Goal: Task Accomplishment & Management: Manage account settings

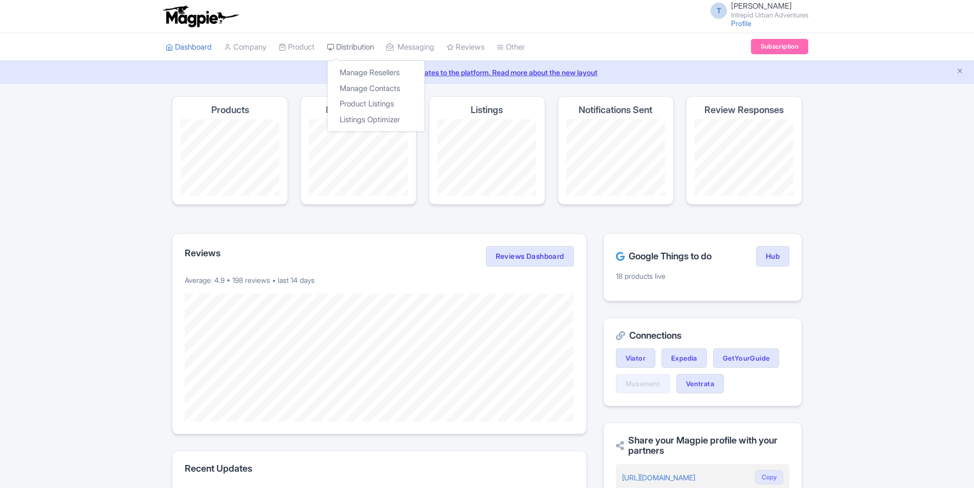
click at [355, 43] on link "Distribution" at bounding box center [350, 47] width 47 height 28
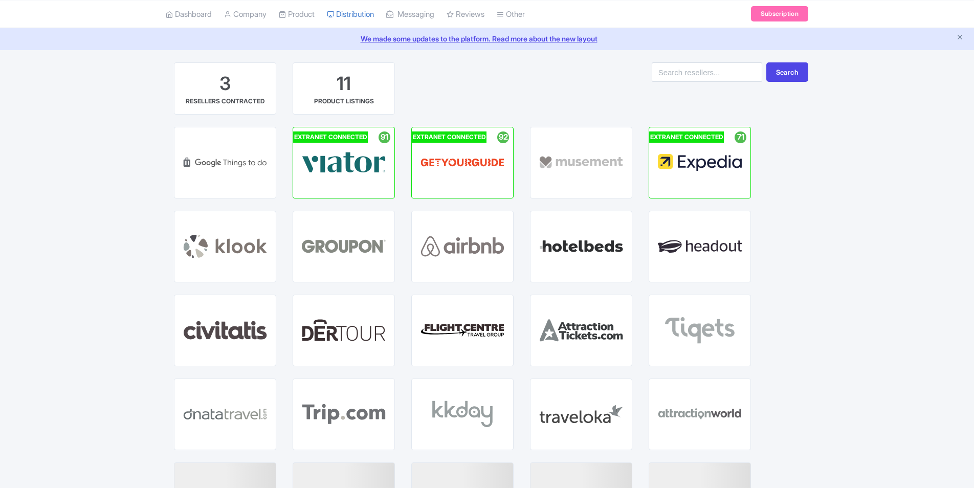
scroll to position [15, 0]
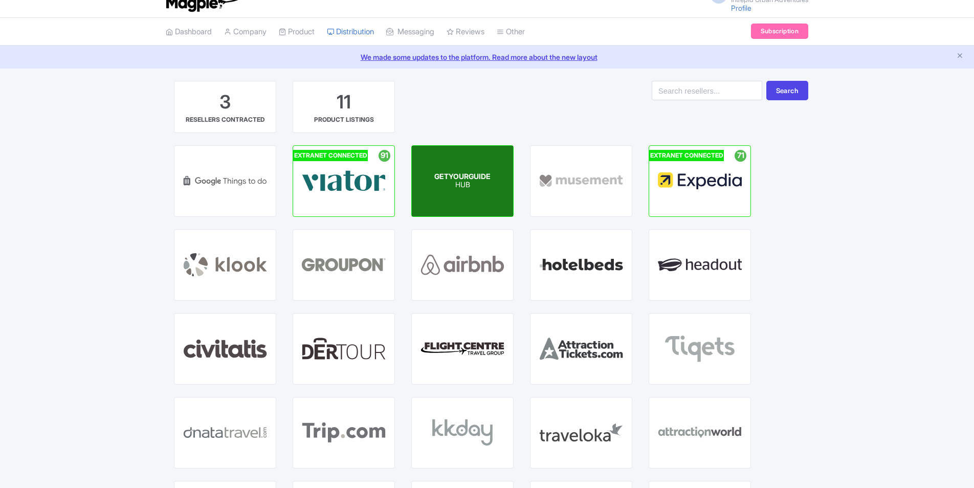
click at [456, 177] on span "GETYOURGUIDE" at bounding box center [462, 176] width 56 height 9
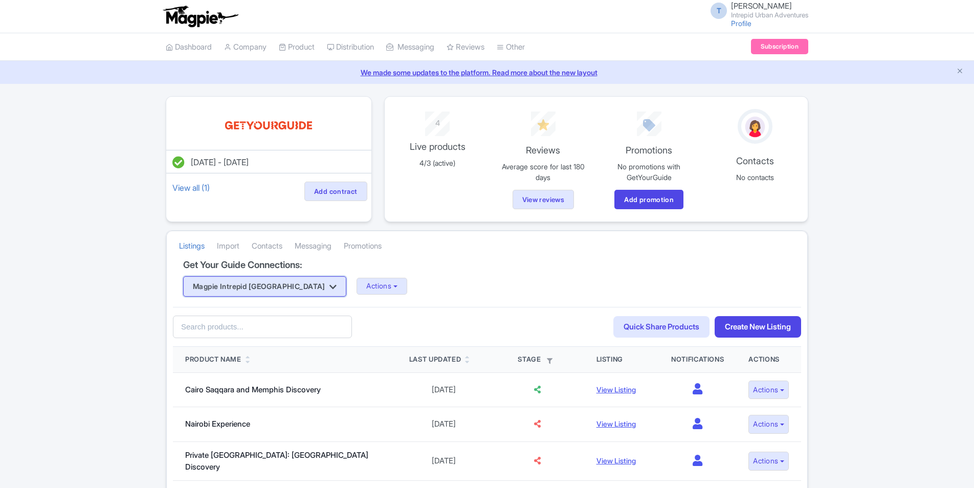
click at [329, 290] on icon "button" at bounding box center [332, 287] width 7 height 8
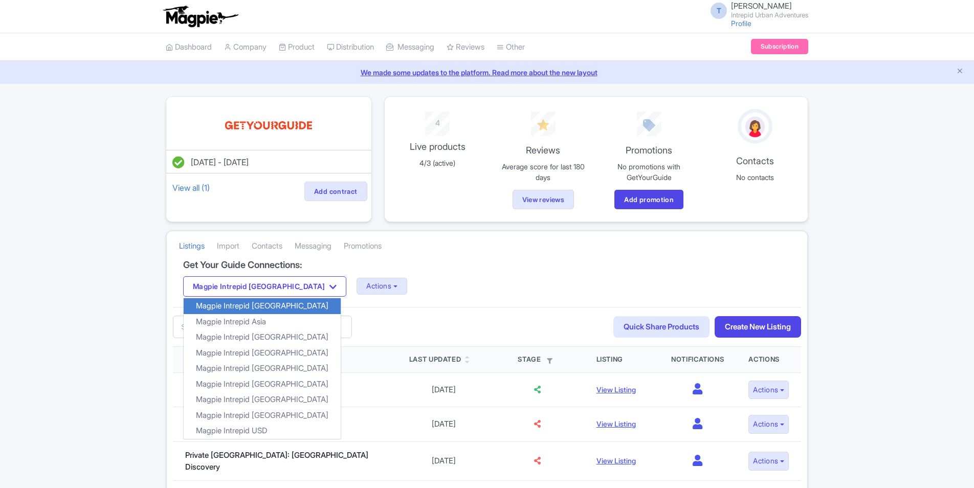
click at [458, 268] on h4 "Get Your Guide Connections:" at bounding box center [487, 265] width 608 height 10
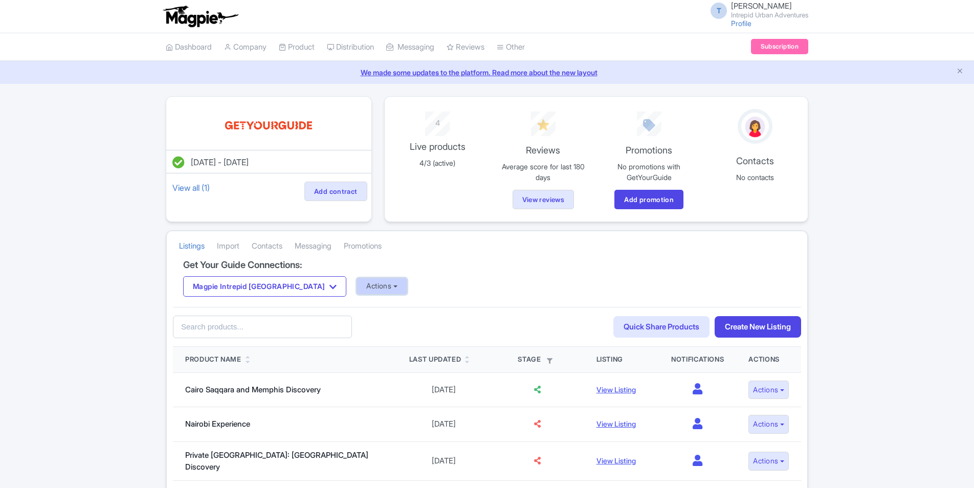
click at [357, 287] on button "Actions" at bounding box center [382, 286] width 51 height 17
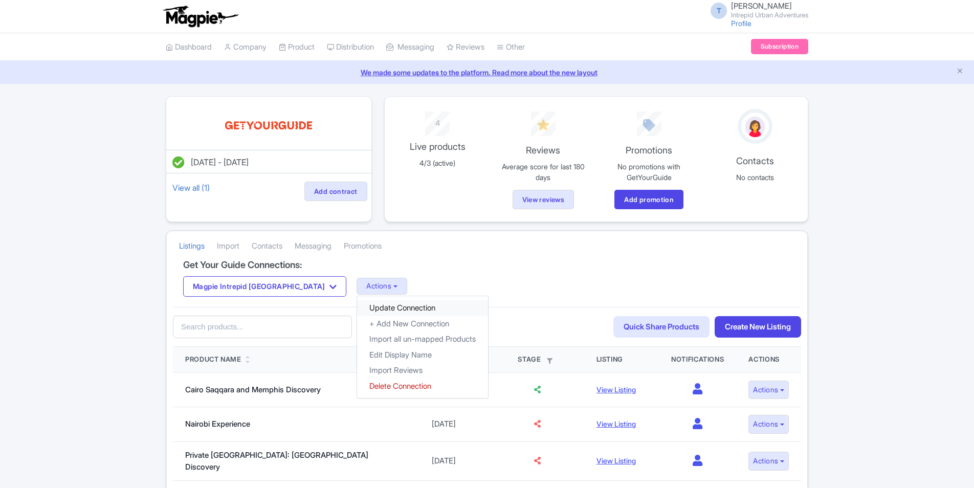
click at [357, 306] on link "Update Connection" at bounding box center [422, 308] width 131 height 16
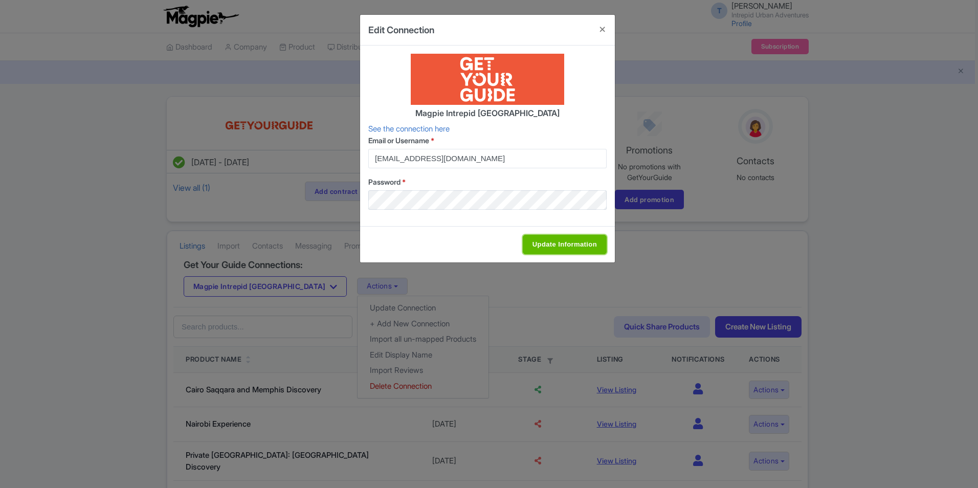
click at [557, 248] on input "Update Information" at bounding box center [565, 244] width 84 height 19
type input "Update Information"
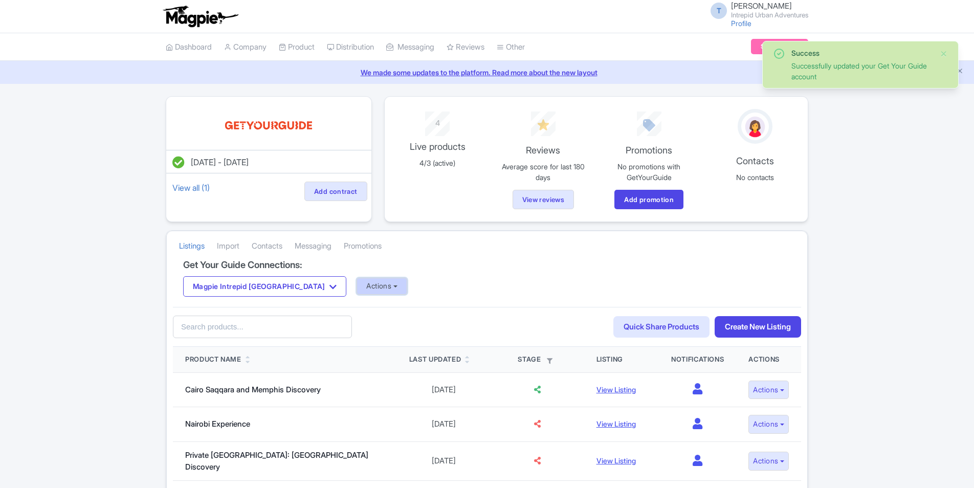
click at [357, 279] on button "Actions" at bounding box center [382, 286] width 51 height 17
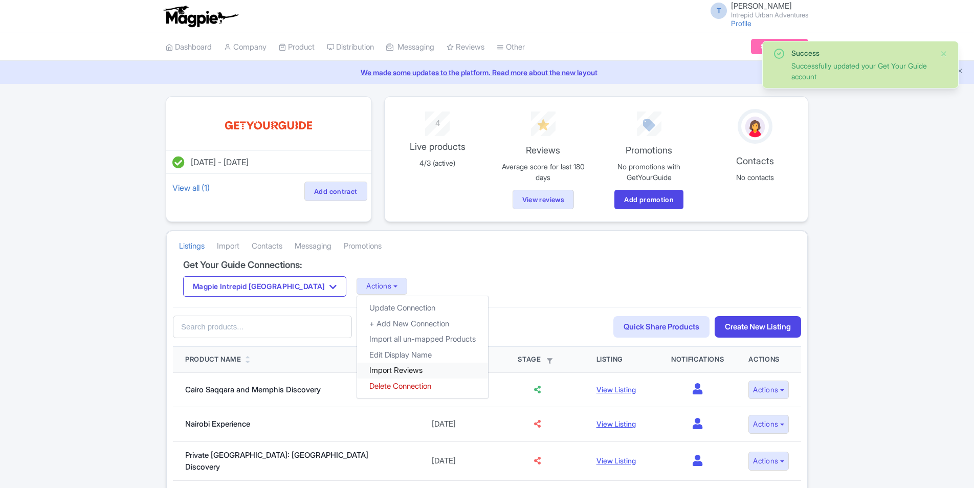
click at [357, 368] on link "Import Reviews" at bounding box center [422, 371] width 131 height 16
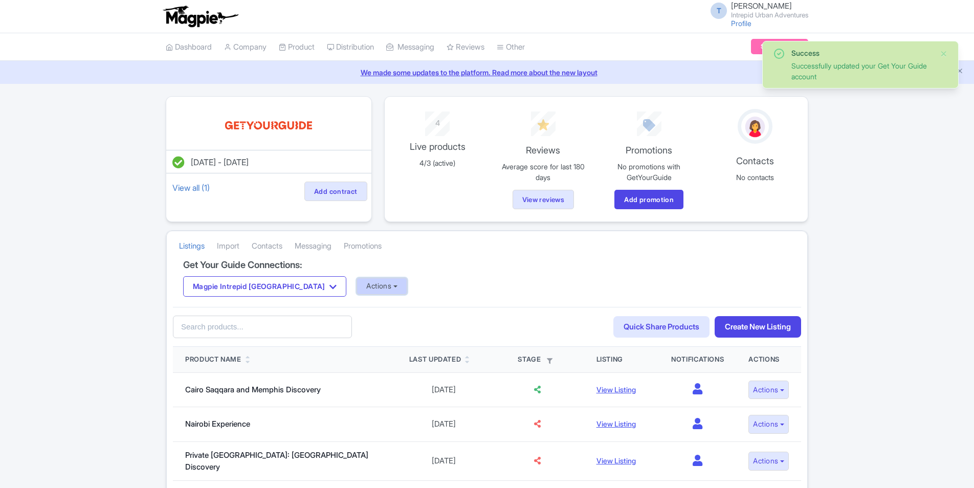
click at [357, 288] on button "Actions" at bounding box center [382, 286] width 51 height 17
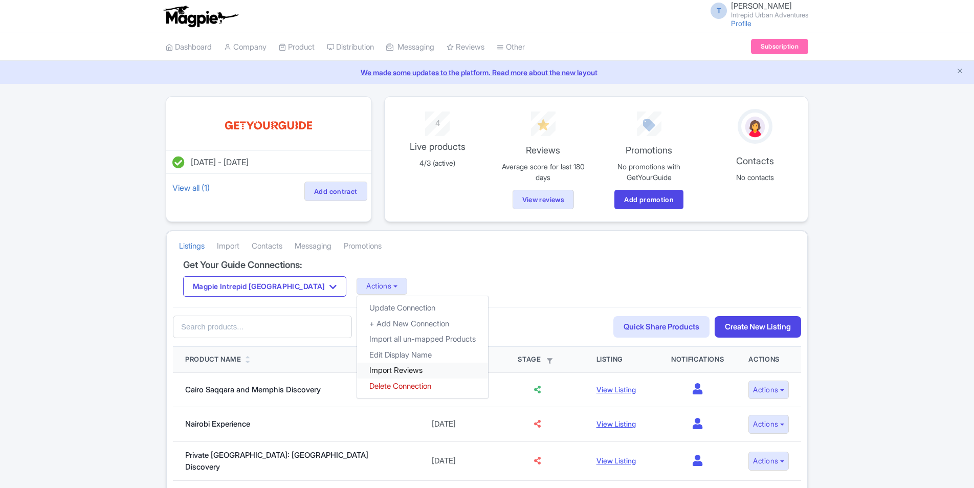
click at [357, 370] on link "Import Reviews" at bounding box center [422, 371] width 131 height 16
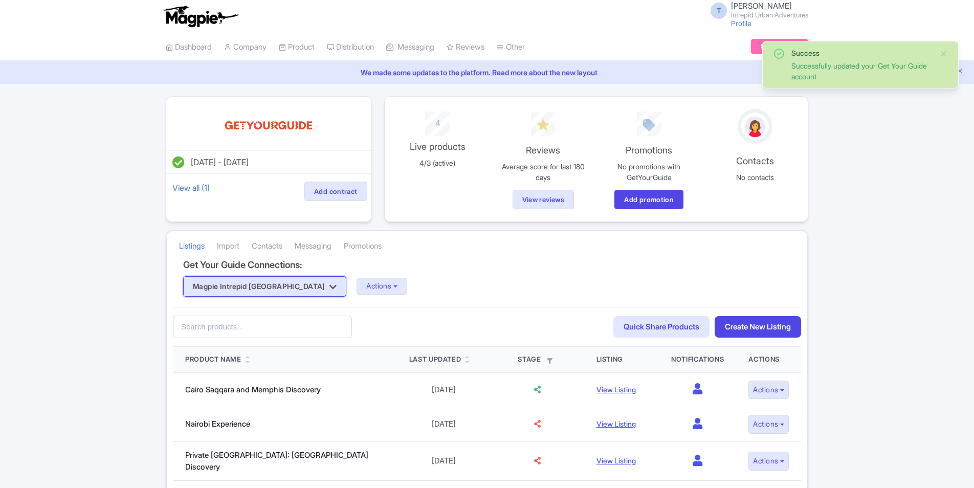
click at [248, 287] on button "Magpie Intrepid [GEOGRAPHIC_DATA]" at bounding box center [264, 286] width 163 height 20
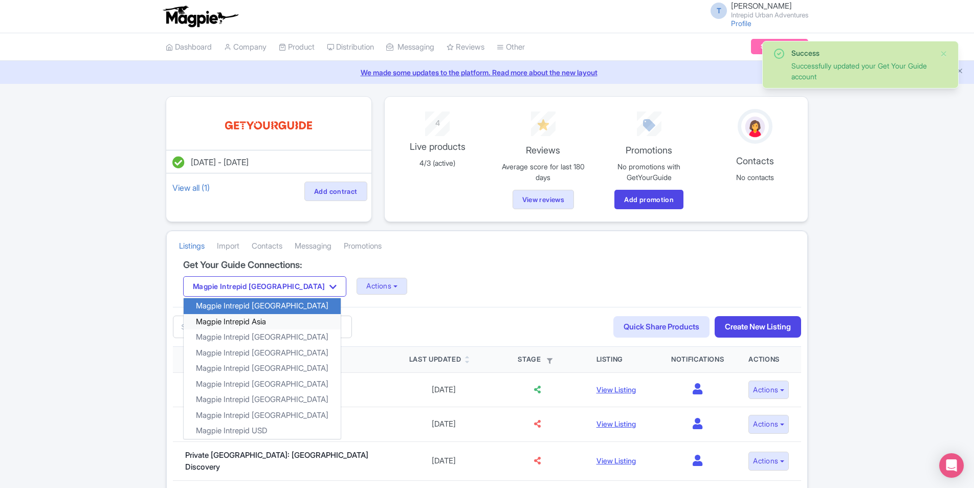
click at [253, 322] on link "Magpie Intrepid Asia" at bounding box center [262, 322] width 157 height 16
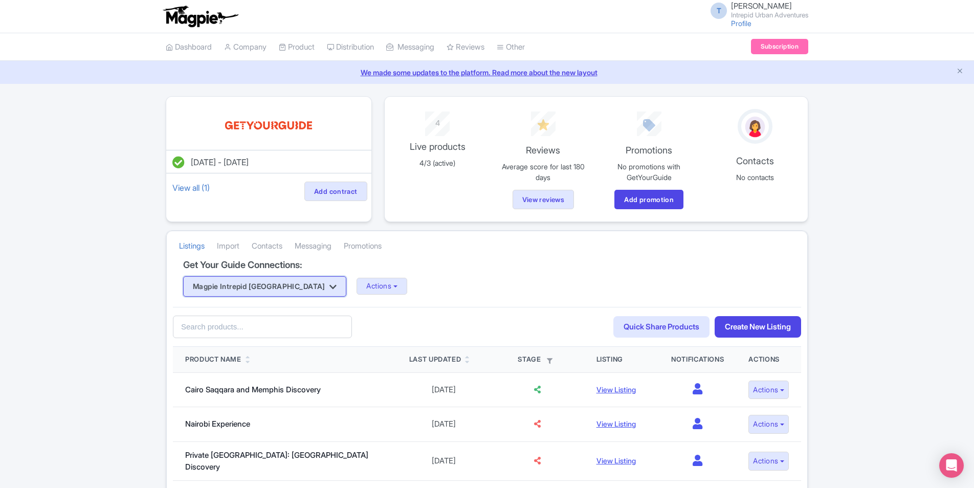
click at [329, 289] on icon "button" at bounding box center [332, 287] width 7 height 8
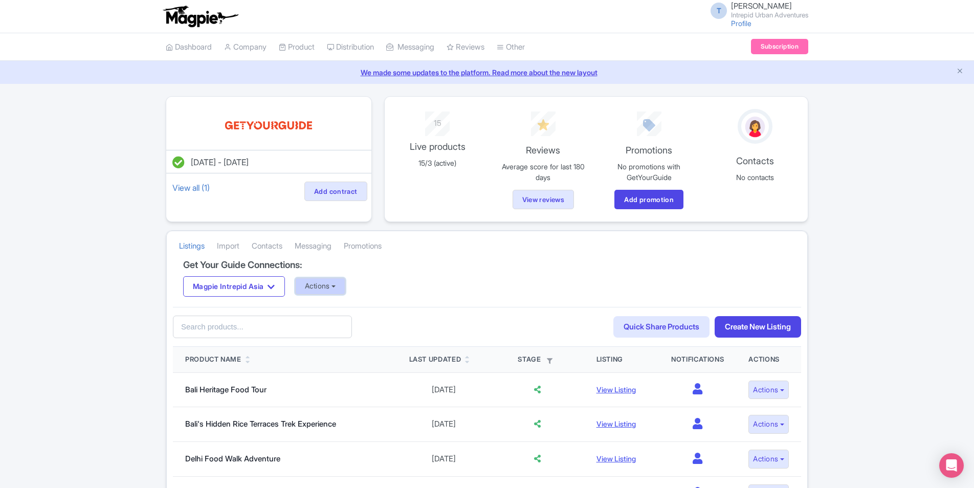
click at [323, 290] on button "Actions" at bounding box center [320, 286] width 51 height 17
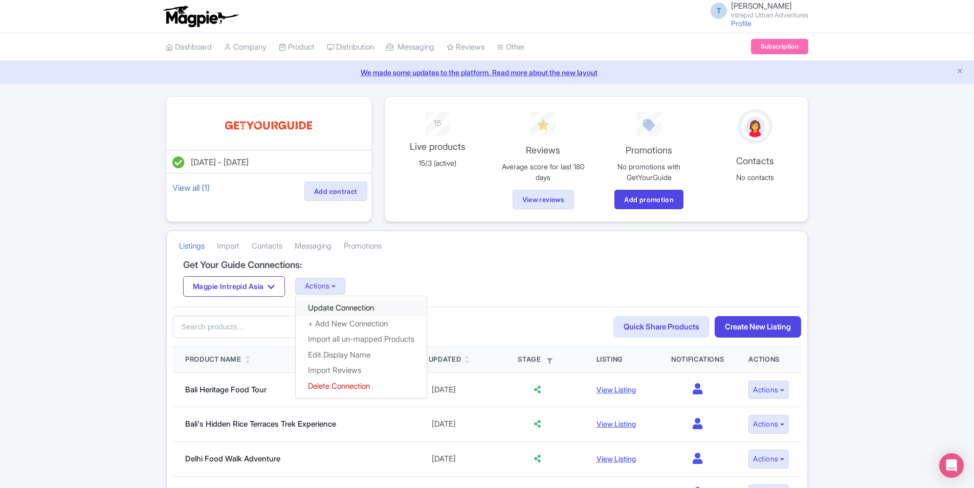
click at [355, 310] on link "Update Connection" at bounding box center [361, 308] width 131 height 16
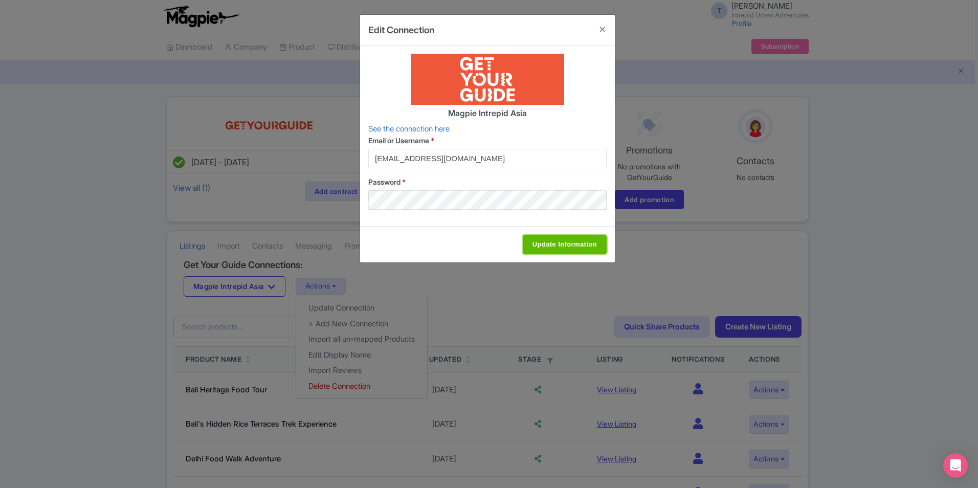
click at [558, 244] on input "Update Information" at bounding box center [565, 244] width 84 height 19
type input "Update Information"
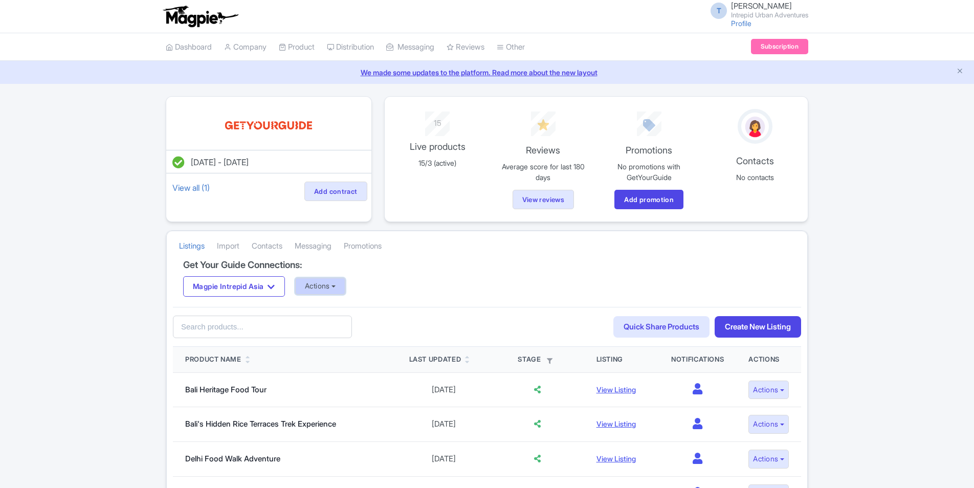
click at [333, 279] on button "Actions" at bounding box center [320, 286] width 51 height 17
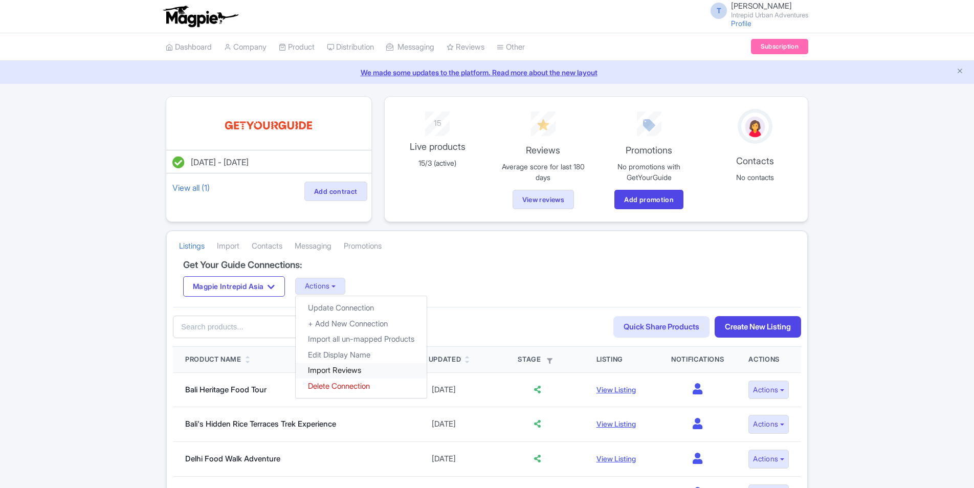
click at [334, 372] on link "Import Reviews" at bounding box center [361, 371] width 131 height 16
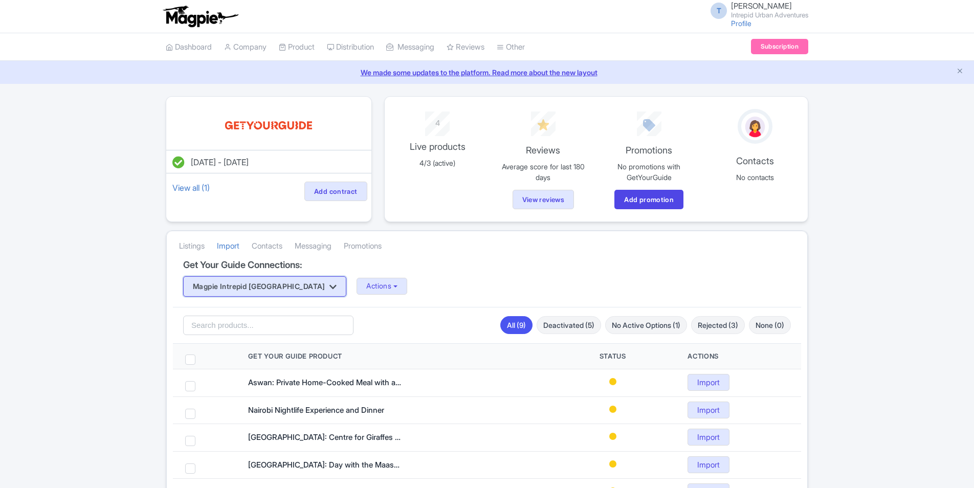
click at [263, 293] on button "Magpie Intrepid [GEOGRAPHIC_DATA]" at bounding box center [264, 286] width 163 height 20
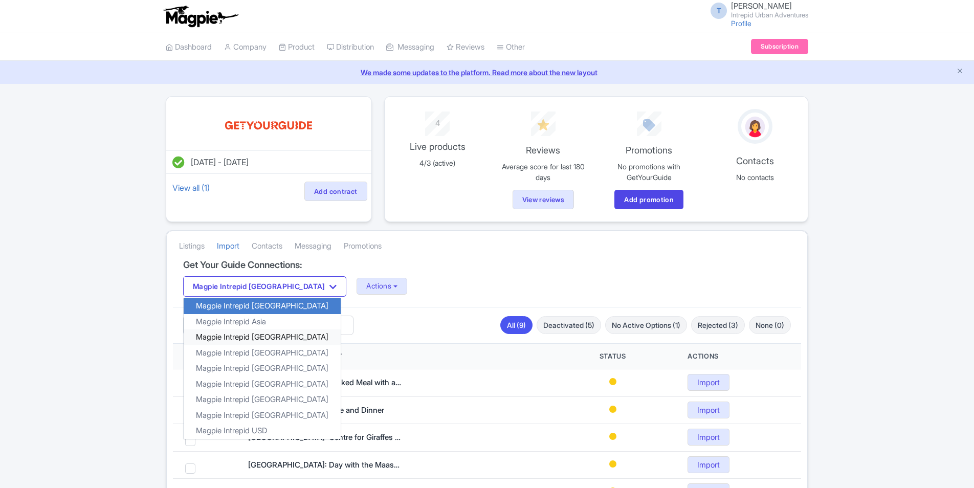
click at [271, 334] on link "Magpie Intrepid [GEOGRAPHIC_DATA]" at bounding box center [262, 337] width 157 height 16
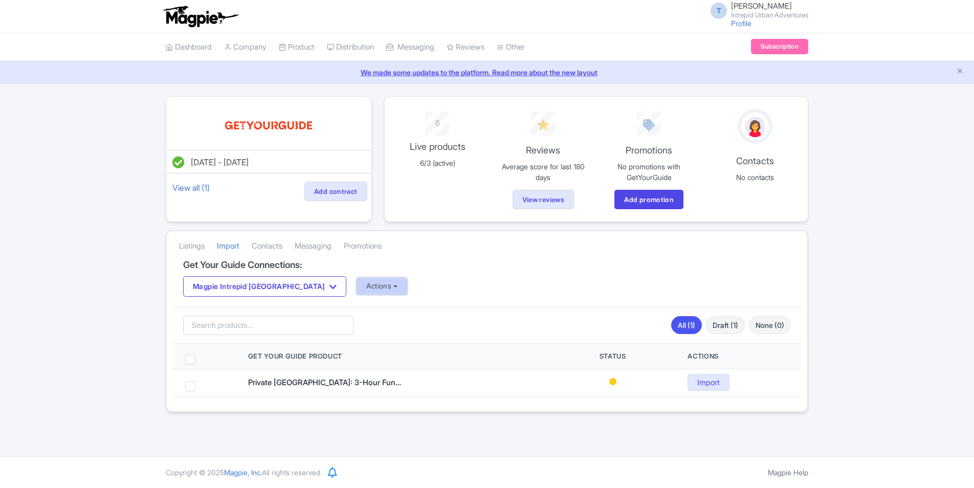
click at [357, 287] on button "Actions" at bounding box center [382, 286] width 51 height 17
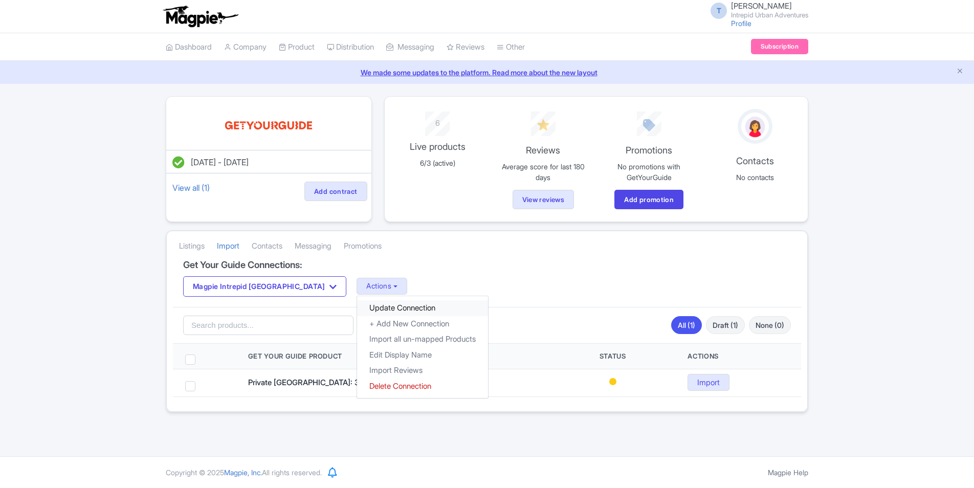
click at [357, 311] on link "Update Connection" at bounding box center [422, 308] width 131 height 16
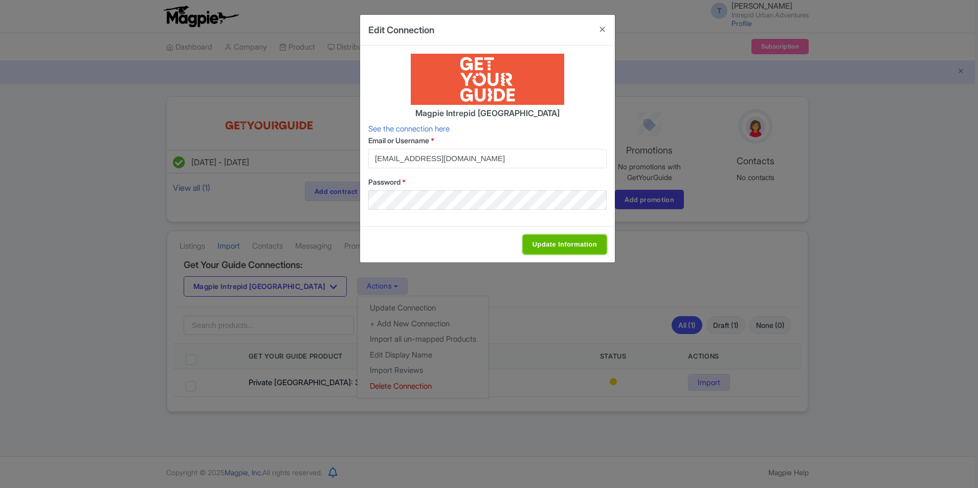
click at [554, 240] on input "Update Information" at bounding box center [565, 244] width 84 height 19
type input "Update Information"
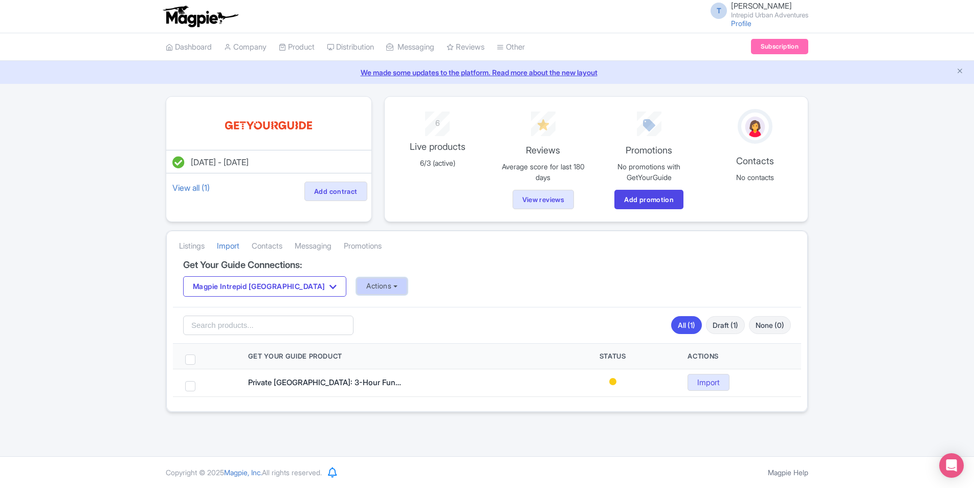
click at [357, 289] on button "Actions" at bounding box center [382, 286] width 51 height 17
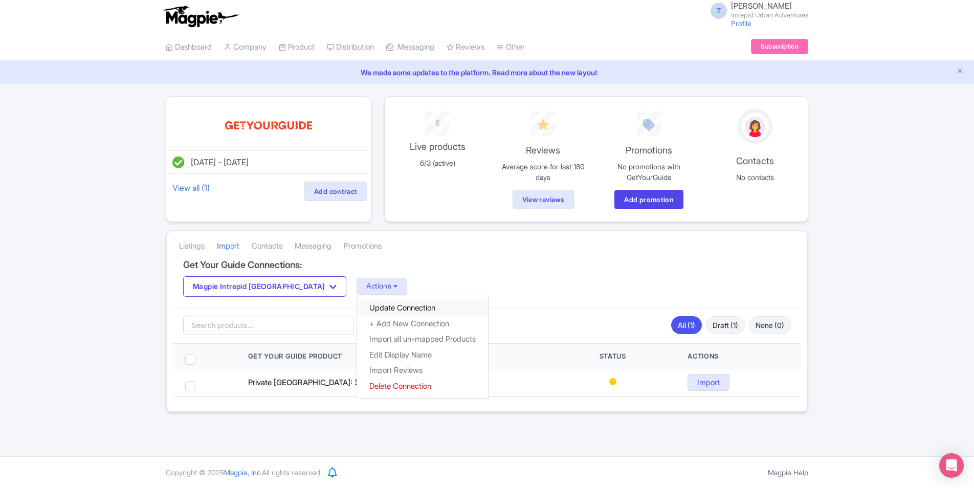
click at [358, 303] on link "Update Connection" at bounding box center [422, 308] width 131 height 16
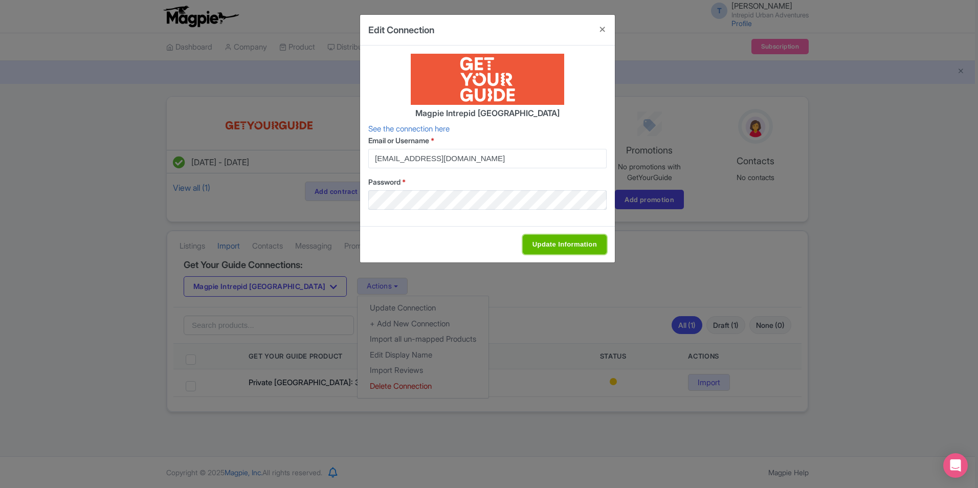
click at [561, 248] on input "Update Information" at bounding box center [565, 244] width 84 height 19
type input "Update Information"
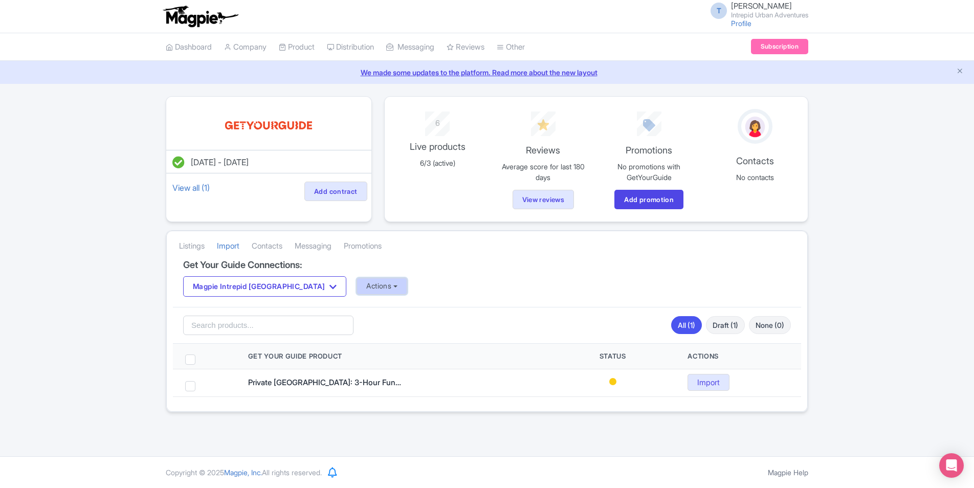
click at [357, 289] on button "Actions" at bounding box center [382, 286] width 51 height 17
click at [363, 375] on link "Import Reviews" at bounding box center [422, 371] width 131 height 16
click at [256, 283] on button "Magpie Intrepid [GEOGRAPHIC_DATA]" at bounding box center [264, 286] width 163 height 20
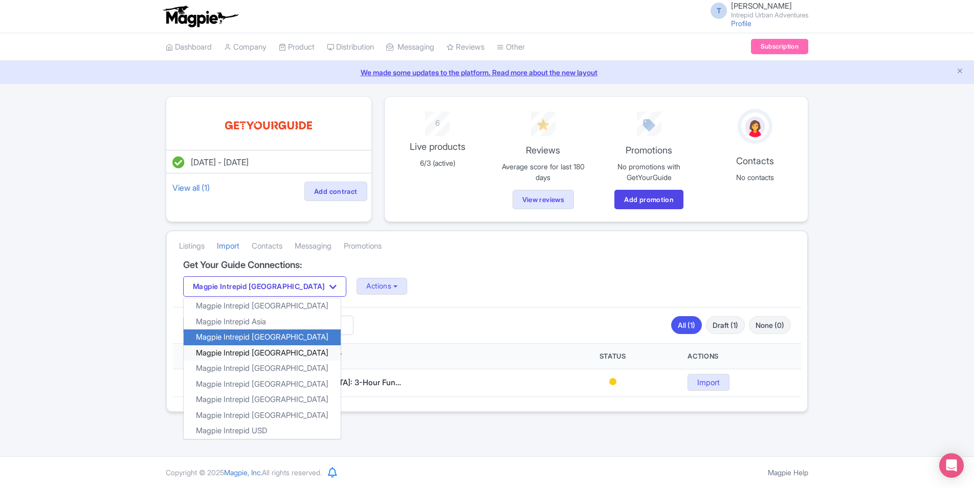
click at [265, 354] on link "Magpie Intrepid [GEOGRAPHIC_DATA]" at bounding box center [262, 353] width 157 height 16
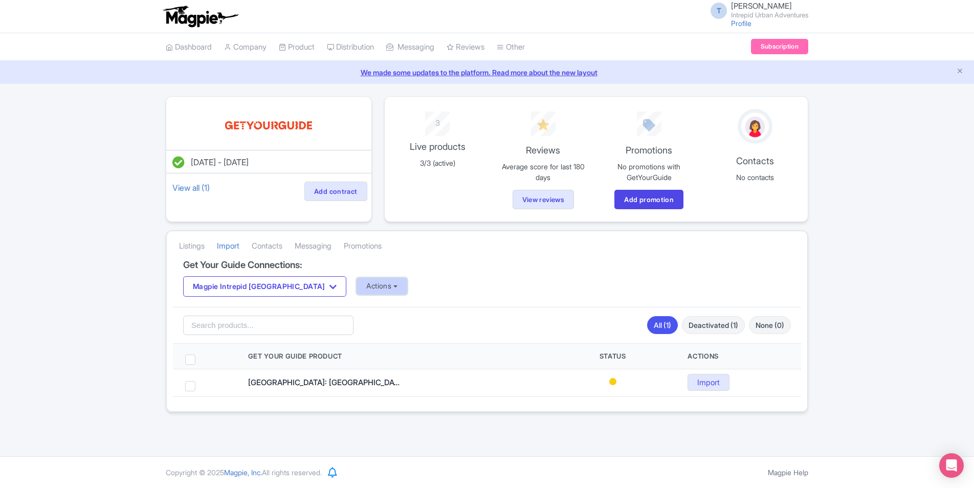
click at [357, 288] on button "Actions" at bounding box center [382, 286] width 51 height 17
click at [357, 307] on link "Update Connection" at bounding box center [422, 308] width 131 height 16
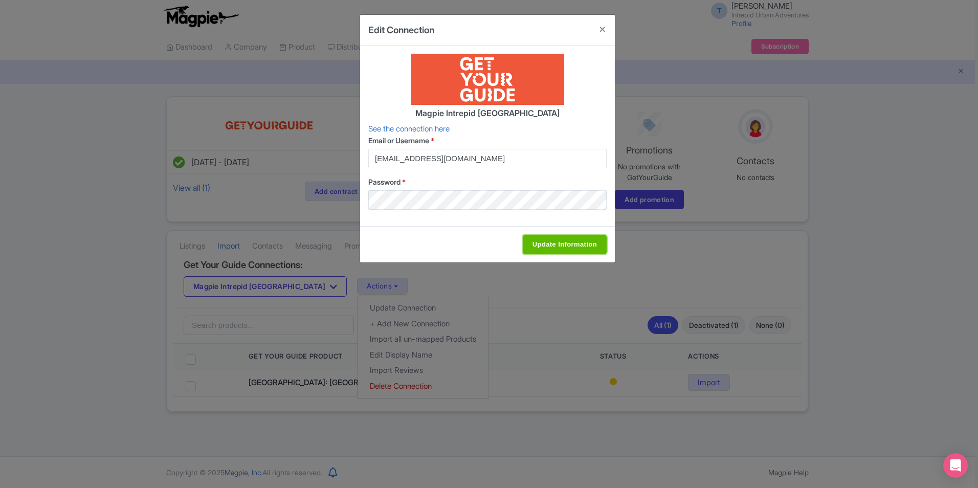
click at [540, 244] on input "Update Information" at bounding box center [565, 244] width 84 height 19
type input "Update Information"
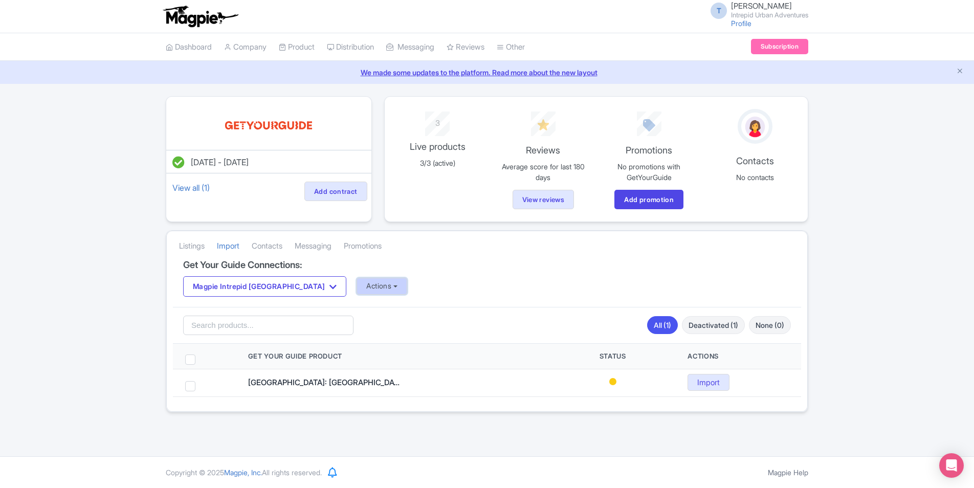
click at [357, 285] on button "Actions" at bounding box center [382, 286] width 51 height 17
click at [359, 303] on link "Update Connection" at bounding box center [422, 308] width 131 height 16
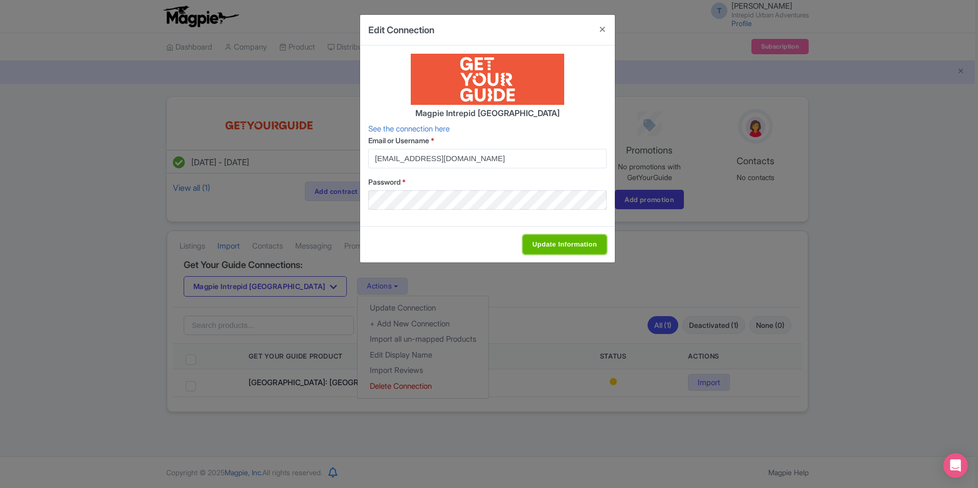
click at [570, 238] on input "Update Information" at bounding box center [565, 244] width 84 height 19
type input "Update Information"
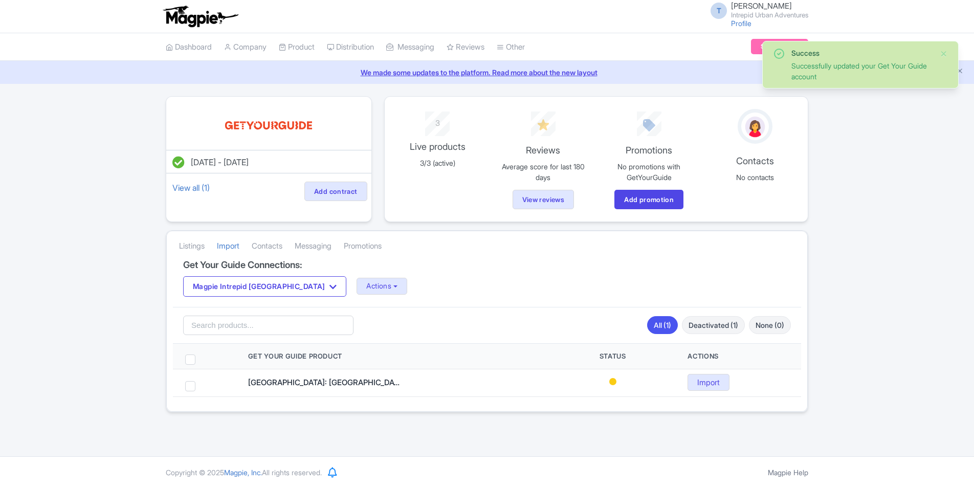
click at [357, 286] on button "Actions" at bounding box center [382, 286] width 51 height 17
click at [357, 366] on link "Import Reviews" at bounding box center [422, 371] width 131 height 16
click at [277, 290] on button "Magpie Intrepid [GEOGRAPHIC_DATA]" at bounding box center [264, 286] width 163 height 20
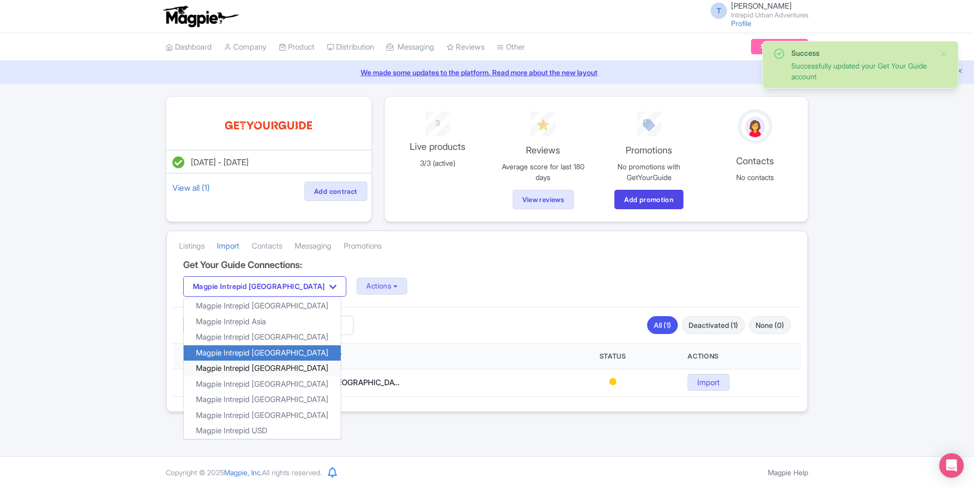
click at [261, 368] on link "Magpie Intrepid [GEOGRAPHIC_DATA]" at bounding box center [262, 369] width 157 height 16
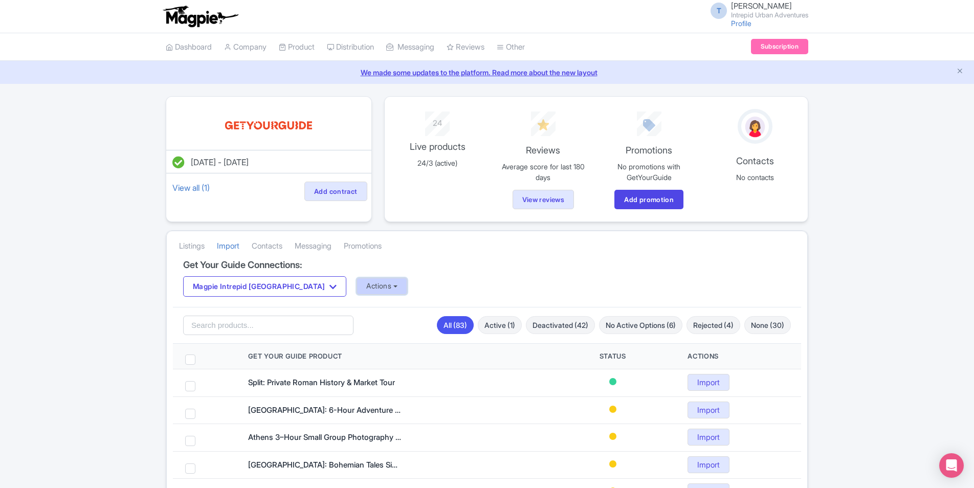
click at [357, 294] on button "Actions" at bounding box center [382, 286] width 51 height 17
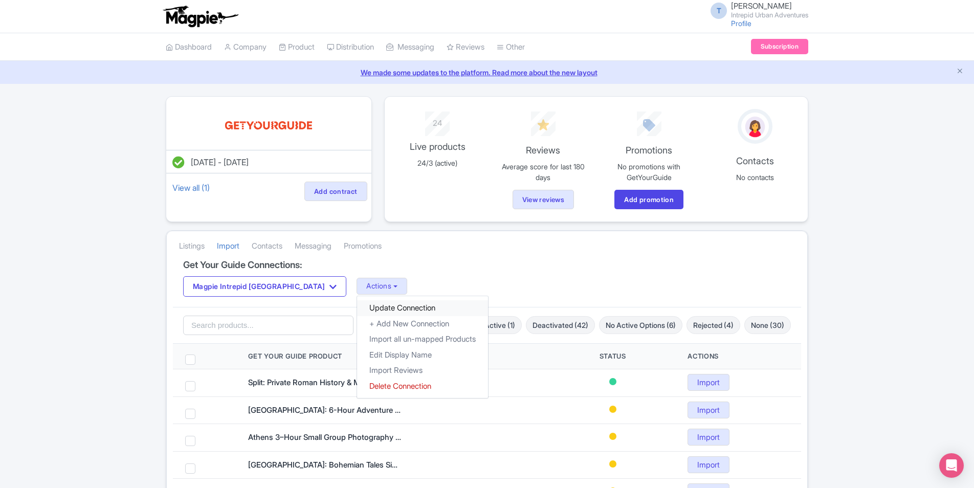
click at [357, 309] on link "Update Connection" at bounding box center [422, 308] width 131 height 16
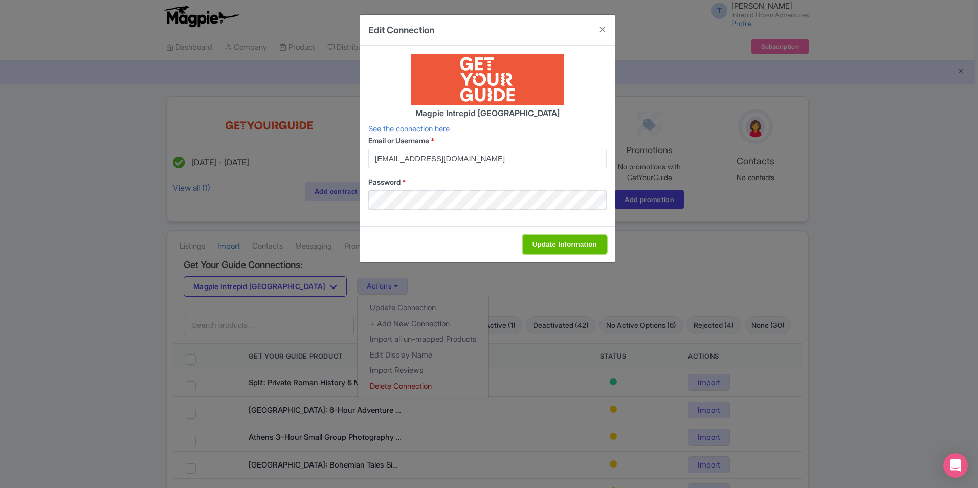
click at [548, 237] on input "Update Information" at bounding box center [565, 244] width 84 height 19
type input "Update Information"
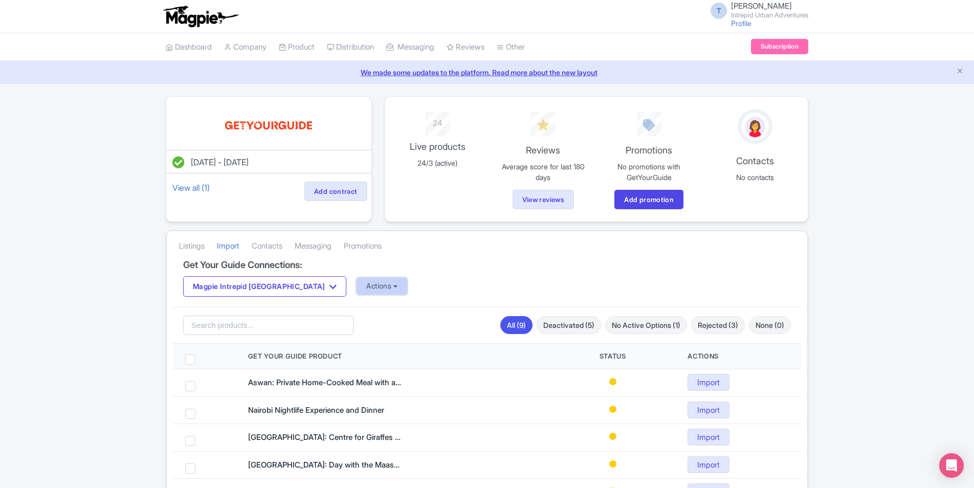
click at [357, 284] on button "Actions" at bounding box center [382, 286] width 51 height 17
click at [357, 364] on link "Import Reviews" at bounding box center [422, 371] width 131 height 16
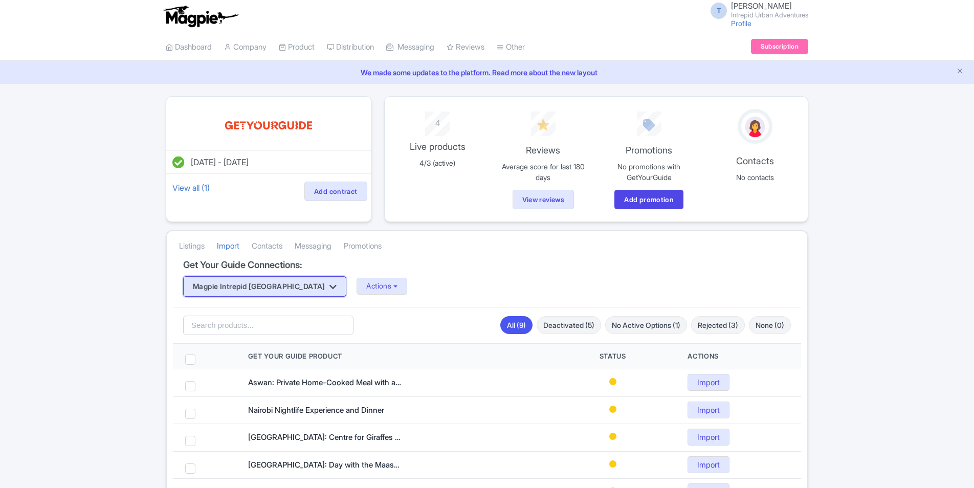
click at [260, 286] on button "Magpie Intrepid [GEOGRAPHIC_DATA]" at bounding box center [264, 286] width 163 height 20
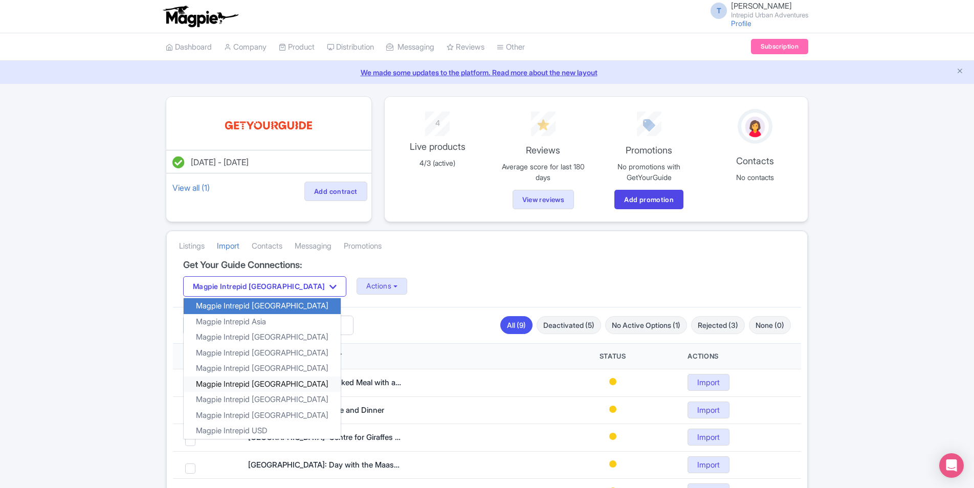
click at [271, 385] on link "Magpie Intrepid [GEOGRAPHIC_DATA]" at bounding box center [262, 384] width 157 height 16
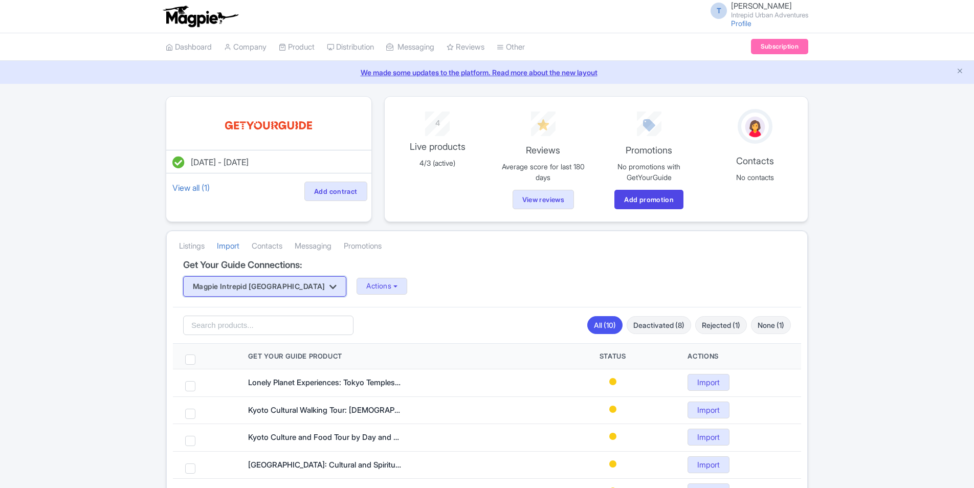
click at [274, 292] on button "Magpie Intrepid [GEOGRAPHIC_DATA]" at bounding box center [264, 286] width 163 height 20
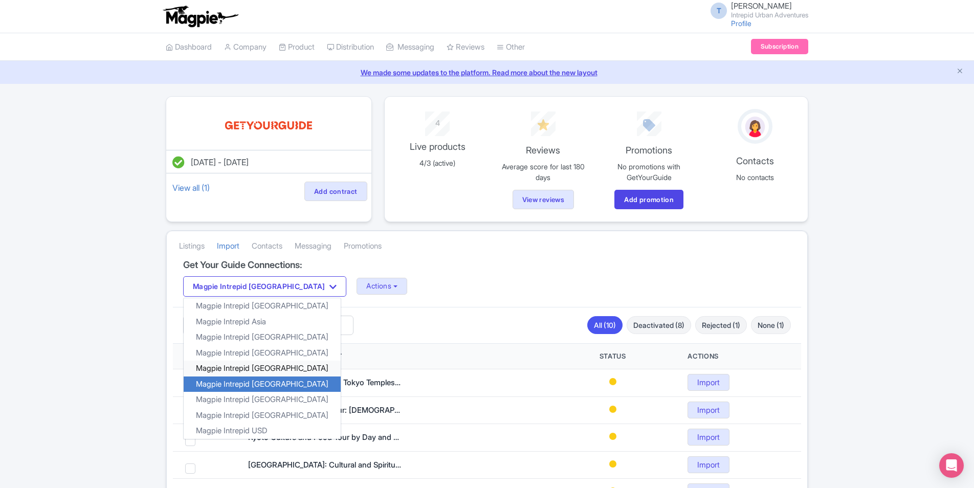
click at [272, 369] on link "Magpie Intrepid [GEOGRAPHIC_DATA]" at bounding box center [262, 369] width 157 height 16
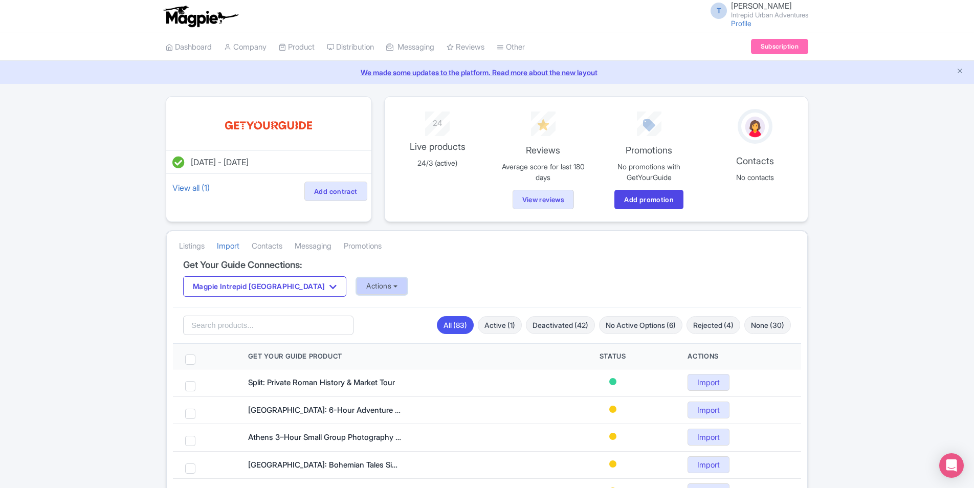
click at [357, 287] on button "Actions" at bounding box center [382, 286] width 51 height 17
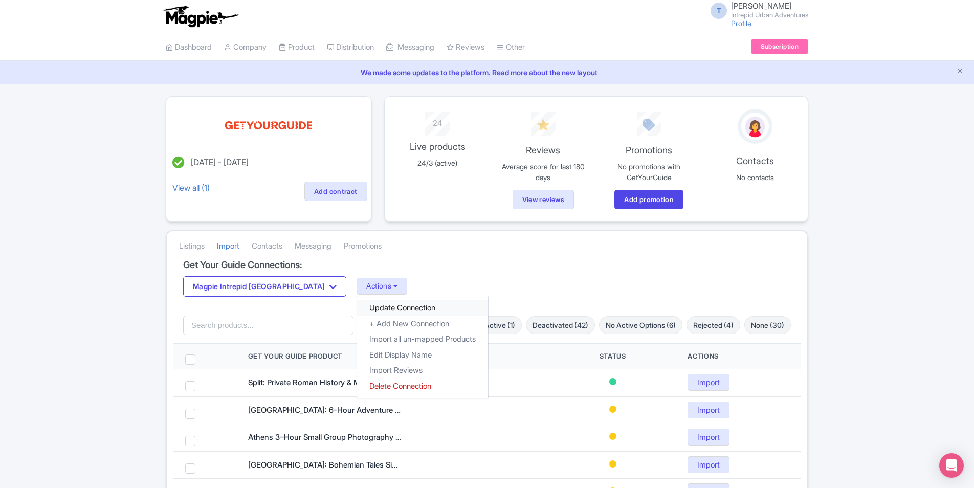
click at [357, 310] on link "Update Connection" at bounding box center [422, 308] width 131 height 16
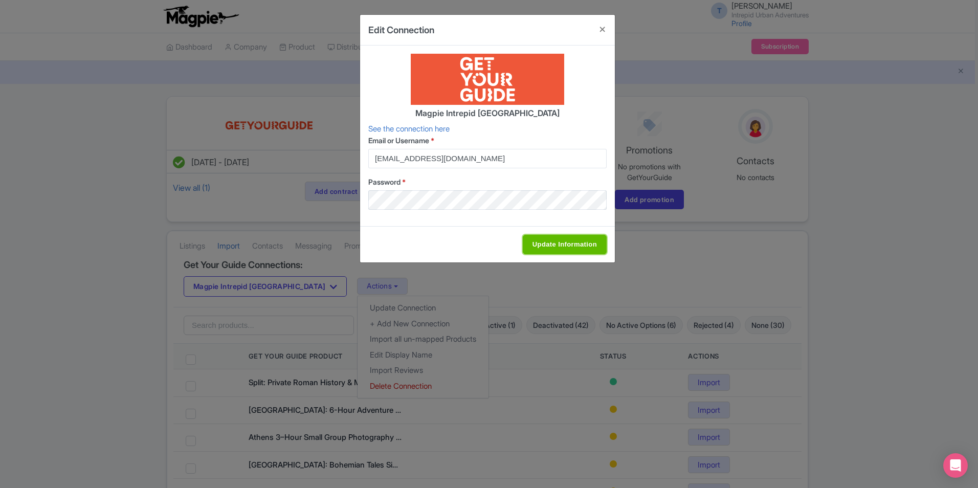
click at [544, 250] on input "Update Information" at bounding box center [565, 244] width 84 height 19
type input "Update Information"
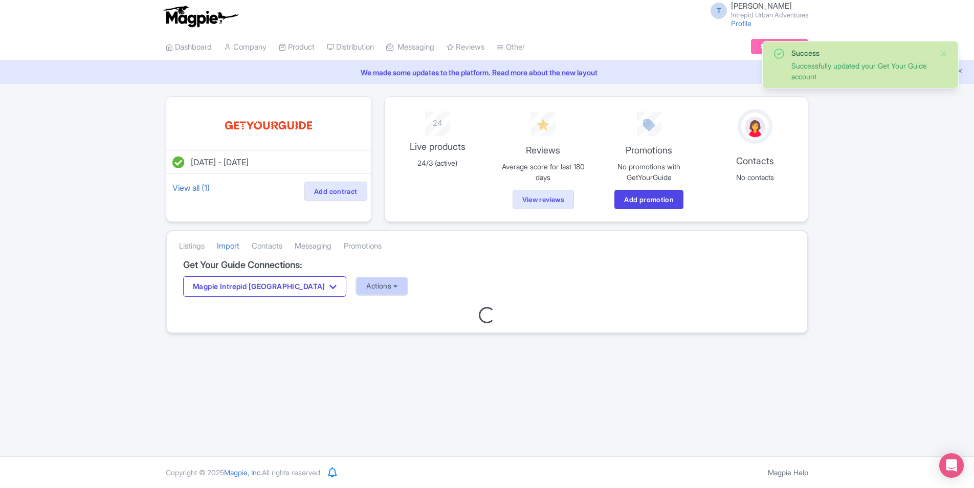
click at [357, 287] on button "Actions" at bounding box center [382, 286] width 51 height 17
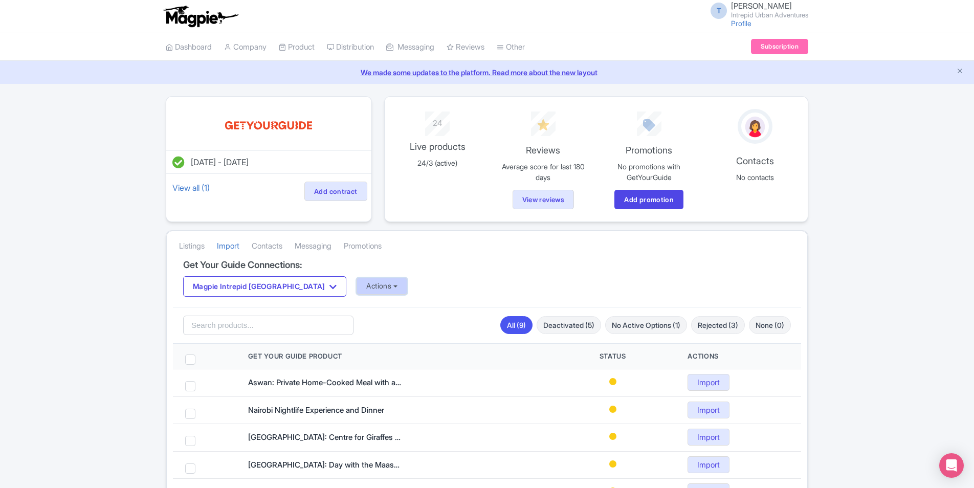
click at [357, 281] on button "Actions" at bounding box center [382, 286] width 51 height 17
click at [357, 373] on link "Import Reviews" at bounding box center [422, 371] width 131 height 16
click at [276, 300] on div "Get Your Guide Connections: Magpie Intrepid Africa Magpie Intrepid Africa Magpi…" at bounding box center [487, 283] width 628 height 47
click at [276, 288] on button "Magpie Intrepid [GEOGRAPHIC_DATA]" at bounding box center [264, 286] width 163 height 20
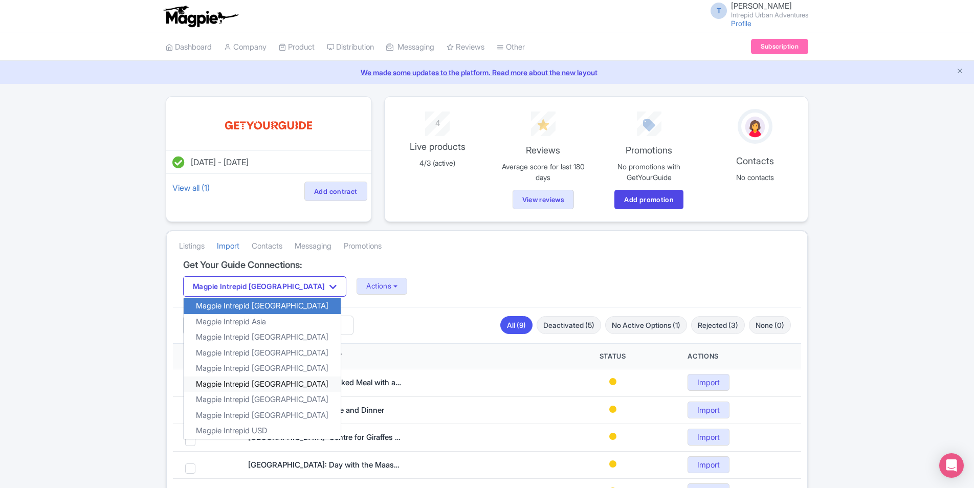
click at [263, 386] on link "Magpie Intrepid [GEOGRAPHIC_DATA]" at bounding box center [262, 384] width 157 height 16
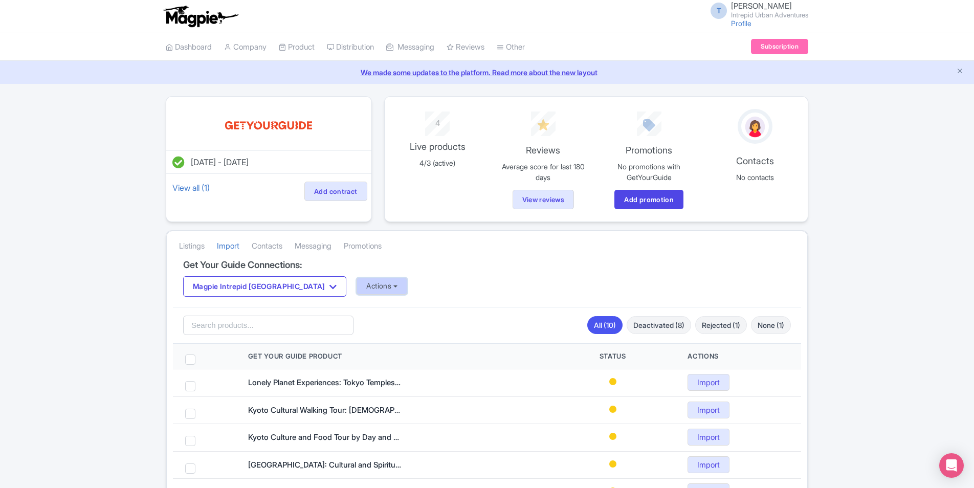
click at [357, 285] on button "Actions" at bounding box center [382, 286] width 51 height 17
click at [357, 302] on link "Update Connection" at bounding box center [422, 308] width 131 height 16
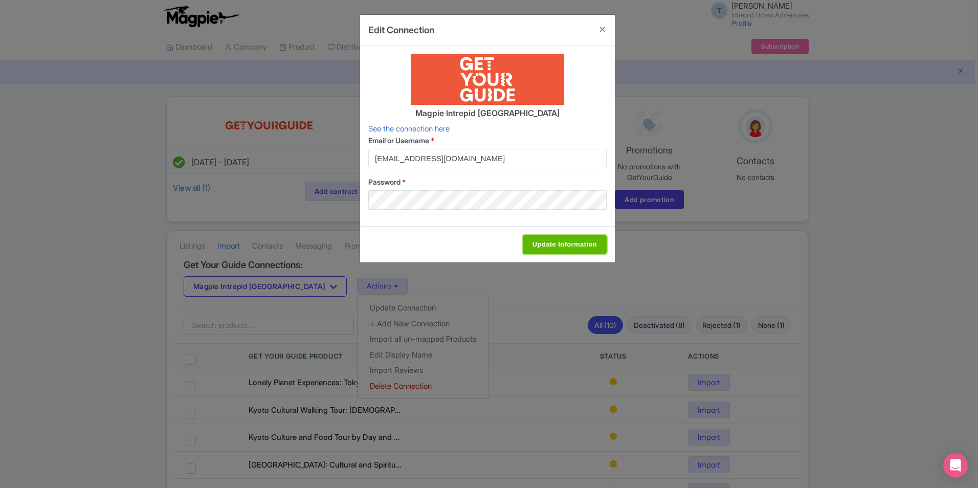
click at [558, 238] on input "Update Information" at bounding box center [565, 244] width 84 height 19
type input "Update Information"
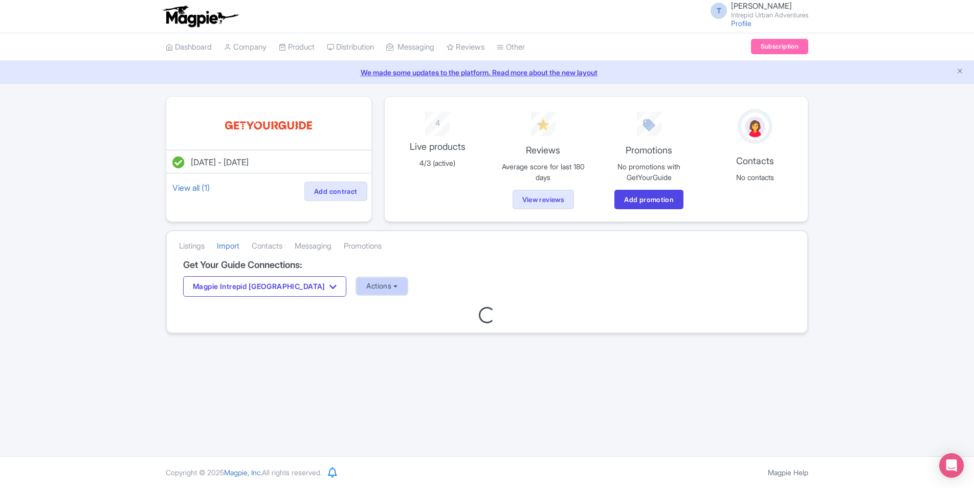
click at [357, 289] on button "Actions" at bounding box center [382, 286] width 51 height 17
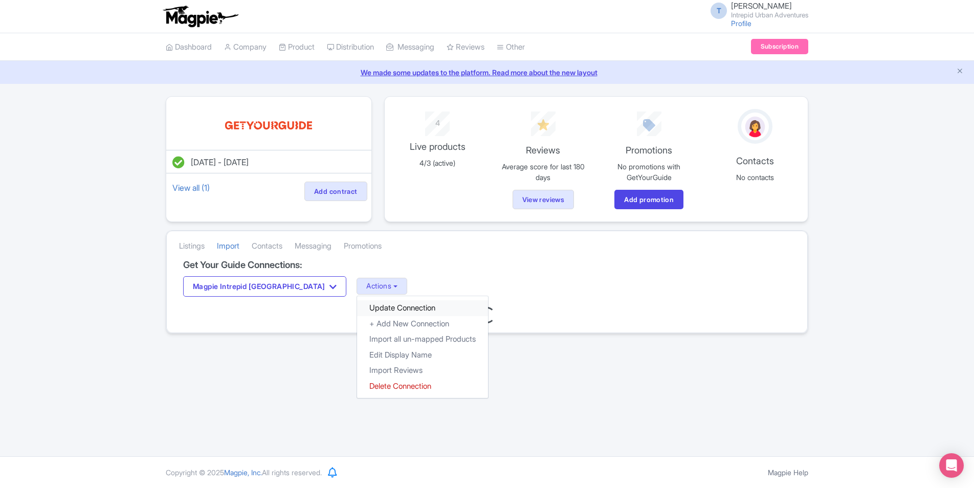
click at [359, 305] on link "Update Connection" at bounding box center [422, 308] width 131 height 16
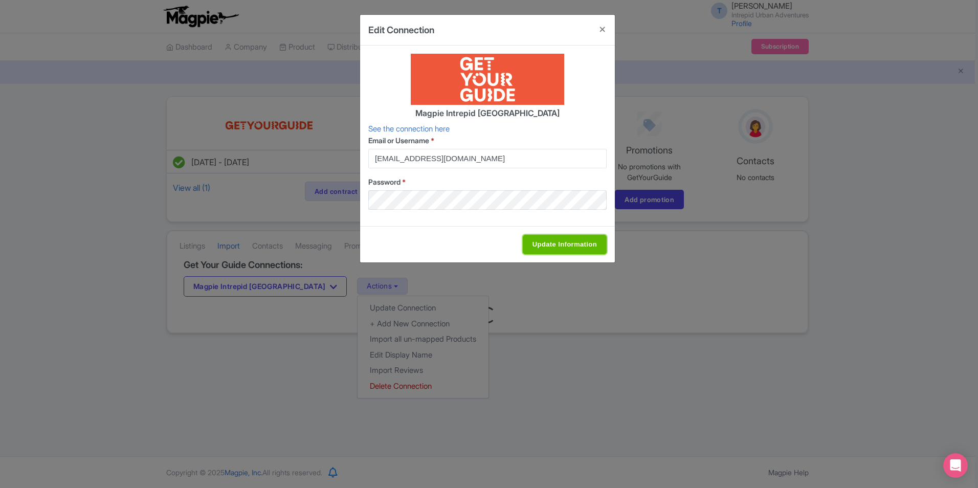
click at [551, 241] on input "Update Information" at bounding box center [565, 244] width 84 height 19
type input "Update Information"
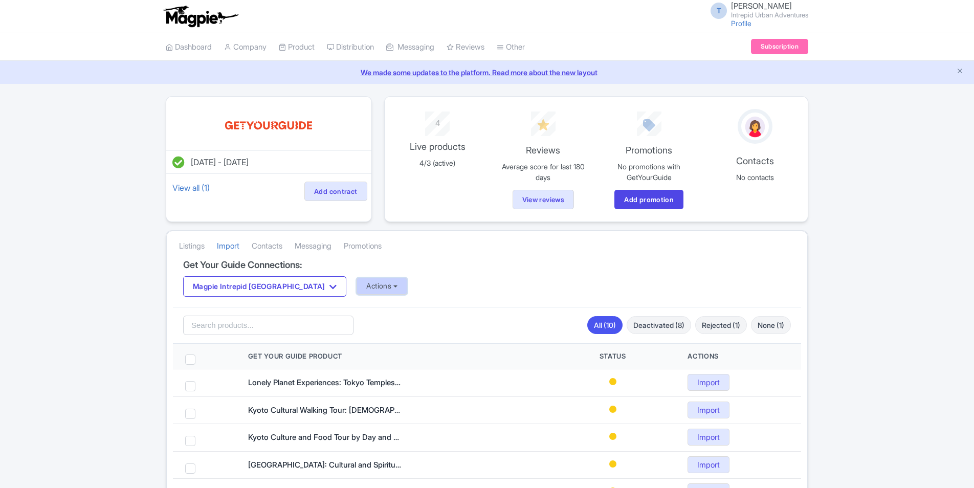
click at [357, 281] on button "Actions" at bounding box center [382, 286] width 51 height 17
click at [357, 367] on link "Import Reviews" at bounding box center [422, 371] width 131 height 16
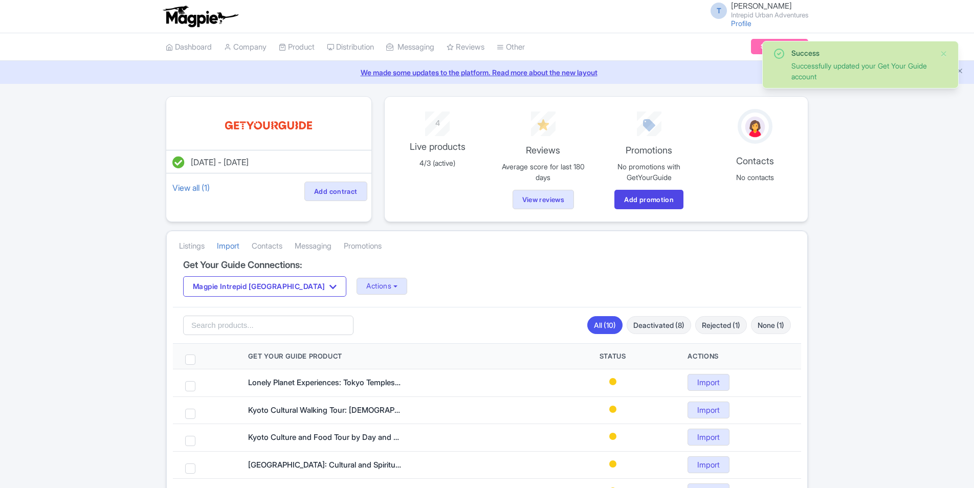
click at [262, 302] on div "Get Your Guide Connections: Magpie Intrepid [GEOGRAPHIC_DATA] Magpie Intrepid A…" at bounding box center [487, 283] width 628 height 47
click at [267, 291] on button "Magpie Intrepid [GEOGRAPHIC_DATA]" at bounding box center [264, 286] width 163 height 20
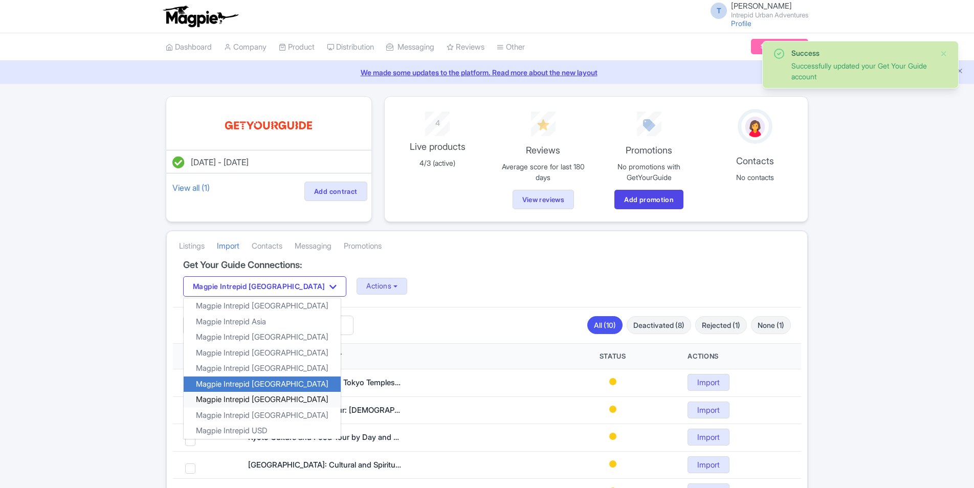
click at [258, 399] on link "Magpie Intrepid [GEOGRAPHIC_DATA]" at bounding box center [262, 400] width 157 height 16
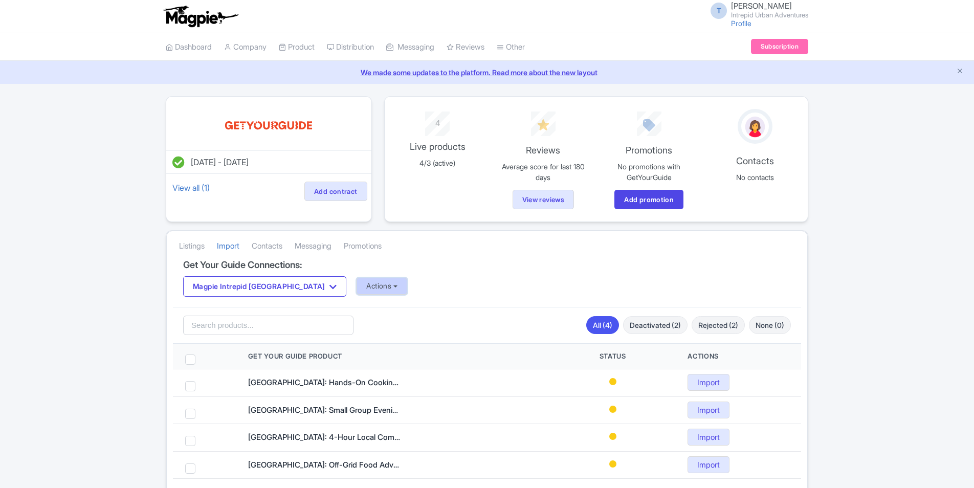
click at [357, 290] on button "Actions" at bounding box center [382, 286] width 51 height 17
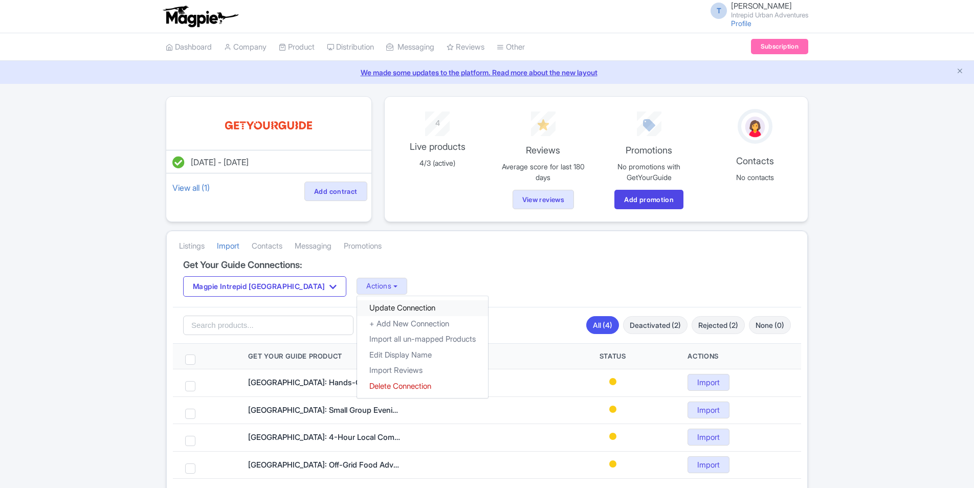
click at [357, 310] on link "Update Connection" at bounding box center [422, 308] width 131 height 16
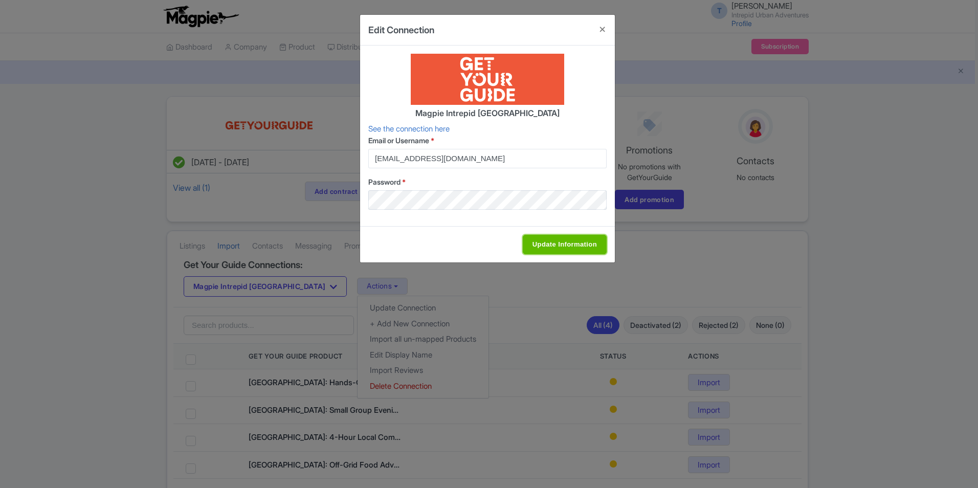
click at [563, 253] on input "Update Information" at bounding box center [565, 244] width 84 height 19
type input "Update Information"
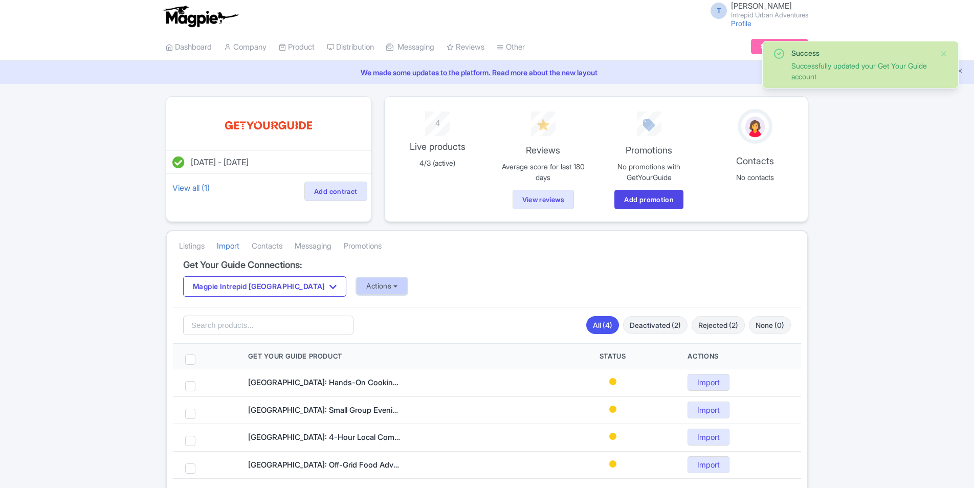
click at [357, 291] on button "Actions" at bounding box center [382, 286] width 51 height 17
click at [357, 370] on link "Import Reviews" at bounding box center [422, 371] width 131 height 16
click at [284, 285] on button "Magpie Intrepid [GEOGRAPHIC_DATA]" at bounding box center [264, 286] width 163 height 20
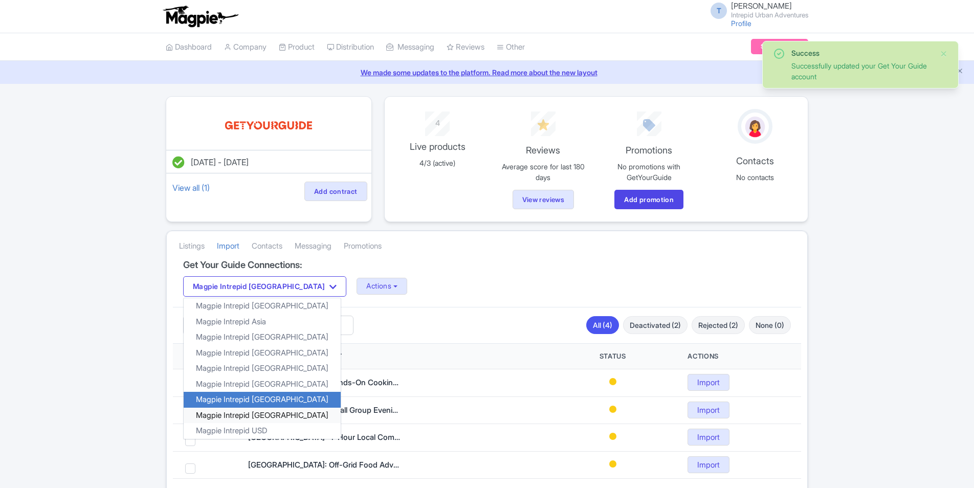
click at [267, 418] on link "Magpie Intrepid [GEOGRAPHIC_DATA]" at bounding box center [262, 415] width 157 height 16
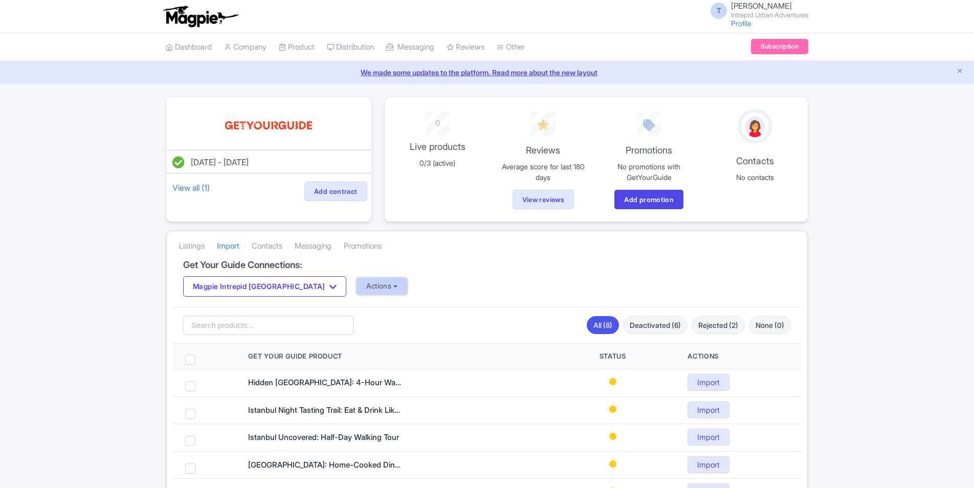
click at [357, 289] on button "Actions" at bounding box center [382, 286] width 51 height 17
click at [357, 309] on link "Update Connection" at bounding box center [422, 308] width 131 height 16
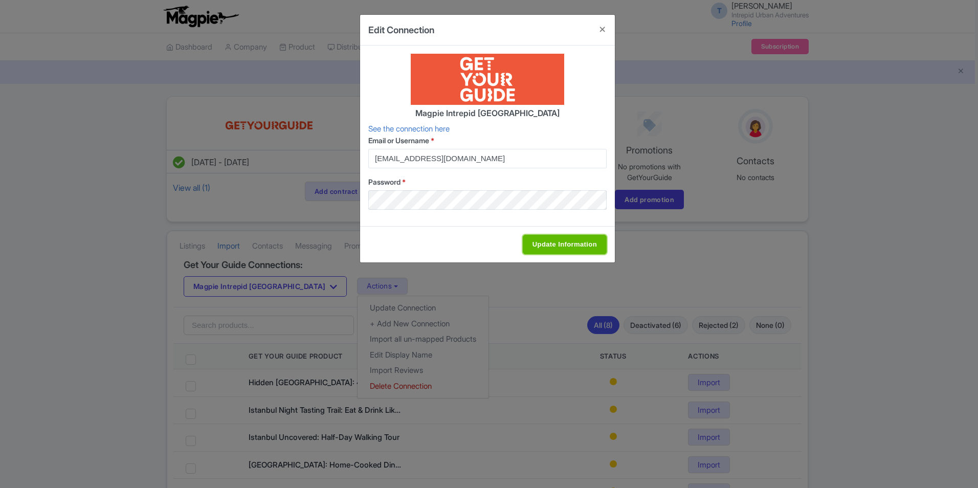
click at [561, 248] on input "Update Information" at bounding box center [565, 244] width 84 height 19
type input "Update Information"
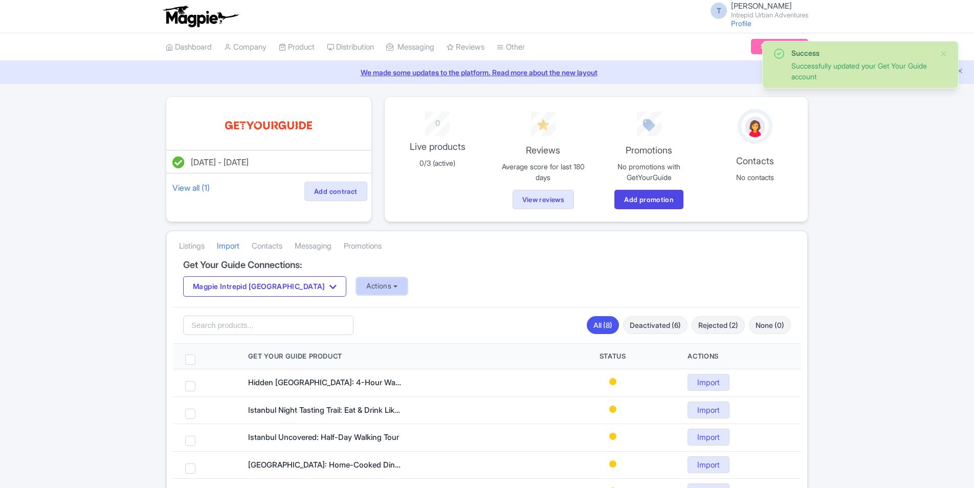
click at [357, 282] on button "Actions" at bounding box center [382, 286] width 51 height 17
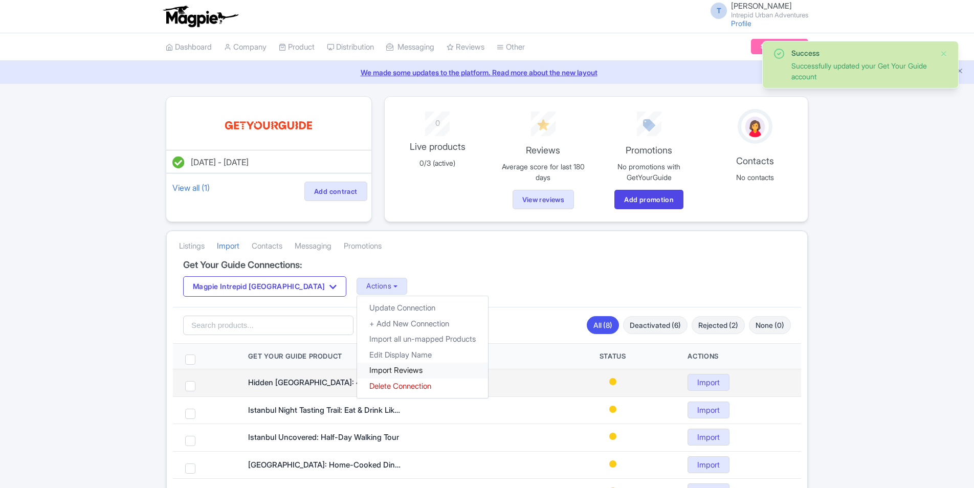
click at [357, 373] on link "Import Reviews" at bounding box center [422, 371] width 131 height 16
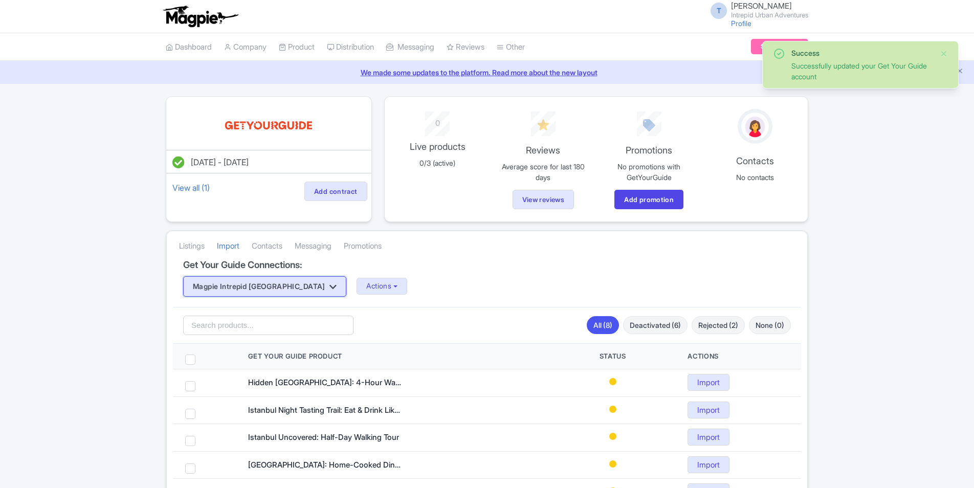
click at [243, 288] on button "Magpie Intrepid [GEOGRAPHIC_DATA]" at bounding box center [264, 286] width 163 height 20
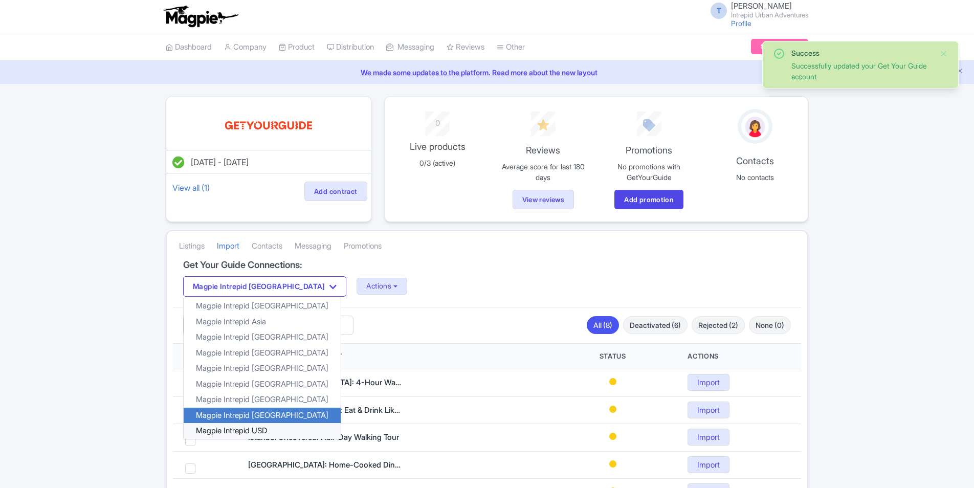
click at [250, 429] on link "Magpie Intrepid USD" at bounding box center [262, 431] width 157 height 16
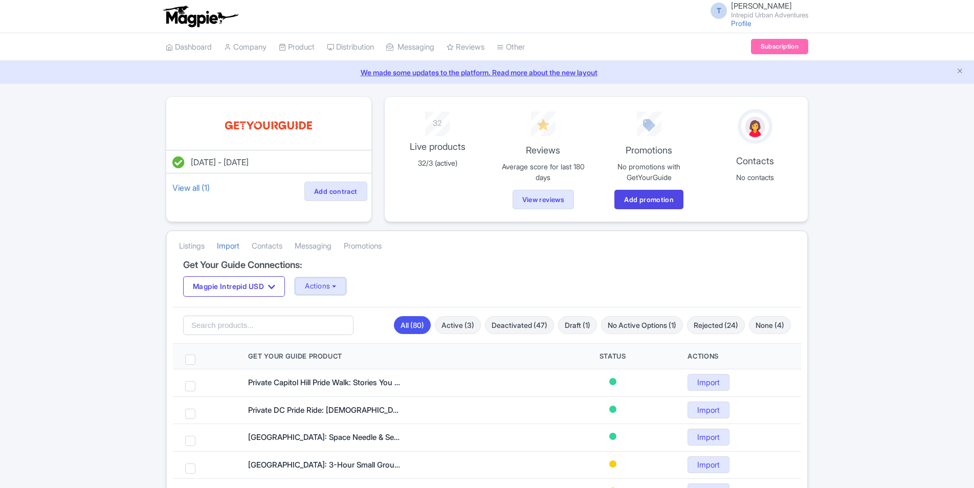
click at [328, 285] on button "Actions" at bounding box center [320, 286] width 51 height 17
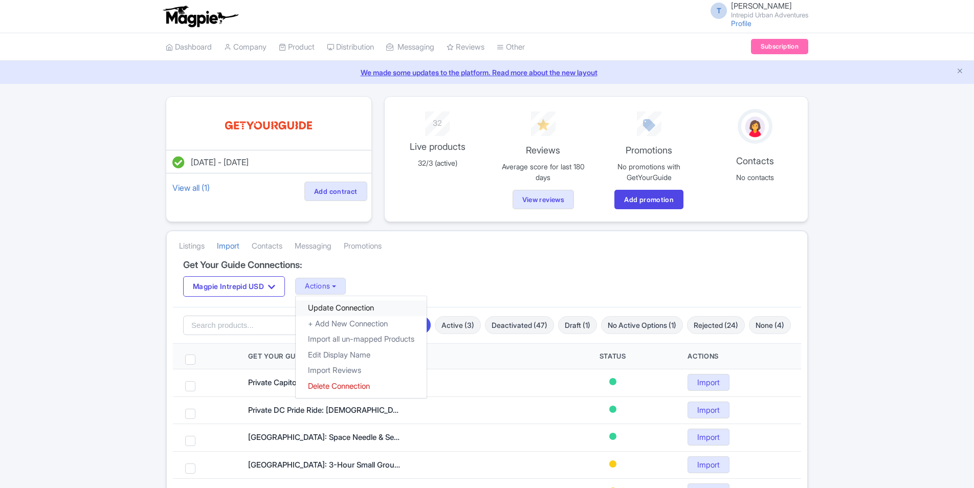
click at [340, 305] on link "Update Connection" at bounding box center [361, 308] width 131 height 16
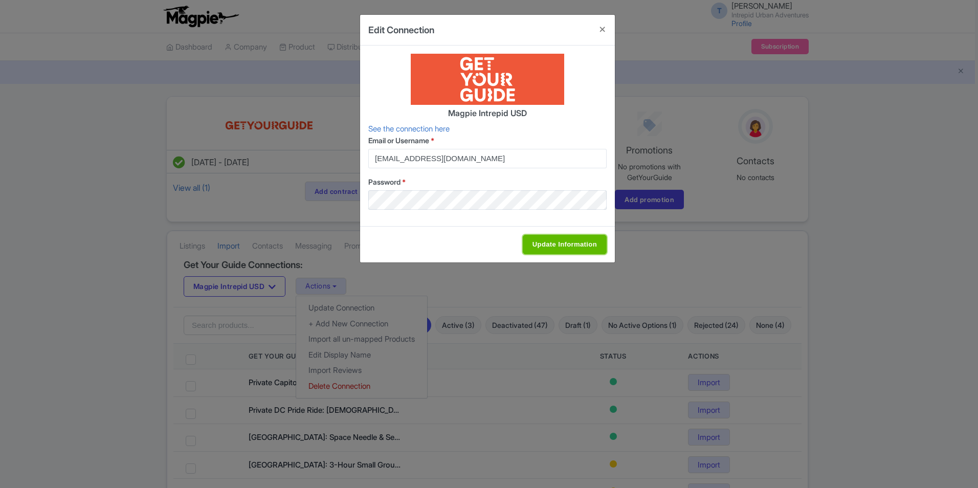
click at [530, 236] on input "Update Information" at bounding box center [565, 244] width 84 height 19
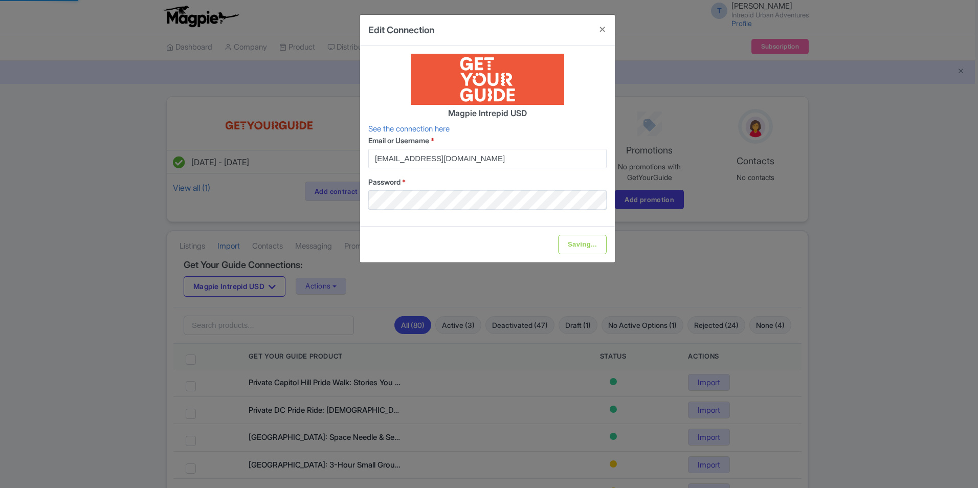
type input "Update Information"
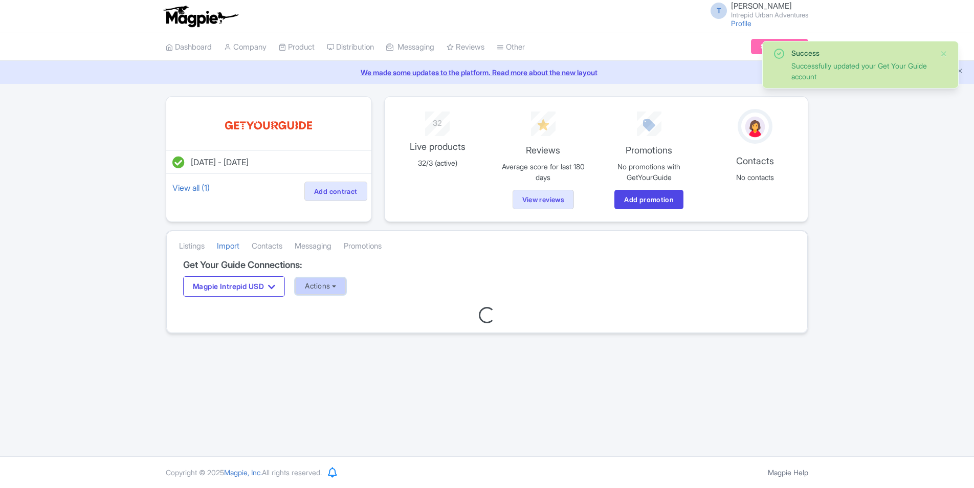
click at [334, 291] on button "Actions" at bounding box center [320, 286] width 51 height 17
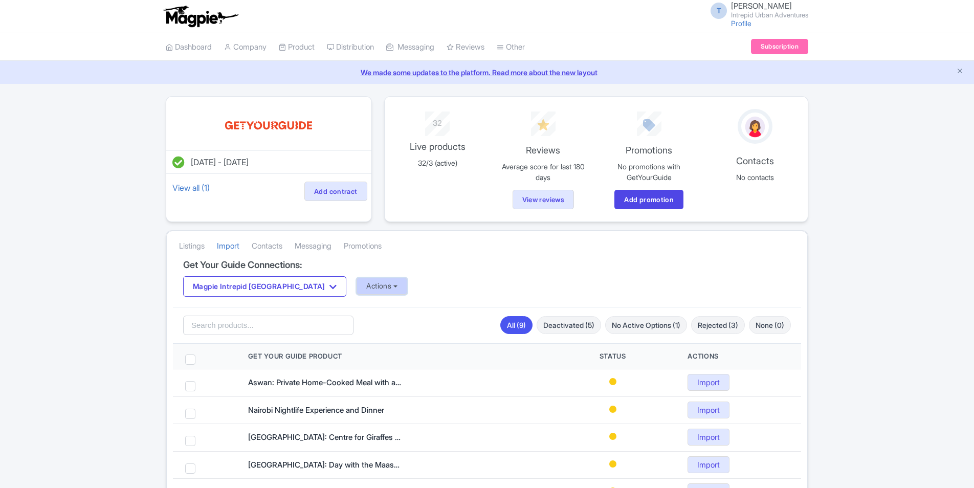
click at [357, 285] on button "Actions" at bounding box center [382, 286] width 51 height 17
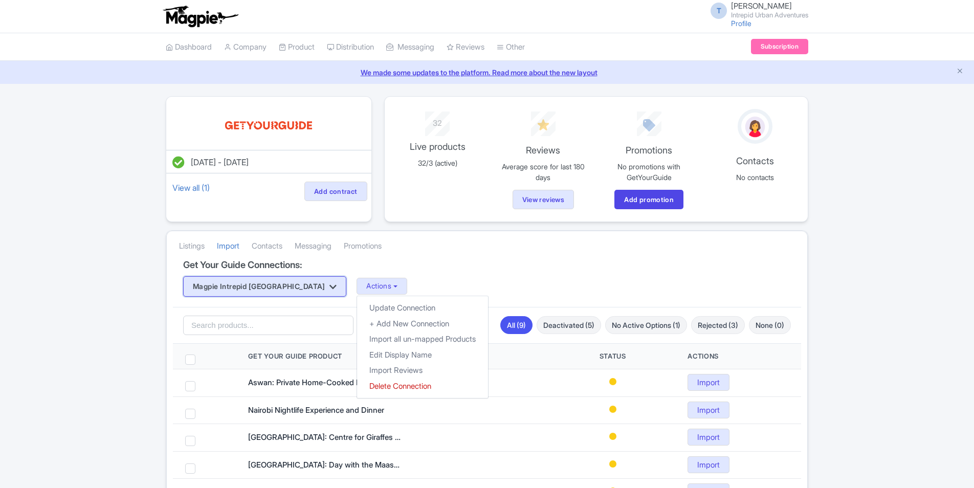
click at [273, 283] on button "Magpie Intrepid [GEOGRAPHIC_DATA]" at bounding box center [264, 286] width 163 height 20
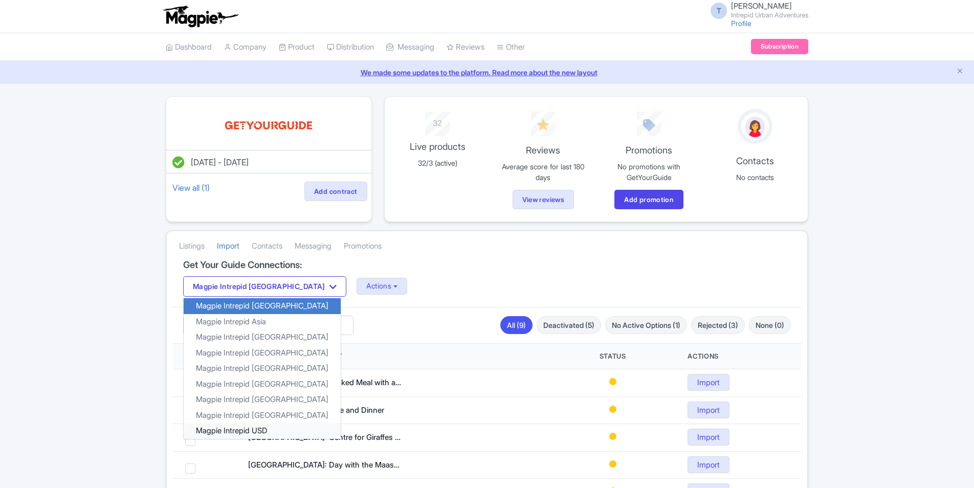
click at [260, 431] on link "Magpie Intrepid USD" at bounding box center [262, 431] width 157 height 16
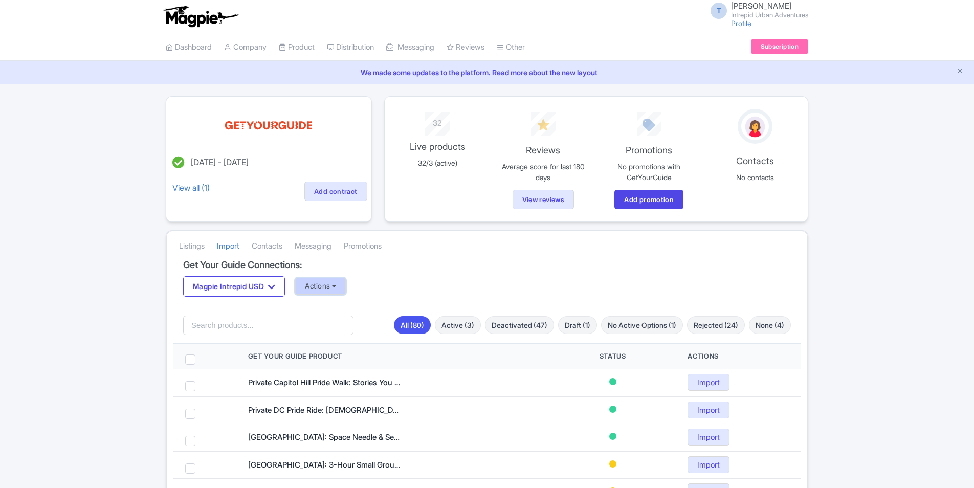
click at [323, 283] on button "Actions" at bounding box center [320, 286] width 51 height 17
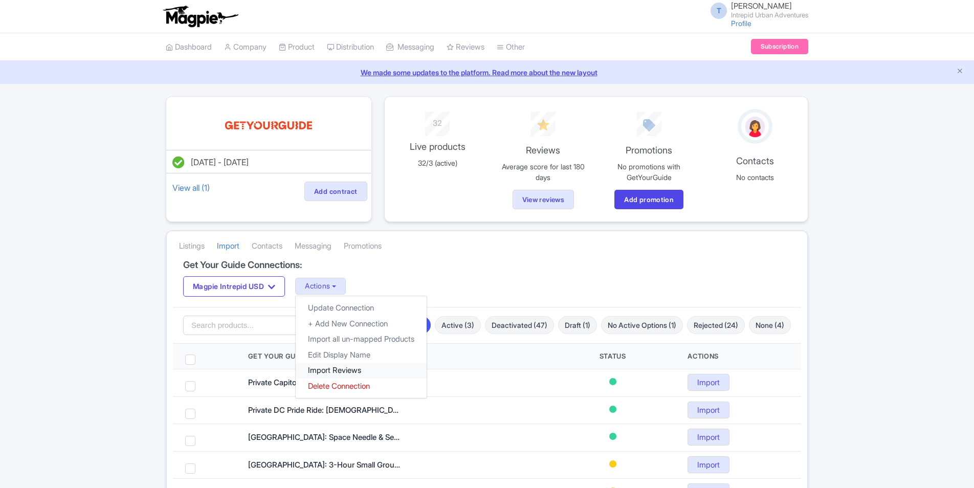
click at [342, 371] on link "Import Reviews" at bounding box center [361, 371] width 131 height 16
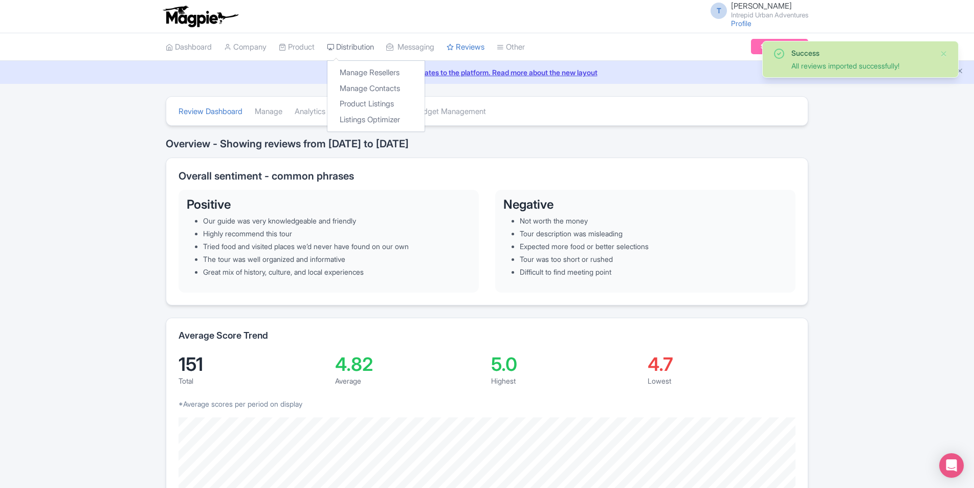
click at [370, 51] on link "Distribution" at bounding box center [350, 47] width 47 height 28
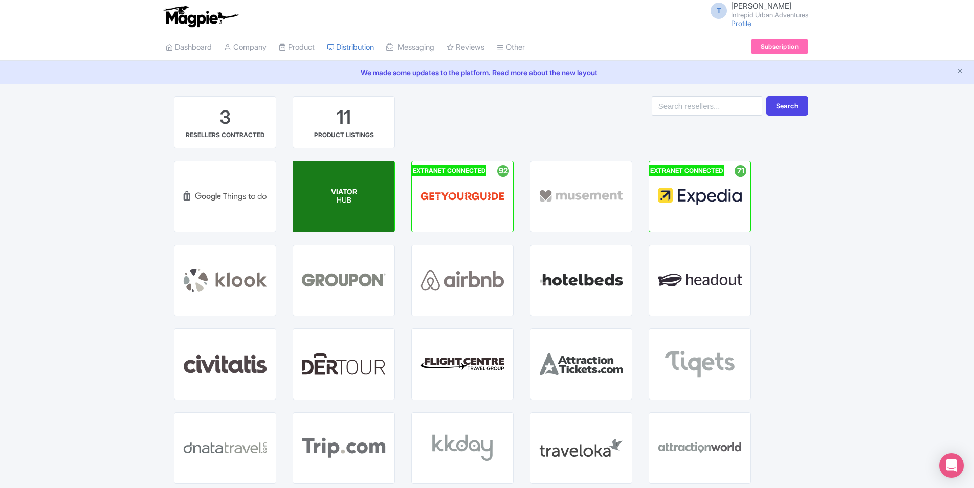
click at [351, 199] on p "HUB" at bounding box center [344, 200] width 26 height 9
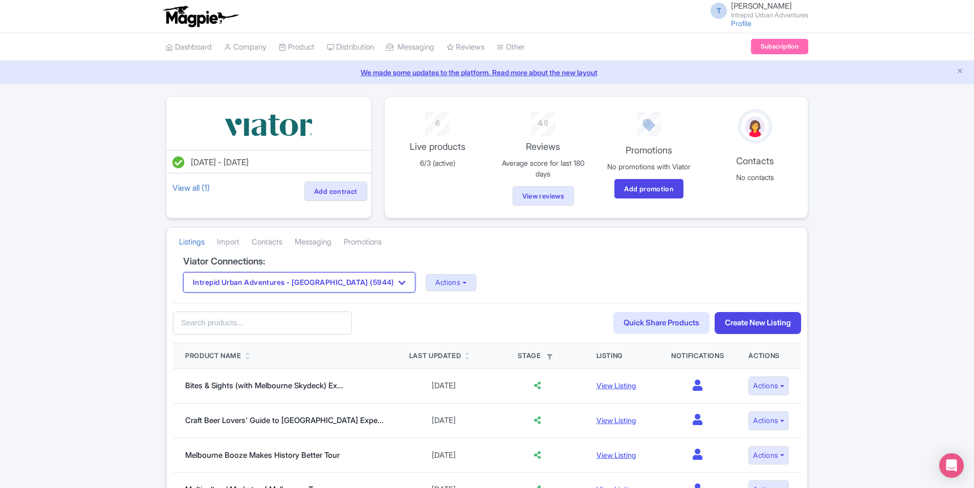
drag, startPoint x: 309, startPoint y: 280, endPoint x: 308, endPoint y: 269, distance: 11.3
click at [309, 280] on button "Intrepid Urban Adventures - [GEOGRAPHIC_DATA] (5944)" at bounding box center [299, 282] width 232 height 20
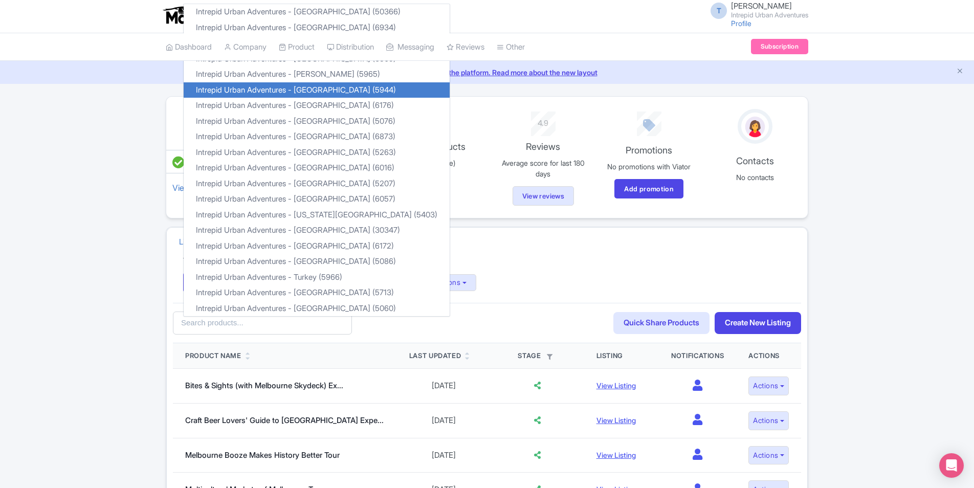
click at [514, 295] on div "Viator Connections: Intrepid Urban Adventures - [GEOGRAPHIC_DATA] (5944) Intrep…" at bounding box center [487, 279] width 628 height 47
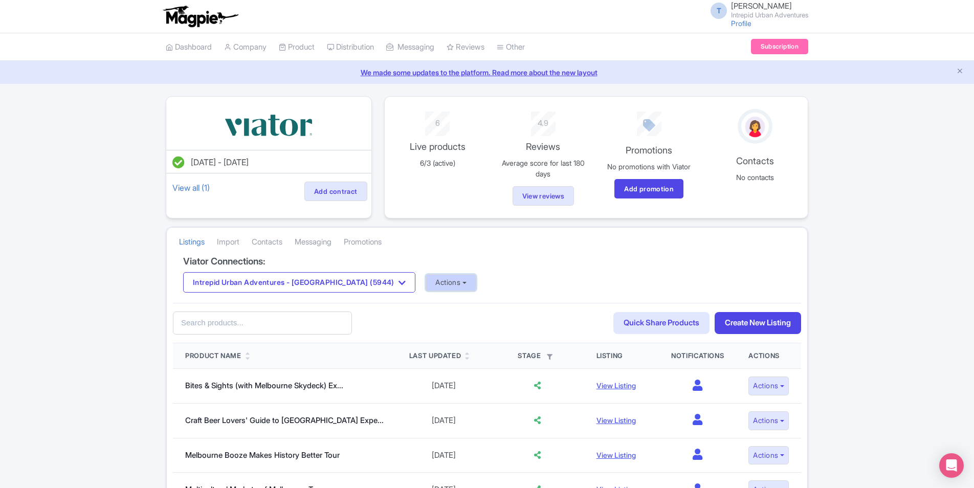
click at [426, 284] on button "Actions" at bounding box center [451, 282] width 51 height 17
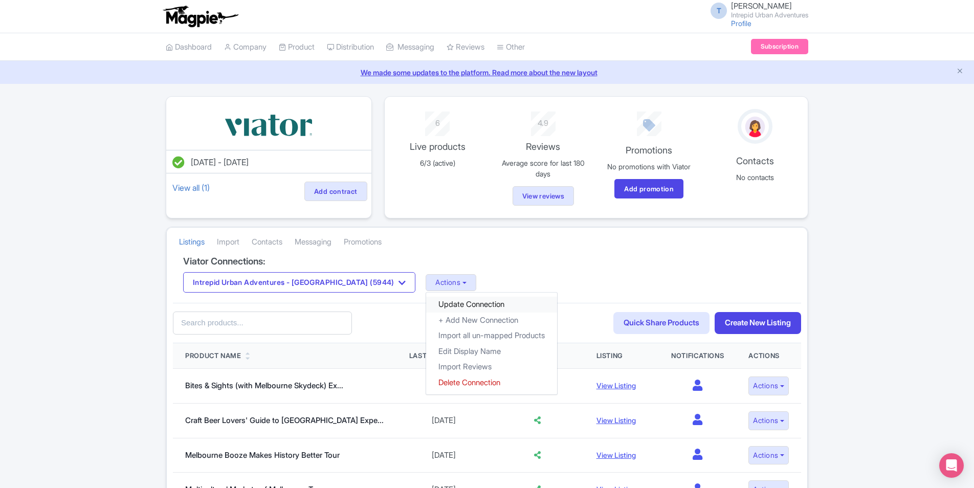
click at [435, 305] on link "Update Connection" at bounding box center [491, 305] width 131 height 16
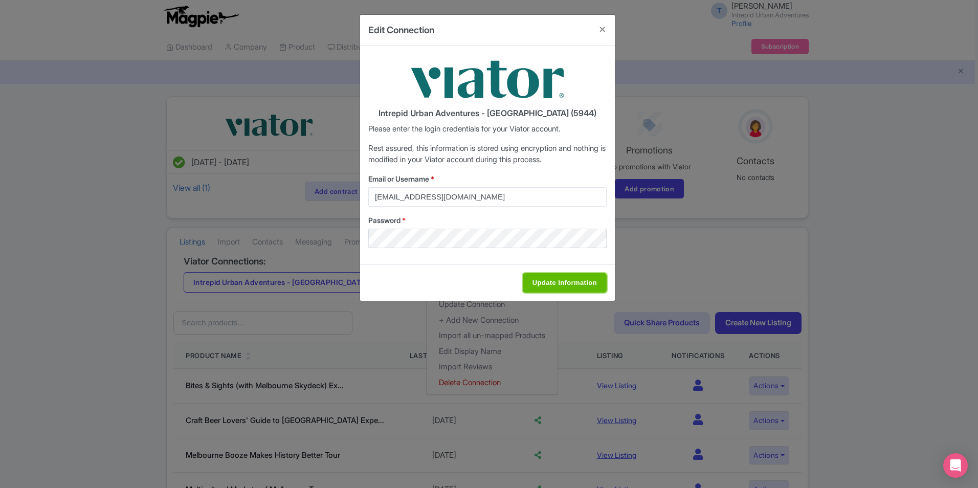
click at [570, 280] on input "Update Information" at bounding box center [565, 282] width 84 height 19
type input "Saving..."
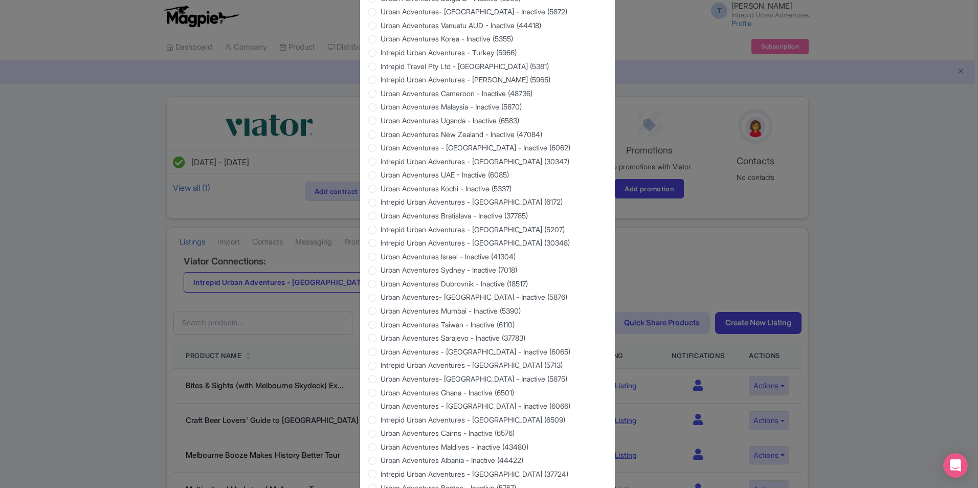
scroll to position [811, 0]
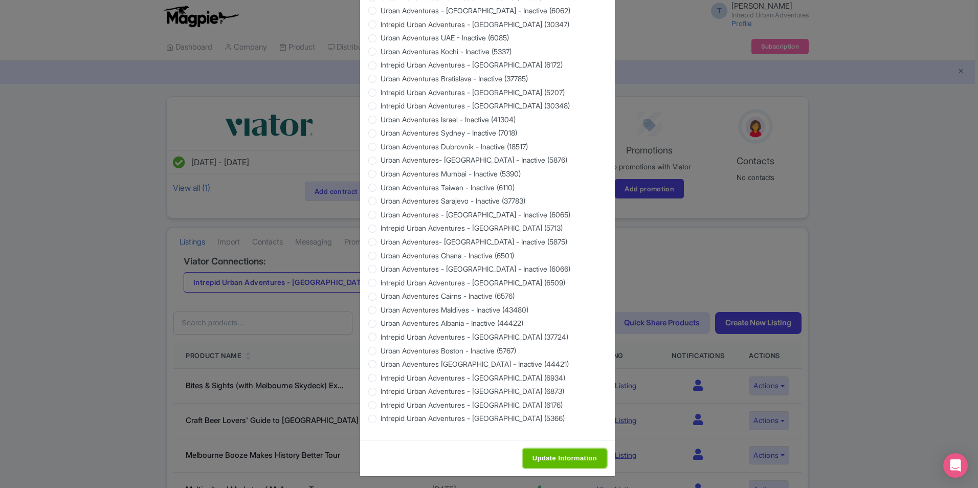
click at [561, 453] on input "Update Information" at bounding box center [565, 458] width 84 height 19
type input "Saving..."
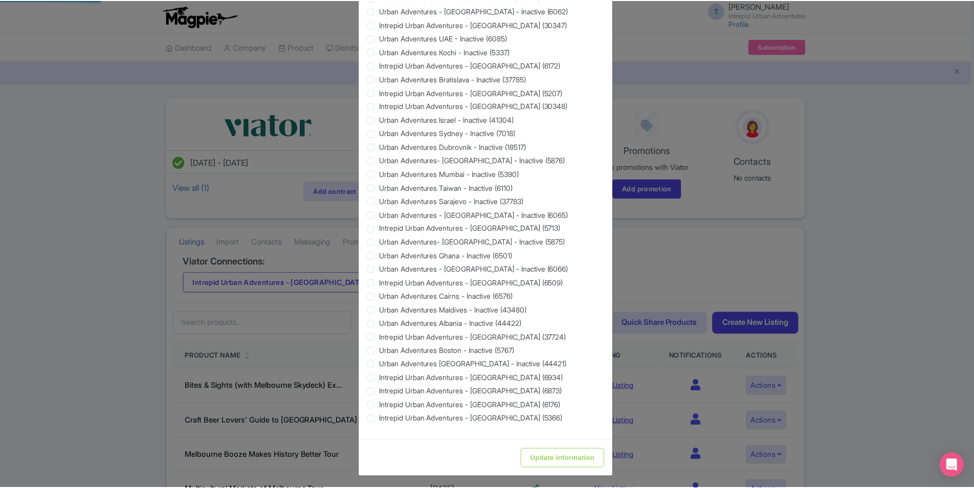
scroll to position [0, 0]
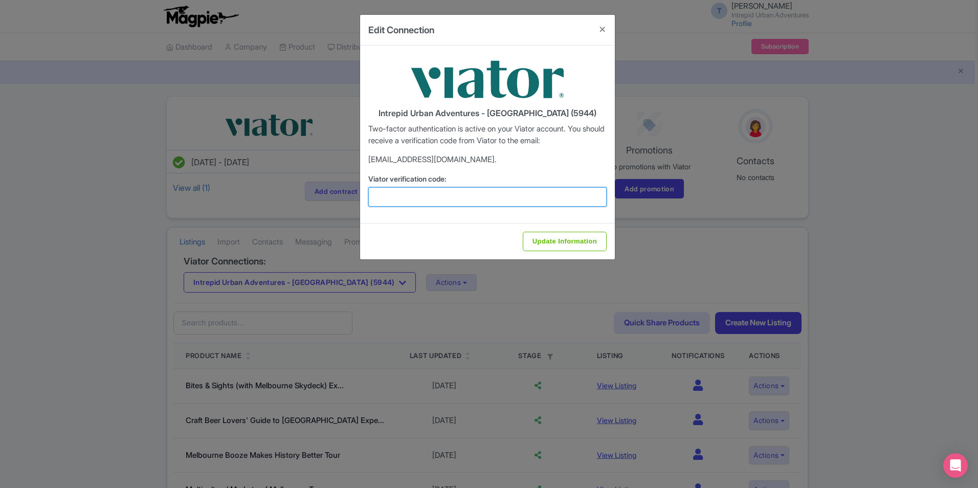
click at [436, 197] on input "Viator verification code:" at bounding box center [487, 196] width 238 height 19
paste input "891913"
type input "891913"
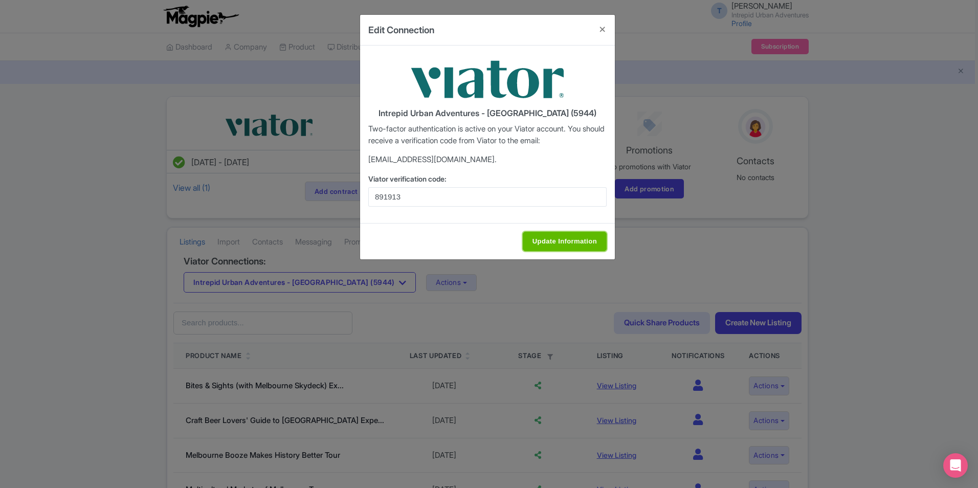
click at [559, 240] on input "Update Information" at bounding box center [565, 241] width 84 height 19
type input "Update Information"
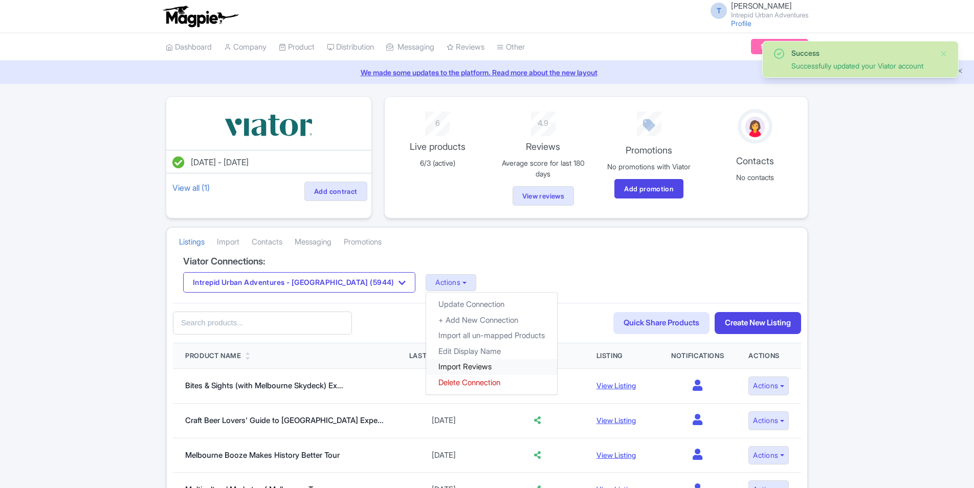
click at [426, 369] on link "Import Reviews" at bounding box center [491, 367] width 131 height 16
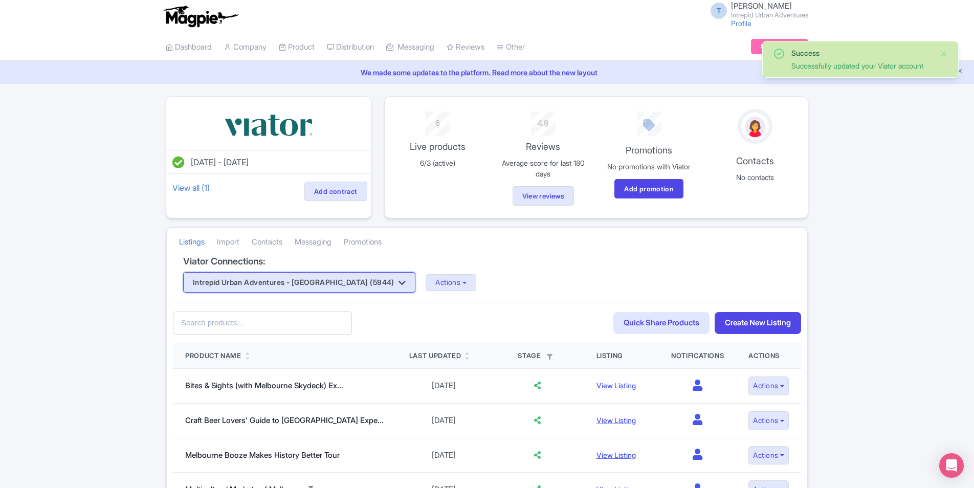
click at [364, 285] on button "Intrepid Urban Adventures - France (5944)" at bounding box center [299, 282] width 232 height 20
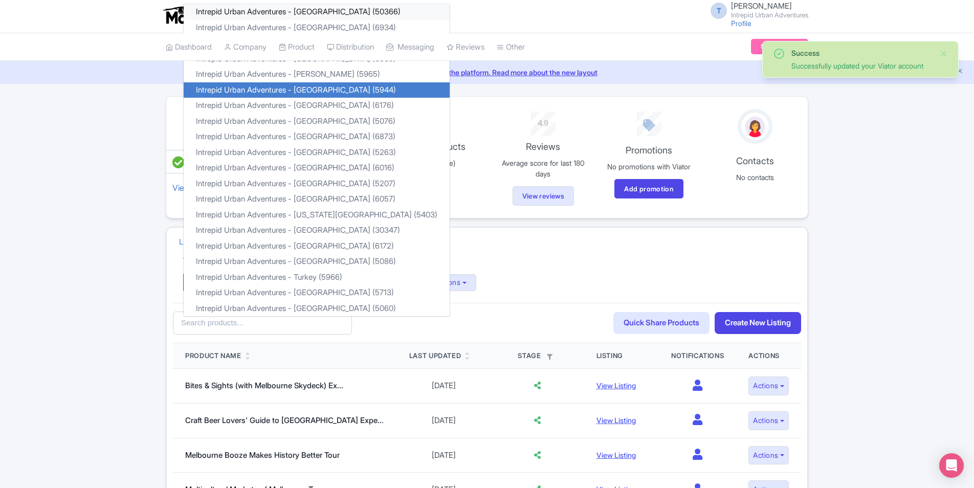
click at [318, 12] on link "Intrepid Urban Adventures - Austria (50366)" at bounding box center [317, 12] width 266 height 16
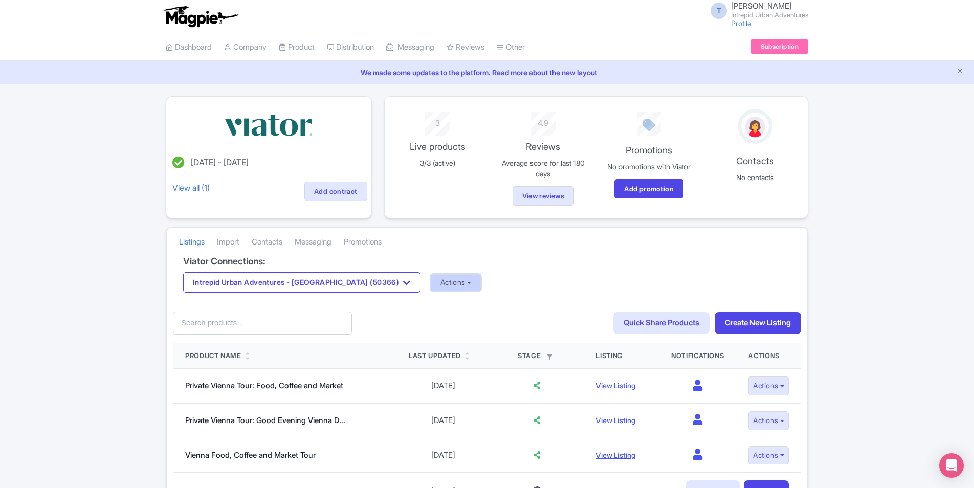
click at [431, 285] on button "Actions" at bounding box center [456, 282] width 51 height 17
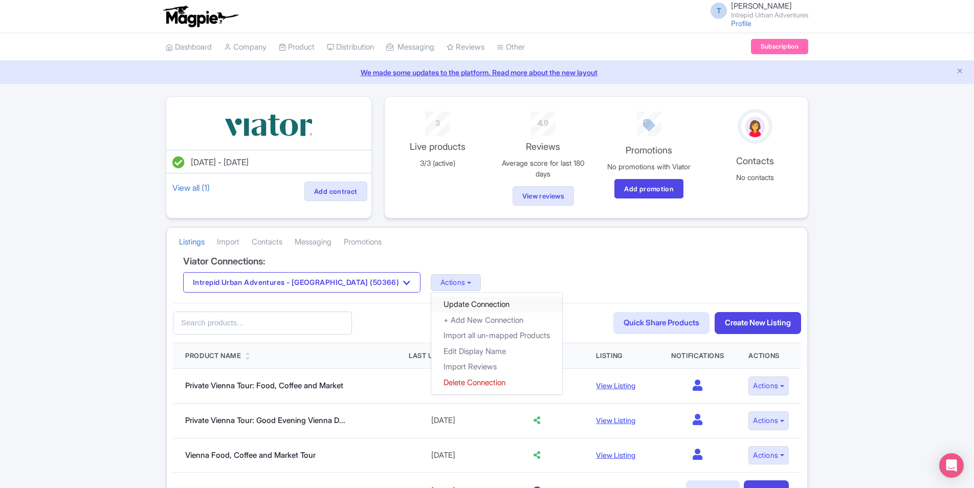
click at [431, 307] on link "Update Connection" at bounding box center [496, 305] width 131 height 16
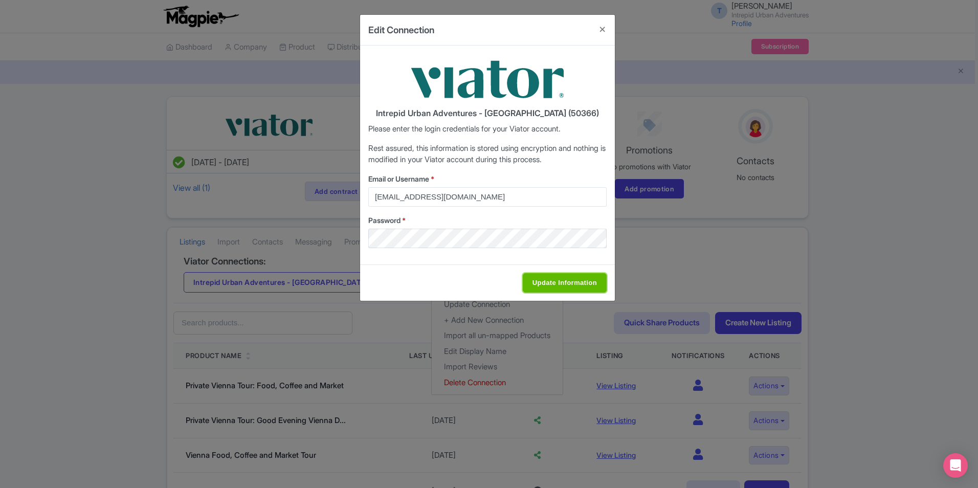
click at [545, 280] on input "Update Information" at bounding box center [565, 282] width 84 height 19
type input "Saving..."
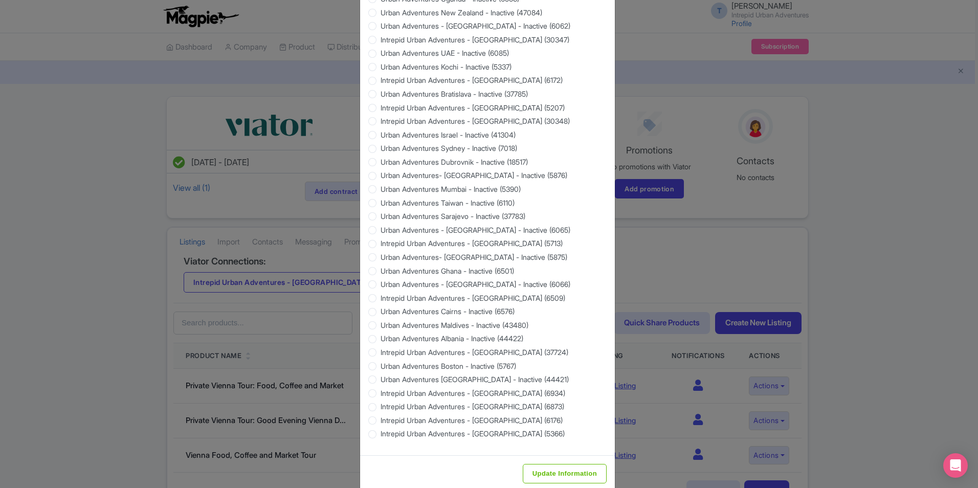
scroll to position [811, 0]
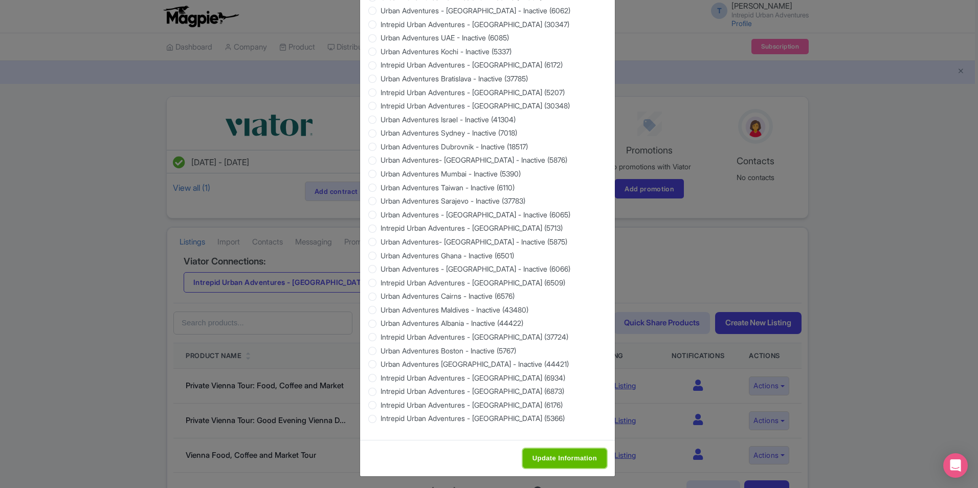
click at [552, 456] on input "Update Information" at bounding box center [565, 458] width 84 height 19
type input "Saving..."
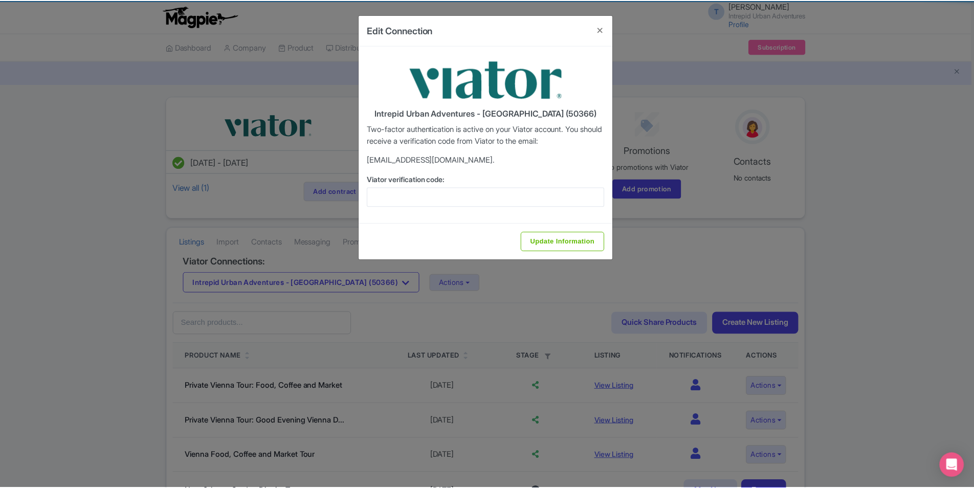
scroll to position [0, 0]
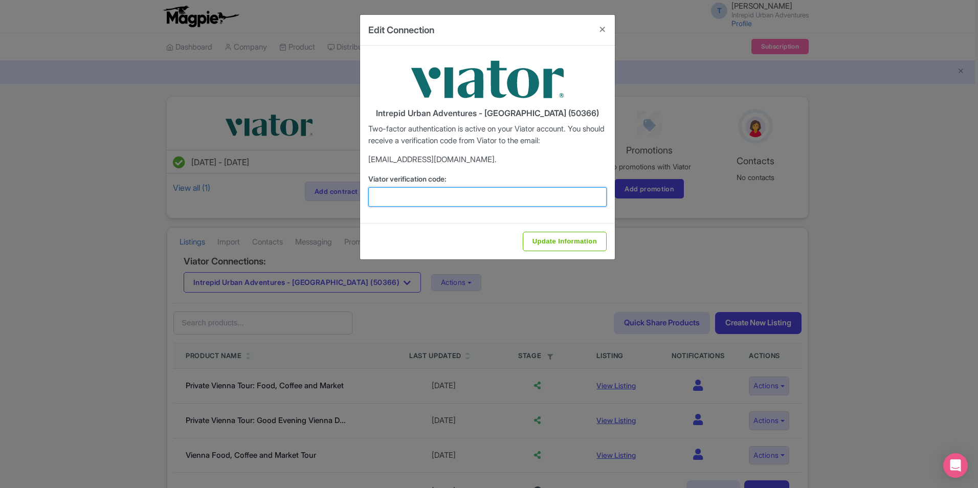
click at [415, 191] on input "Viator verification code:" at bounding box center [487, 196] width 238 height 19
paste input "680752"
type input "680752"
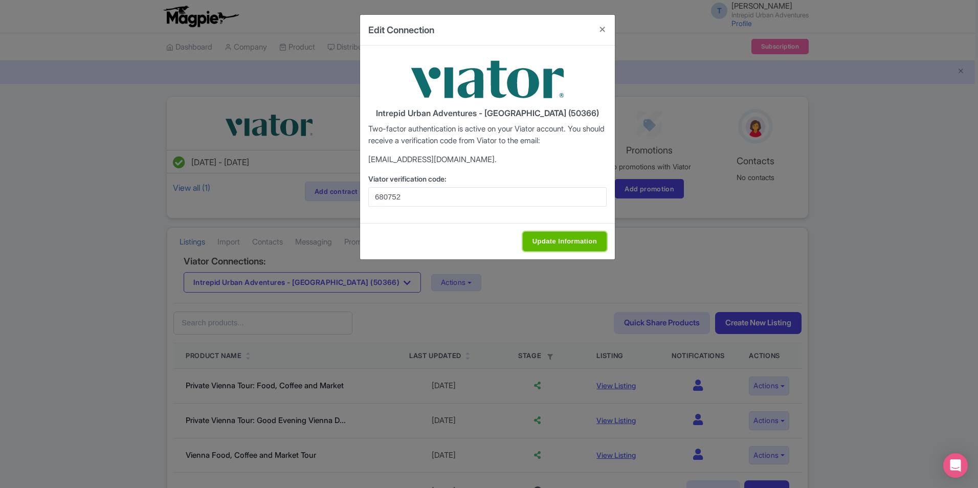
click at [553, 240] on input "Update Information" at bounding box center [565, 241] width 84 height 19
type input "Update Information"
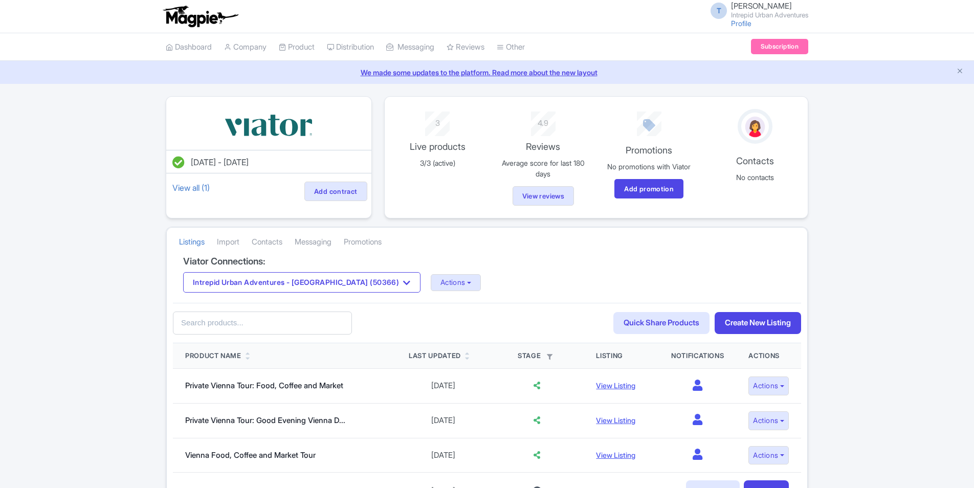
click at [441, 292] on div "Intrepid Urban Adventures - [GEOGRAPHIC_DATA] (50366) Intrepid Urban Adventures…" at bounding box center [487, 282] width 608 height 20
click at [436, 286] on button "Actions" at bounding box center [456, 282] width 51 height 17
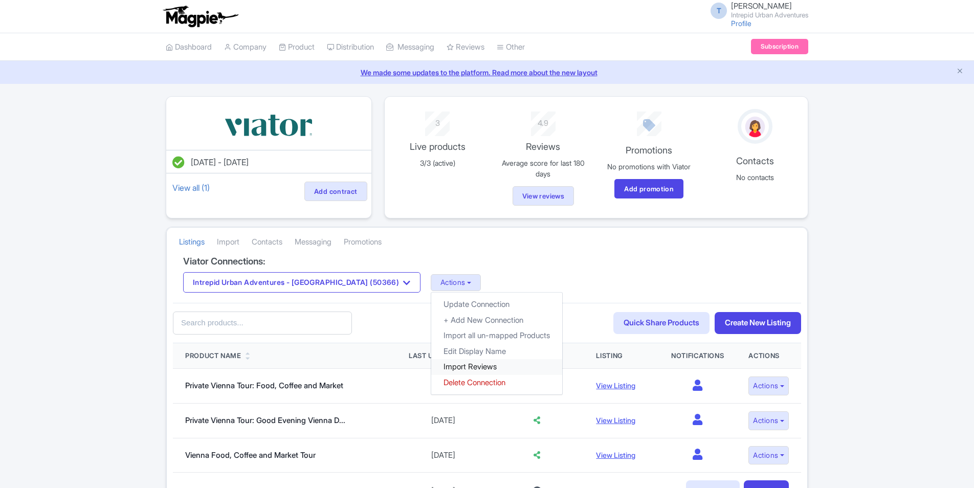
click at [431, 364] on link "Import Reviews" at bounding box center [496, 367] width 131 height 16
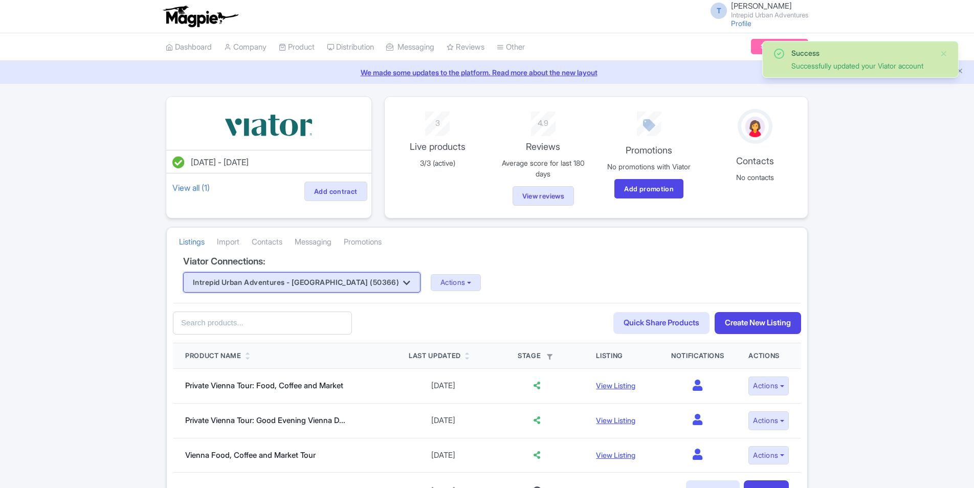
click at [345, 282] on button "Intrepid Urban Adventures - [GEOGRAPHIC_DATA] (50366)" at bounding box center [301, 282] width 237 height 20
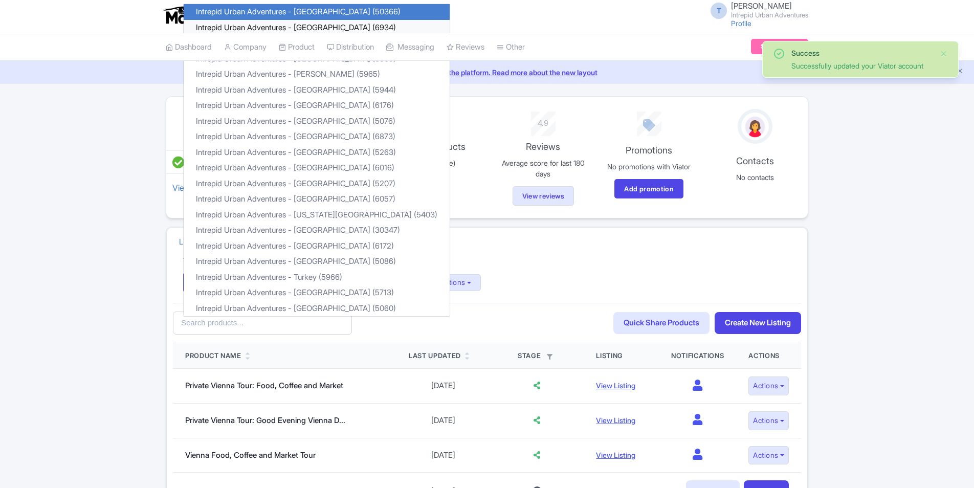
click at [337, 23] on link "Intrepid Urban Adventures - [GEOGRAPHIC_DATA] (6934)" at bounding box center [317, 28] width 266 height 16
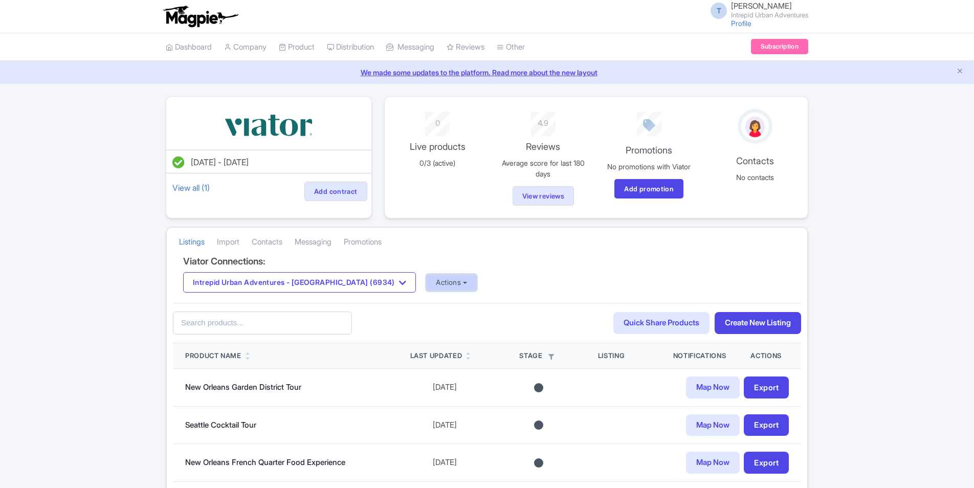
click at [426, 278] on button "Actions" at bounding box center [451, 282] width 51 height 17
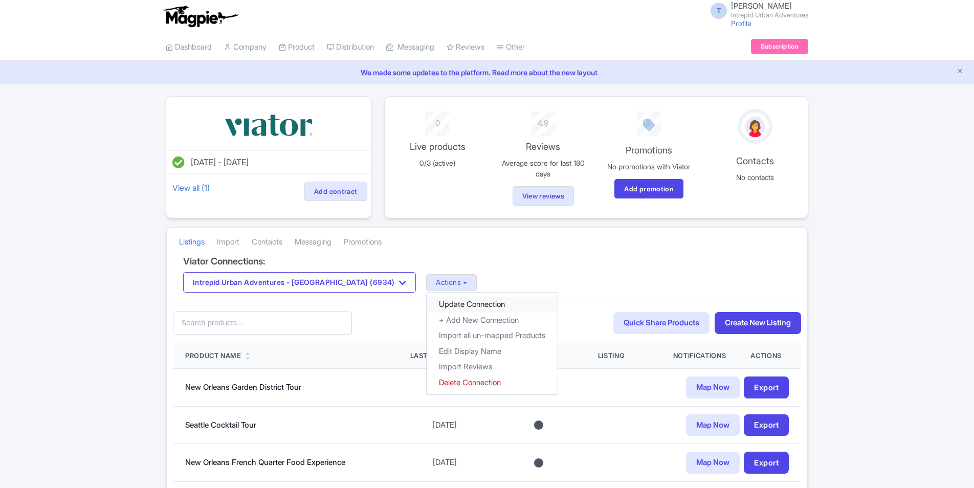
click at [442, 302] on link "Update Connection" at bounding box center [492, 305] width 131 height 16
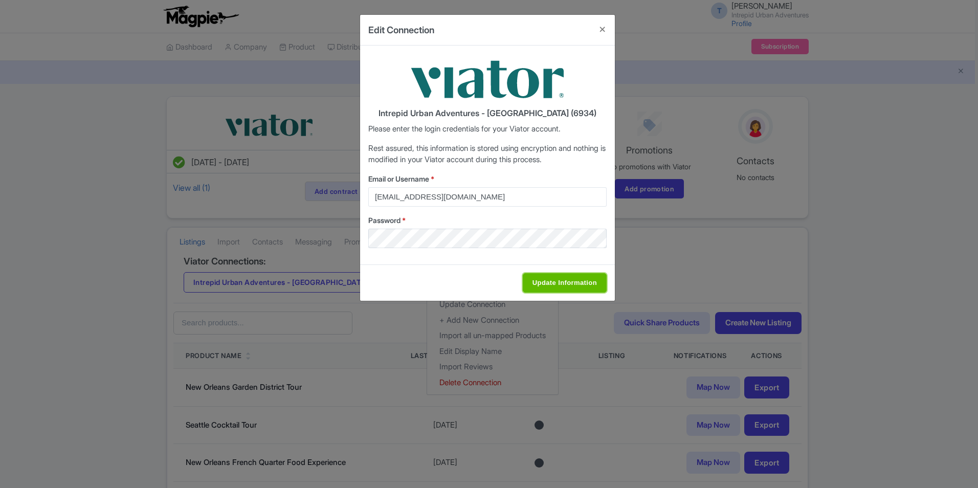
click at [570, 281] on input "Update Information" at bounding box center [565, 282] width 84 height 19
type input "Saving..."
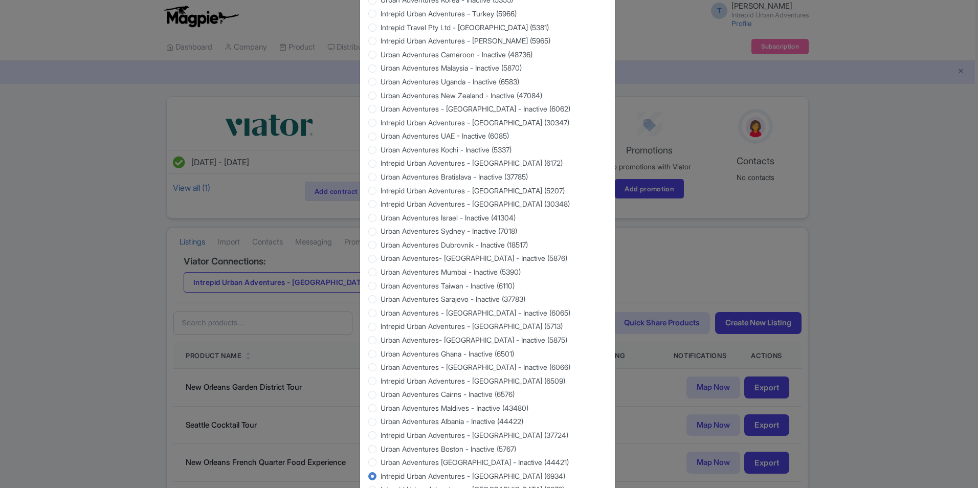
scroll to position [811, 0]
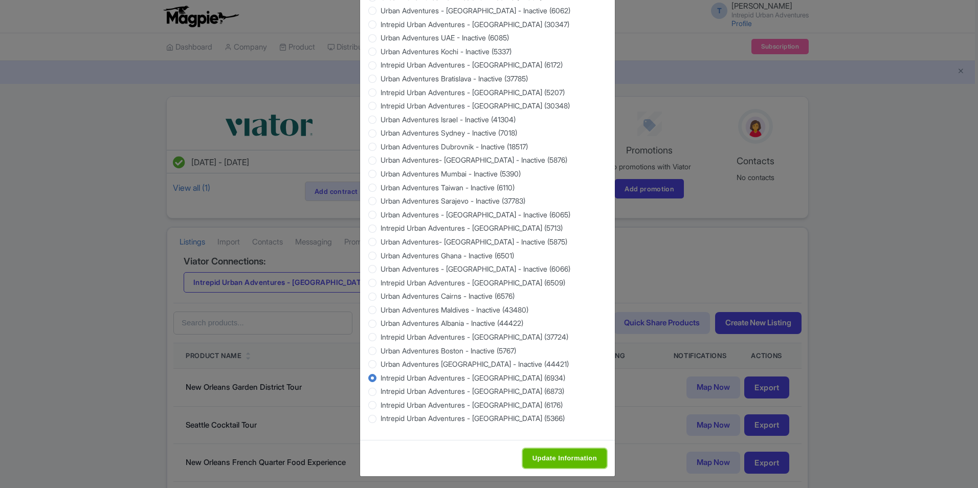
click at [556, 449] on input "Update Information" at bounding box center [565, 458] width 84 height 19
type input "Saving..."
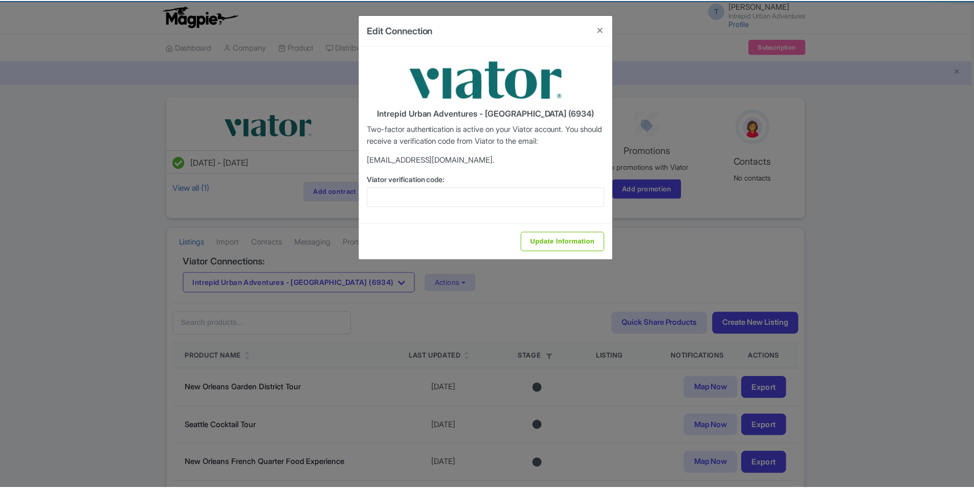
scroll to position [0, 0]
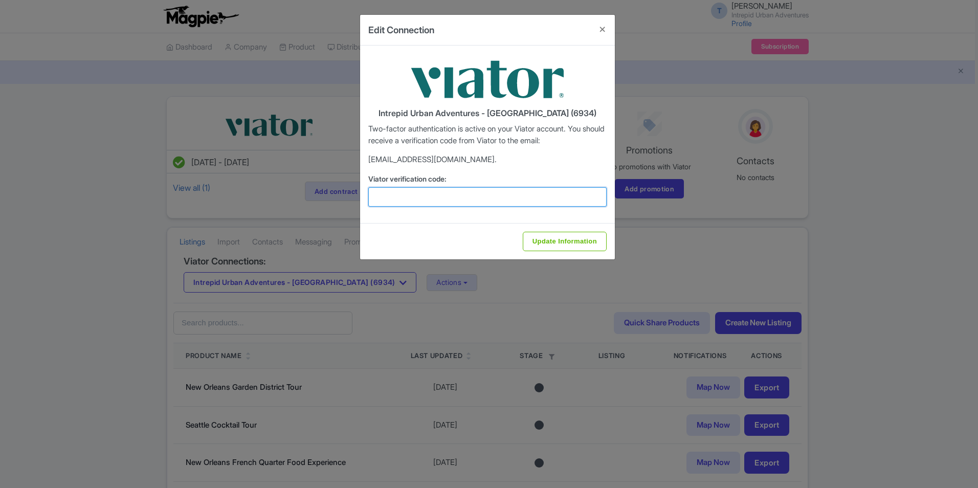
click at [435, 196] on input "Viator verification code:" at bounding box center [487, 196] width 238 height 19
click at [436, 192] on input "Viator verification code:" at bounding box center [487, 196] width 238 height 19
paste input "692381"
type input "692381"
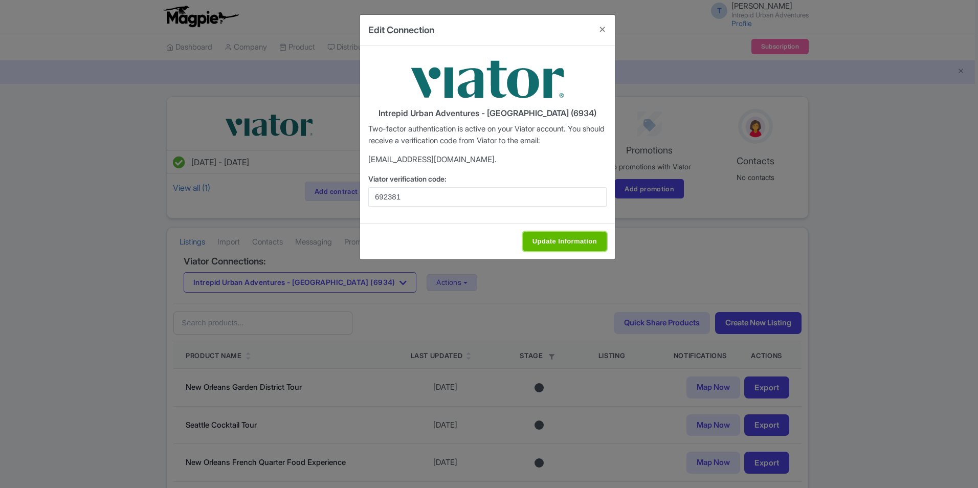
click at [546, 239] on input "Update Information" at bounding box center [565, 241] width 84 height 19
type input "Update Information"
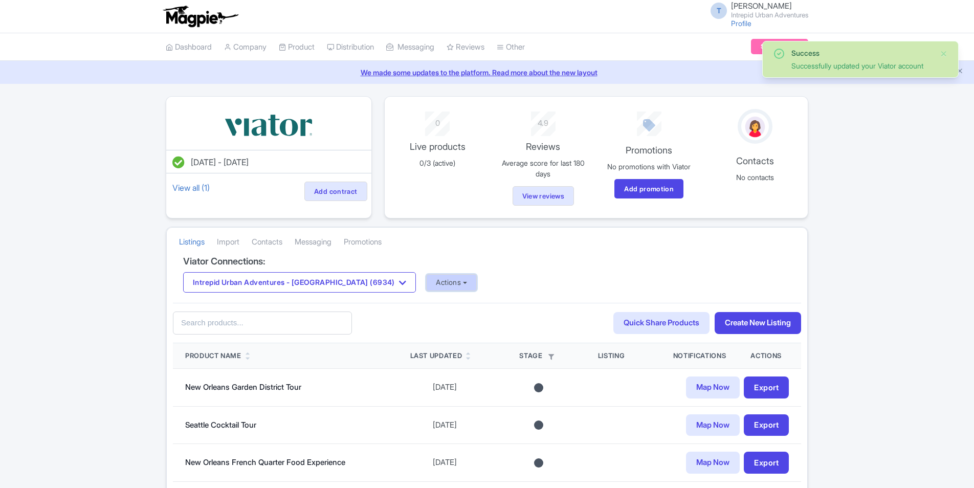
click at [426, 280] on button "Actions" at bounding box center [451, 282] width 51 height 17
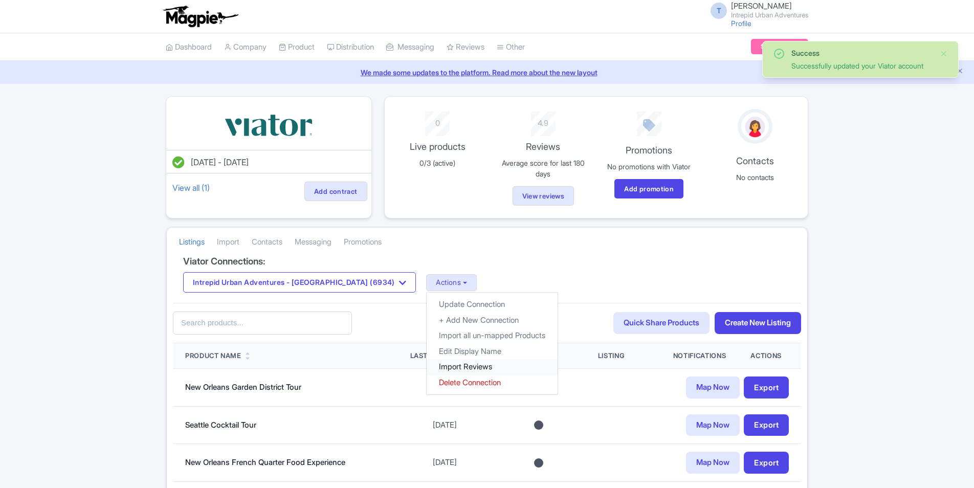
click at [427, 366] on link "Import Reviews" at bounding box center [492, 367] width 131 height 16
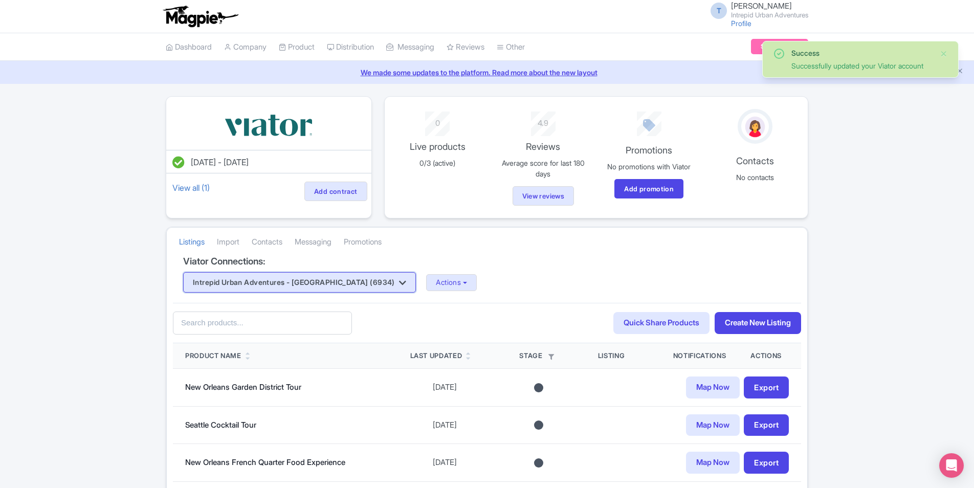
click at [316, 280] on button "Intrepid Urban Adventures - [GEOGRAPHIC_DATA] (6934)" at bounding box center [299, 282] width 233 height 20
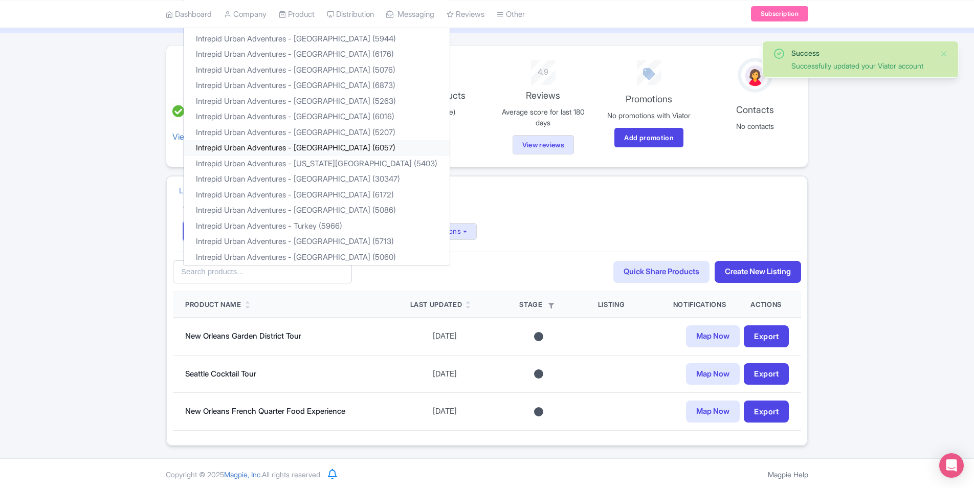
scroll to position [53, 0]
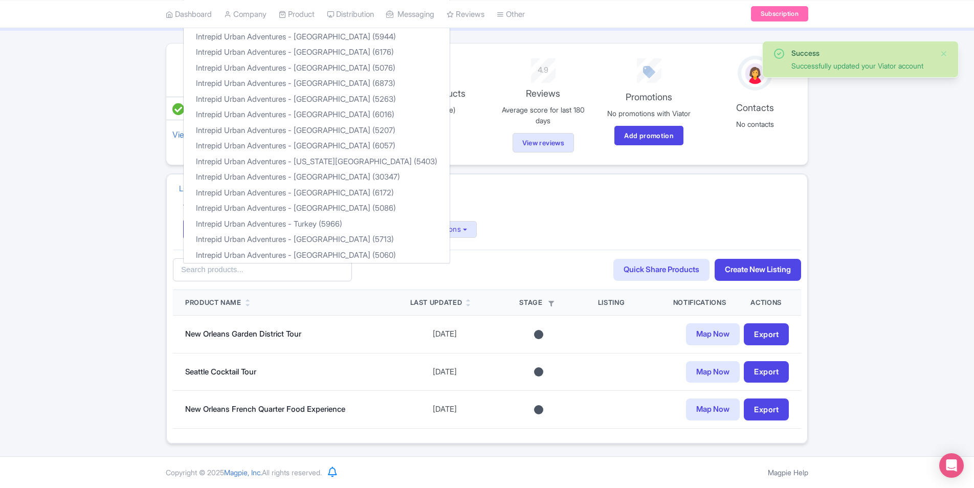
click at [517, 197] on div "Listings Import Contacts Messaging Promotions" at bounding box center [487, 188] width 641 height 29
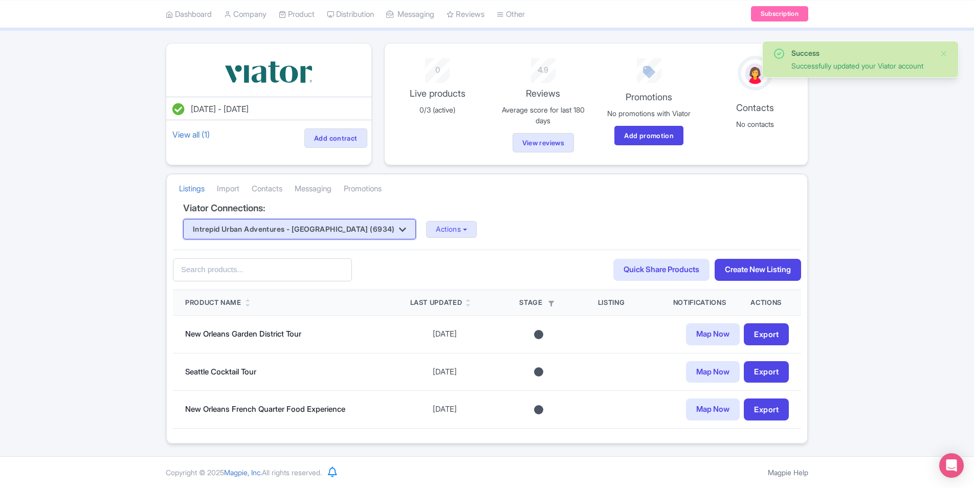
click at [335, 236] on button "Intrepid Urban Adventures - [GEOGRAPHIC_DATA] (6934)" at bounding box center [299, 229] width 233 height 20
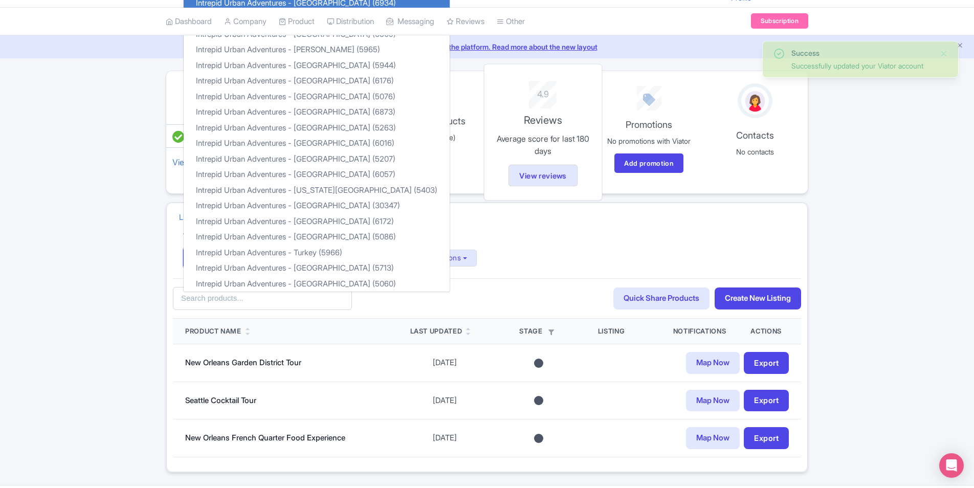
scroll to position [0, 0]
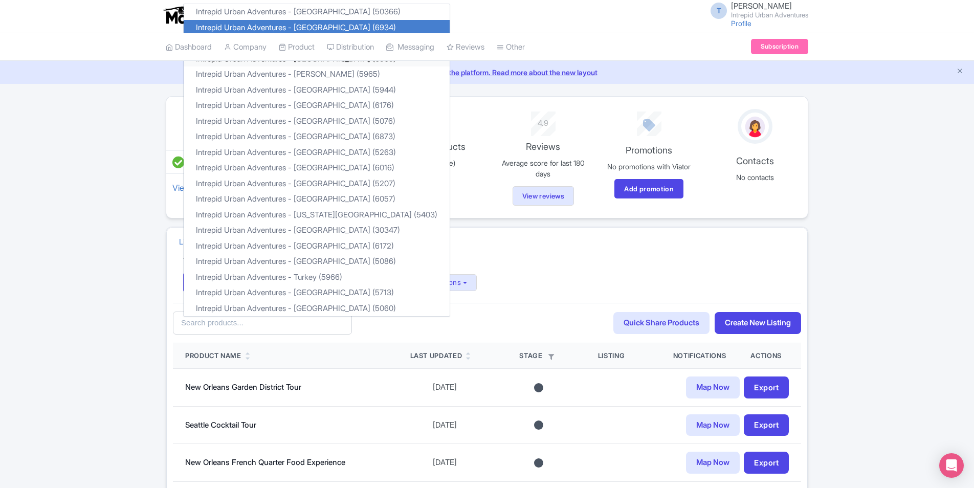
click at [318, 64] on link "Intrepid Urban Adventures - [GEOGRAPHIC_DATA] (6509)" at bounding box center [317, 59] width 266 height 16
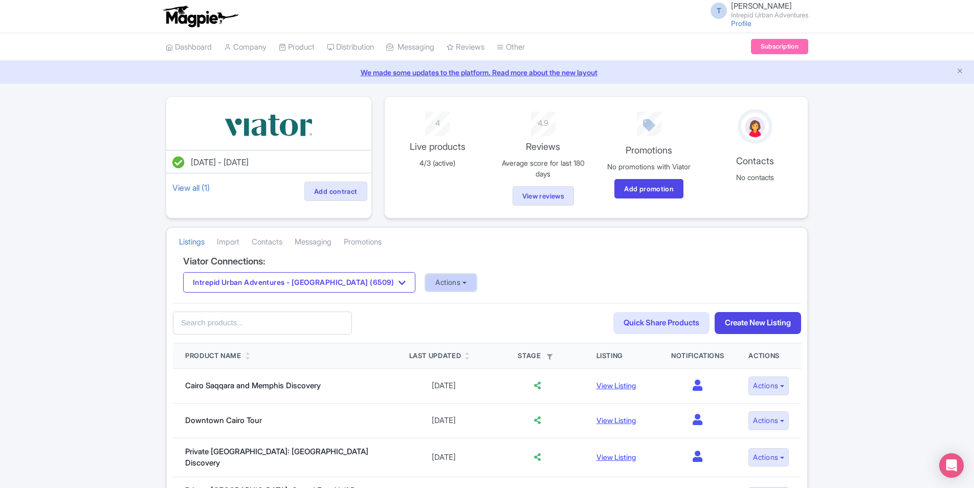
click at [426, 291] on button "Actions" at bounding box center [451, 282] width 51 height 17
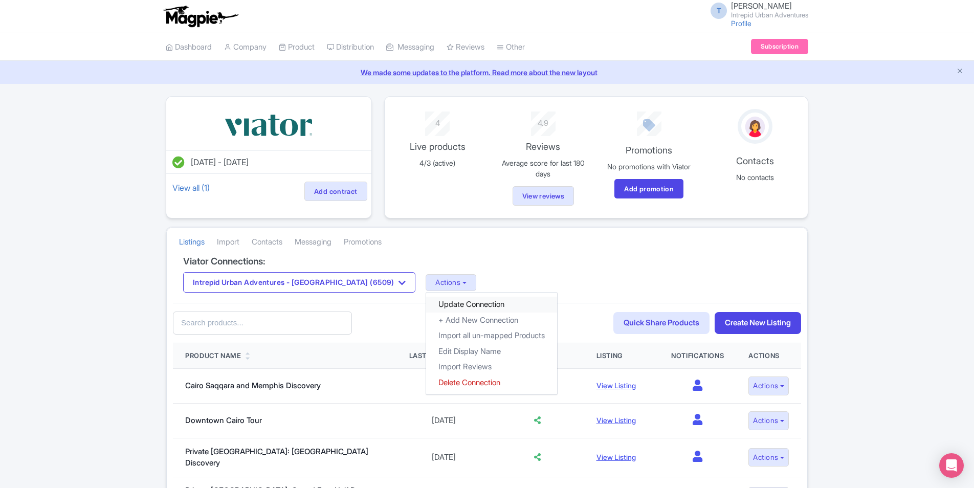
click at [426, 303] on link "Update Connection" at bounding box center [491, 305] width 131 height 16
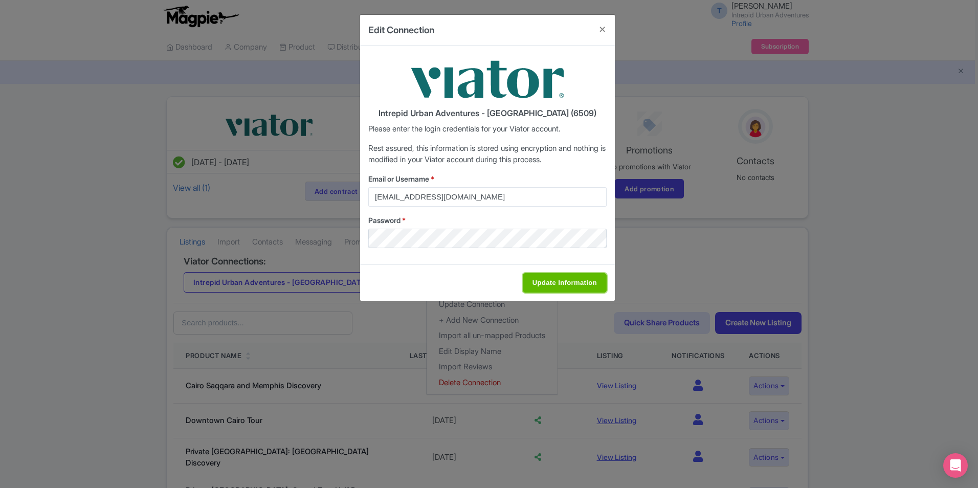
click at [569, 282] on input "Update Information" at bounding box center [565, 282] width 84 height 19
type input "Saving..."
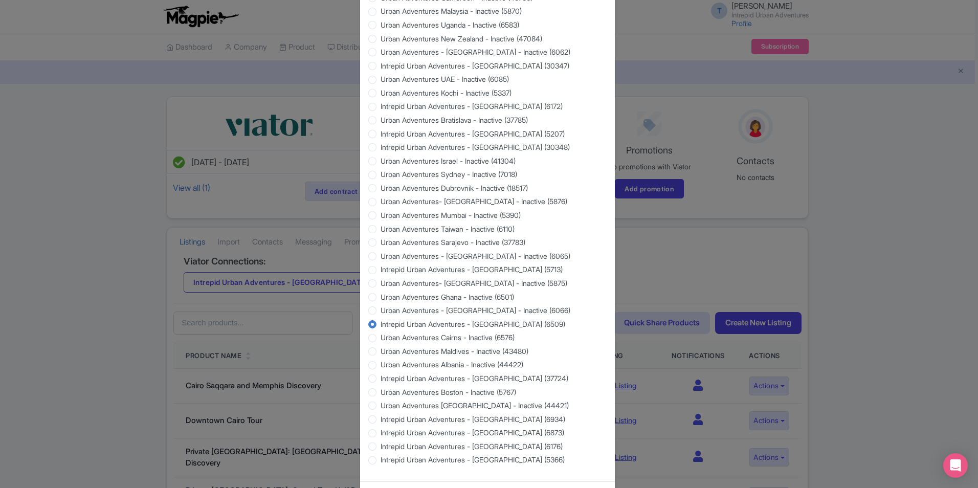
scroll to position [811, 0]
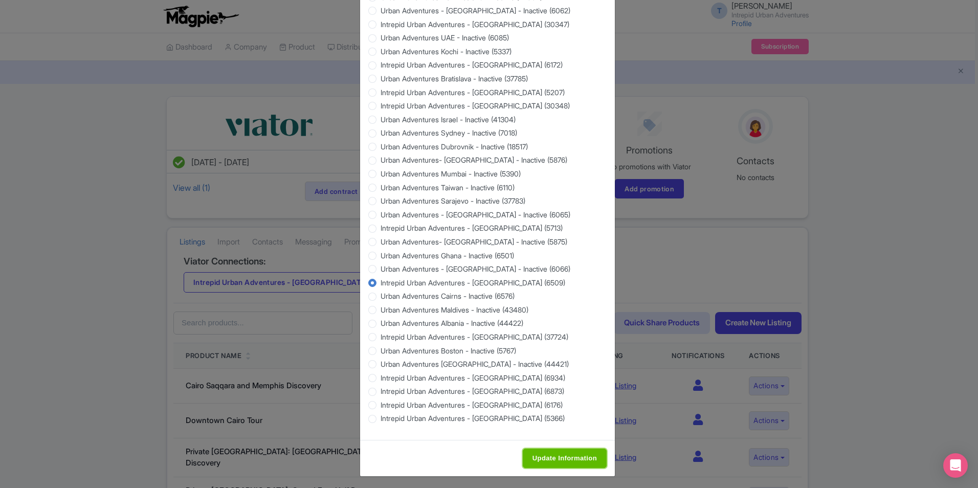
click at [554, 457] on input "Update Information" at bounding box center [565, 458] width 84 height 19
type input "Saving..."
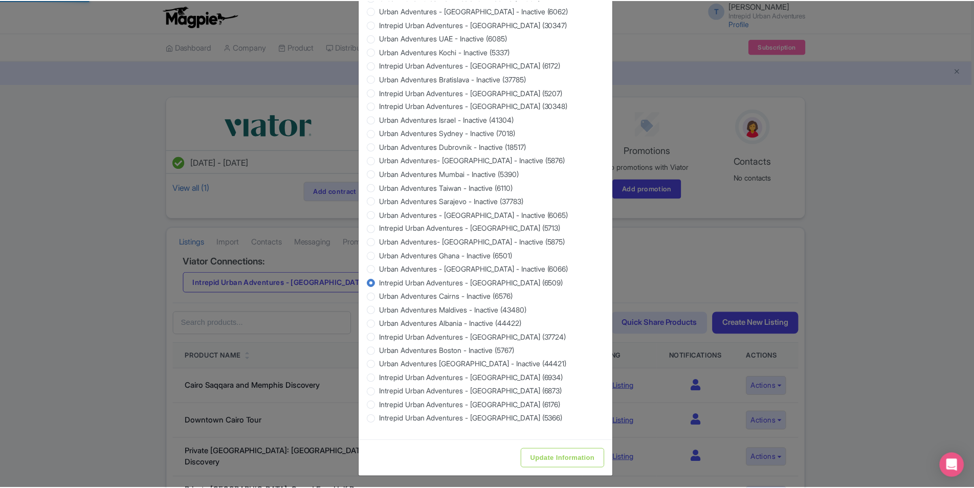
scroll to position [0, 0]
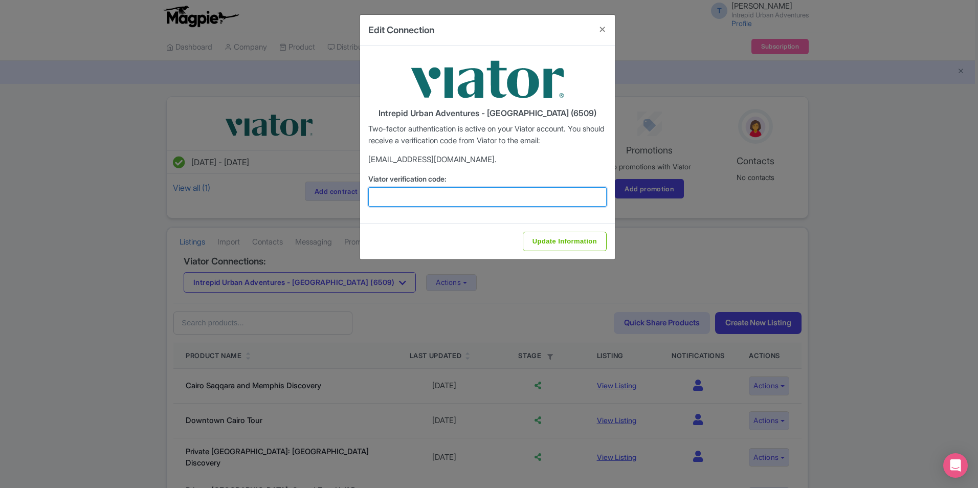
click at [415, 191] on input "Viator verification code:" at bounding box center [487, 196] width 238 height 19
paste input "119047"
type input "119047"
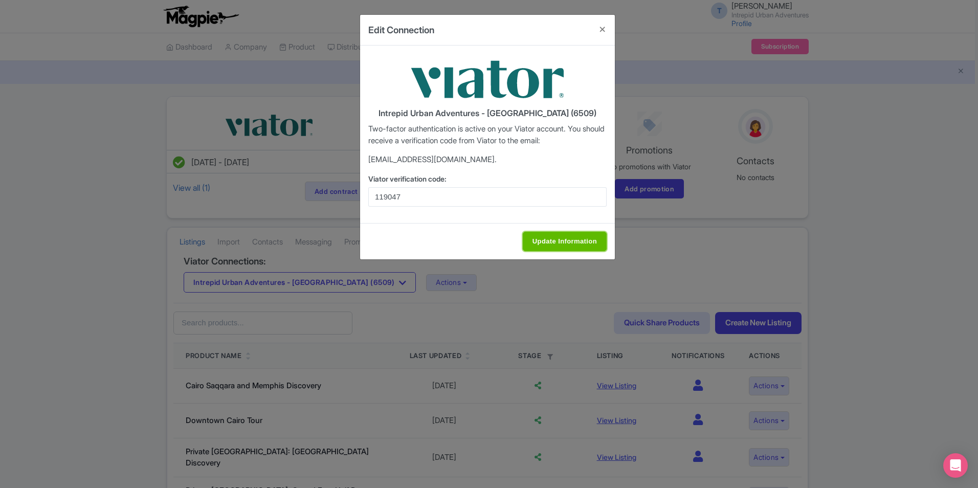
click at [563, 235] on input "Update Information" at bounding box center [565, 241] width 84 height 19
type input "Update Information"
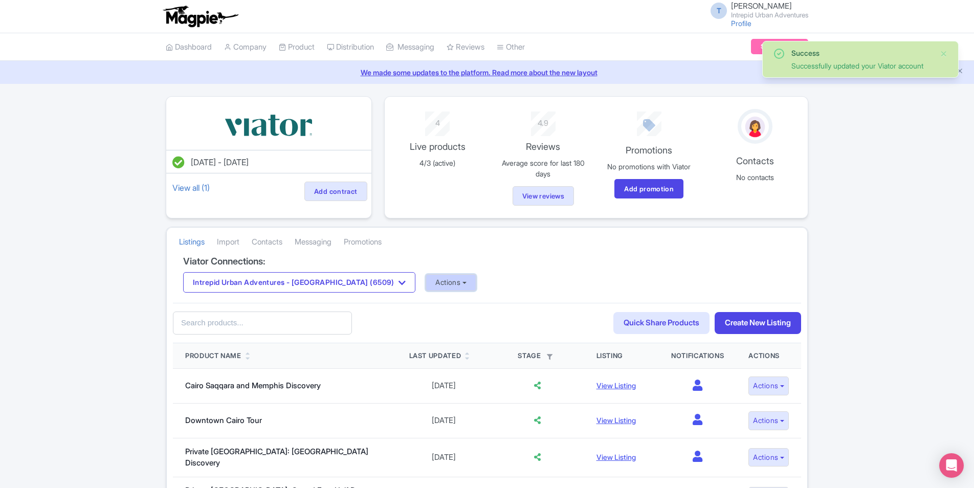
click at [426, 284] on button "Actions" at bounding box center [451, 282] width 51 height 17
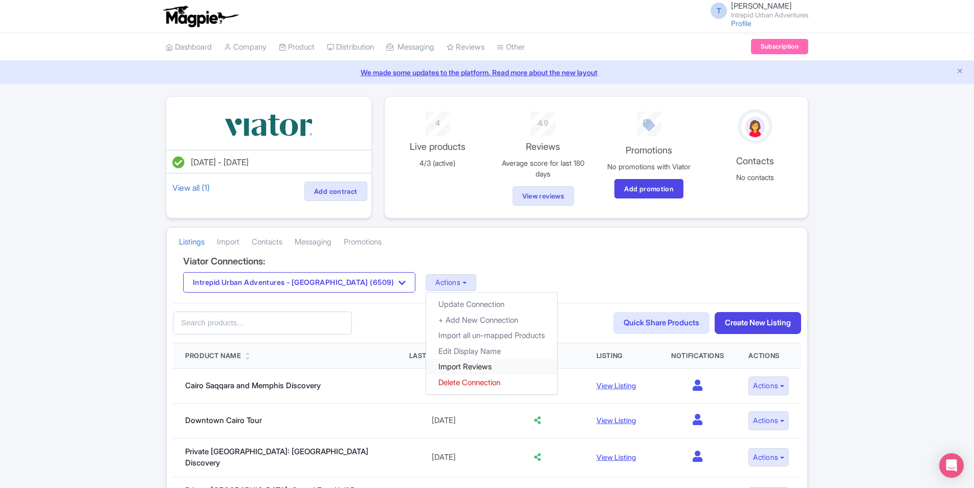
click at [426, 361] on link "Import Reviews" at bounding box center [491, 367] width 131 height 16
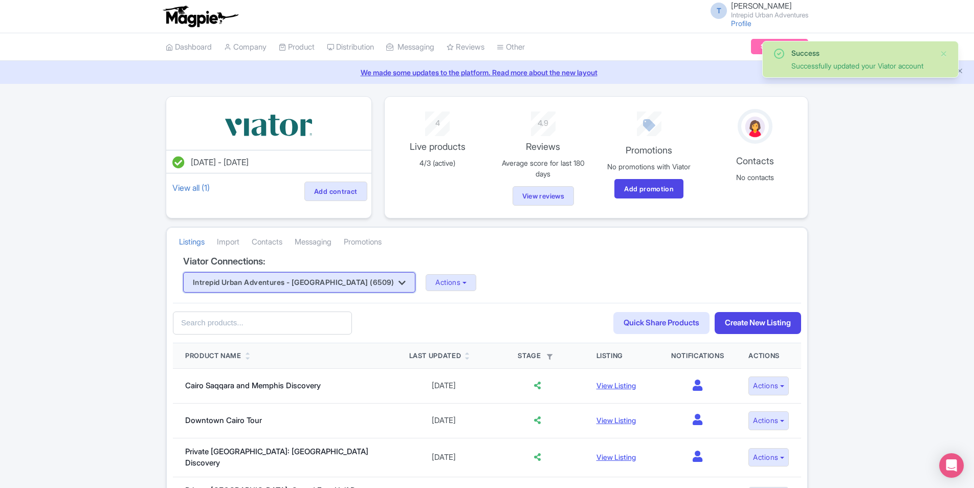
click at [302, 281] on button "Intrepid Urban Adventures - [GEOGRAPHIC_DATA] (6509)" at bounding box center [299, 282] width 232 height 20
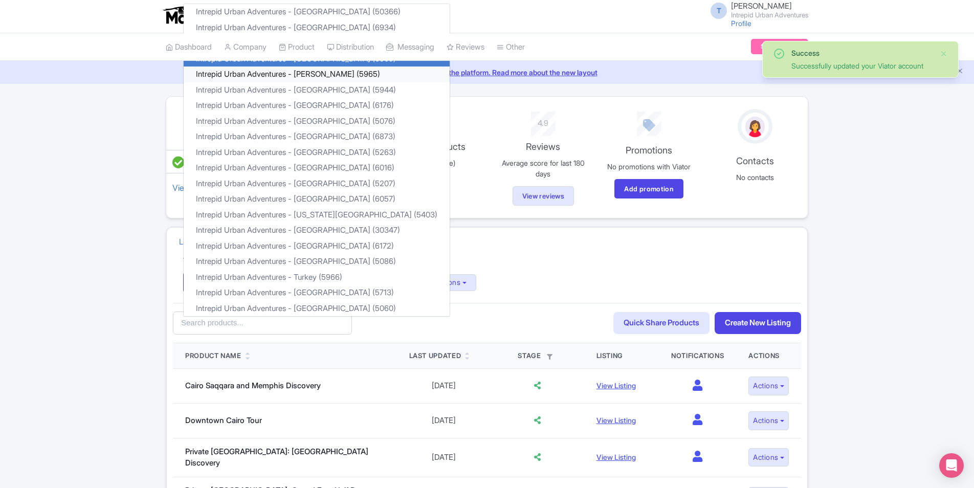
click at [333, 73] on link "Intrepid Urban Adventures - [PERSON_NAME] (5965)" at bounding box center [317, 75] width 266 height 16
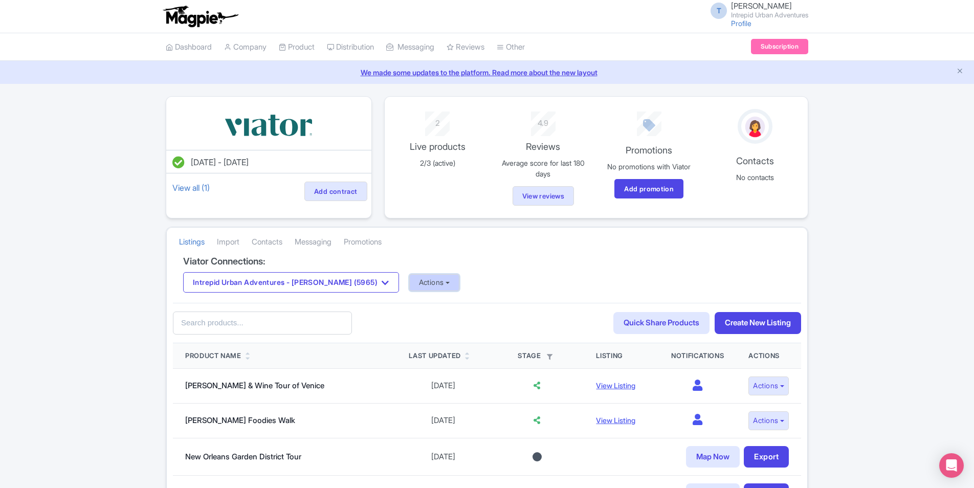
click at [414, 283] on button "Actions" at bounding box center [434, 282] width 51 height 17
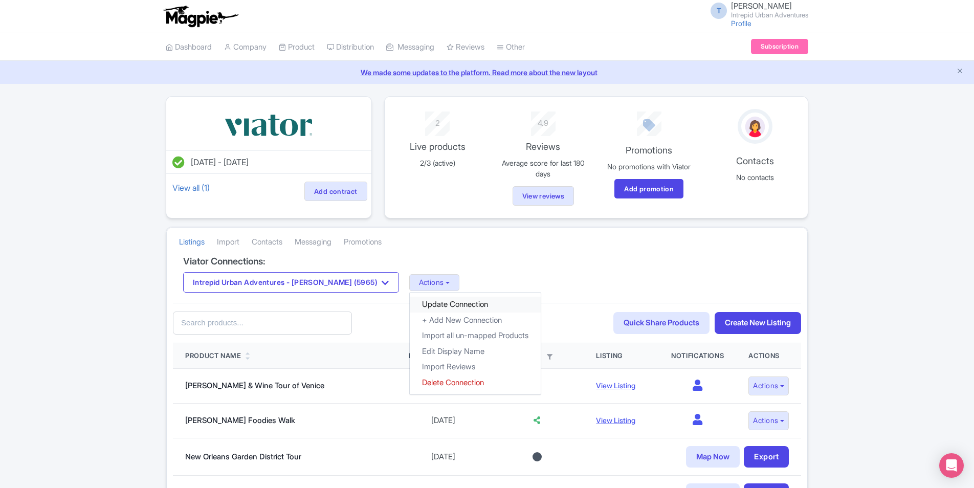
click at [441, 306] on link "Update Connection" at bounding box center [475, 305] width 131 height 16
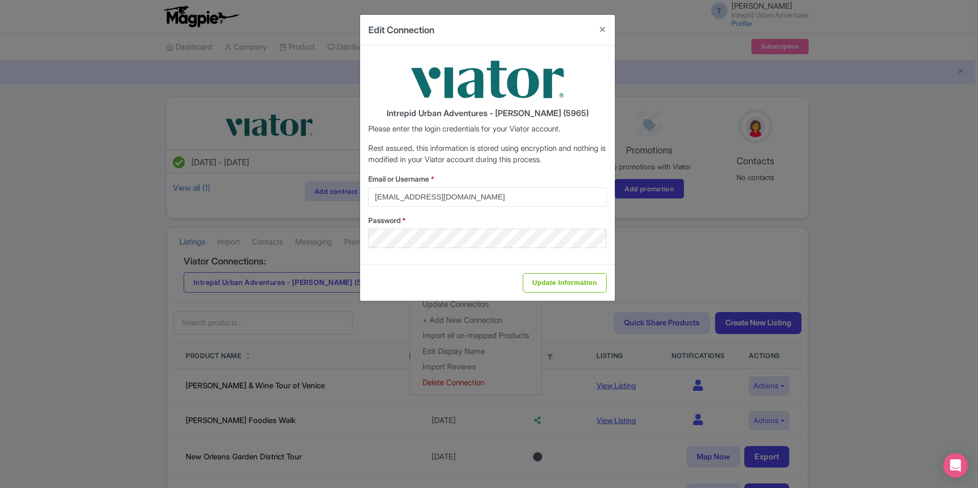
click at [545, 270] on div "Update Information" at bounding box center [487, 283] width 255 height 36
click at [546, 283] on input "Update Information" at bounding box center [565, 282] width 84 height 19
type input "Saving..."
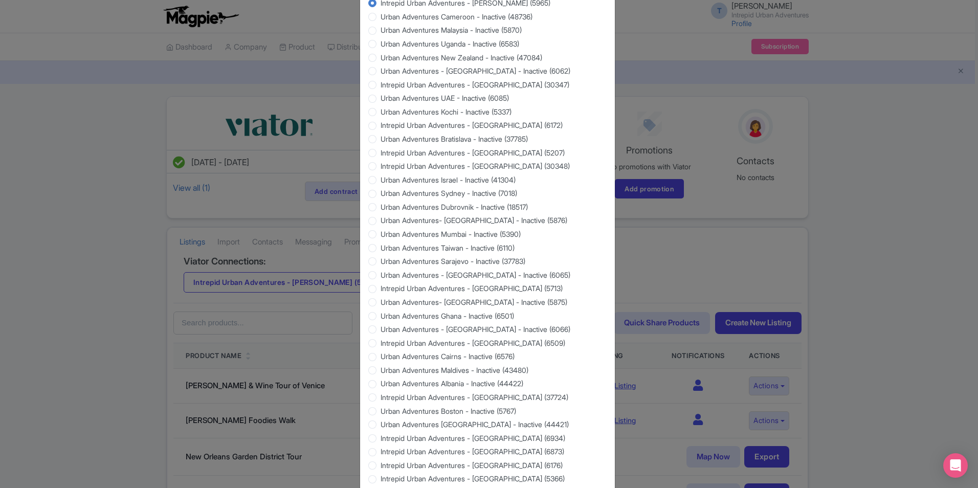
scroll to position [811, 0]
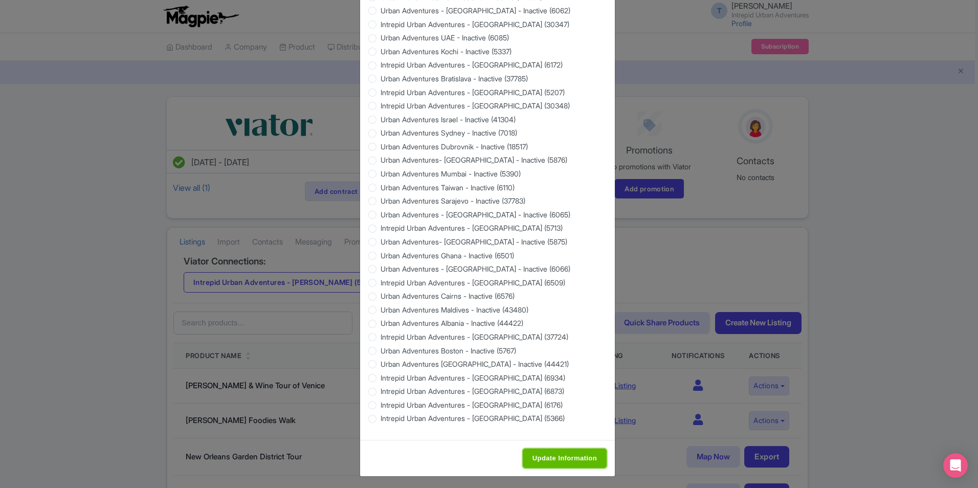
click at [544, 458] on input "Update Information" at bounding box center [565, 458] width 84 height 19
type input "Saving..."
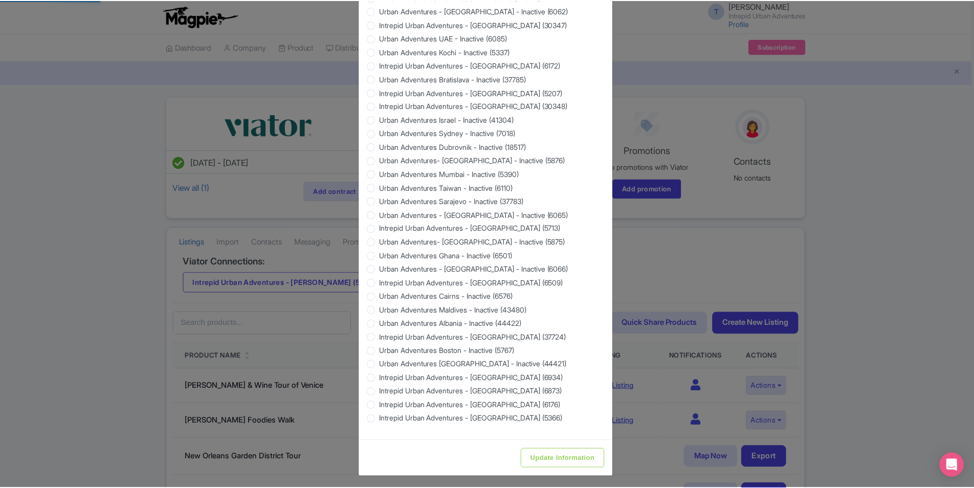
scroll to position [0, 0]
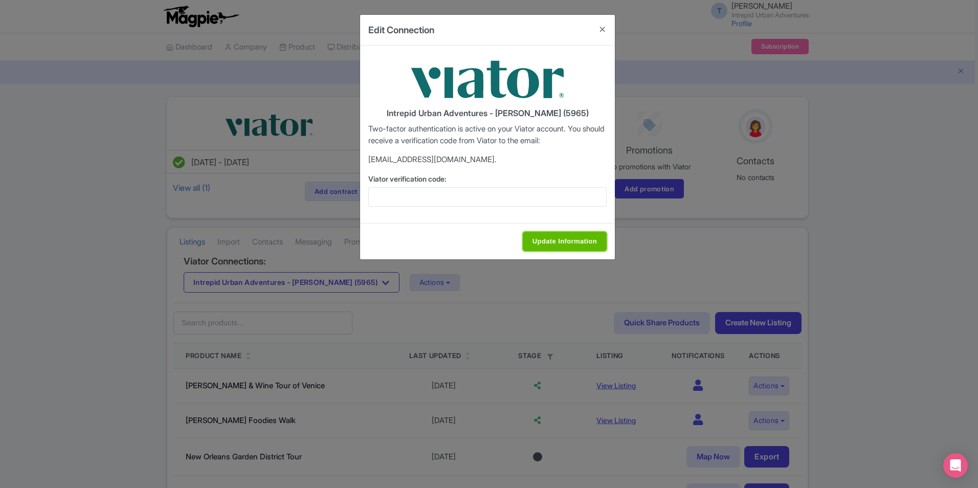
click at [569, 239] on input "Update Information" at bounding box center [565, 241] width 84 height 19
type input "Saving..."
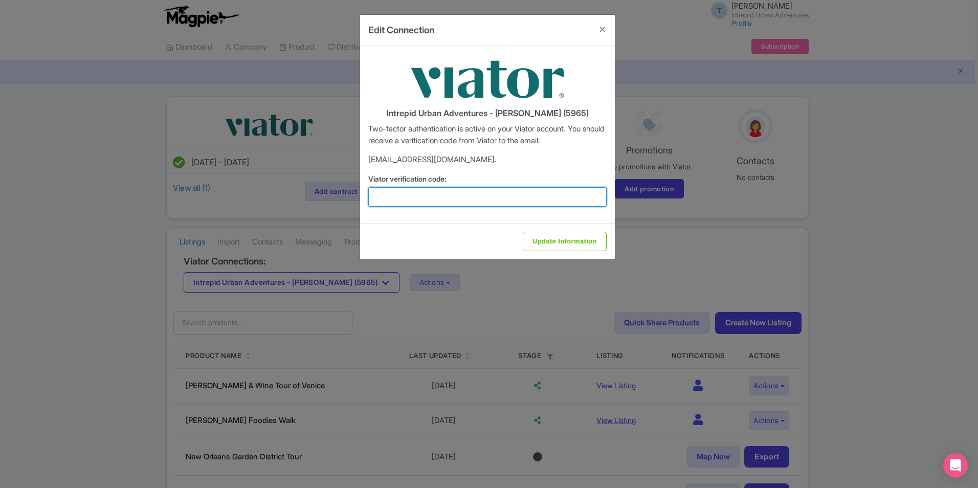
click at [444, 200] on input "Viator verification code:" at bounding box center [487, 196] width 238 height 19
click at [496, 203] on input "Viator verification code:" at bounding box center [487, 196] width 238 height 19
click at [447, 201] on input "Viator verification code:" at bounding box center [487, 196] width 238 height 19
paste input "620875"
type input "620875"
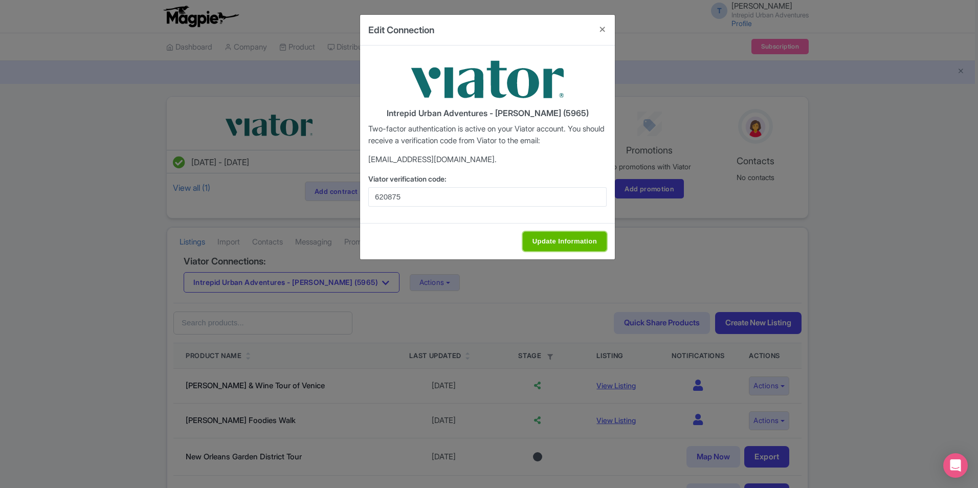
click at [565, 240] on input "Update Information" at bounding box center [565, 241] width 84 height 19
type input "Update Information"
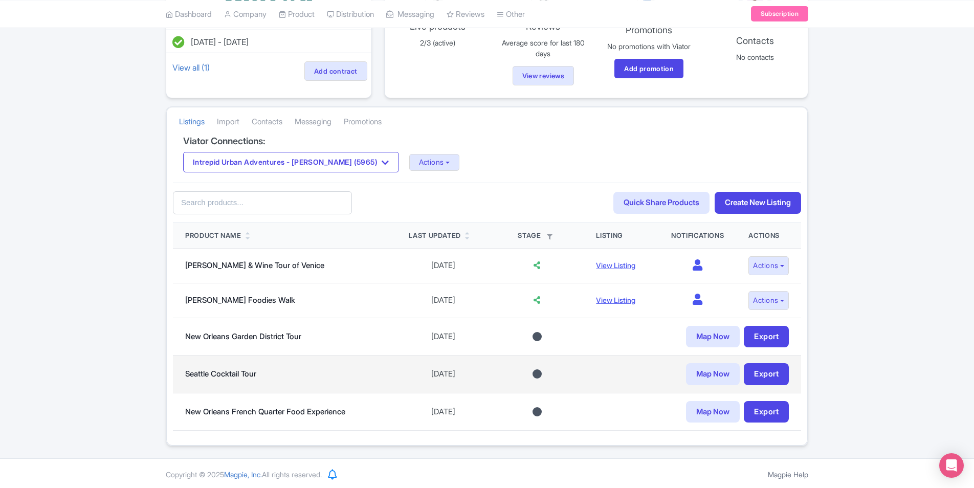
scroll to position [122, 0]
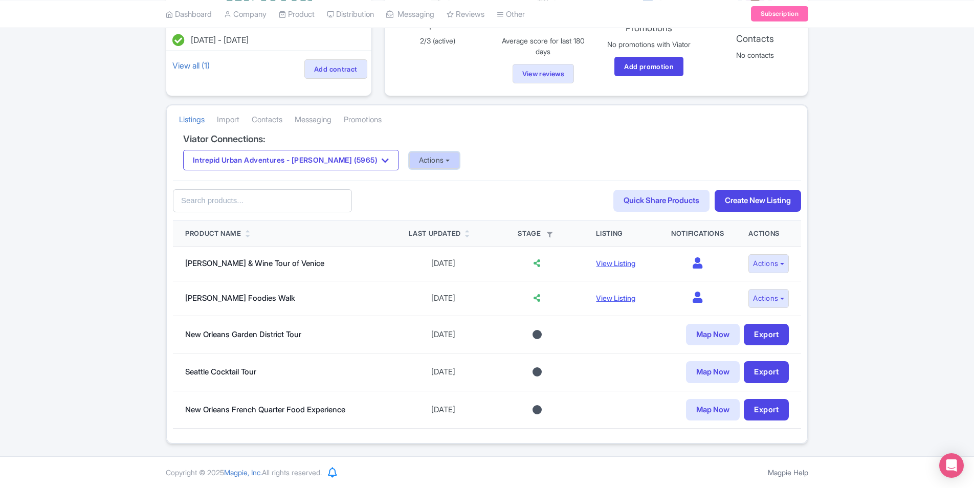
click at [422, 158] on button "Actions" at bounding box center [434, 160] width 51 height 17
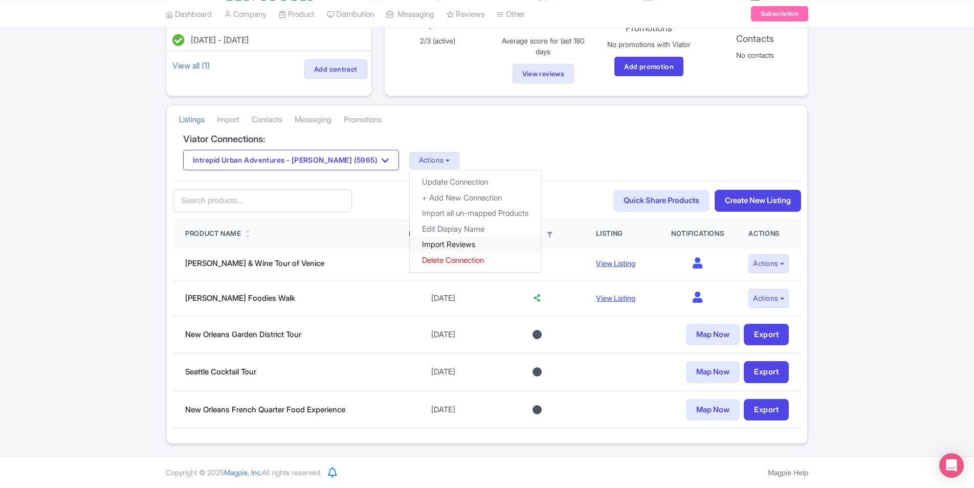
click at [433, 240] on link "Import Reviews" at bounding box center [475, 245] width 131 height 16
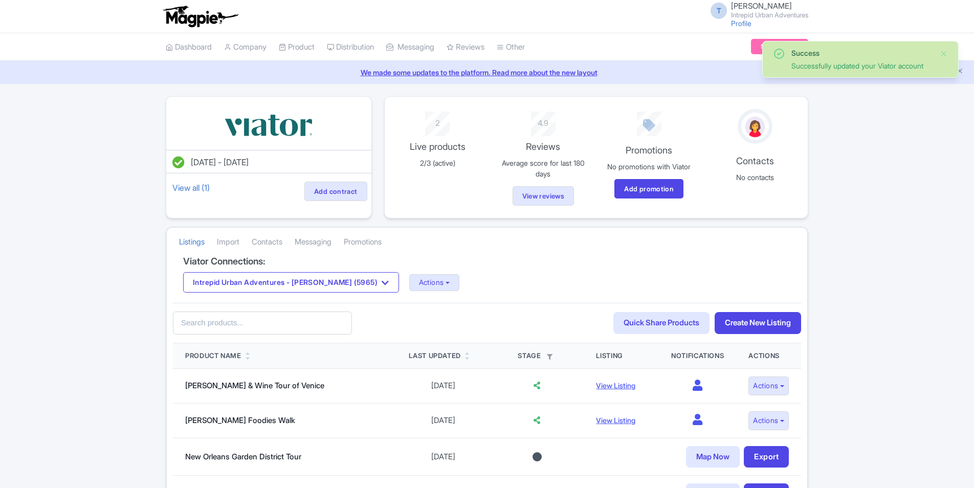
scroll to position [122, 0]
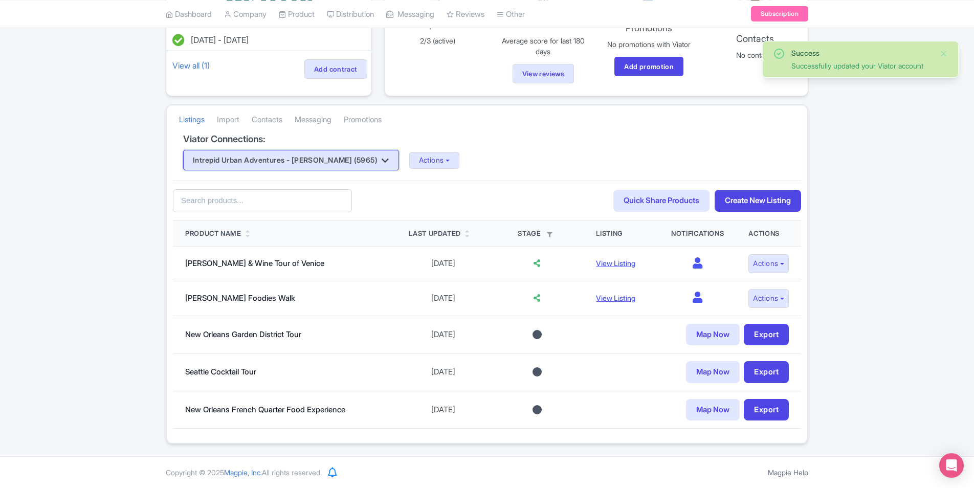
click at [348, 159] on button "Intrepid Urban Adventures - [PERSON_NAME] (5965)" at bounding box center [291, 160] width 216 height 20
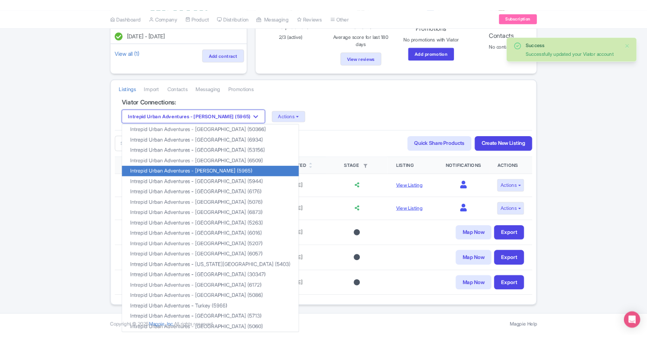
scroll to position [118, 0]
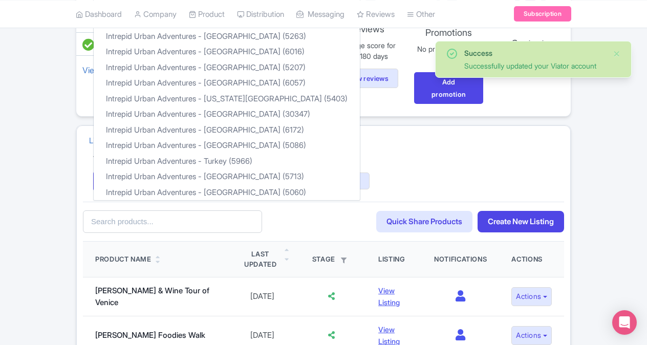
click at [442, 129] on div "Listings [GEOGRAPHIC_DATA] Contacts Messaging Promotions" at bounding box center [323, 140] width 493 height 29
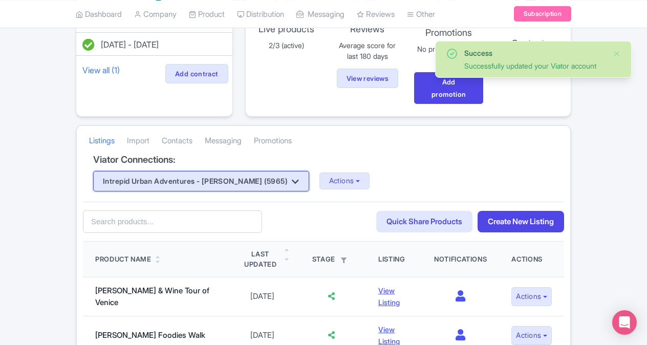
click at [239, 184] on button "Intrepid Urban Adventures - [PERSON_NAME] (5965)" at bounding box center [201, 181] width 216 height 20
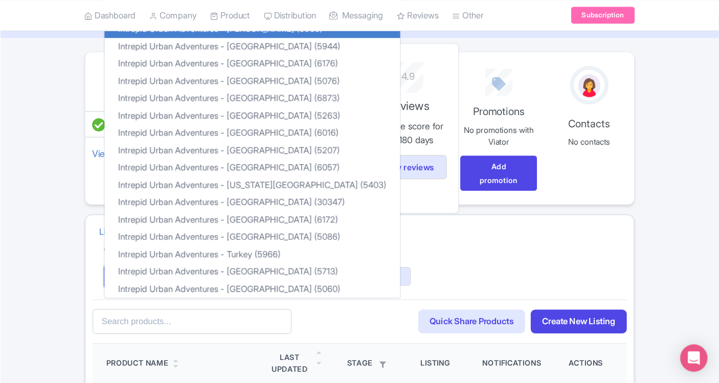
scroll to position [0, 0]
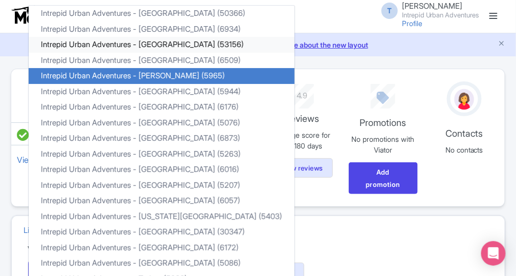
click at [163, 42] on link "Intrepid Urban Adventures - [GEOGRAPHIC_DATA] (53156)" at bounding box center [162, 45] width 266 height 16
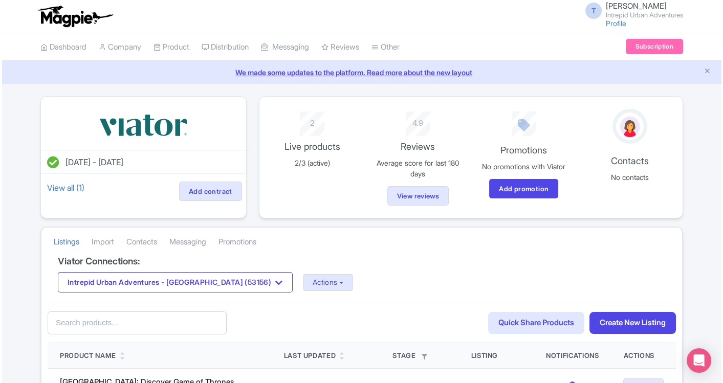
scroll to position [114, 0]
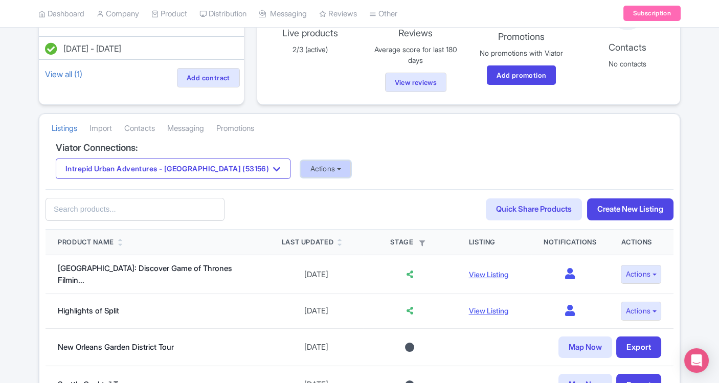
click at [301, 162] on button "Actions" at bounding box center [326, 169] width 51 height 17
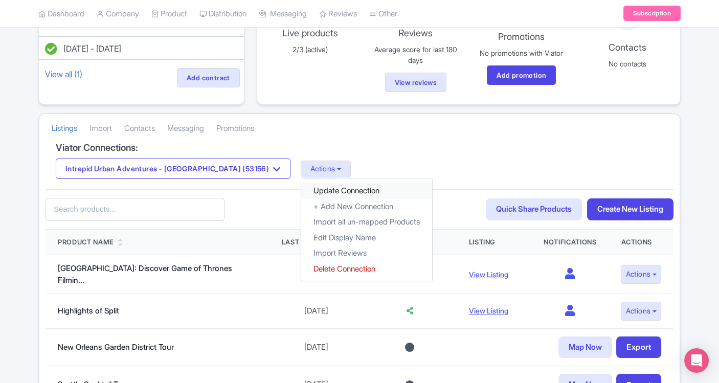
click at [301, 190] on link "Update Connection" at bounding box center [366, 191] width 131 height 16
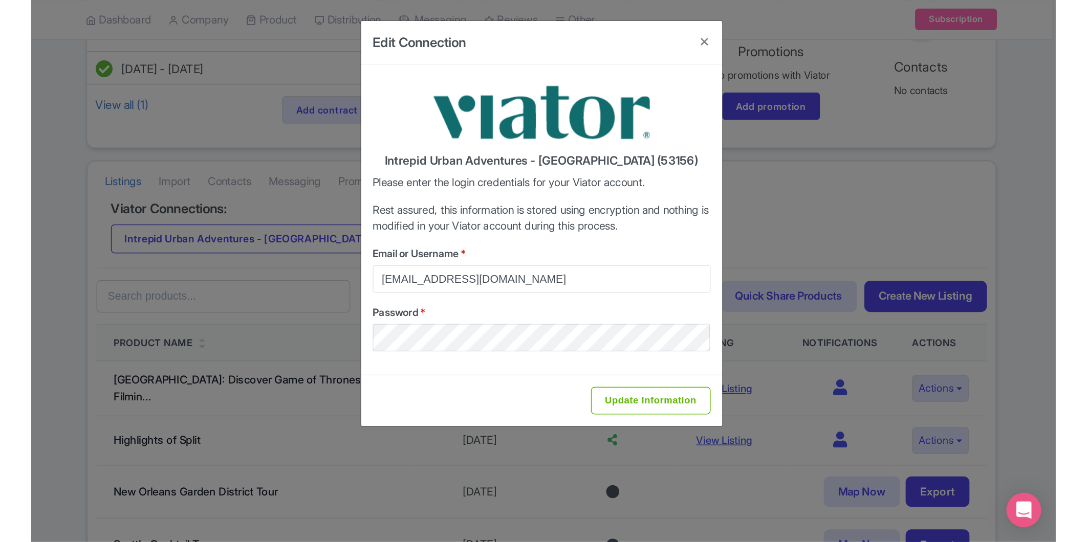
scroll to position [69, 0]
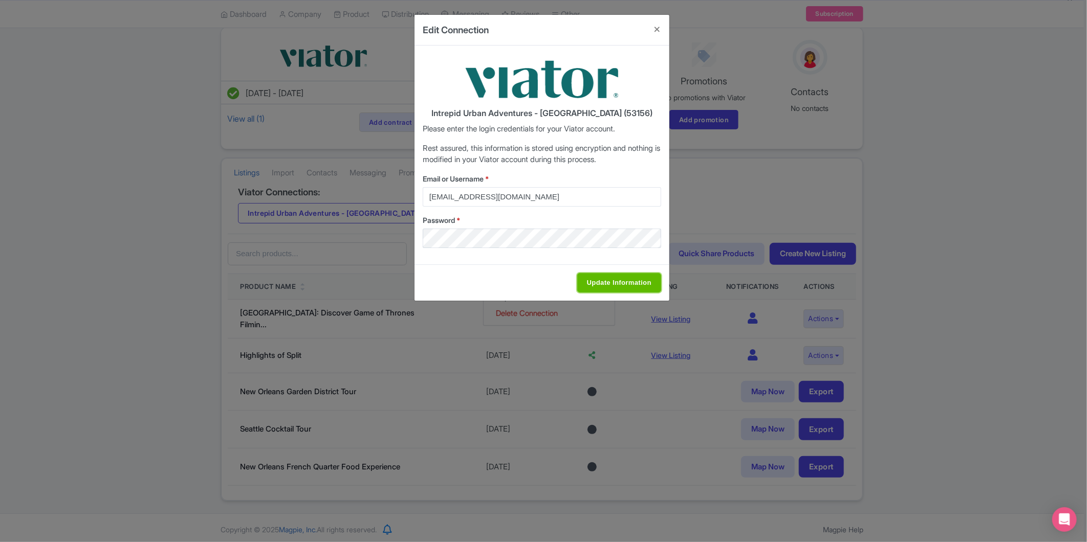
click at [602, 277] on input "Update Information" at bounding box center [619, 282] width 84 height 19
type input "Saving..."
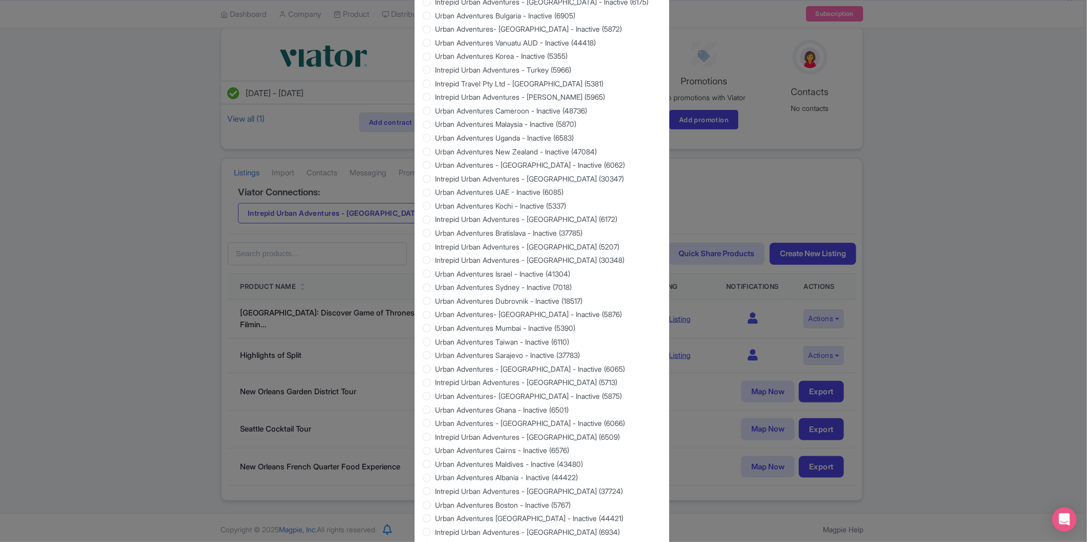
scroll to position [780, 0]
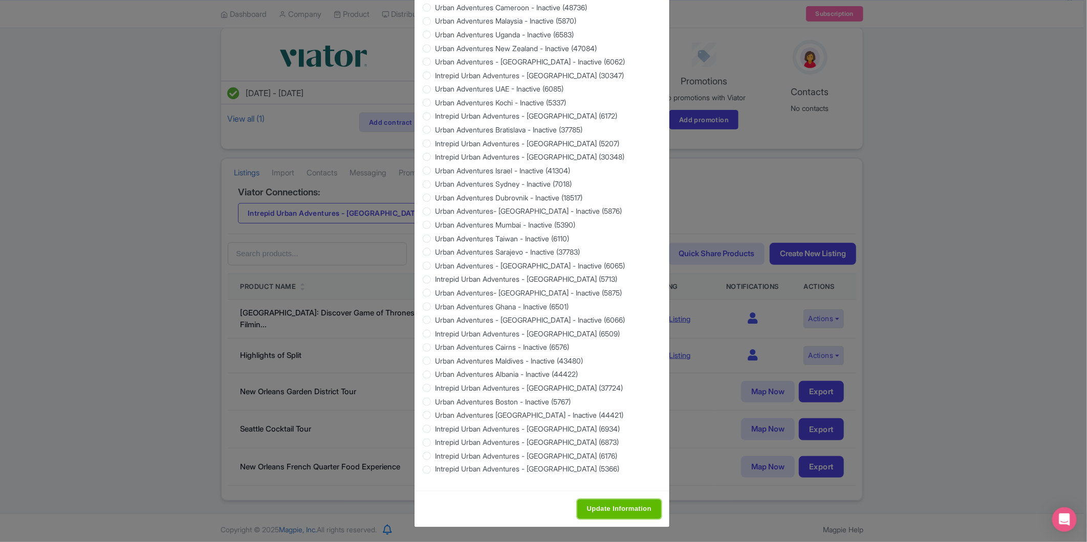
click at [587, 383] on input "Update Information" at bounding box center [619, 509] width 84 height 19
type input "Saving..."
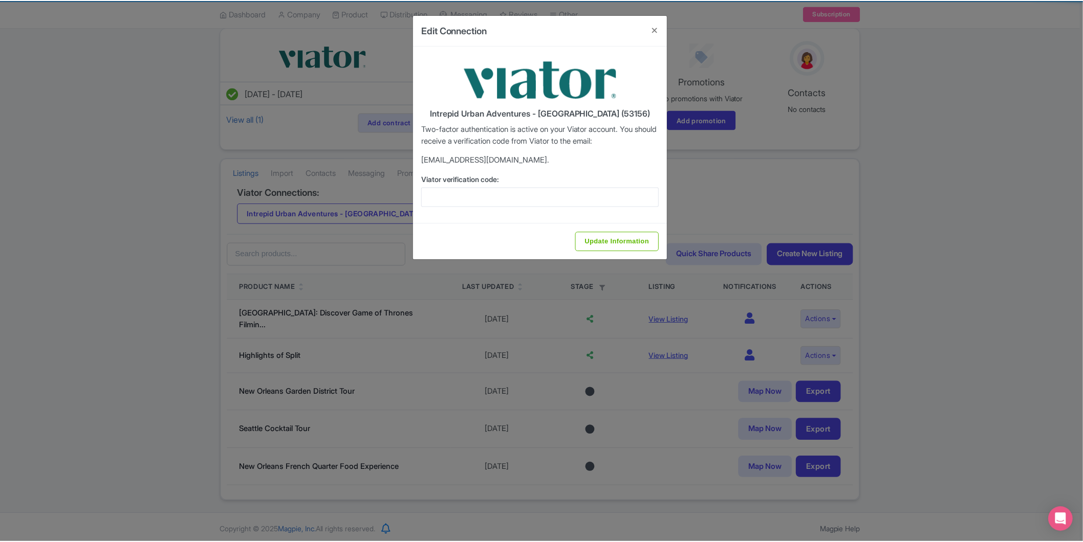
scroll to position [0, 0]
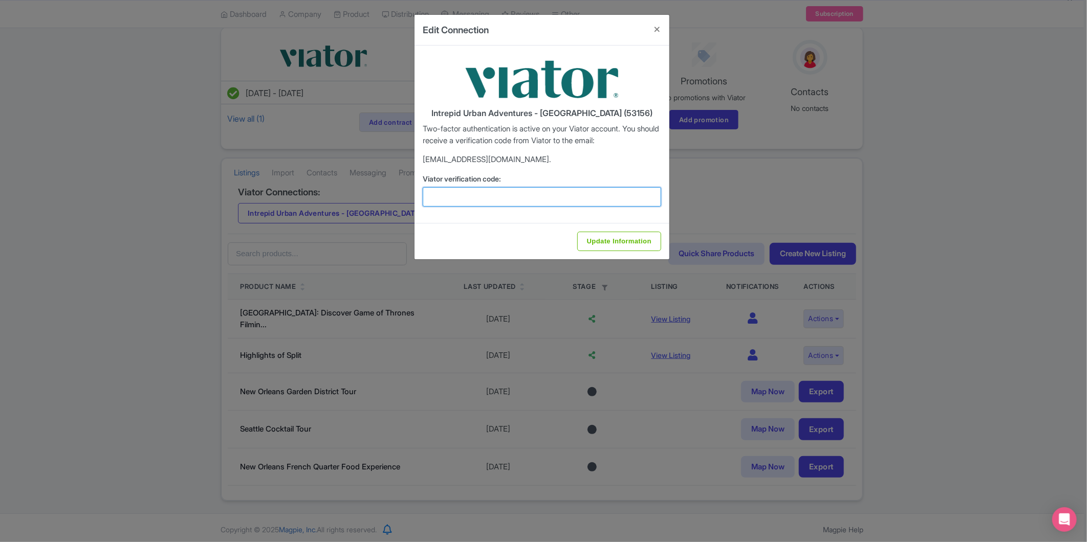
click at [522, 202] on input "Viator verification code:" at bounding box center [542, 196] width 238 height 19
paste input "600547"
type input "600547"
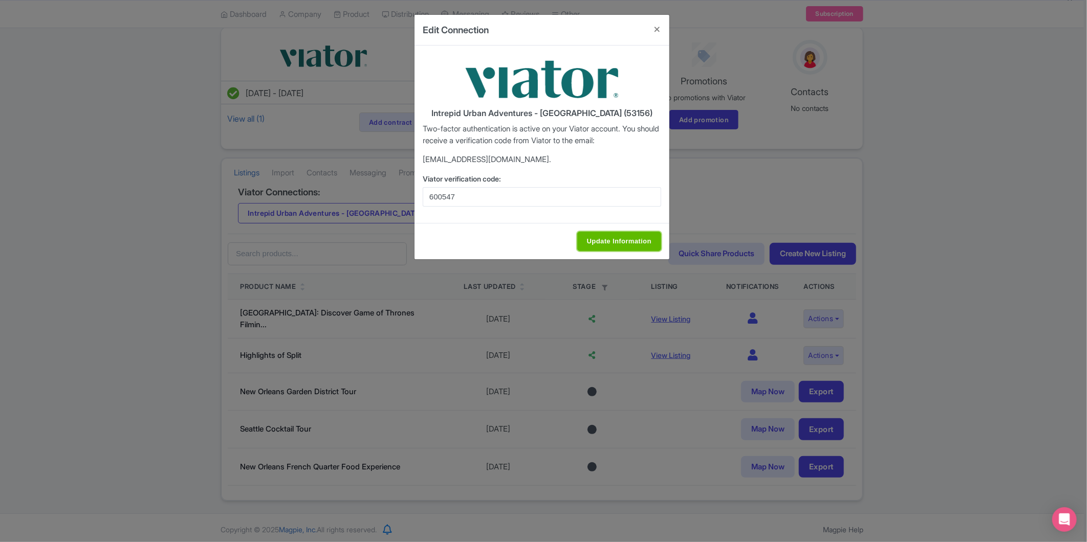
click at [626, 245] on input "Update Information" at bounding box center [619, 241] width 84 height 19
type input "Update Information"
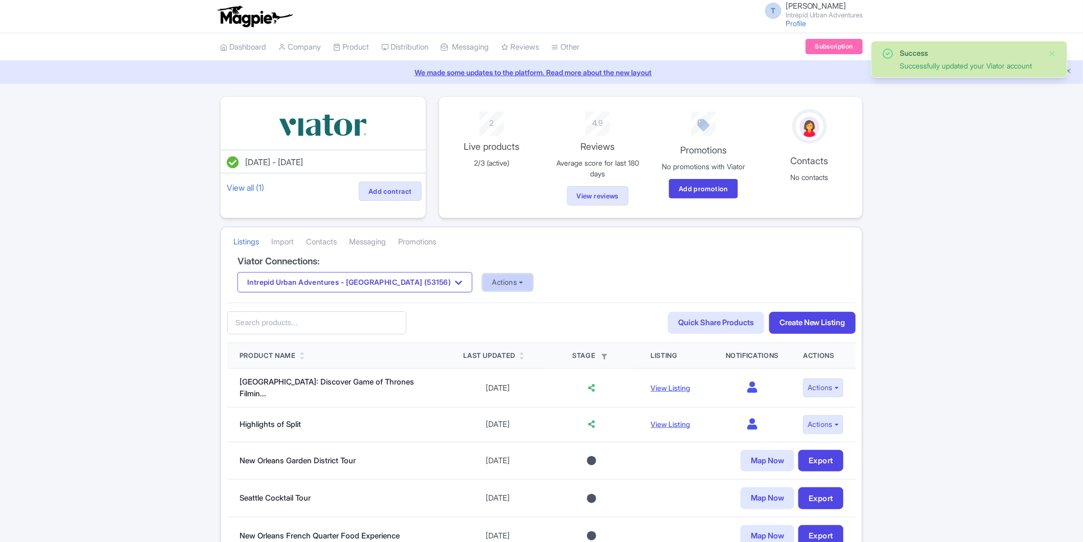
click at [482, 282] on button "Actions" at bounding box center [507, 282] width 51 height 17
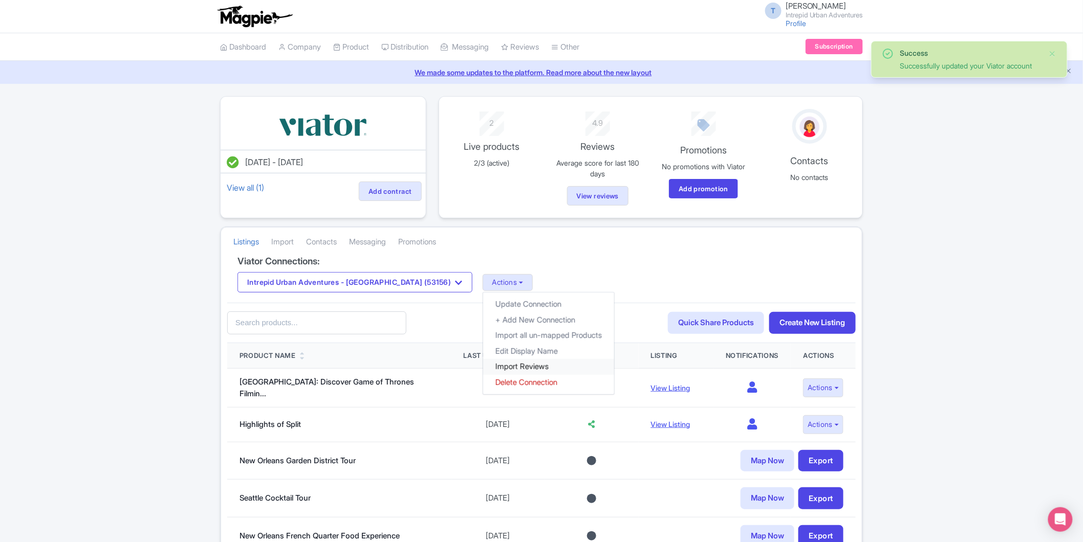
click at [483, 370] on link "Import Reviews" at bounding box center [548, 367] width 131 height 16
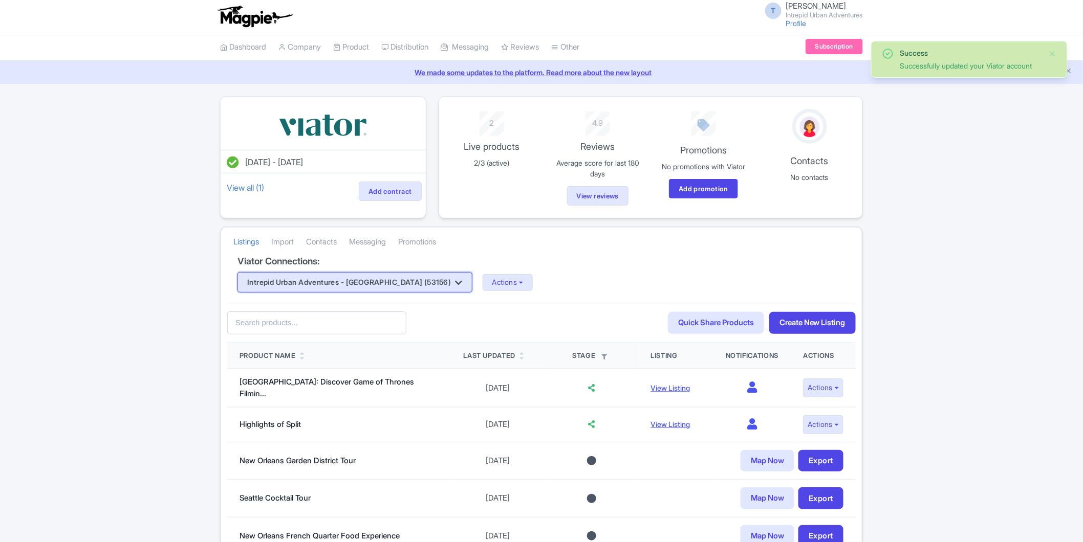
click at [357, 279] on button "Intrepid Urban Adventures - [GEOGRAPHIC_DATA] (53156)" at bounding box center [354, 282] width 235 height 20
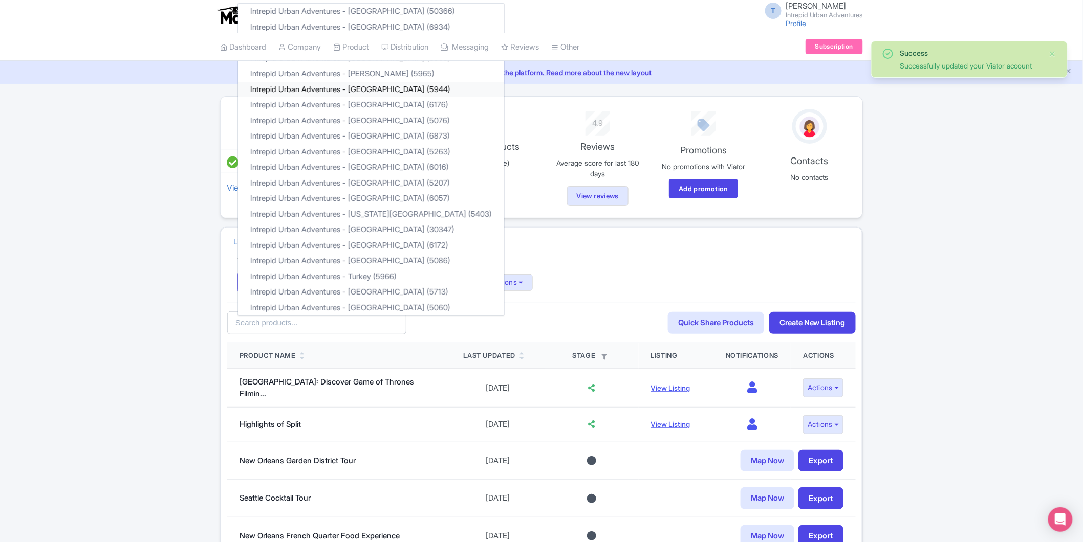
click at [377, 87] on link "Intrepid Urban Adventures - [GEOGRAPHIC_DATA] (5944)" at bounding box center [371, 90] width 266 height 16
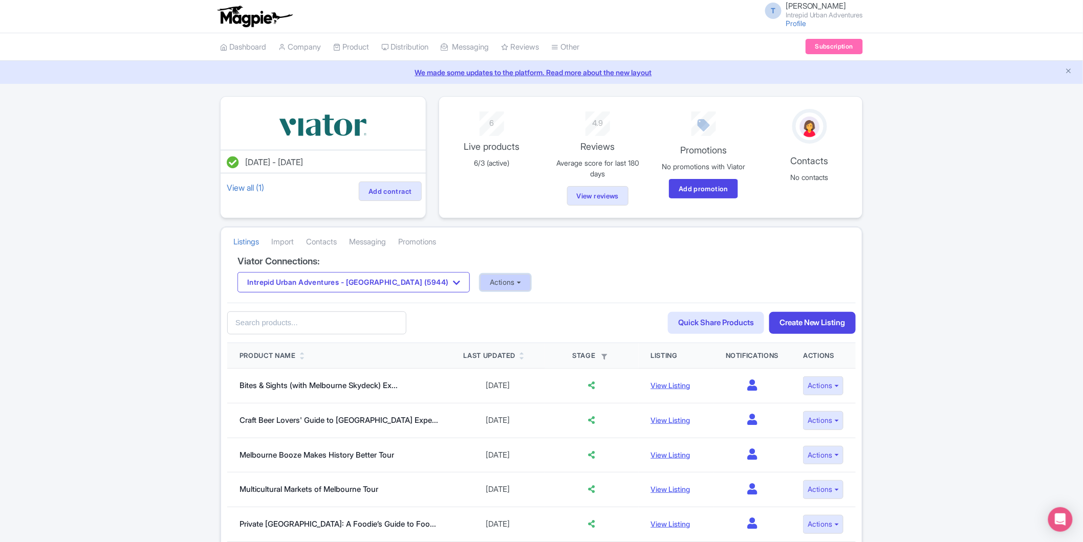
click at [480, 285] on button "Actions" at bounding box center [505, 282] width 51 height 17
click at [525, 261] on h4 "Viator Connections:" at bounding box center [541, 261] width 608 height 10
click at [365, 274] on button "Intrepid Urban Adventures - [GEOGRAPHIC_DATA] (5944)" at bounding box center [353, 282] width 232 height 20
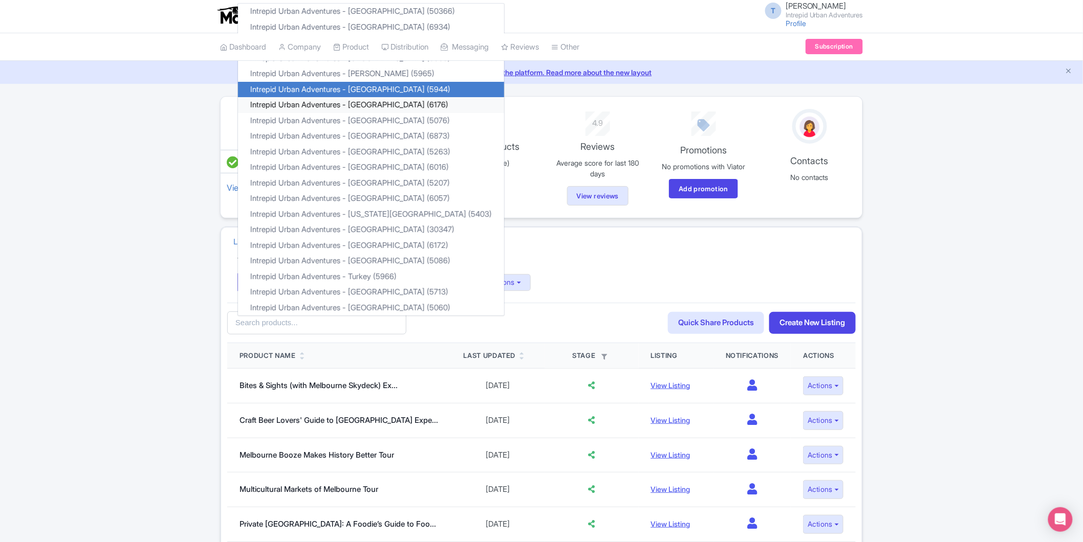
click at [385, 106] on link "Intrepid Urban Adventures - [GEOGRAPHIC_DATA] (6176)" at bounding box center [371, 105] width 266 height 16
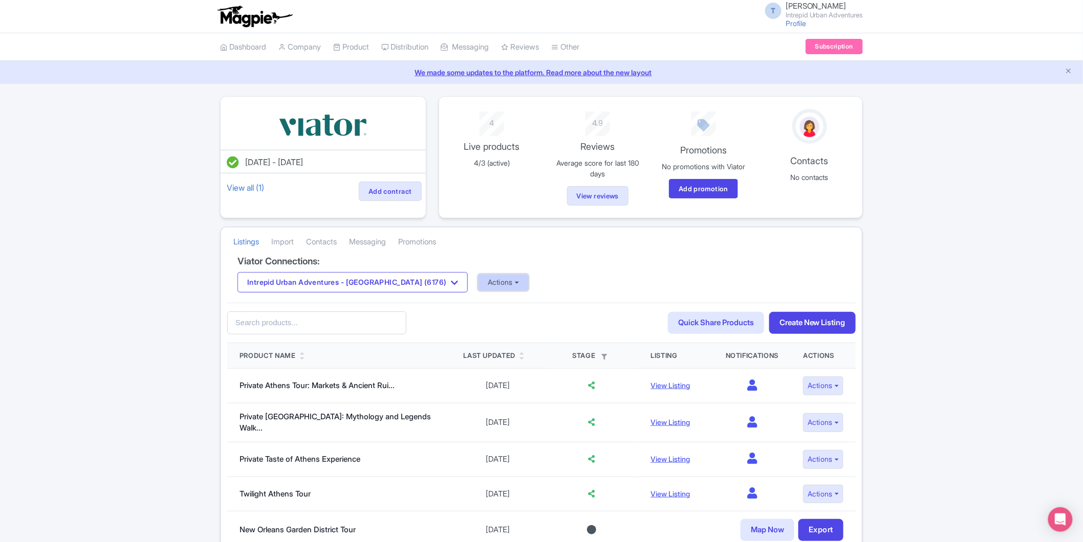
click at [478, 282] on button "Actions" at bounding box center [503, 282] width 51 height 17
click at [486, 306] on link "Update Connection" at bounding box center [543, 305] width 131 height 16
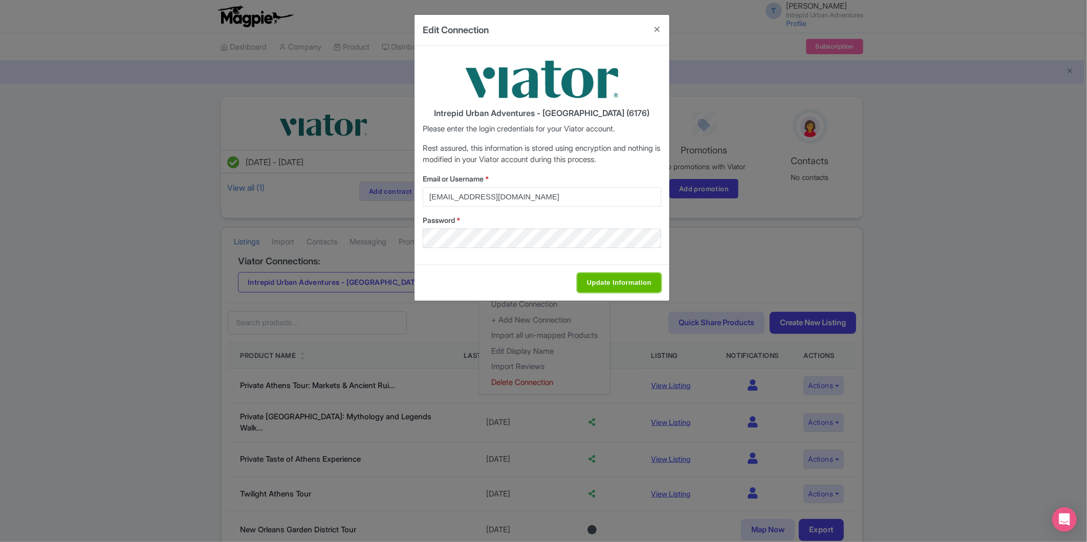
click at [600, 280] on input "Update Information" at bounding box center [619, 282] width 84 height 19
type input "Saving..."
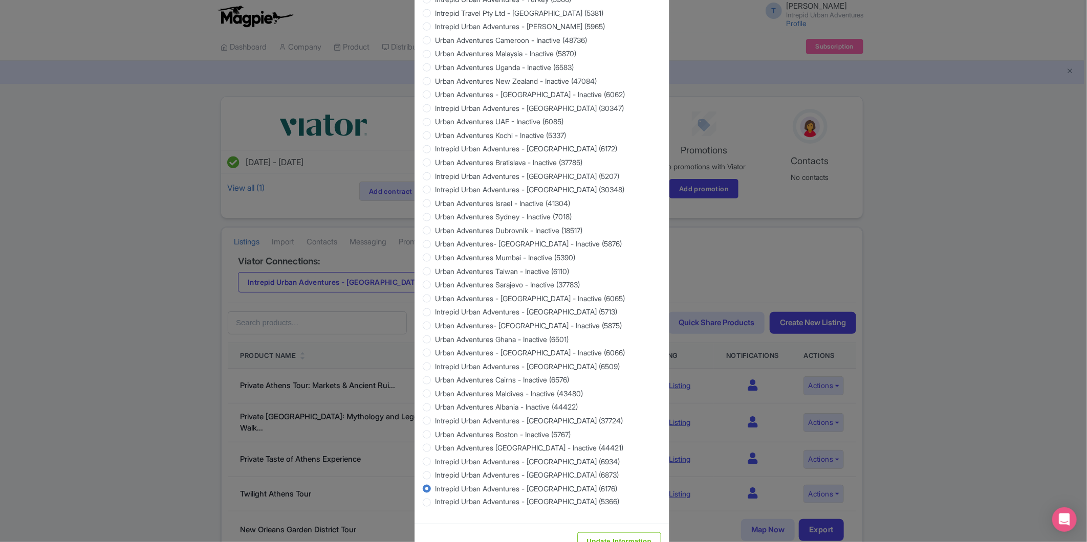
scroll to position [780, 0]
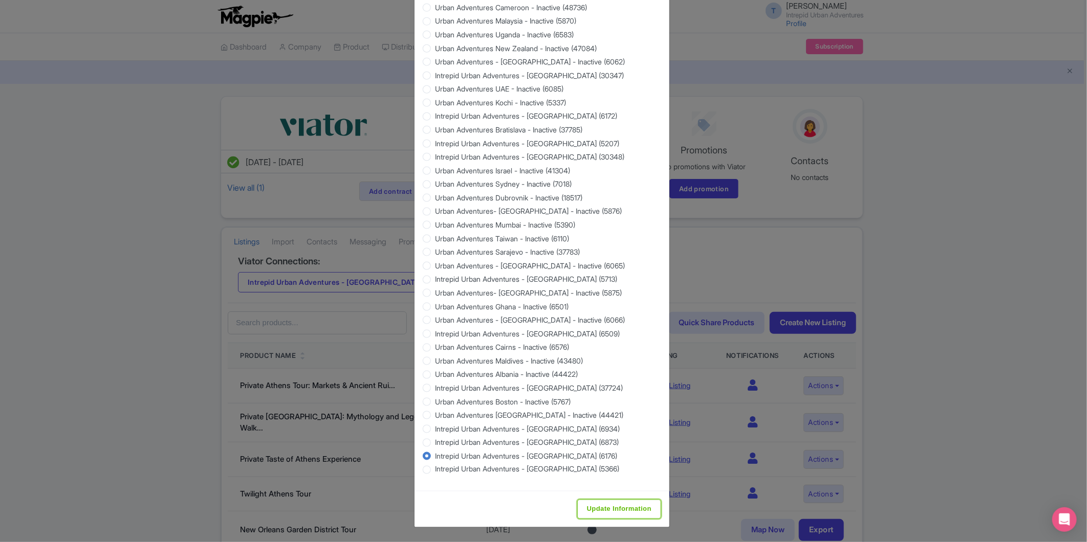
click at [607, 509] on input "Update Information" at bounding box center [619, 509] width 84 height 19
type input "Saving..."
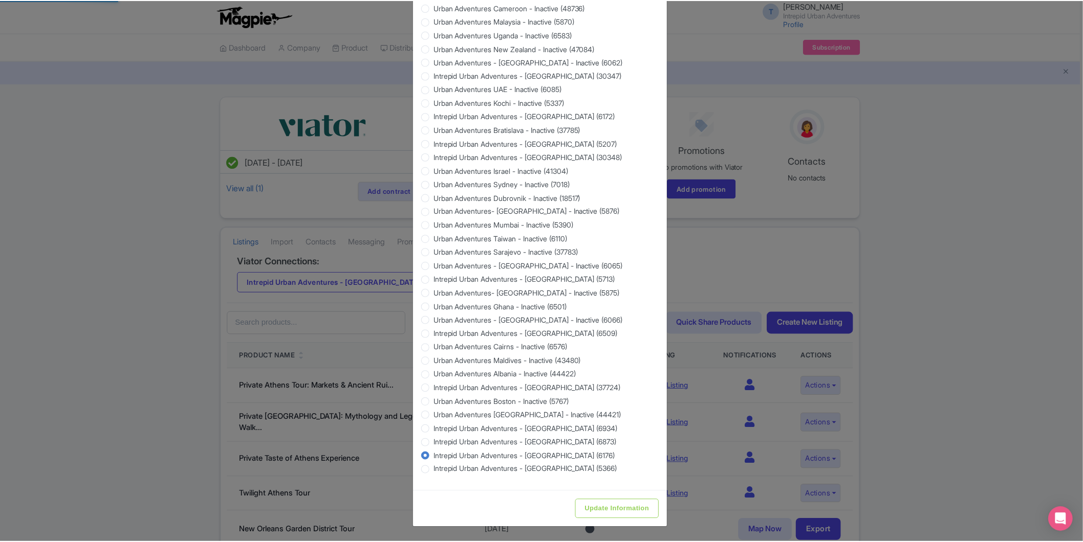
scroll to position [0, 0]
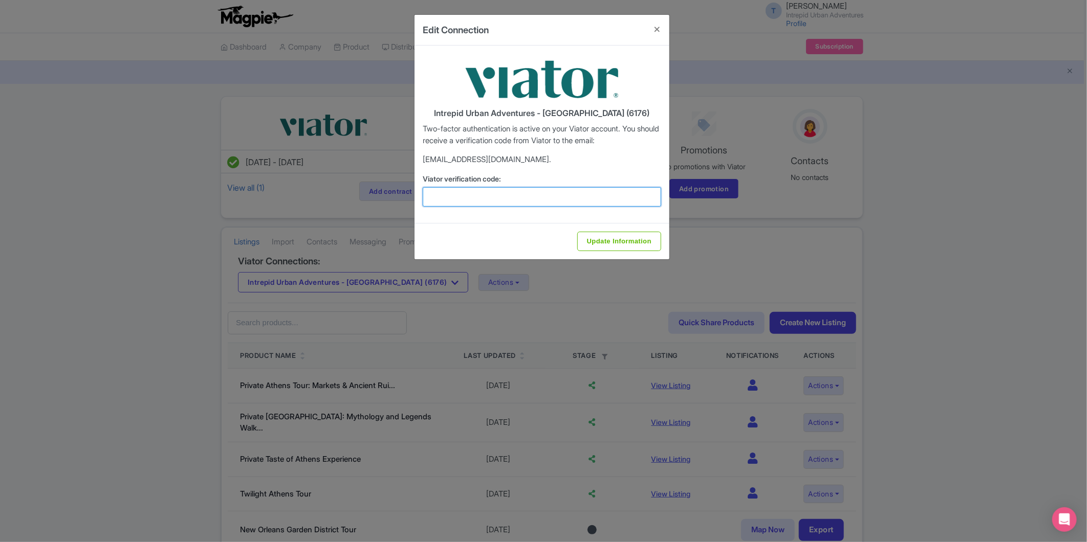
click at [512, 196] on input "Viator verification code:" at bounding box center [542, 196] width 238 height 19
click at [452, 187] on input "Viator verification code:" at bounding box center [542, 196] width 238 height 19
click at [501, 196] on input "Viator verification code:" at bounding box center [542, 196] width 238 height 19
paste input "225787"
type input "225787"
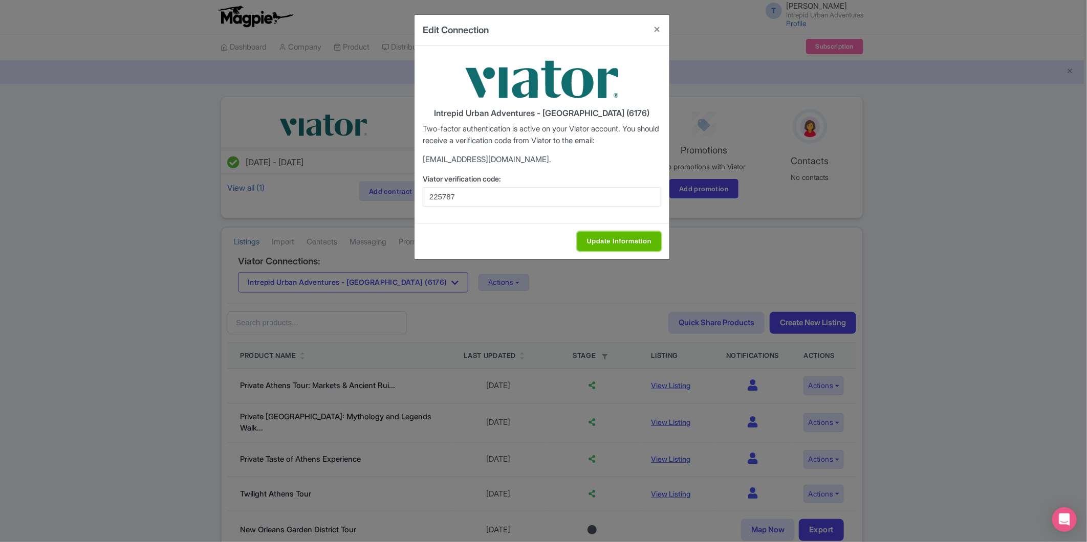
click at [627, 239] on input "Update Information" at bounding box center [619, 241] width 84 height 19
type input "Update Information"
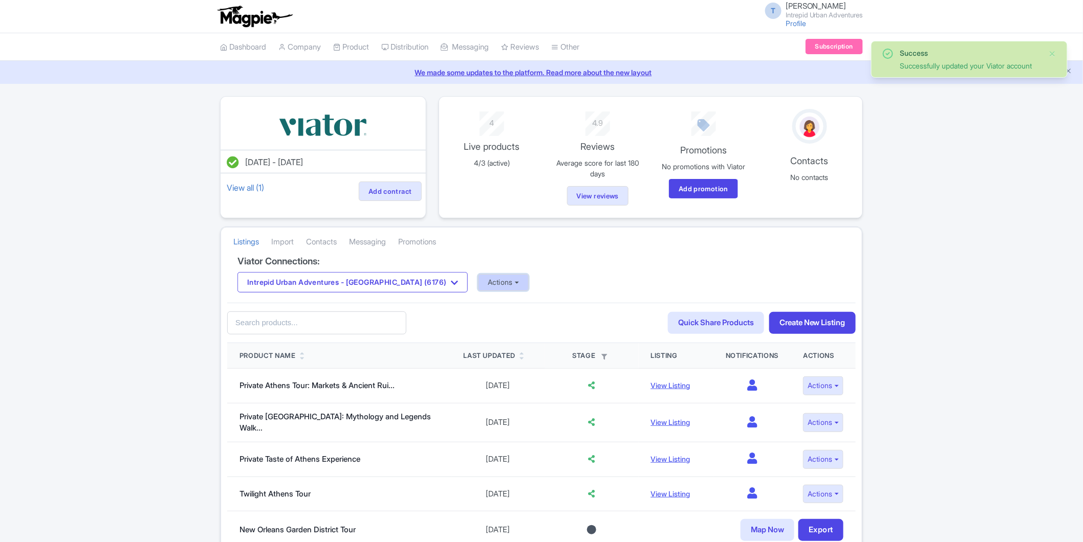
click at [478, 285] on button "Actions" at bounding box center [503, 282] width 51 height 17
click at [502, 366] on link "Import Reviews" at bounding box center [543, 367] width 131 height 16
click at [387, 279] on button "Intrepid Urban Adventures - [GEOGRAPHIC_DATA] (6176)" at bounding box center [352, 282] width 230 height 20
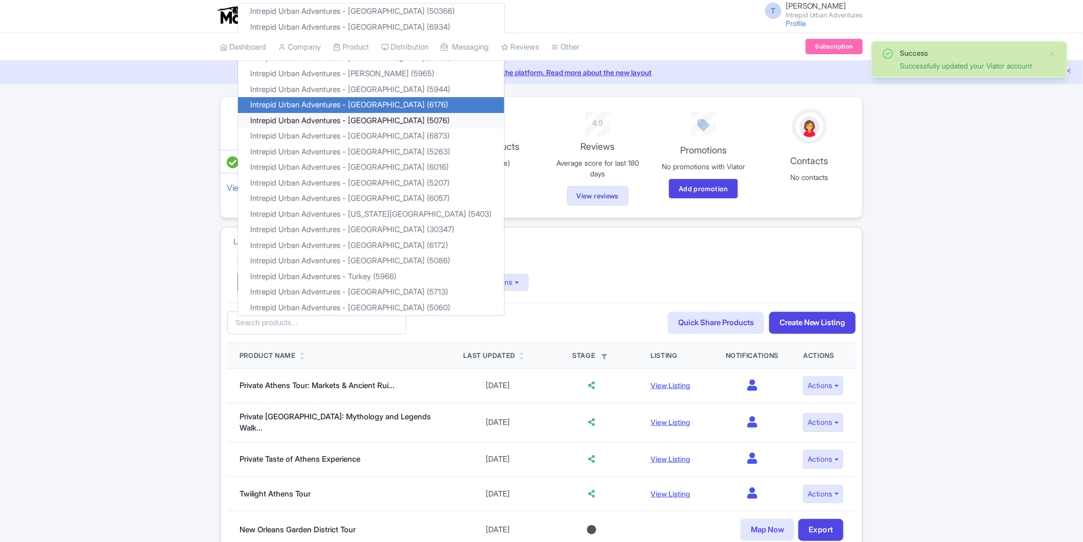
click at [376, 120] on link "Intrepid Urban Adventures - [GEOGRAPHIC_DATA] (5076)" at bounding box center [371, 121] width 266 height 16
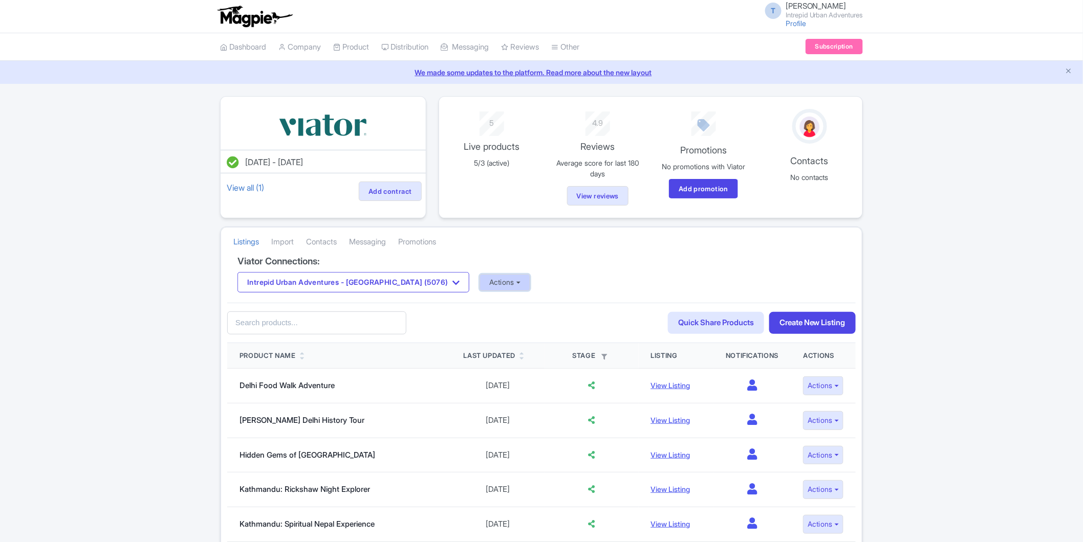
click at [479, 278] on button "Actions" at bounding box center [504, 282] width 51 height 17
click at [480, 305] on link "Update Connection" at bounding box center [545, 305] width 131 height 16
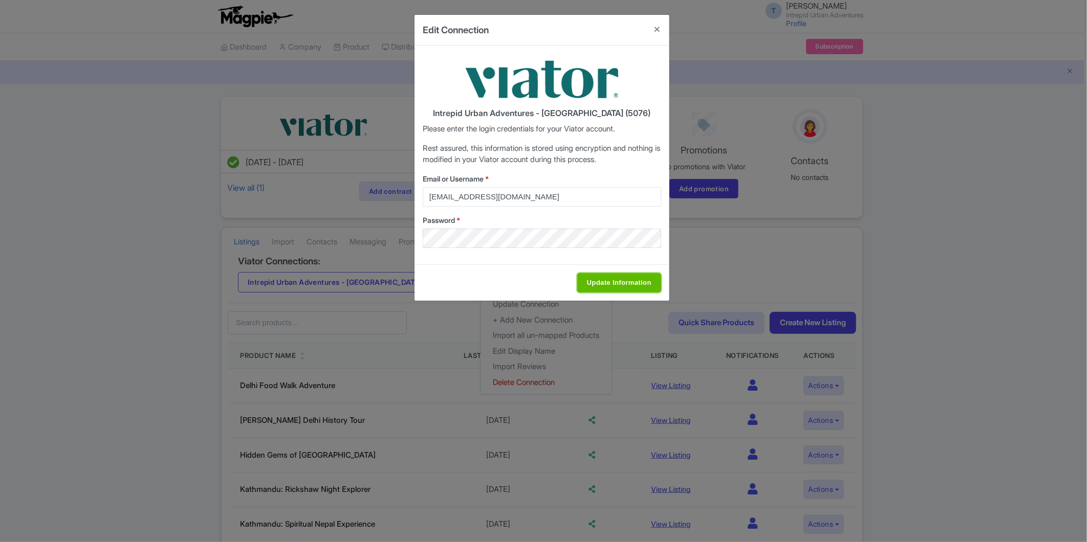
click at [630, 289] on input "Update Information" at bounding box center [619, 282] width 84 height 19
type input "Saving..."
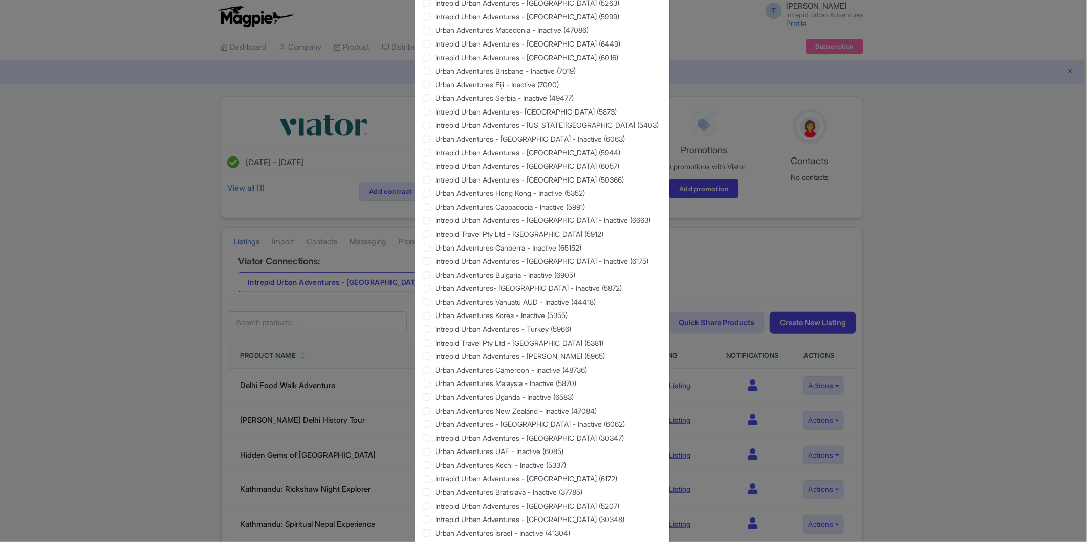
scroll to position [780, 0]
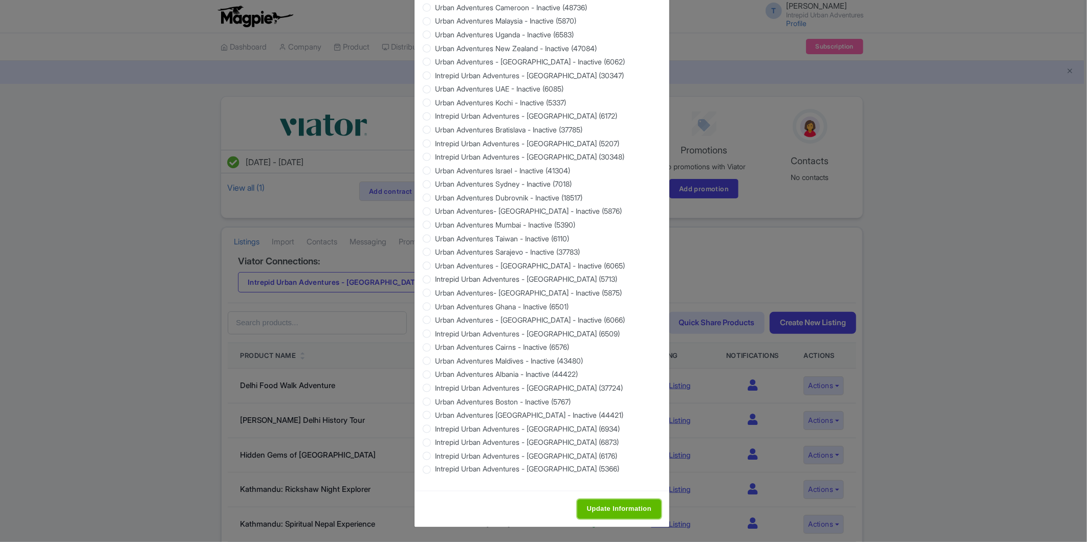
click at [623, 510] on input "Update Information" at bounding box center [619, 509] width 84 height 19
type input "Saving..."
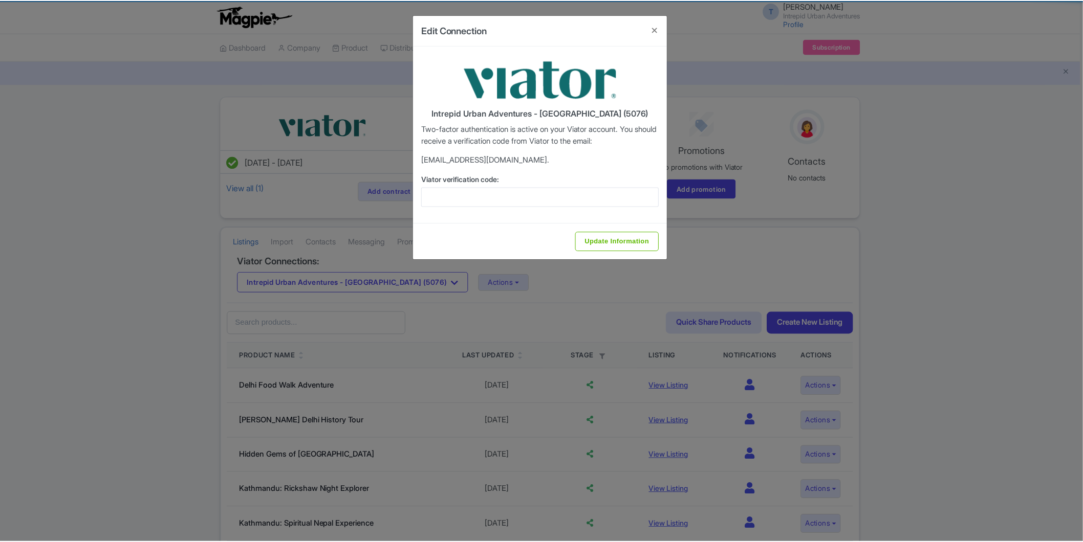
scroll to position [0, 0]
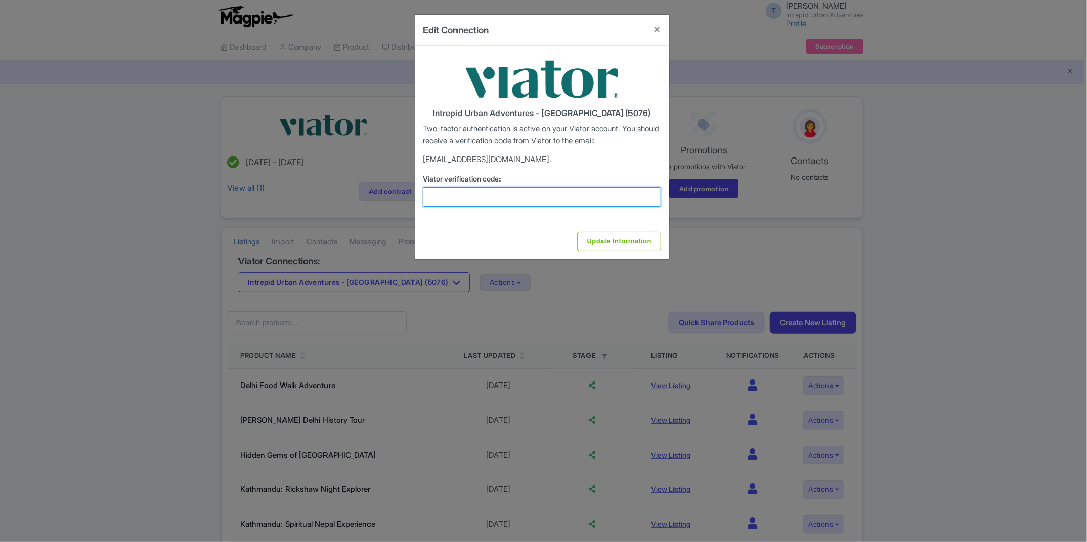
click at [508, 194] on input "Viator verification code:" at bounding box center [542, 196] width 238 height 19
click at [458, 200] on input "Viator verification code:" at bounding box center [542, 196] width 238 height 19
paste input "201084"
type input "201084"
click at [602, 242] on input "Update Information" at bounding box center [619, 241] width 84 height 19
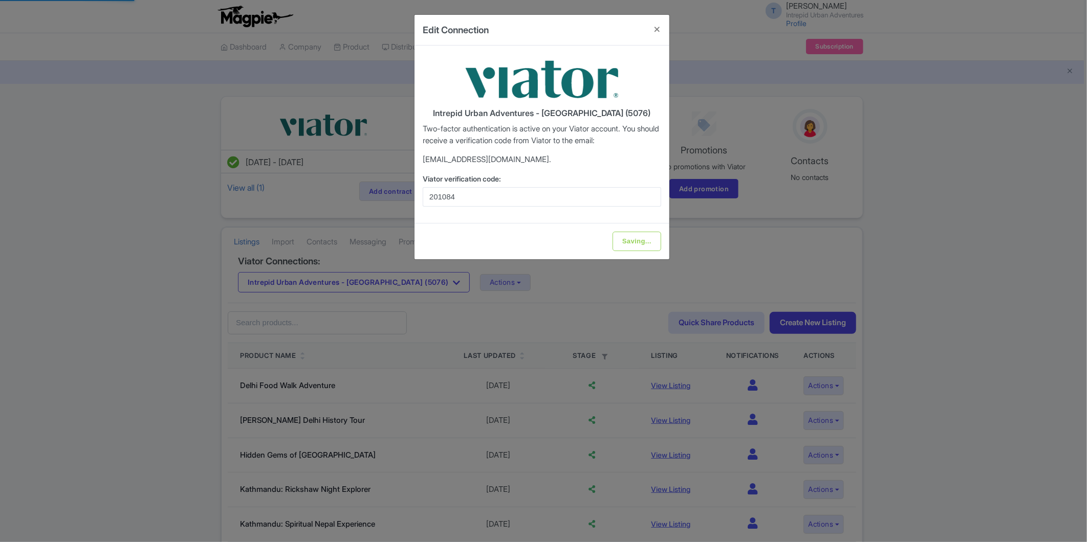
type input "Update Information"
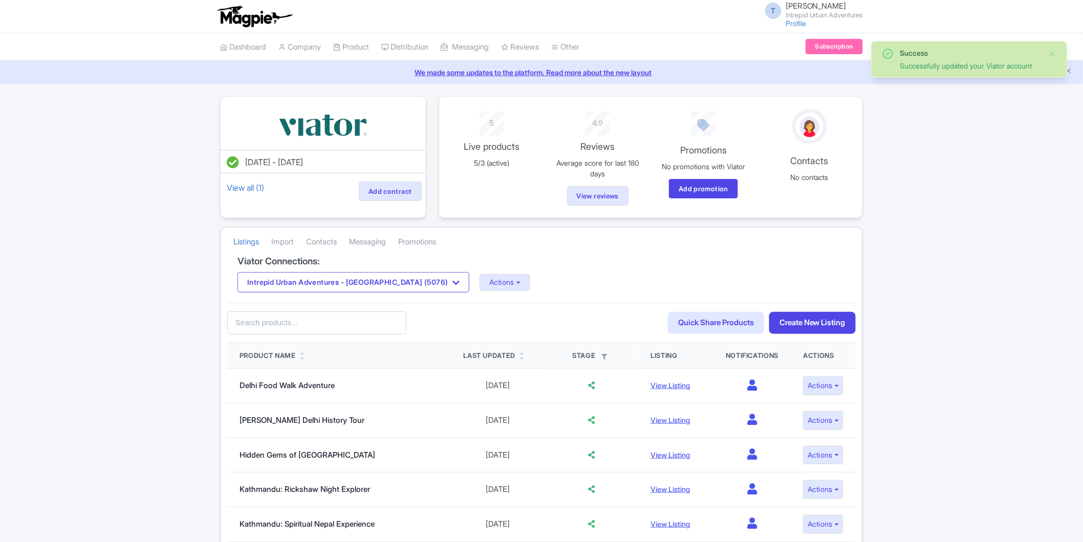
click at [439, 273] on div "Intrepid Urban Adventures - India (5076) Intrepid Urban Adventures - Austria (5…" at bounding box center [541, 282] width 608 height 20
click at [479, 284] on button "Actions" at bounding box center [504, 282] width 51 height 17
click at [480, 364] on link "Import Reviews" at bounding box center [545, 367] width 131 height 16
click at [346, 280] on button "Intrepid Urban Adventures - [GEOGRAPHIC_DATA] (5076)" at bounding box center [353, 282] width 232 height 20
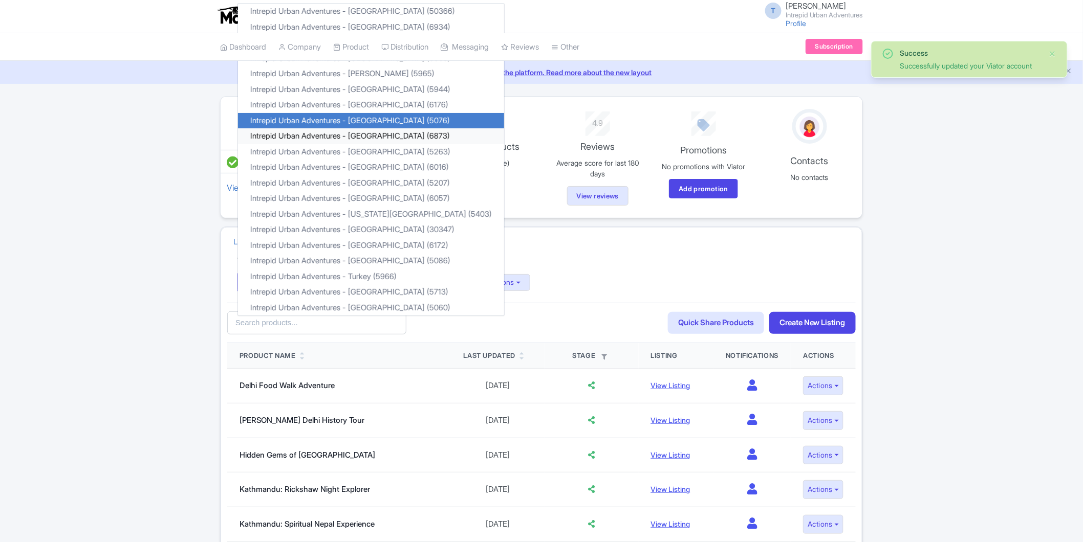
click at [374, 140] on link "Intrepid Urban Adventures - [GEOGRAPHIC_DATA] (6873)" at bounding box center [371, 136] width 266 height 16
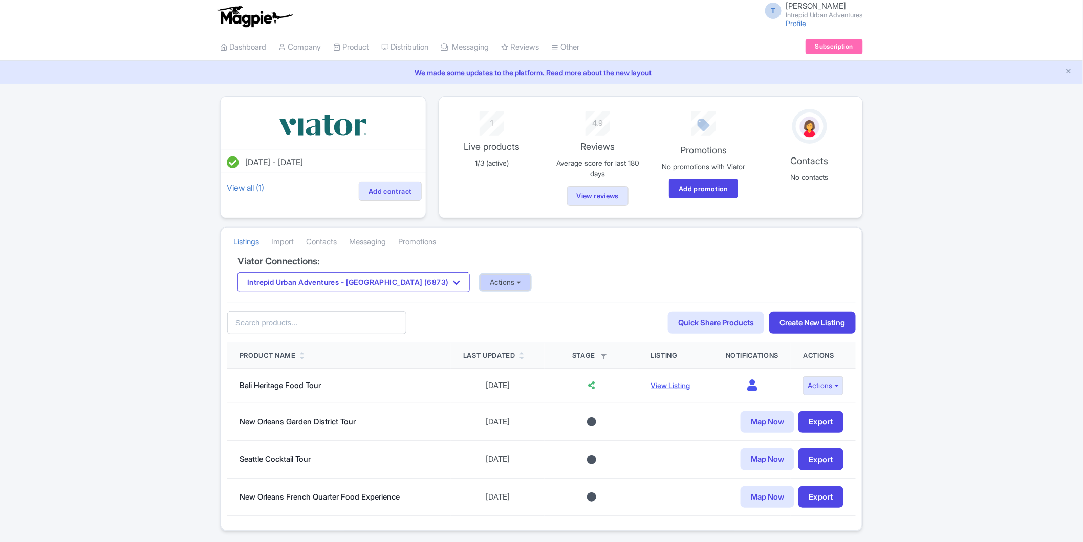
click at [480, 289] on button "Actions" at bounding box center [505, 282] width 51 height 17
click at [480, 305] on link "Update Connection" at bounding box center [545, 305] width 131 height 16
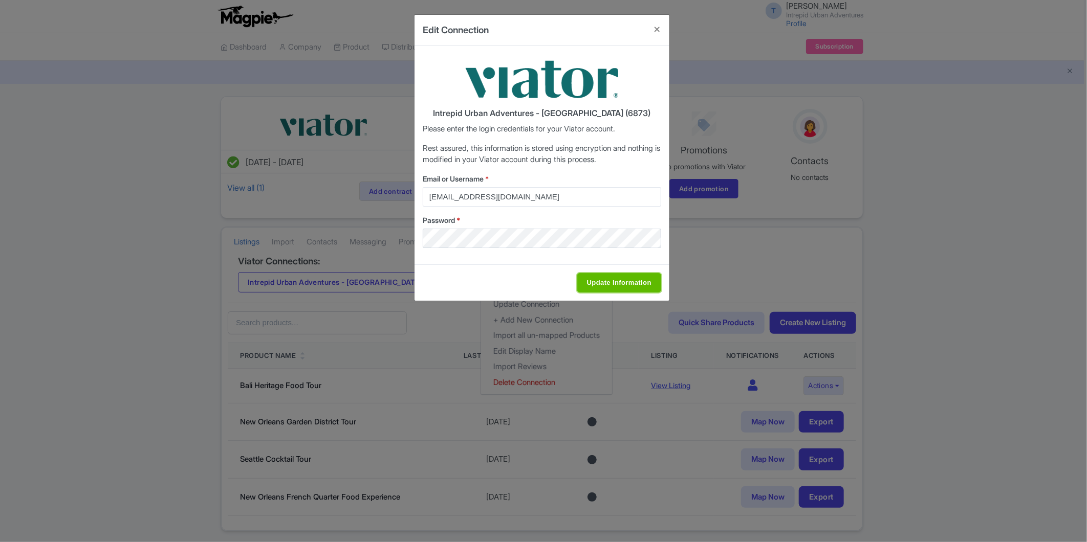
click at [630, 277] on input "Update Information" at bounding box center [619, 282] width 84 height 19
type input "Saving..."
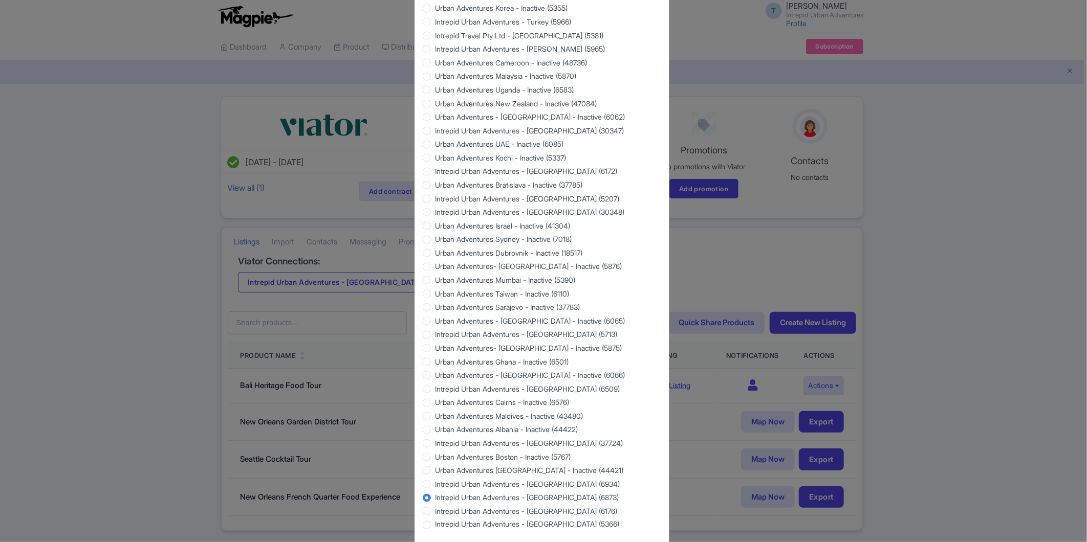
scroll to position [780, 0]
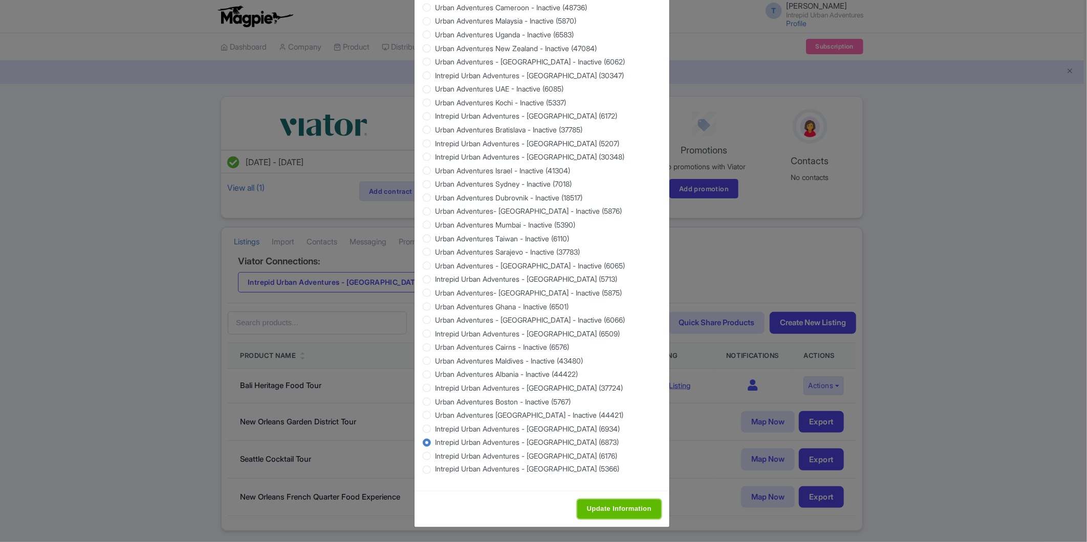
click at [623, 513] on input "Update Information" at bounding box center [619, 509] width 84 height 19
type input "Saving..."
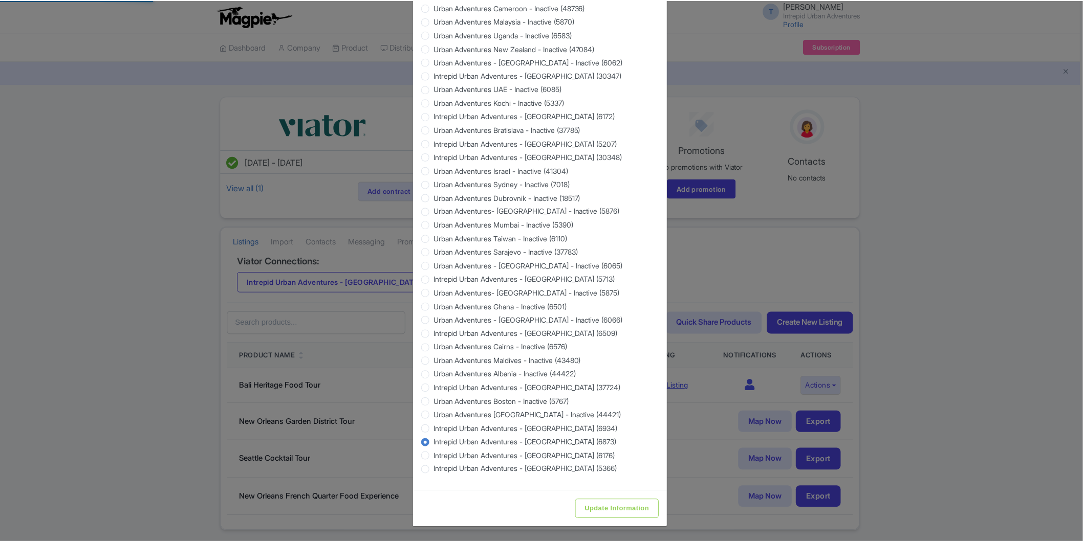
scroll to position [0, 0]
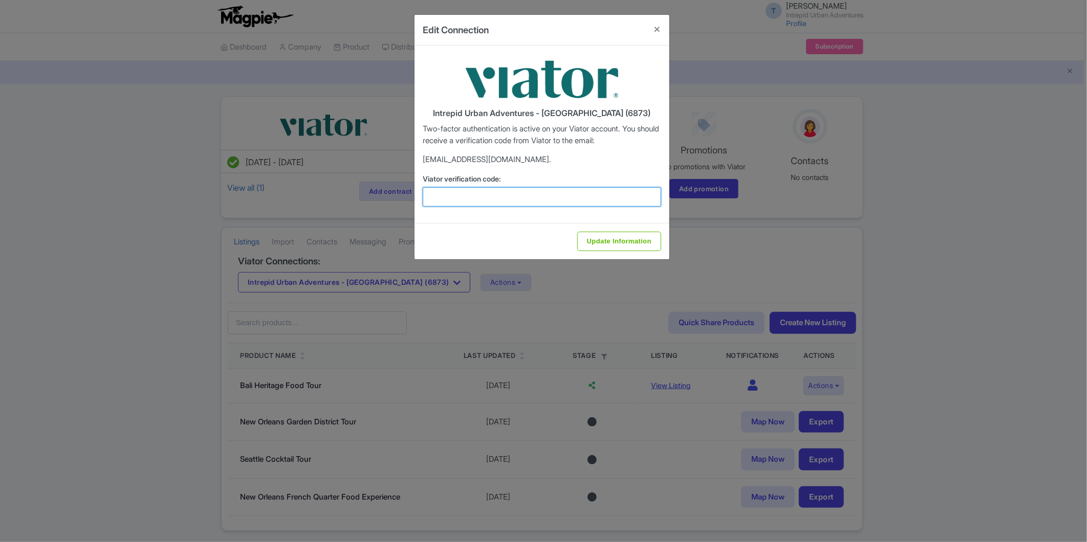
click at [489, 197] on input "Viator verification code:" at bounding box center [542, 196] width 238 height 19
paste input "678819"
type input "678819"
click at [591, 246] on input "Update Information" at bounding box center [619, 241] width 84 height 19
type input "Update Information"
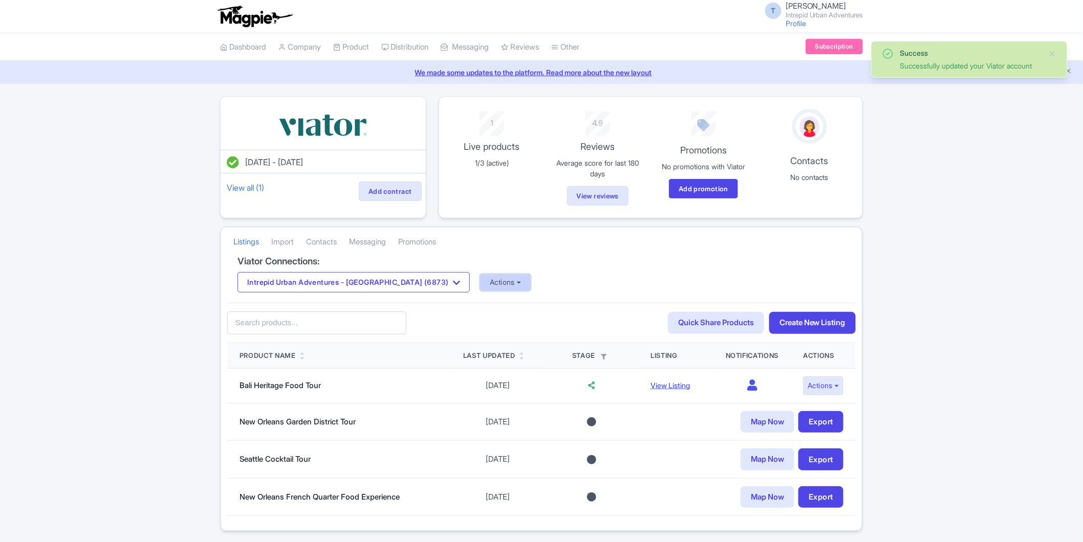
click at [480, 287] on button "Actions" at bounding box center [505, 282] width 51 height 17
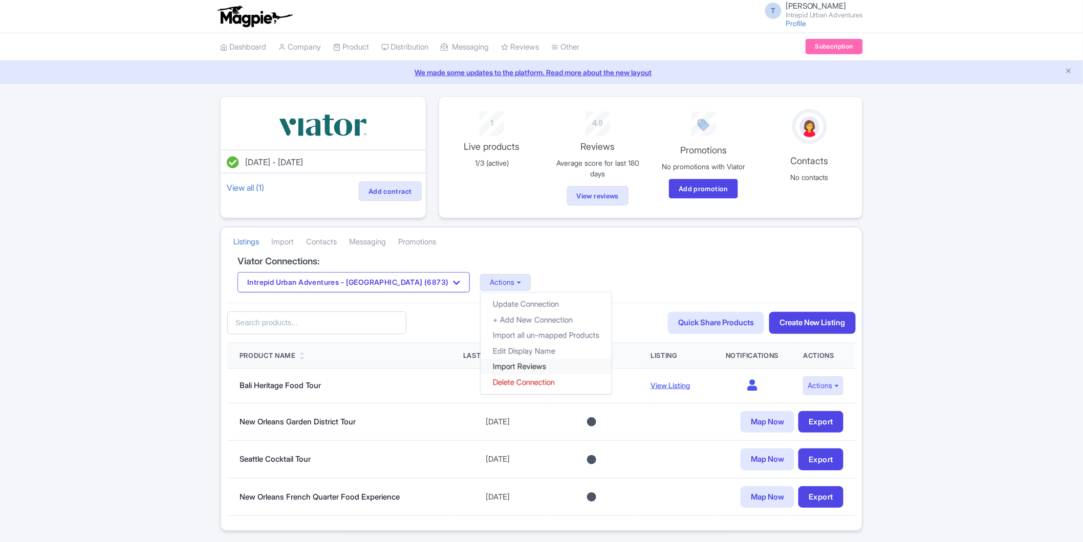
click at [481, 367] on link "Import Reviews" at bounding box center [545, 367] width 131 height 16
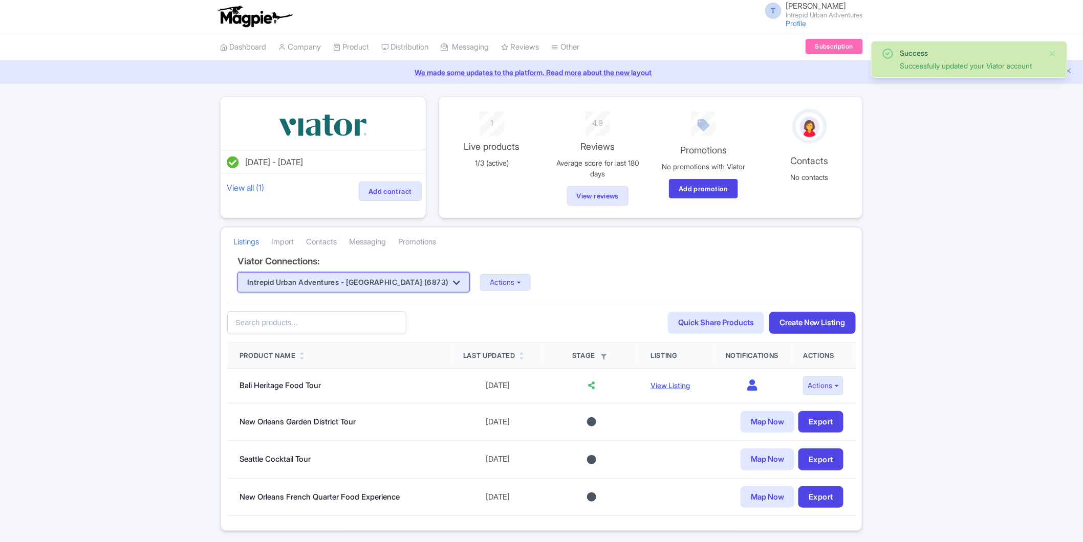
click at [328, 284] on button "Intrepid Urban Adventures - [GEOGRAPHIC_DATA] (6873)" at bounding box center [353, 282] width 232 height 20
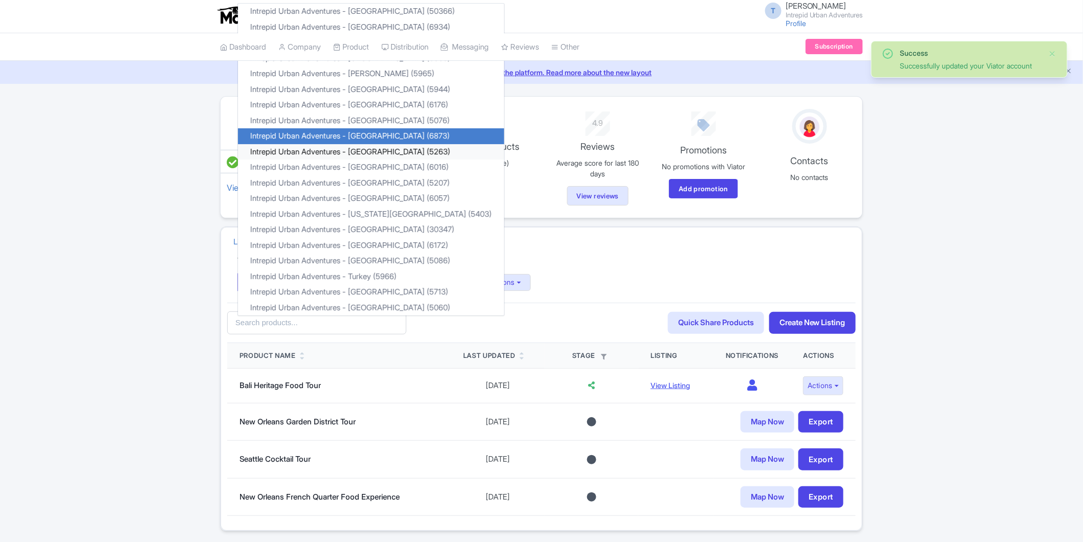
click at [371, 157] on link "Intrepid Urban Adventures - [GEOGRAPHIC_DATA] (5263)" at bounding box center [371, 152] width 266 height 16
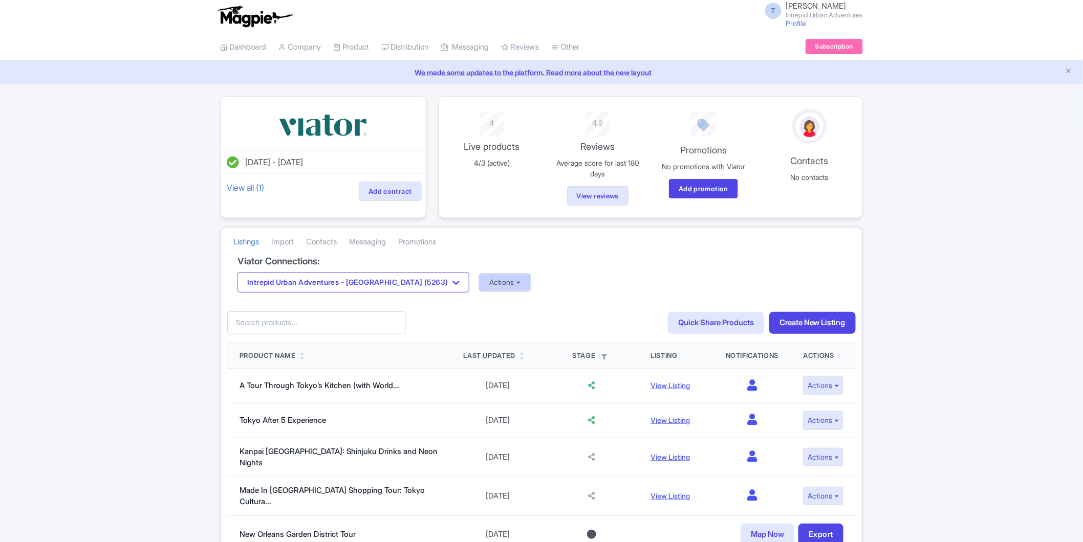
click at [479, 282] on button "Actions" at bounding box center [504, 282] width 51 height 17
click at [497, 305] on link "Update Connection" at bounding box center [545, 305] width 131 height 16
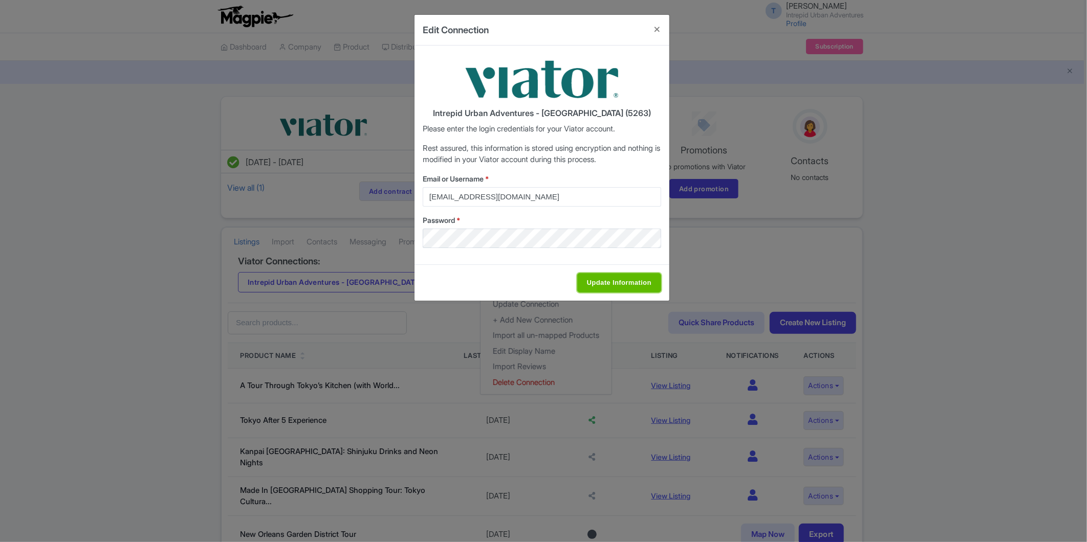
click at [595, 279] on input "Update Information" at bounding box center [619, 282] width 84 height 19
type input "Saving..."
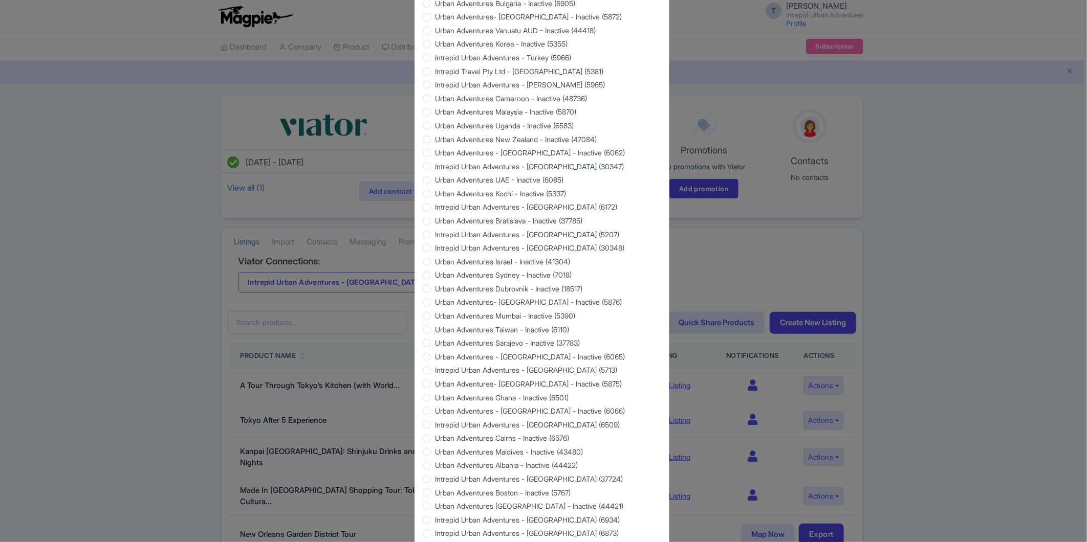
scroll to position [780, 0]
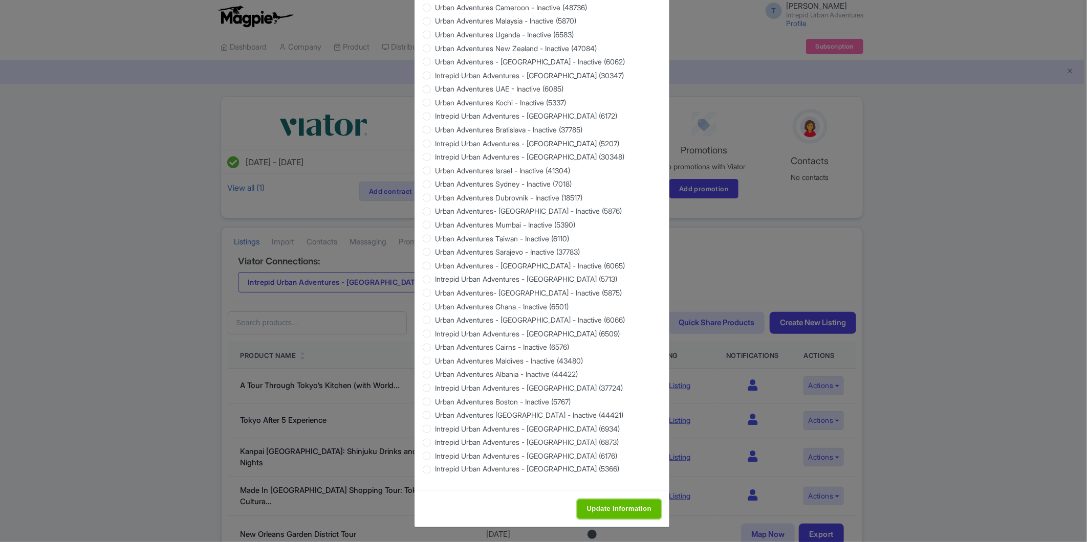
click at [616, 513] on input "Update Information" at bounding box center [619, 509] width 84 height 19
type input "Saving..."
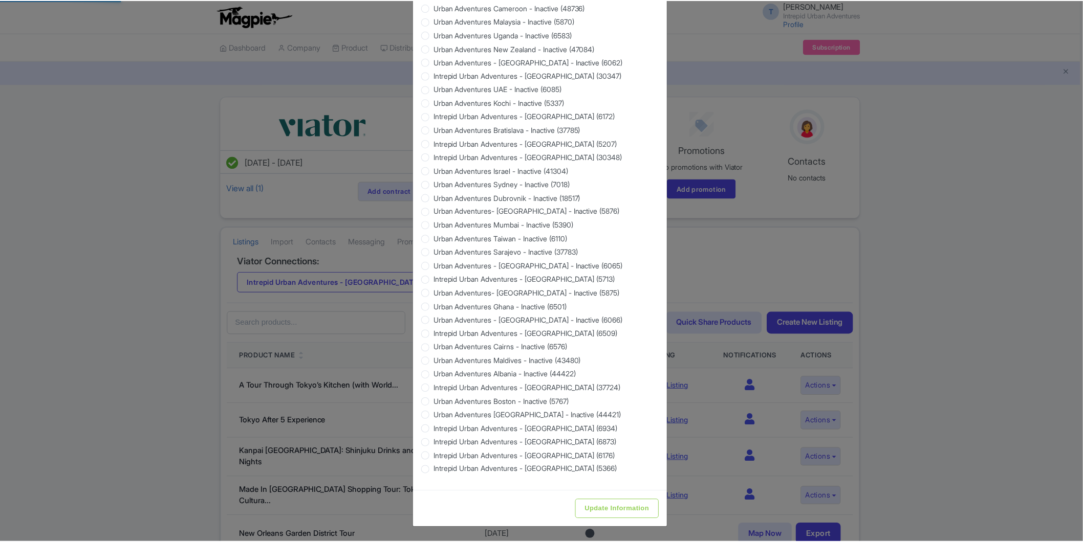
scroll to position [0, 0]
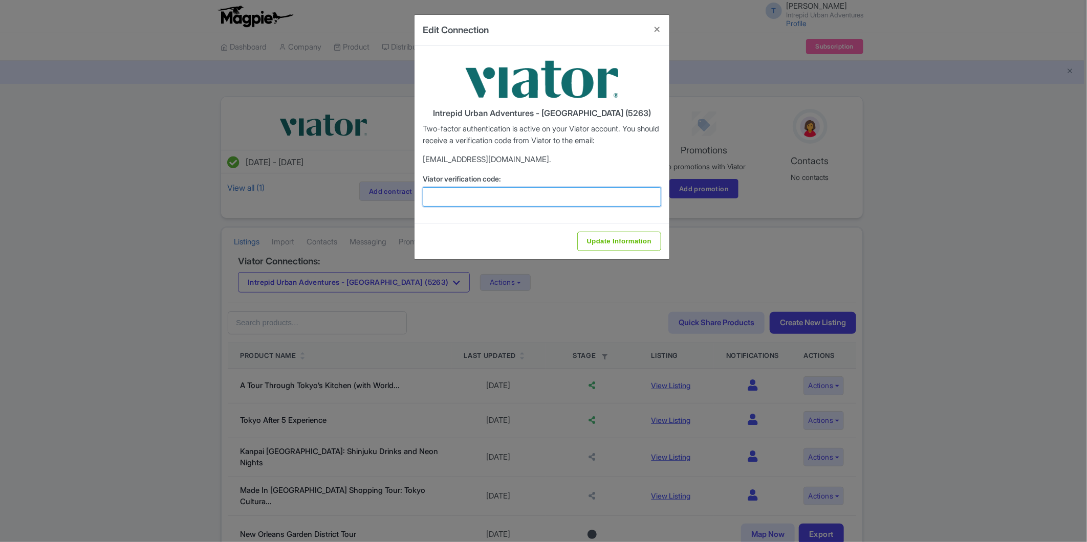
click at [484, 205] on input "Viator verification code:" at bounding box center [542, 196] width 238 height 19
paste input "499264"
type input "499264"
click at [609, 233] on input "Update Information" at bounding box center [619, 241] width 84 height 19
type input "Update Information"
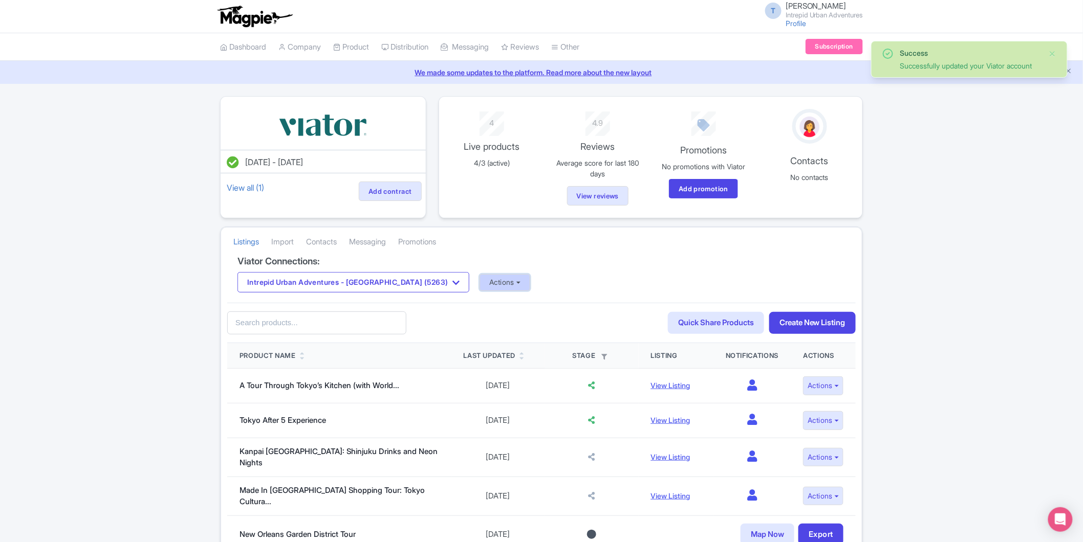
click at [479, 284] on button "Actions" at bounding box center [504, 282] width 51 height 17
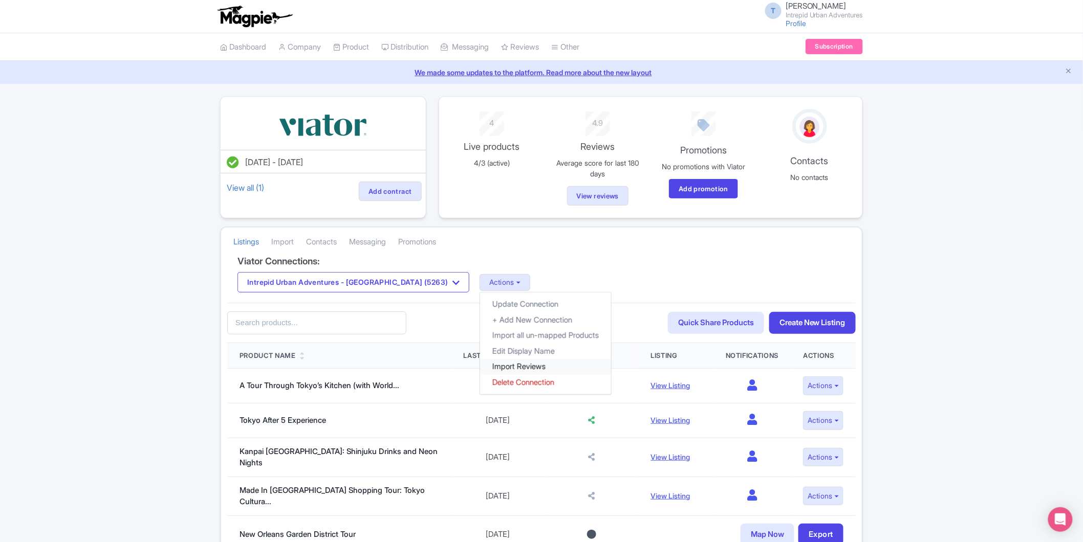
click at [492, 372] on link "Import Reviews" at bounding box center [545, 367] width 131 height 16
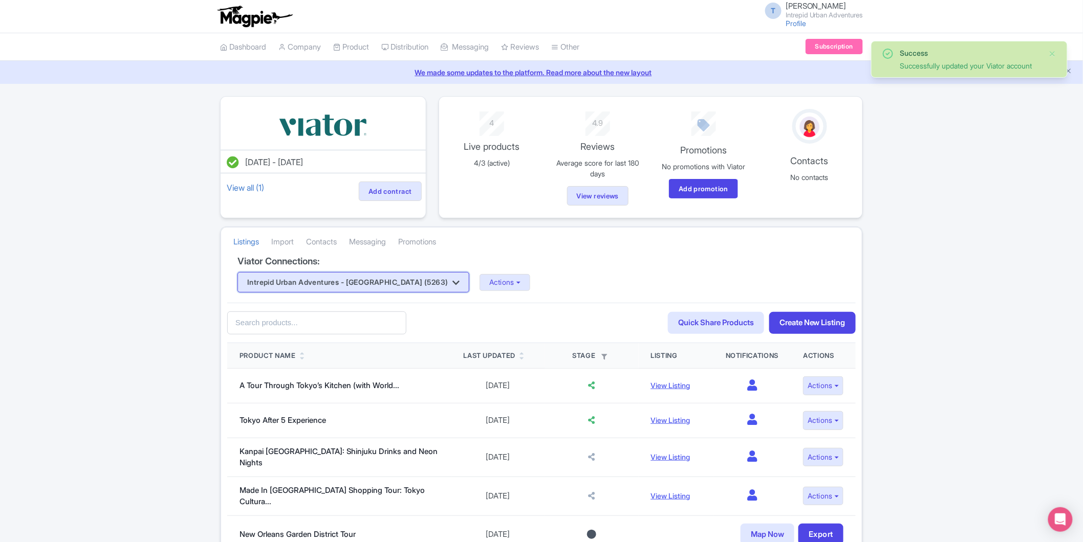
click at [389, 274] on button "Intrepid Urban Adventures - [GEOGRAPHIC_DATA] (5263)" at bounding box center [353, 282] width 232 height 20
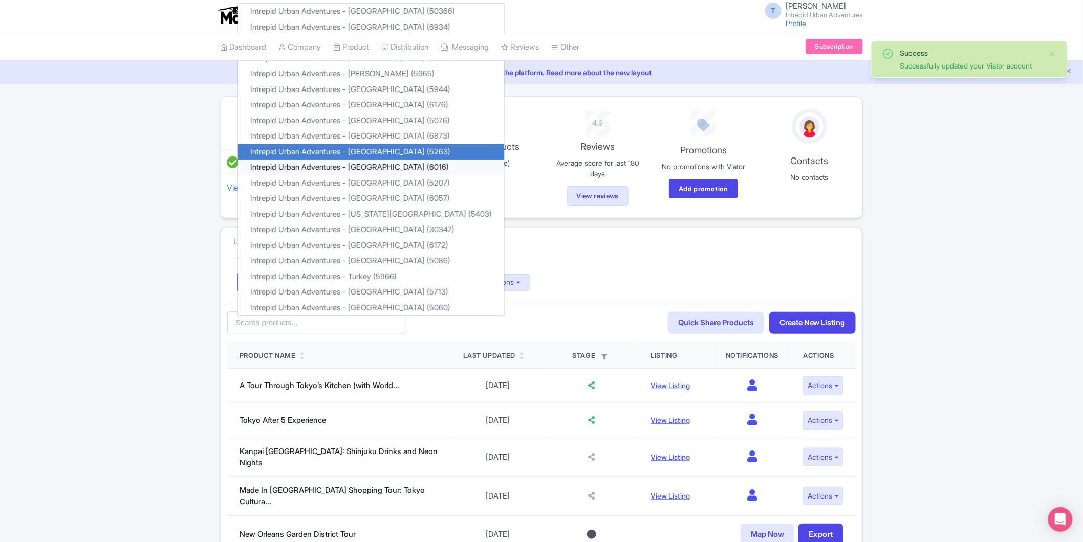
click at [357, 172] on link "Intrepid Urban Adventures - [GEOGRAPHIC_DATA] (6016)" at bounding box center [371, 168] width 266 height 16
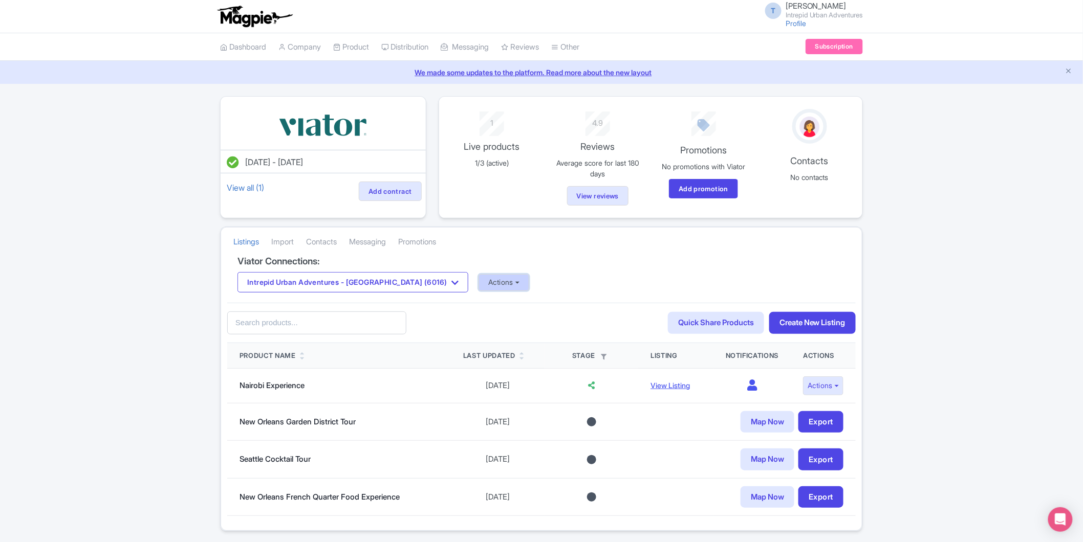
click at [478, 285] on button "Actions" at bounding box center [503, 282] width 51 height 17
click at [479, 300] on link "Update Connection" at bounding box center [544, 305] width 131 height 16
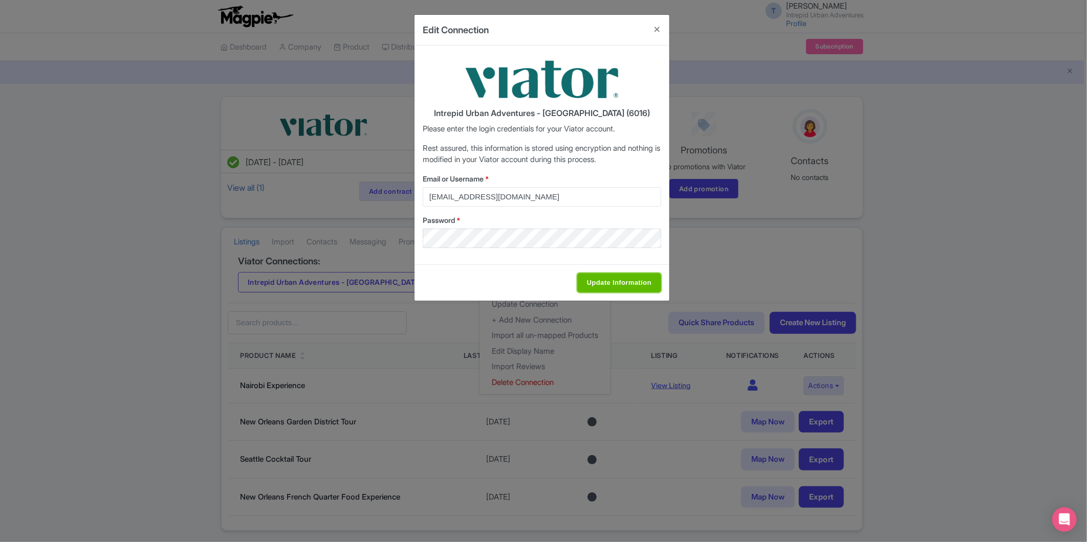
click at [621, 279] on input "Update Information" at bounding box center [619, 282] width 84 height 19
type input "Saving..."
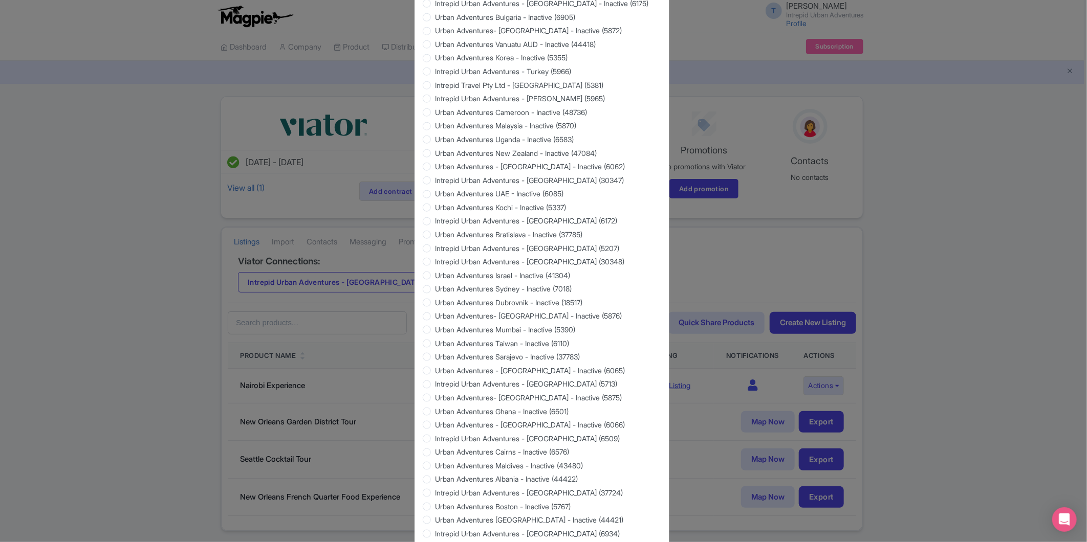
scroll to position [780, 0]
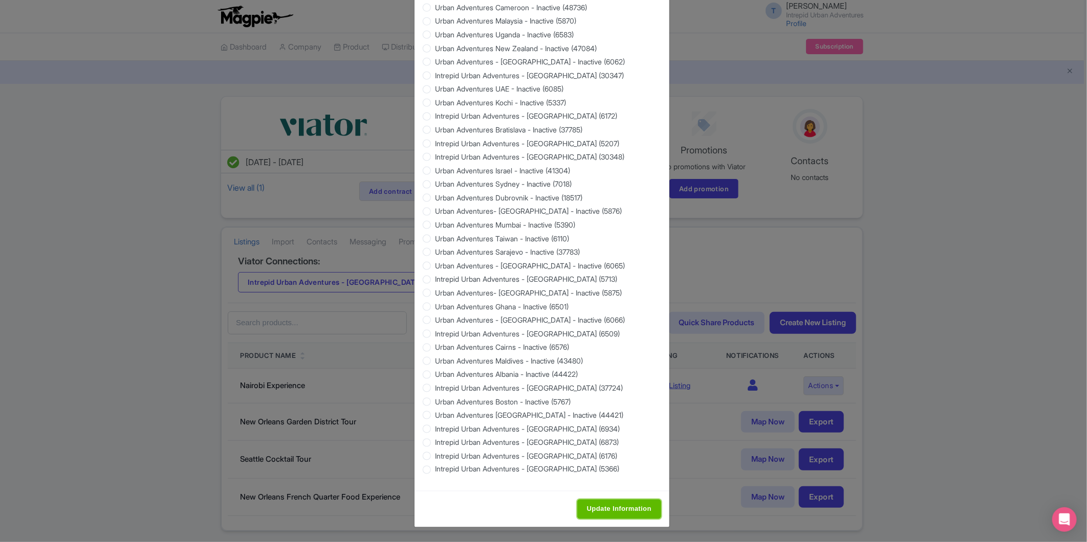
click at [629, 510] on input "Update Information" at bounding box center [619, 509] width 84 height 19
type input "Saving..."
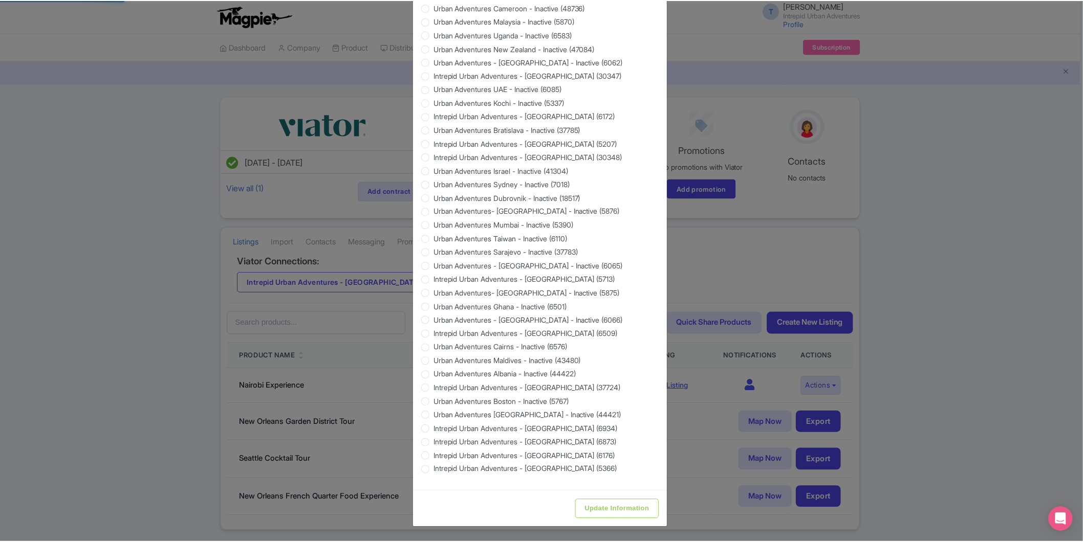
scroll to position [0, 0]
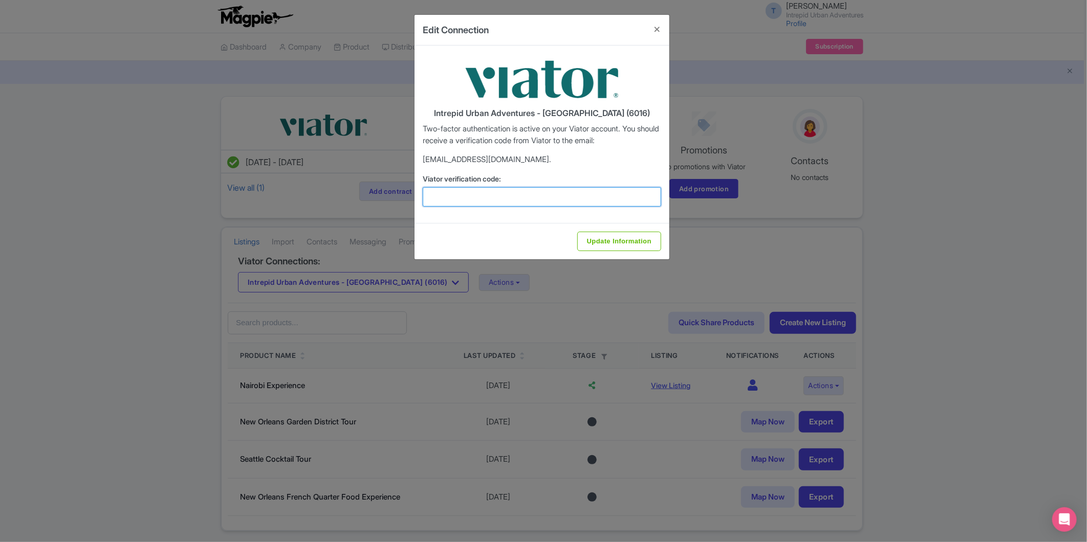
click at [570, 203] on input "Viator verification code:" at bounding box center [542, 196] width 238 height 19
paste input "660783"
type input "660783"
click at [617, 232] on input "Update Information" at bounding box center [619, 241] width 84 height 19
type input "Update Information"
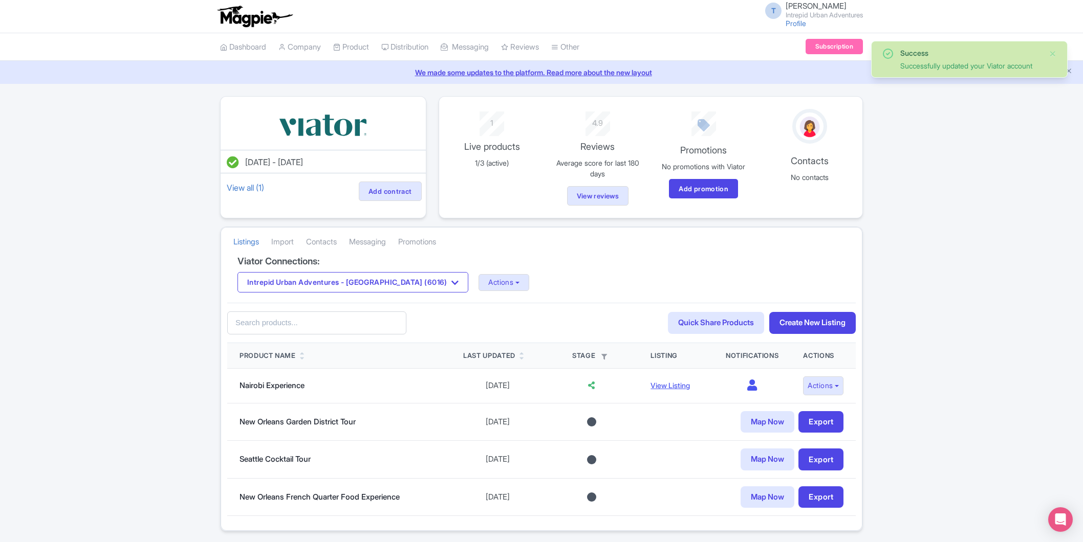
scroll to position [34, 0]
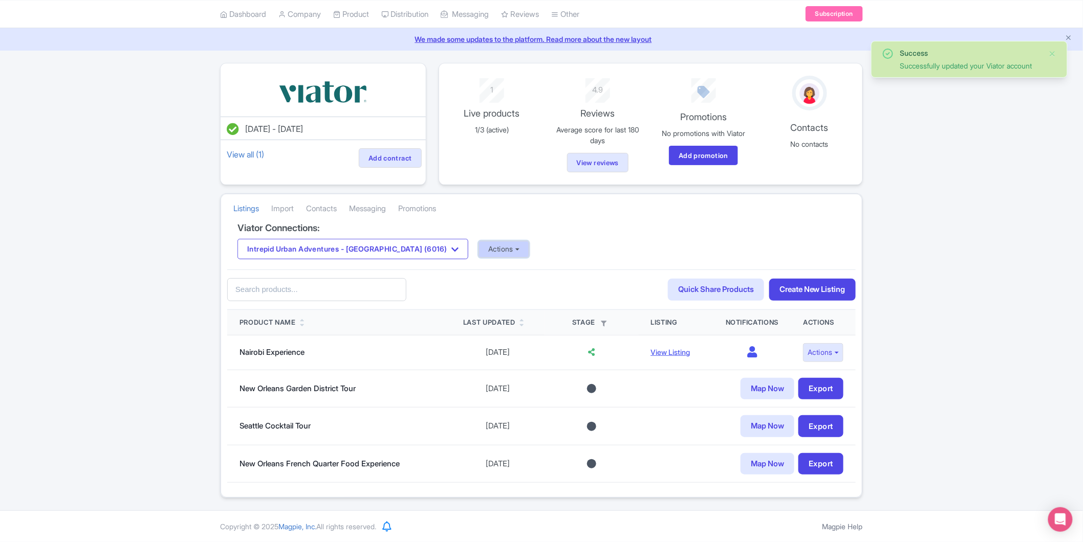
click at [478, 248] on button "Actions" at bounding box center [503, 249] width 51 height 17
click at [479, 333] on link "Import Reviews" at bounding box center [544, 334] width 131 height 16
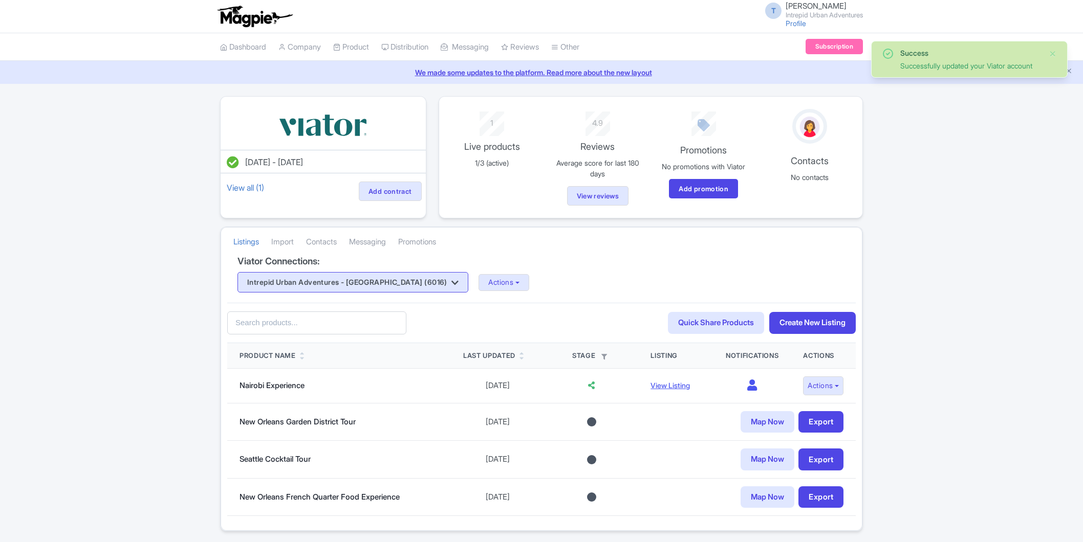
scroll to position [34, 0]
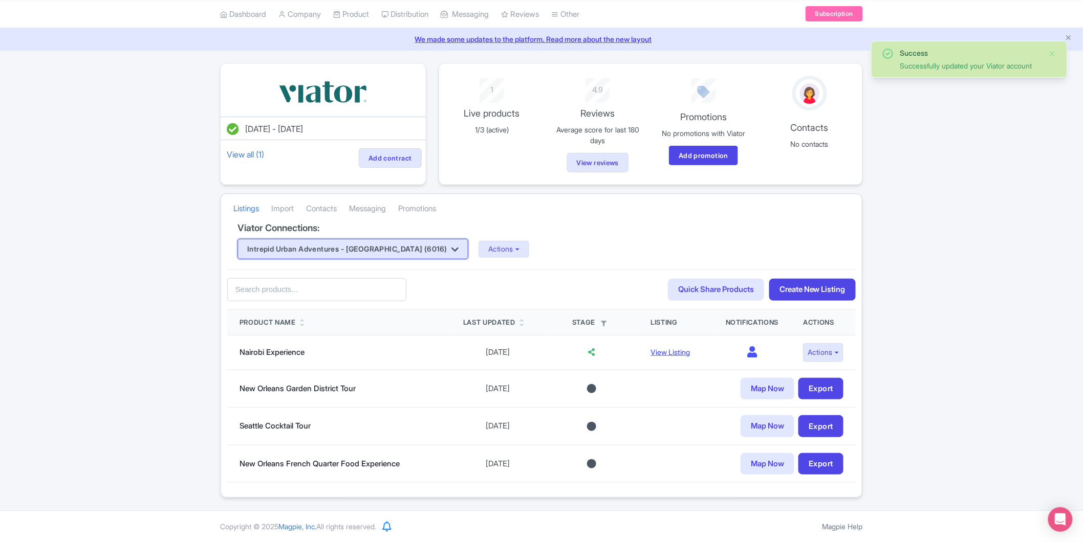
click at [355, 256] on button "Intrepid Urban Adventures - [GEOGRAPHIC_DATA] (6016)" at bounding box center [352, 249] width 231 height 20
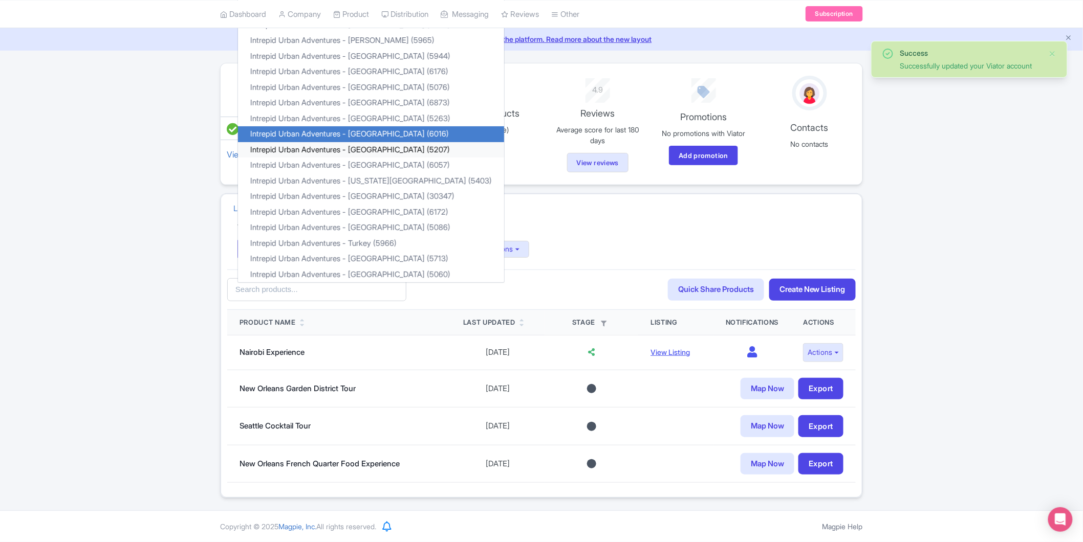
click at [375, 149] on link "Intrepid Urban Adventures - [GEOGRAPHIC_DATA] (5207)" at bounding box center [371, 150] width 266 height 16
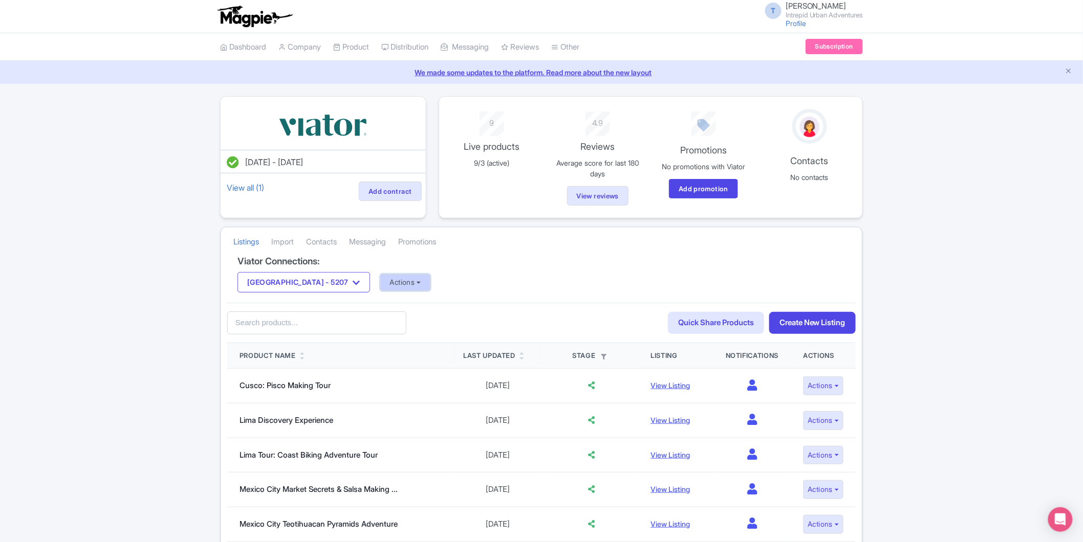
click at [380, 279] on button "Actions" at bounding box center [405, 282] width 51 height 17
click at [392, 299] on link "Update Connection" at bounding box center [446, 305] width 131 height 16
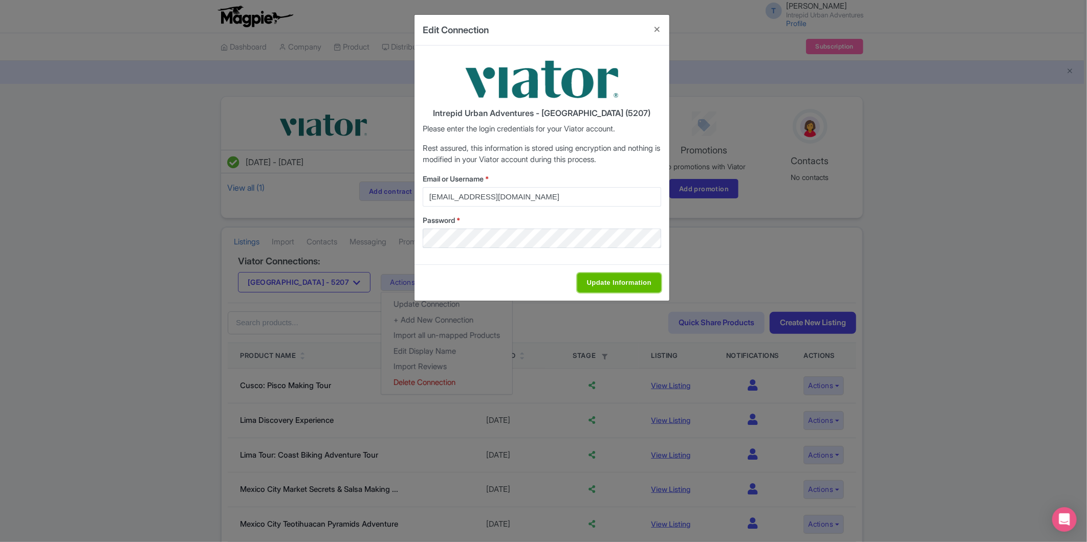
click at [592, 288] on input "Update Information" at bounding box center [619, 282] width 84 height 19
type input "Saving..."
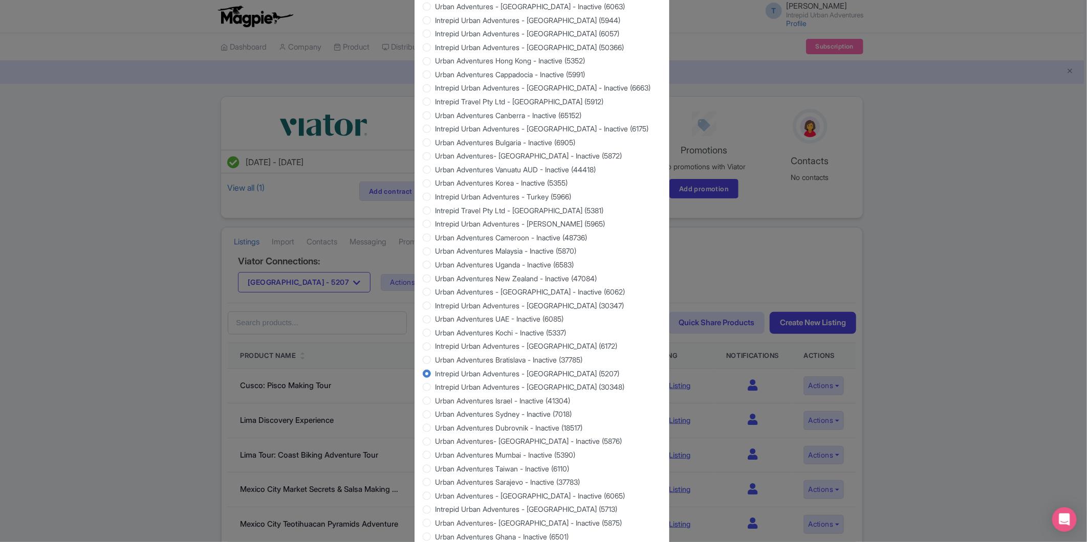
scroll to position [780, 0]
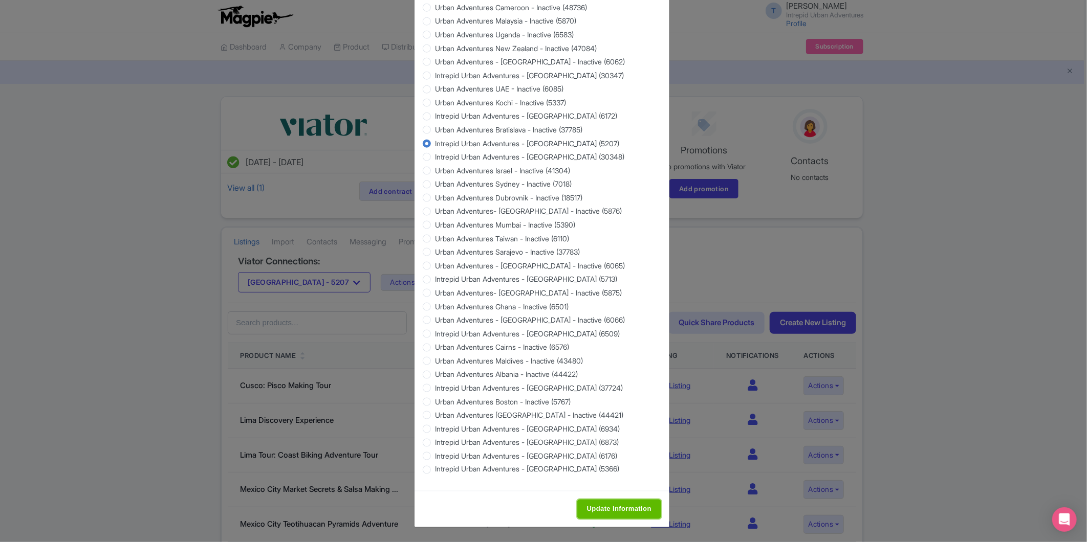
click at [588, 509] on input "Update Information" at bounding box center [619, 509] width 84 height 19
type input "Saving..."
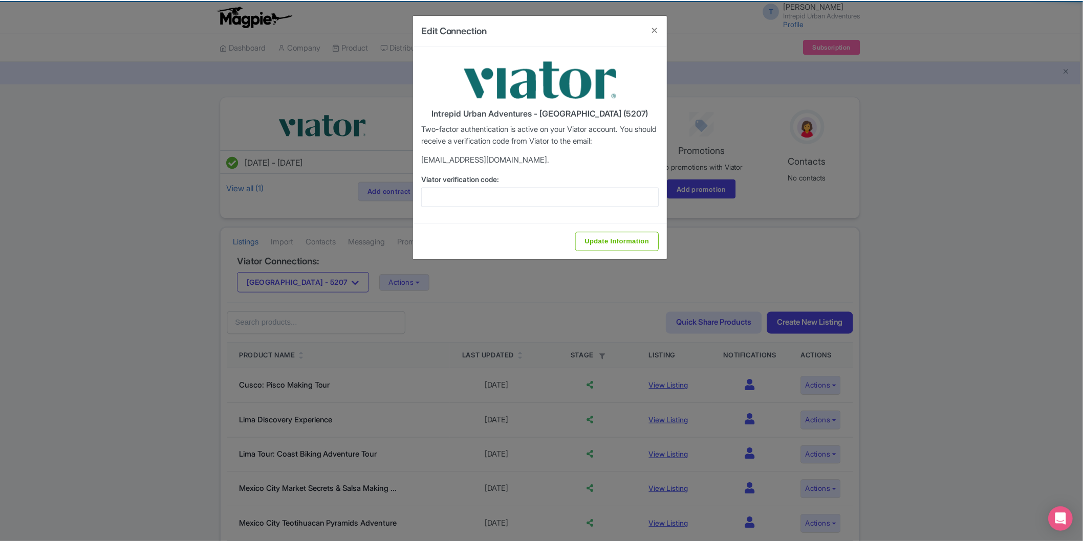
scroll to position [0, 0]
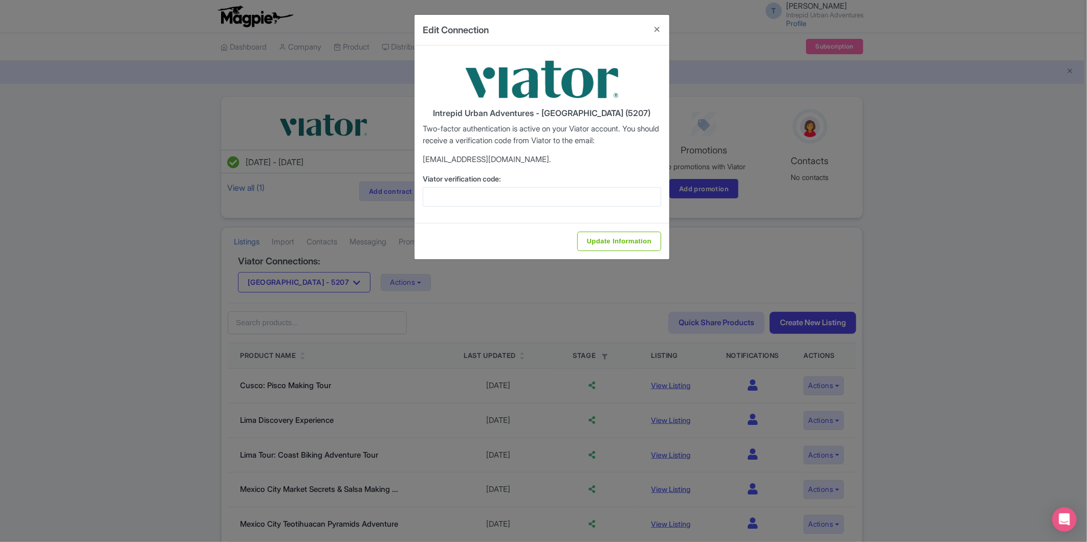
click at [539, 186] on div "Viator verification code:" at bounding box center [542, 189] width 238 height 33
click at [537, 192] on input "Viator verification code:" at bounding box center [542, 196] width 238 height 19
paste input "330292"
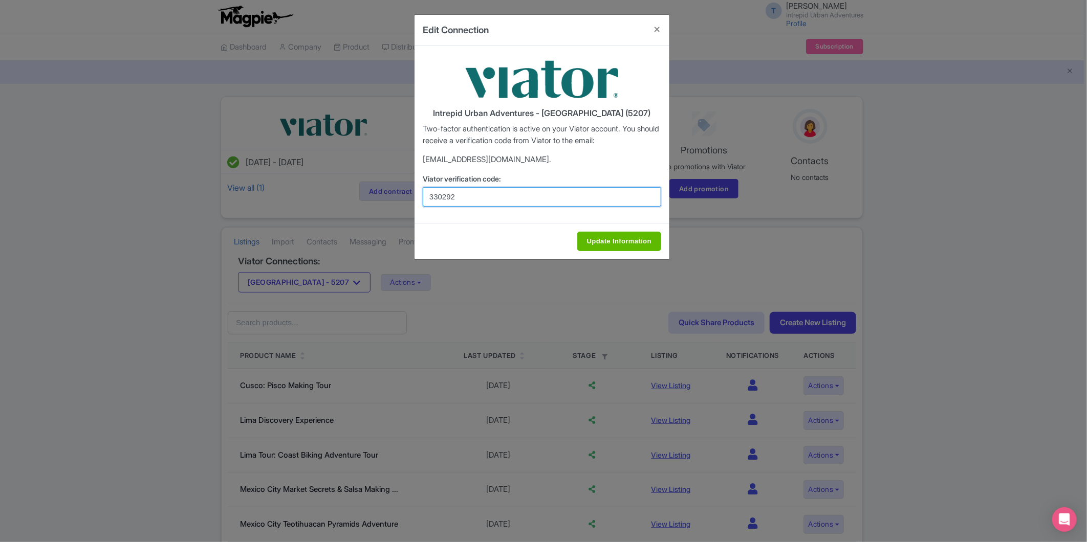
type input "330292"
click at [599, 248] on input "Update Information" at bounding box center [619, 241] width 84 height 19
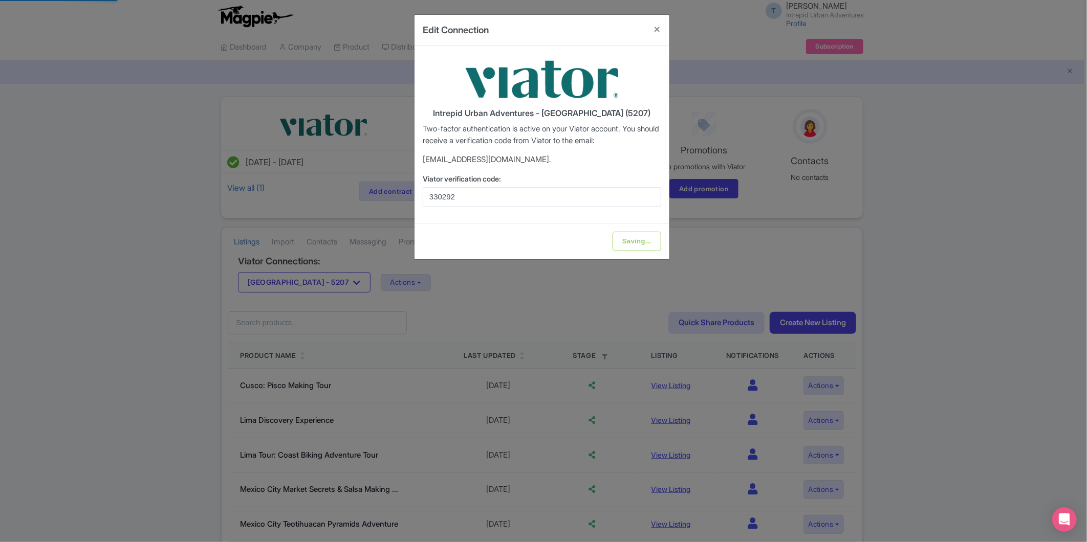
type input "Update Information"
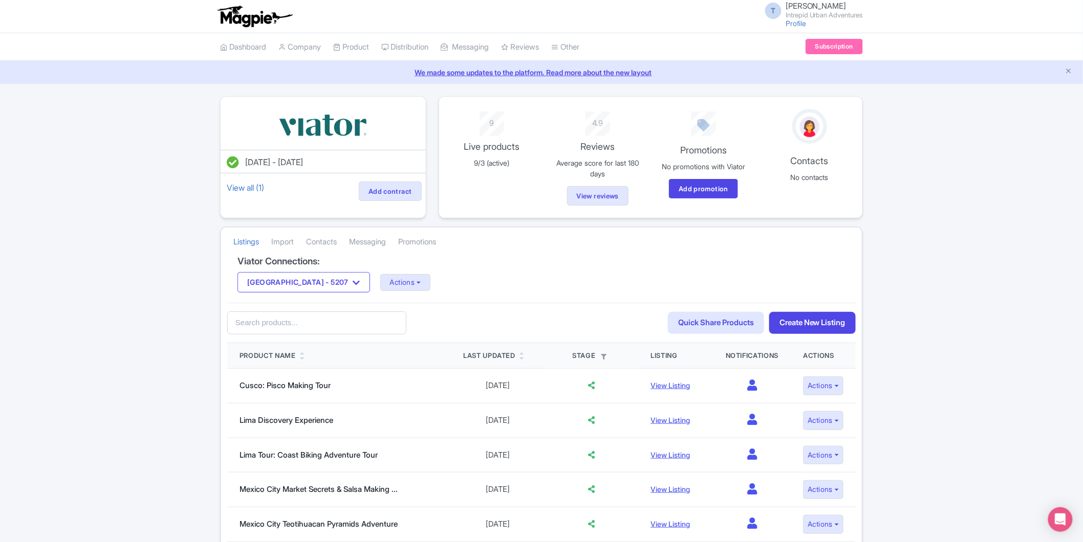
scroll to position [313, 0]
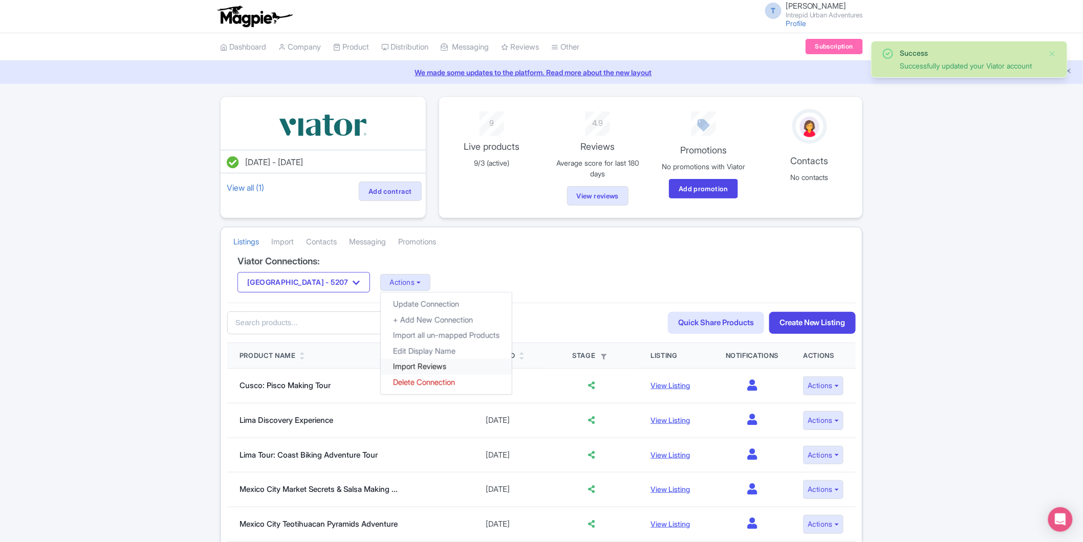
click at [388, 366] on link "Import Reviews" at bounding box center [446, 367] width 131 height 16
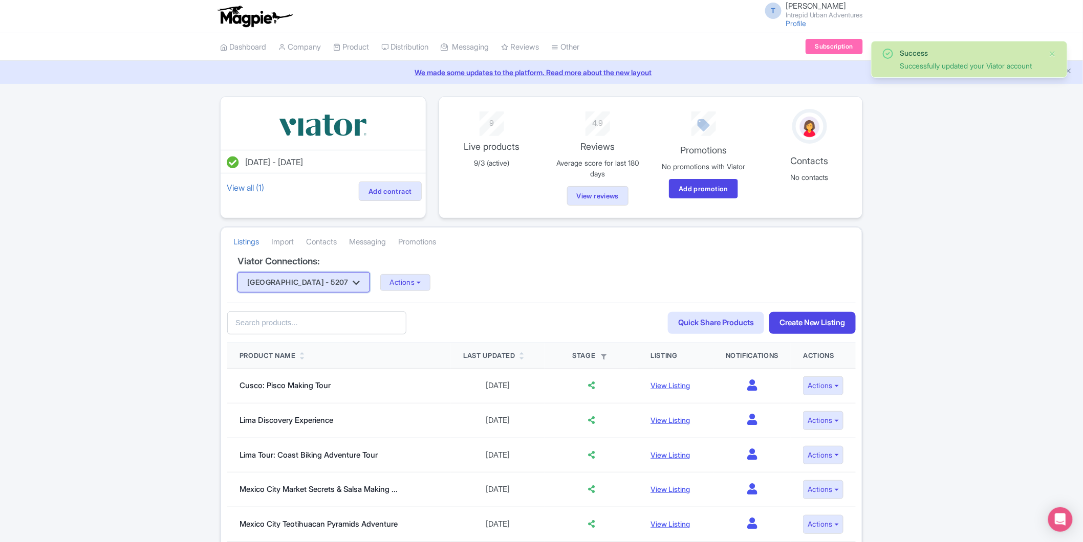
click at [307, 280] on button "[GEOGRAPHIC_DATA] - 5207" at bounding box center [303, 282] width 133 height 20
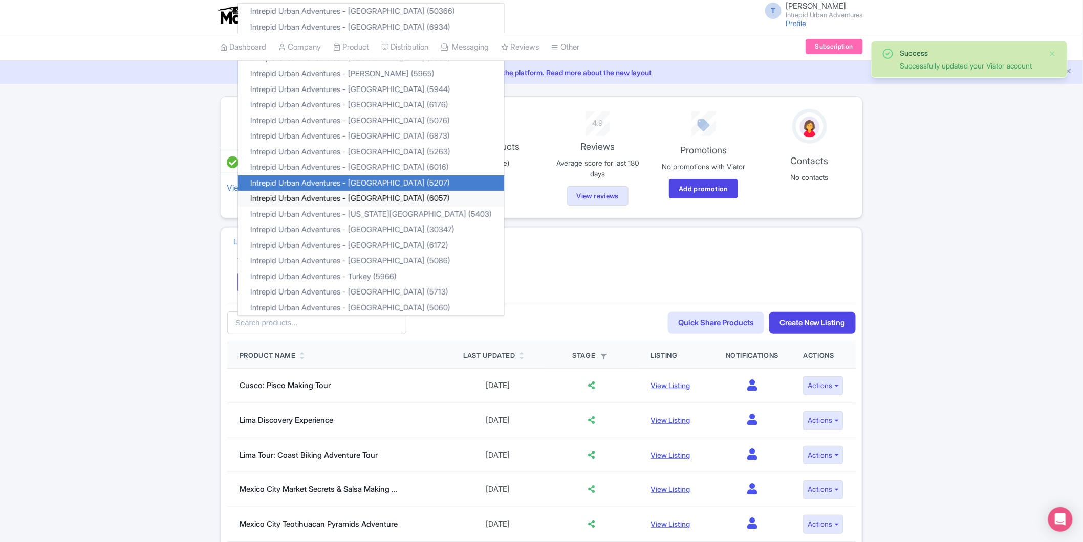
click at [359, 200] on link "Intrepid Urban Adventures - [GEOGRAPHIC_DATA] (6057)" at bounding box center [371, 199] width 266 height 16
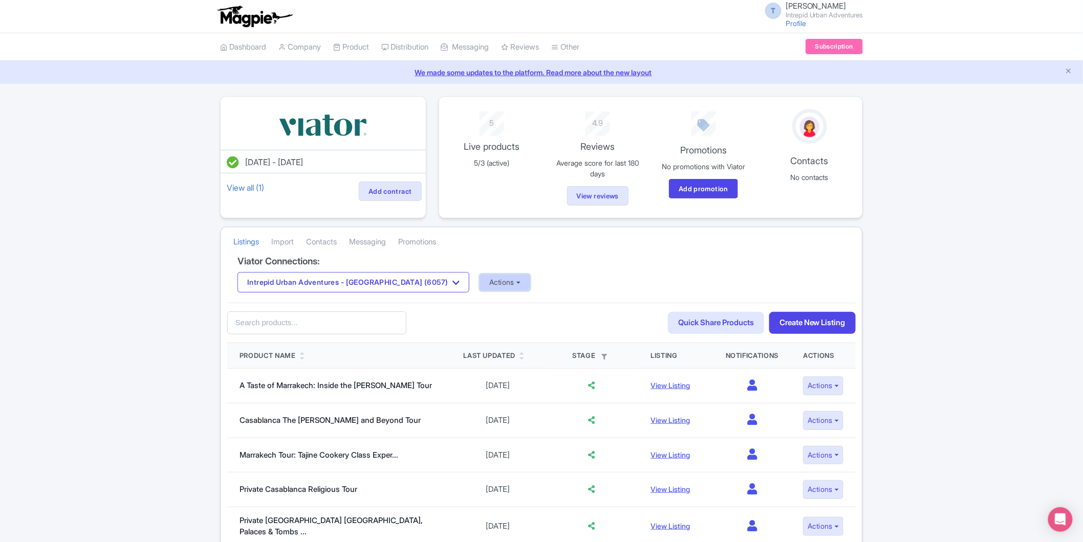
click at [486, 288] on button "Actions" at bounding box center [504, 282] width 51 height 17
click at [480, 301] on link "Update Connection" at bounding box center [545, 305] width 131 height 16
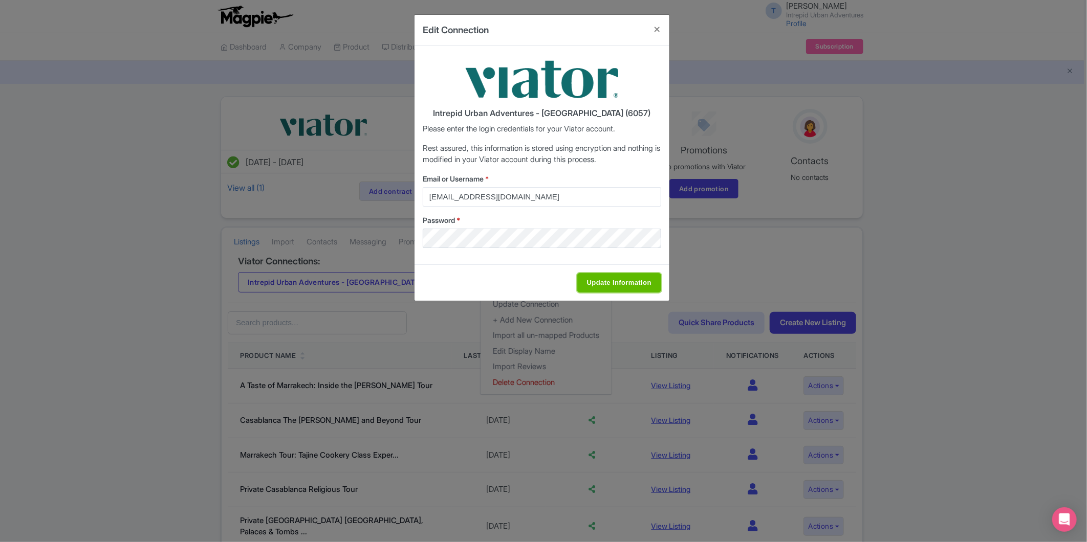
click at [621, 278] on input "Update Information" at bounding box center [619, 282] width 84 height 19
type input "Saving..."
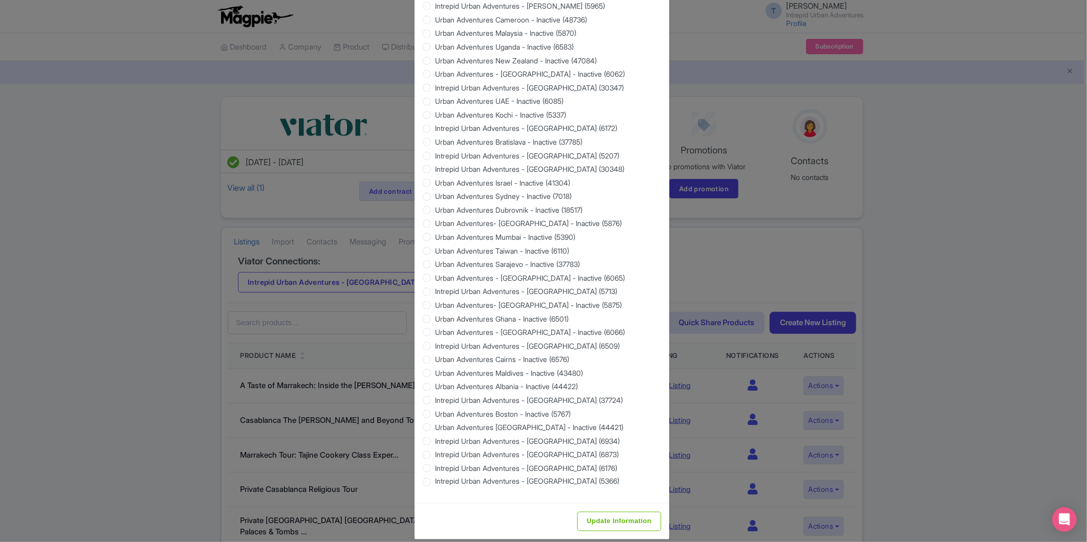
scroll to position [780, 0]
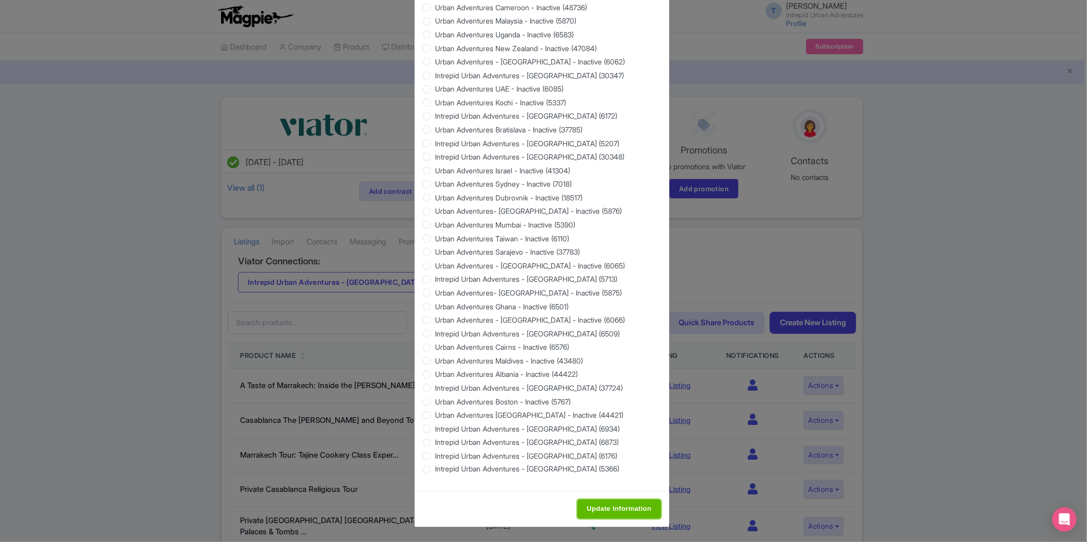
click at [619, 505] on input "Update Information" at bounding box center [619, 509] width 84 height 19
type input "Saving..."
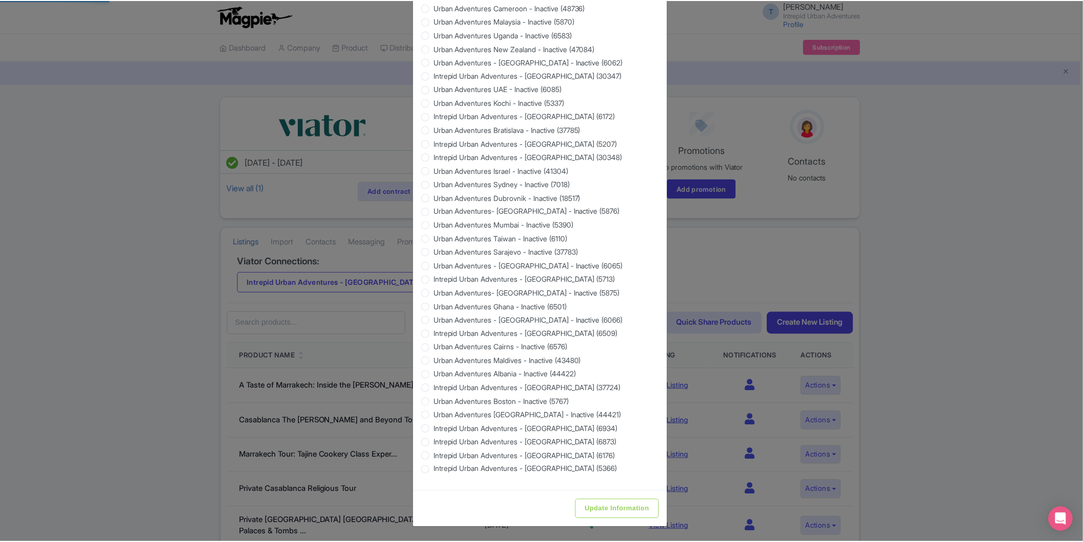
scroll to position [0, 0]
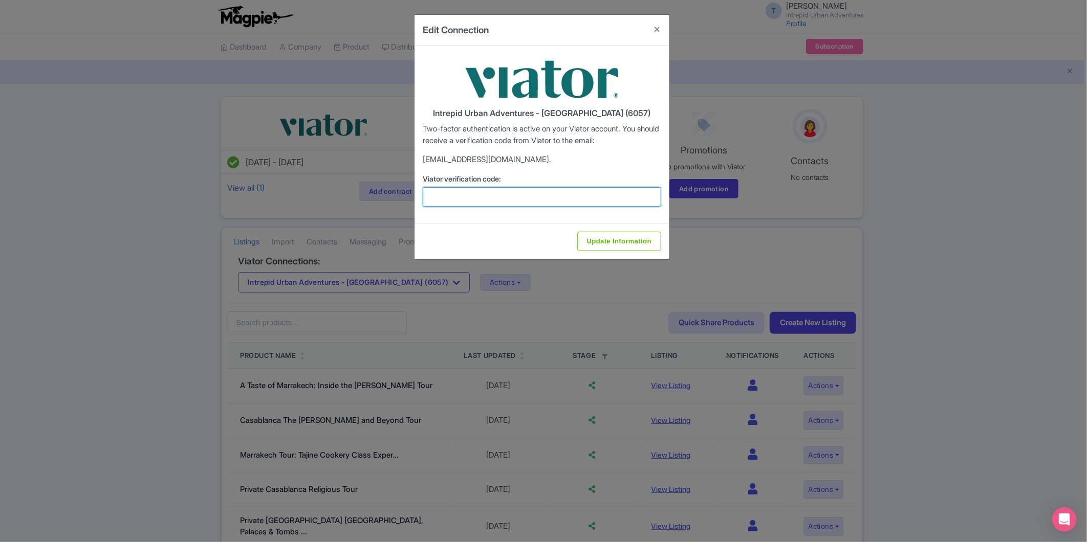
click at [499, 206] on input "Viator verification code:" at bounding box center [542, 196] width 238 height 19
paste input "963523"
type input "963523"
click at [614, 237] on input "Update Information" at bounding box center [619, 241] width 84 height 19
type input "Update Information"
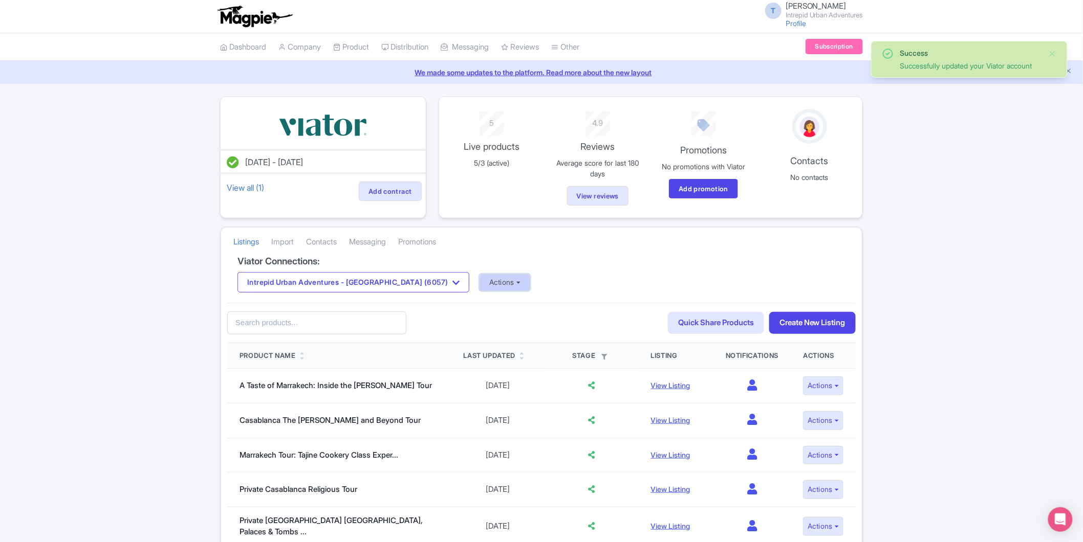
click at [479, 290] on button "Actions" at bounding box center [504, 282] width 51 height 17
click at [482, 368] on link "Import Reviews" at bounding box center [545, 367] width 131 height 16
click at [339, 282] on button "Intrepid Urban Adventures - [GEOGRAPHIC_DATA] (6057)" at bounding box center [353, 282] width 232 height 20
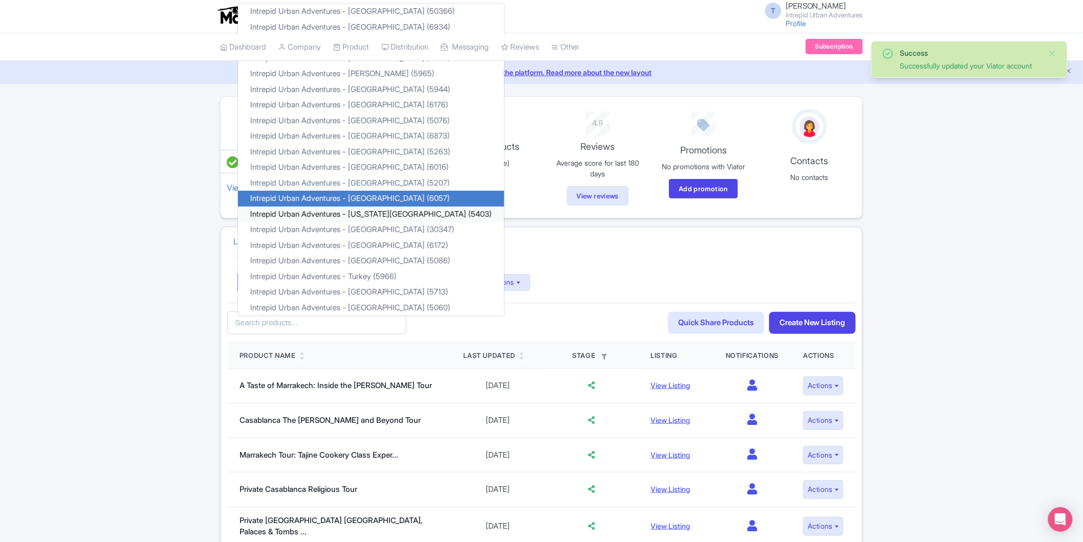
click at [379, 215] on link "Intrepid Urban Adventures - [US_STATE][GEOGRAPHIC_DATA] (5403)" at bounding box center [371, 215] width 266 height 16
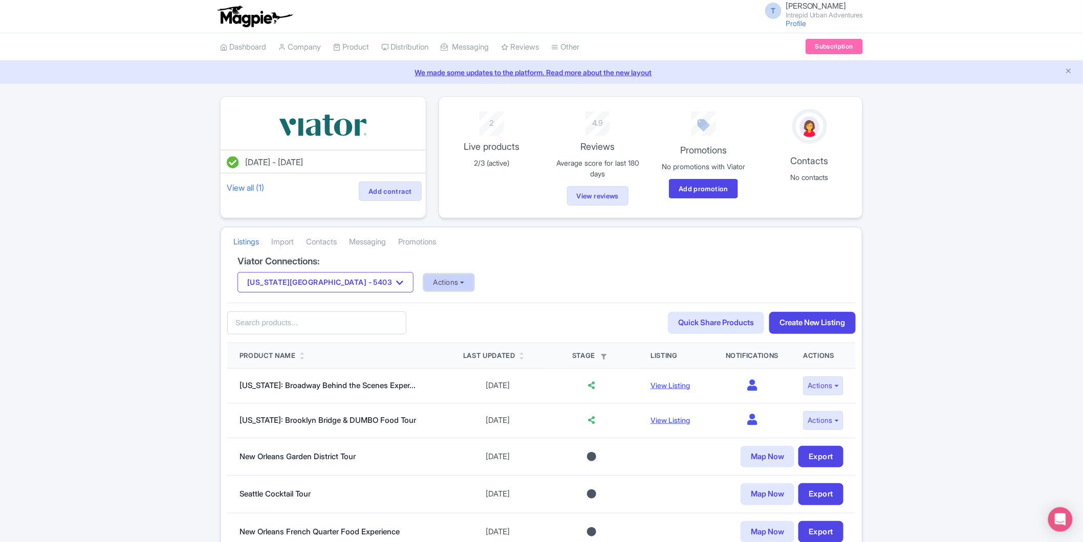
click at [424, 285] on button "Actions" at bounding box center [449, 282] width 51 height 17
click at [424, 302] on link "Update Connection" at bounding box center [489, 305] width 131 height 16
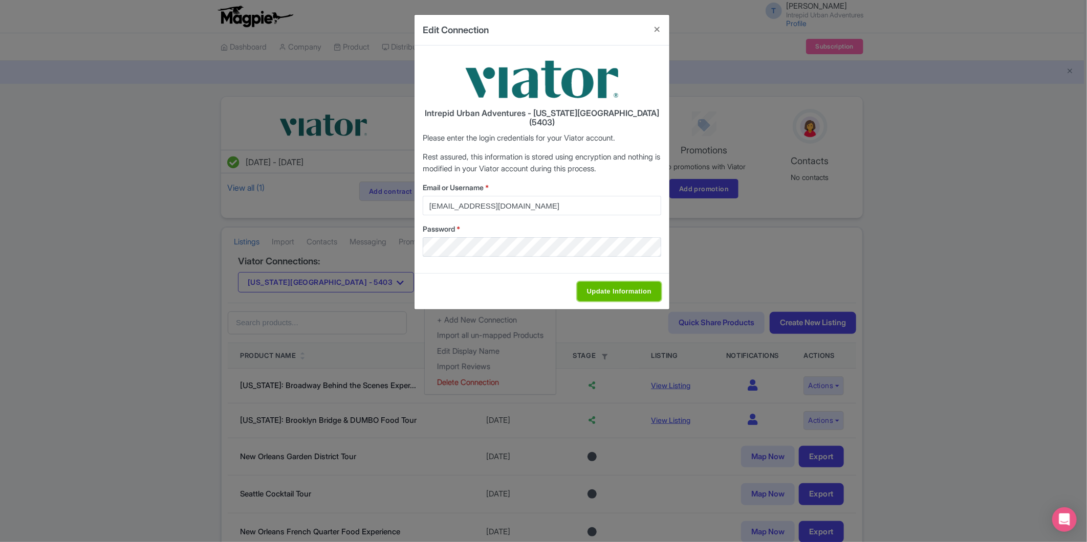
click at [604, 287] on input "Update Information" at bounding box center [619, 291] width 84 height 19
type input "Saving..."
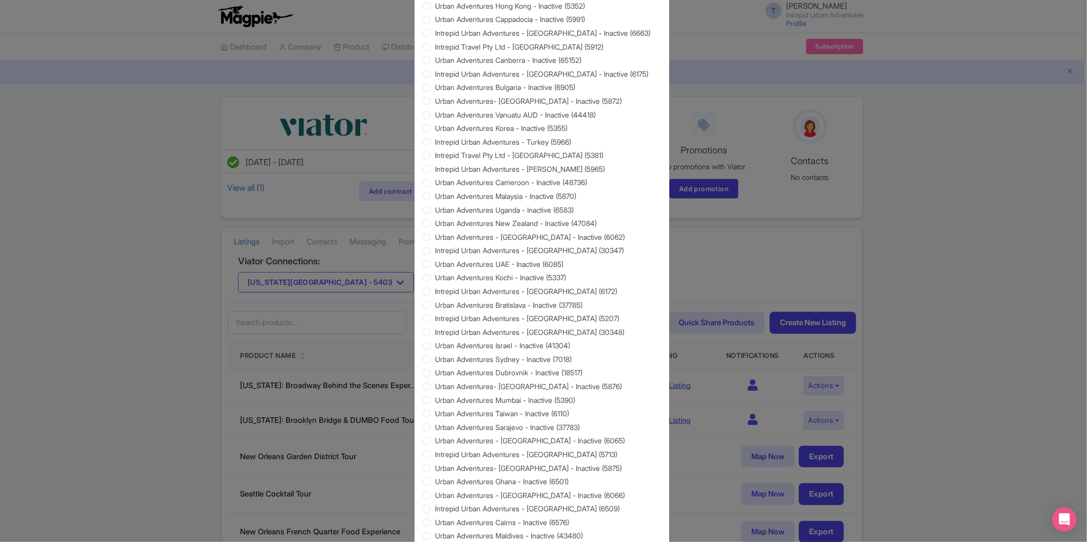
scroll to position [780, 0]
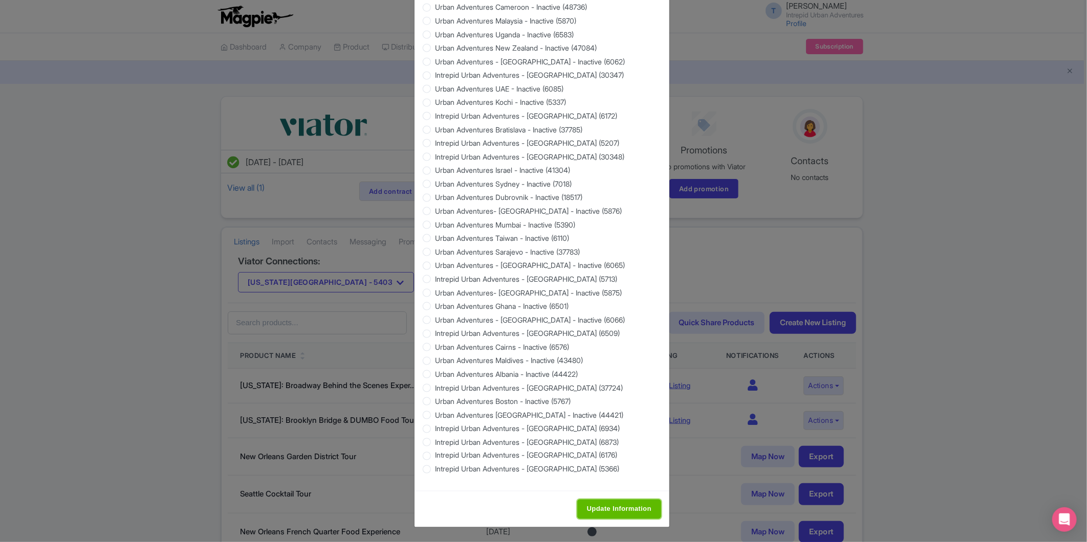
click at [605, 513] on input "Update Information" at bounding box center [619, 509] width 84 height 19
type input "Saving..."
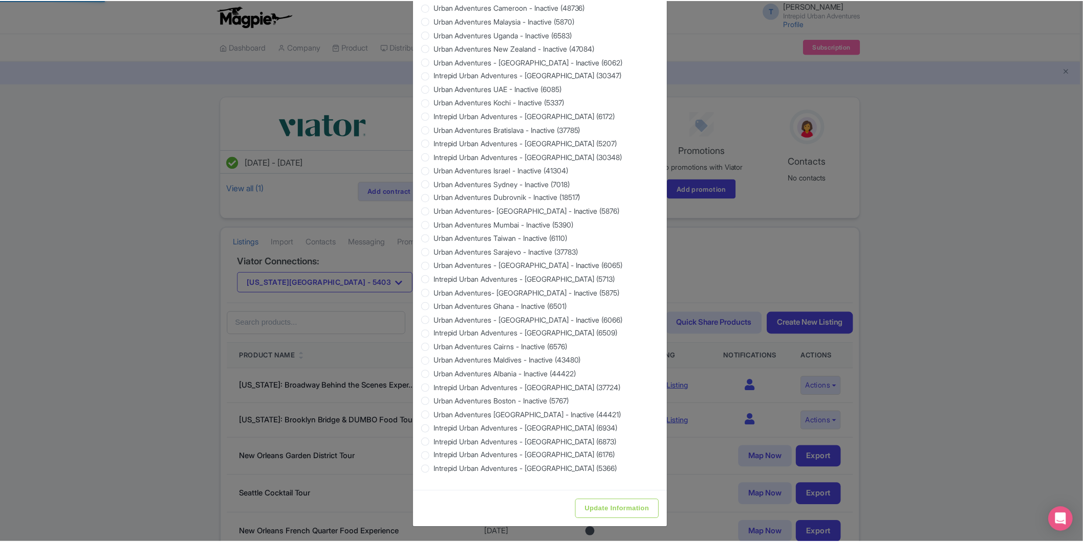
scroll to position [0, 0]
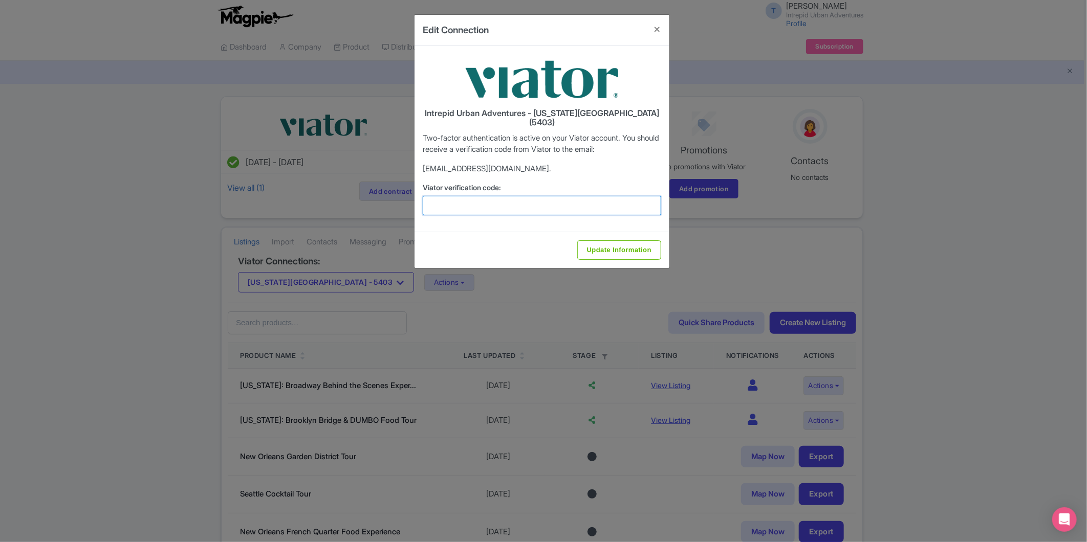
click at [532, 199] on input "Viator verification code:" at bounding box center [542, 205] width 238 height 19
paste input "307855"
type input "307855"
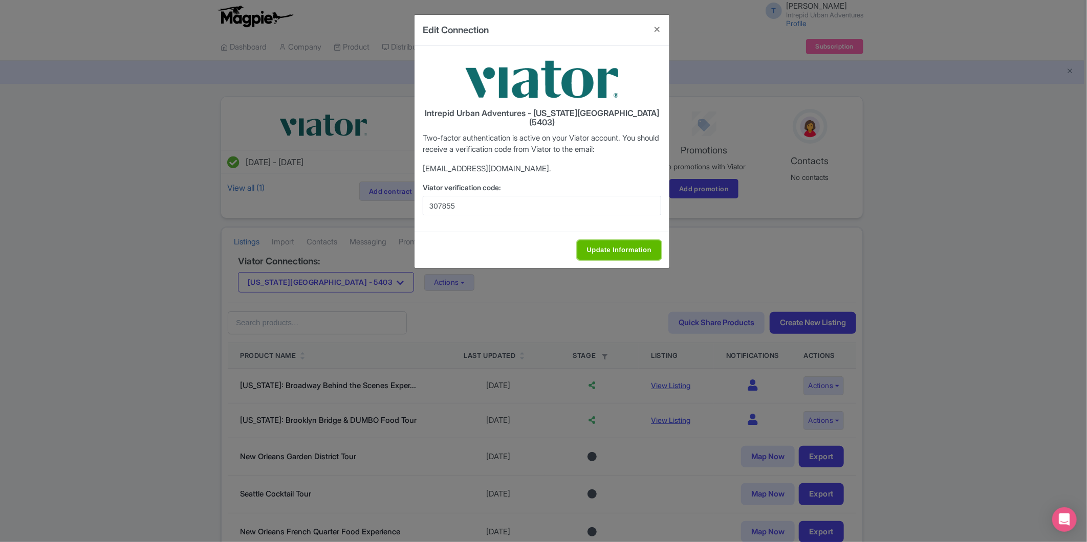
click at [596, 240] on input "Update Information" at bounding box center [619, 249] width 84 height 19
type input "Update Information"
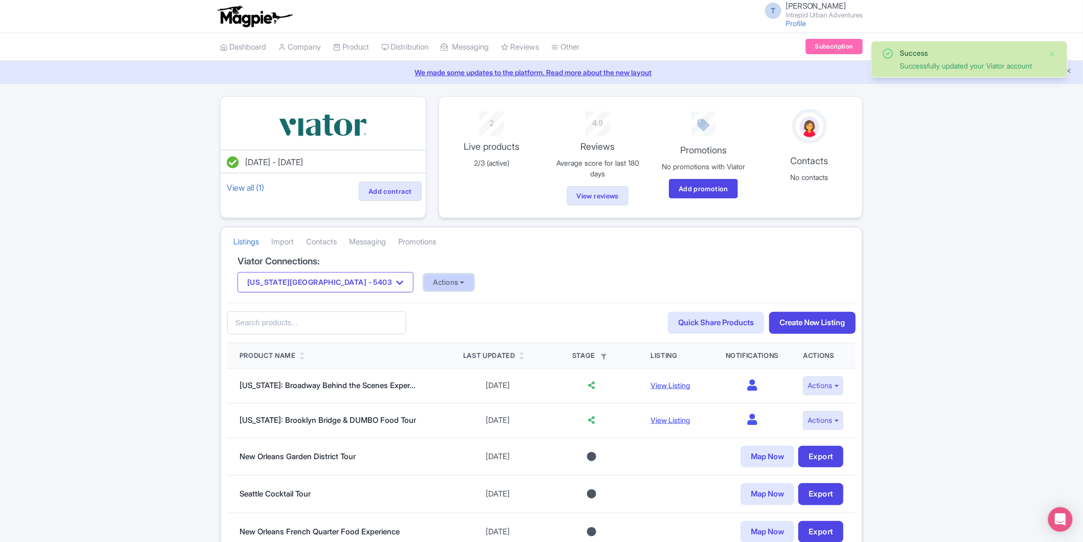
click at [424, 278] on button "Actions" at bounding box center [449, 282] width 51 height 17
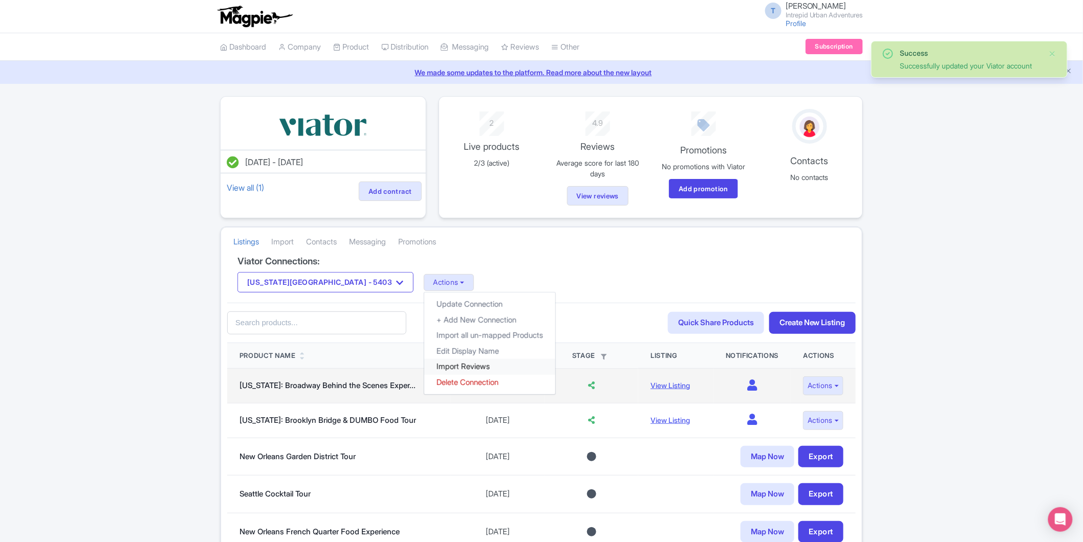
drag, startPoint x: 409, startPoint y: 369, endPoint x: 357, endPoint y: 374, distance: 52.9
click at [424, 369] on link "Import Reviews" at bounding box center [489, 367] width 131 height 16
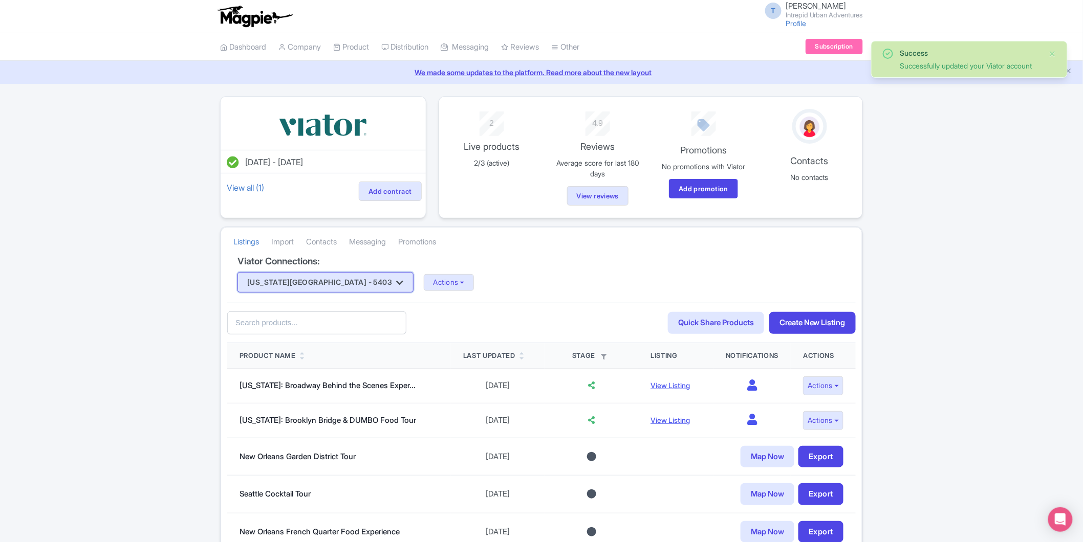
click at [316, 283] on button "New York City - 5403" at bounding box center [325, 282] width 176 height 20
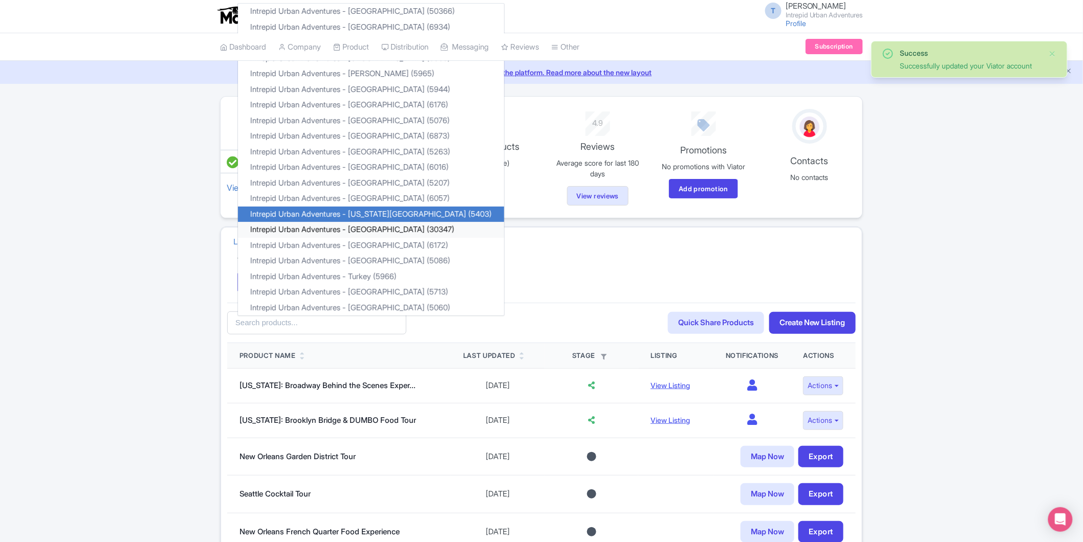
click at [354, 231] on link "Intrepid Urban Adventures - [GEOGRAPHIC_DATA] (30347)" at bounding box center [371, 230] width 266 height 16
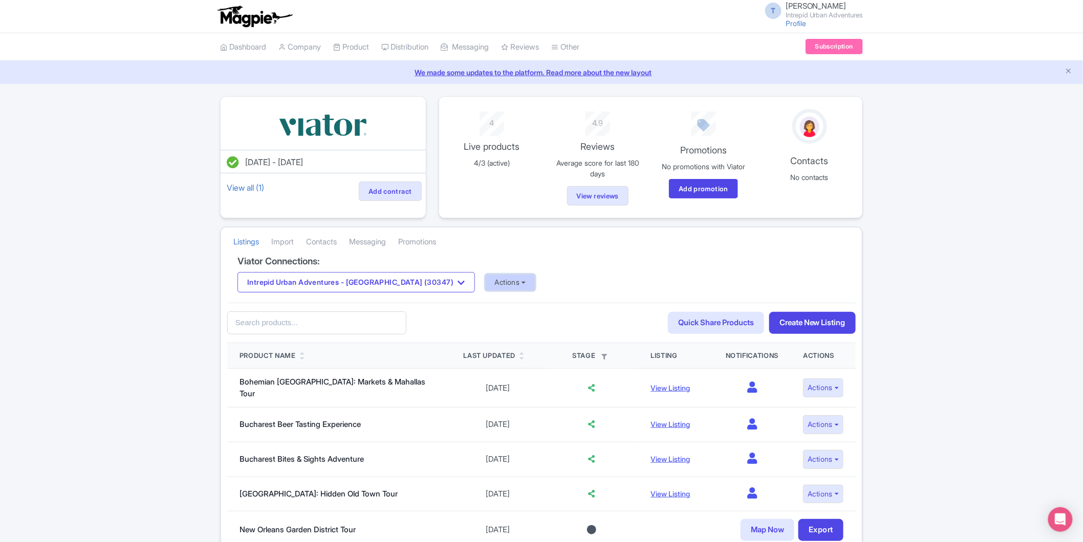
drag, startPoint x: 463, startPoint y: 281, endPoint x: 473, endPoint y: 282, distance: 9.7
click at [485, 281] on button "Actions" at bounding box center [510, 282] width 51 height 17
click at [488, 302] on link "Update Connection" at bounding box center [551, 305] width 131 height 16
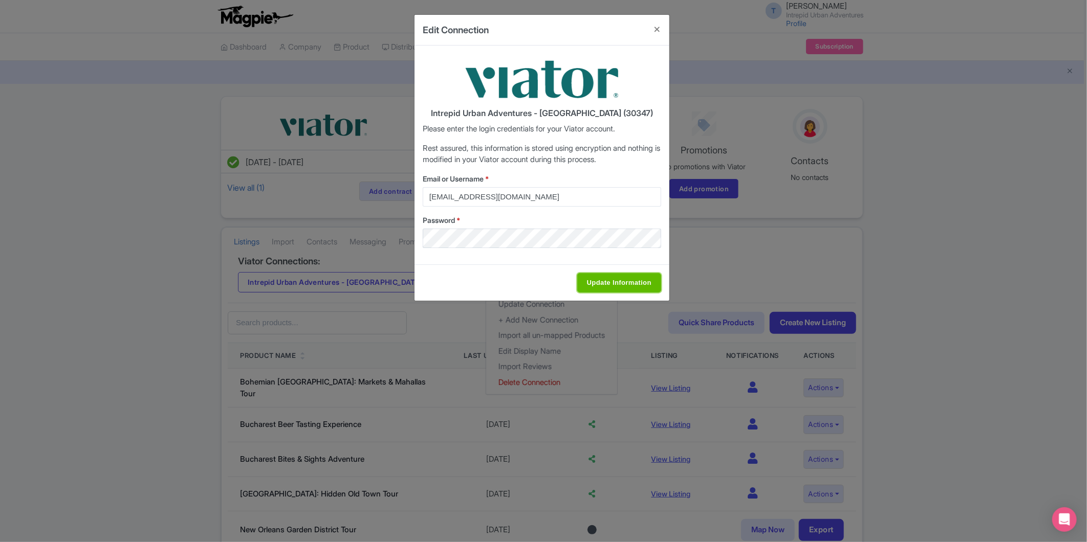
click at [601, 279] on input "Update Information" at bounding box center [619, 282] width 84 height 19
type input "Saving..."
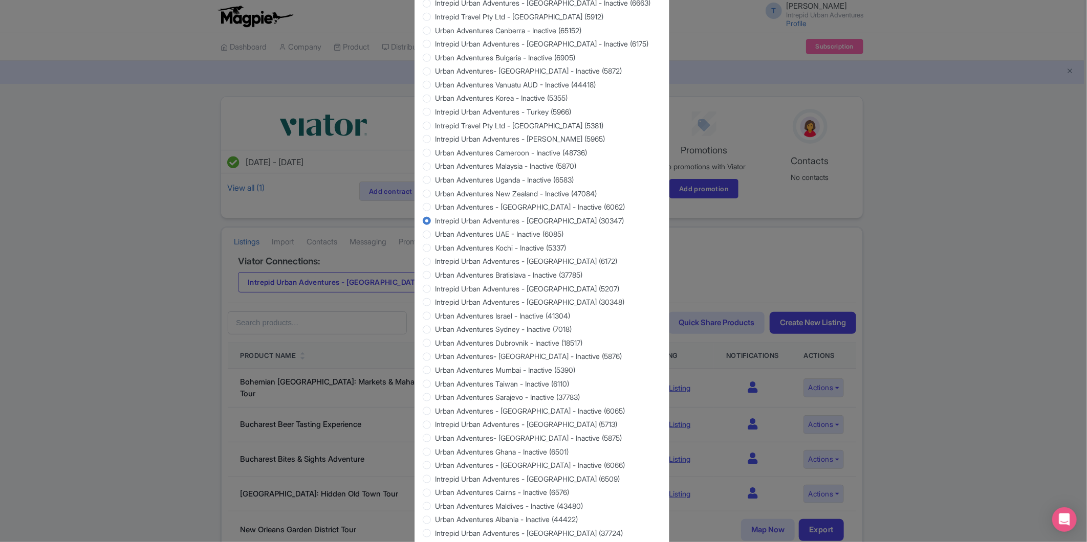
scroll to position [780, 0]
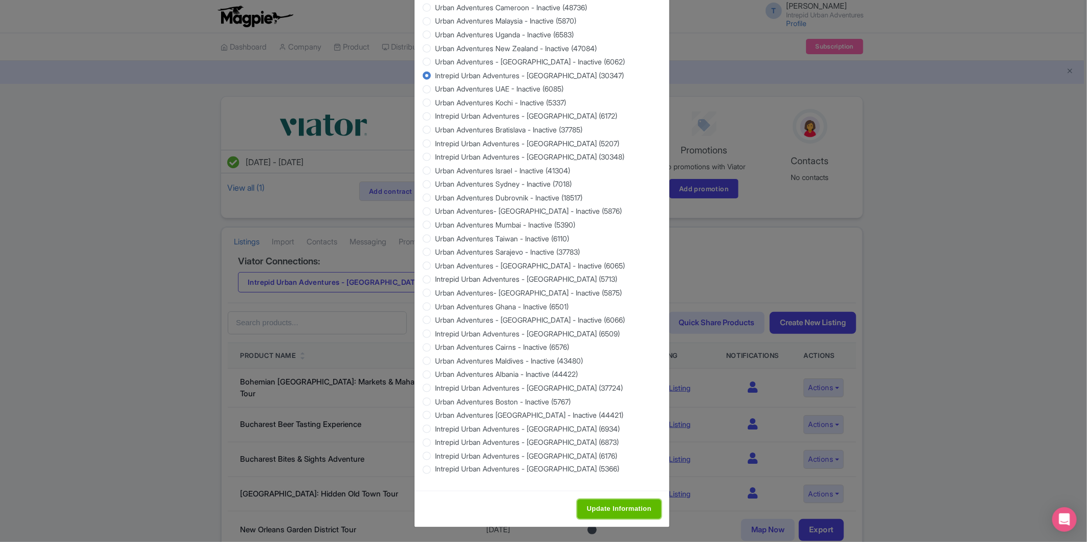
click at [596, 508] on input "Update Information" at bounding box center [619, 509] width 84 height 19
type input "Saving..."
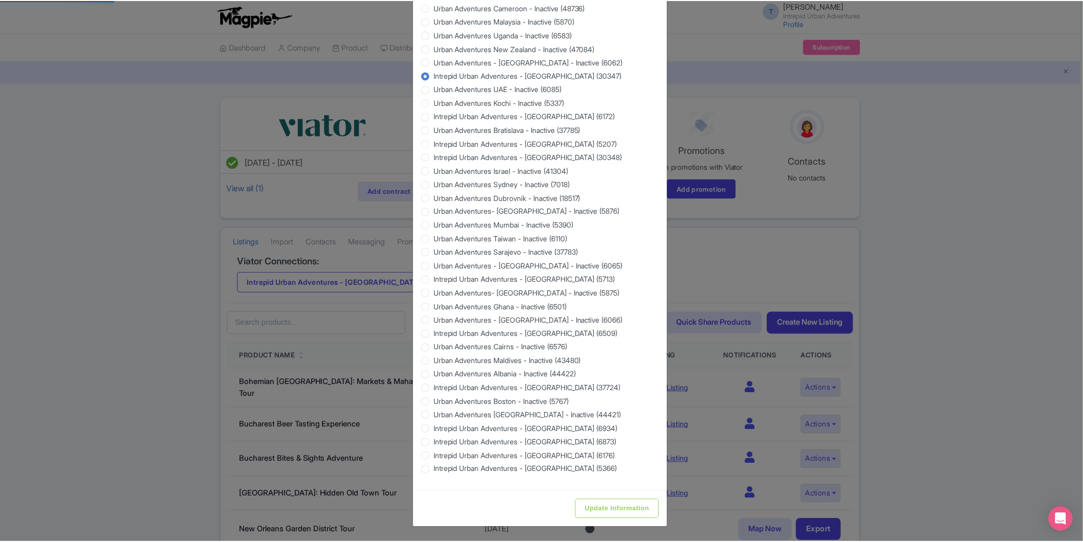
scroll to position [0, 0]
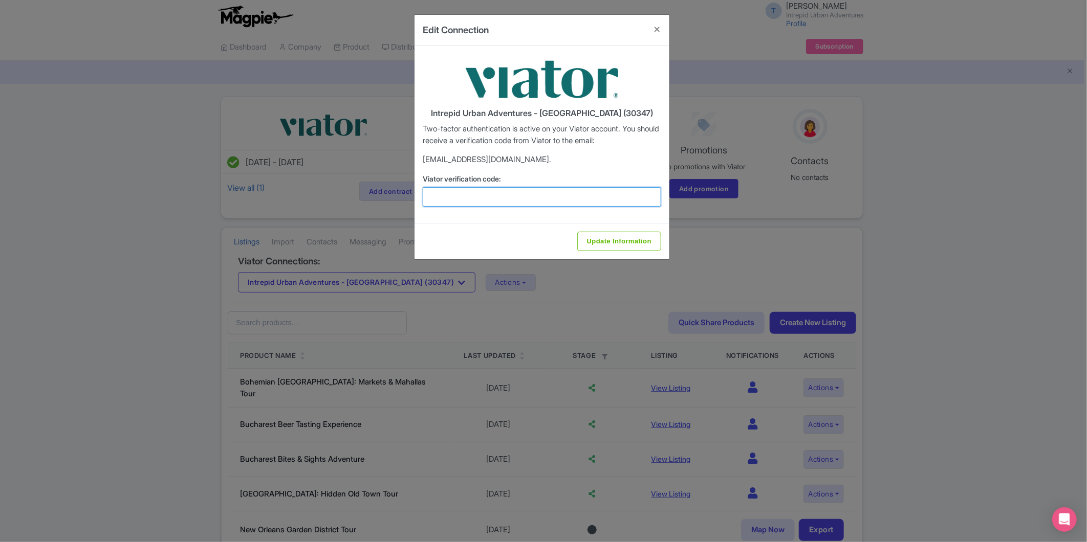
click at [476, 203] on input "Viator verification code:" at bounding box center [542, 196] width 238 height 19
paste input "847726"
type input "847726"
click at [624, 238] on input "Update Information" at bounding box center [619, 241] width 84 height 19
type input "Update Information"
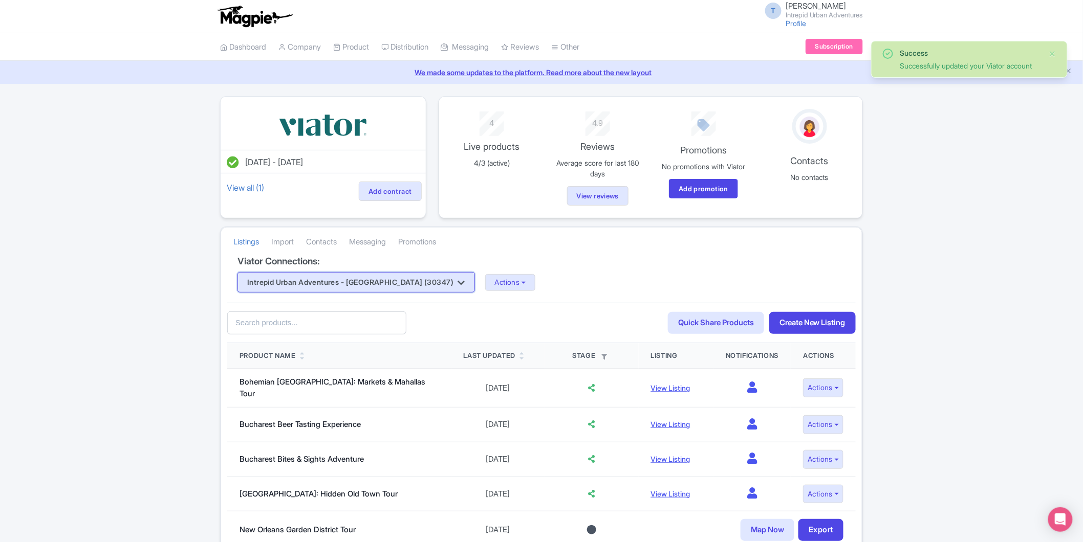
click at [350, 276] on button "Intrepid Urban Adventures - [GEOGRAPHIC_DATA] (30347)" at bounding box center [355, 282] width 237 height 20
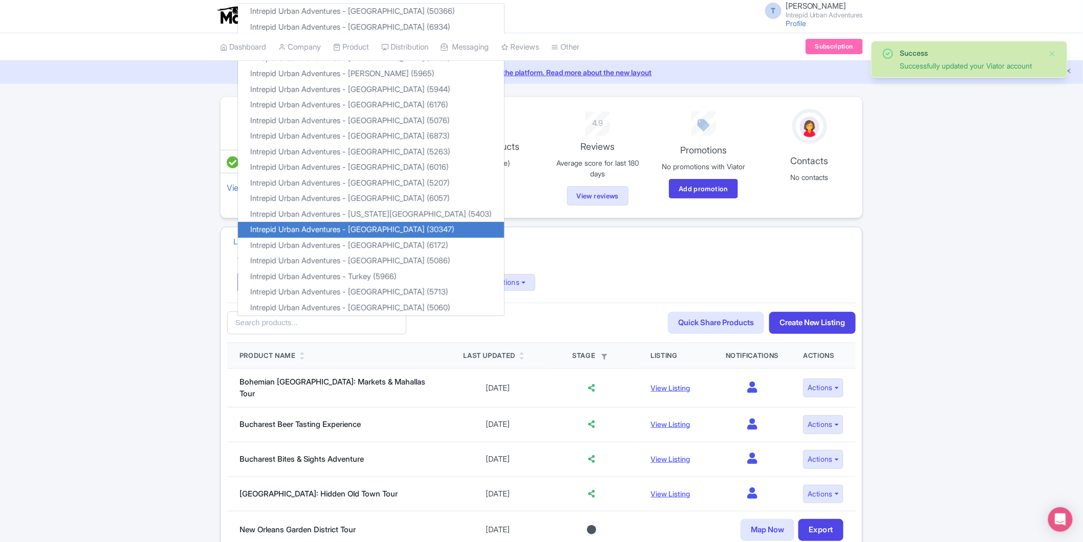
click at [645, 273] on div "Intrepid Urban Adventures - [GEOGRAPHIC_DATA] (30347) Intrepid Urban Adventures…" at bounding box center [541, 282] width 608 height 20
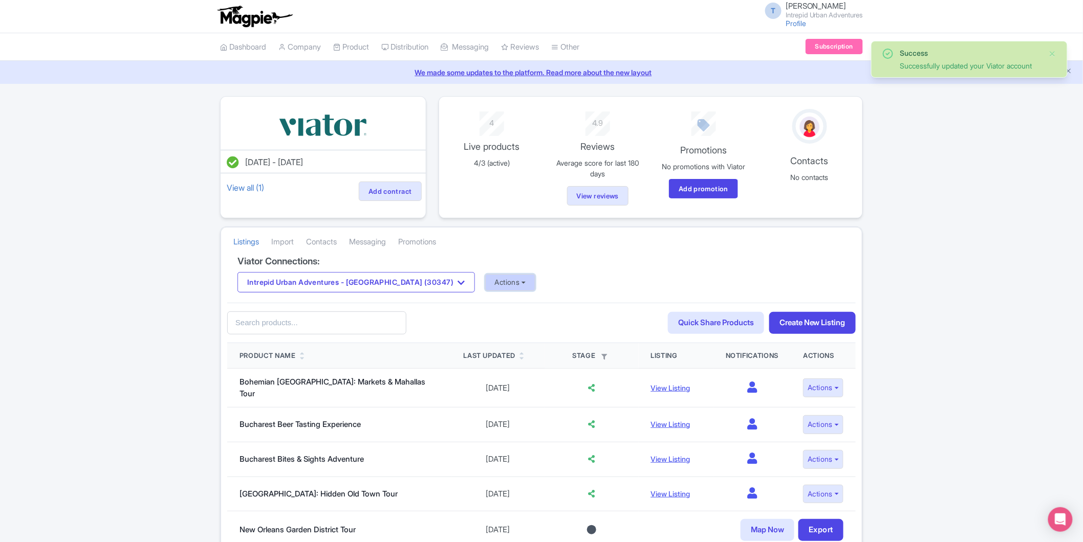
click at [485, 279] on button "Actions" at bounding box center [510, 282] width 51 height 17
click at [496, 366] on link "Import Reviews" at bounding box center [551, 367] width 131 height 16
click at [383, 275] on button "Intrepid Urban Adventures - [GEOGRAPHIC_DATA] (30347)" at bounding box center [355, 282] width 237 height 20
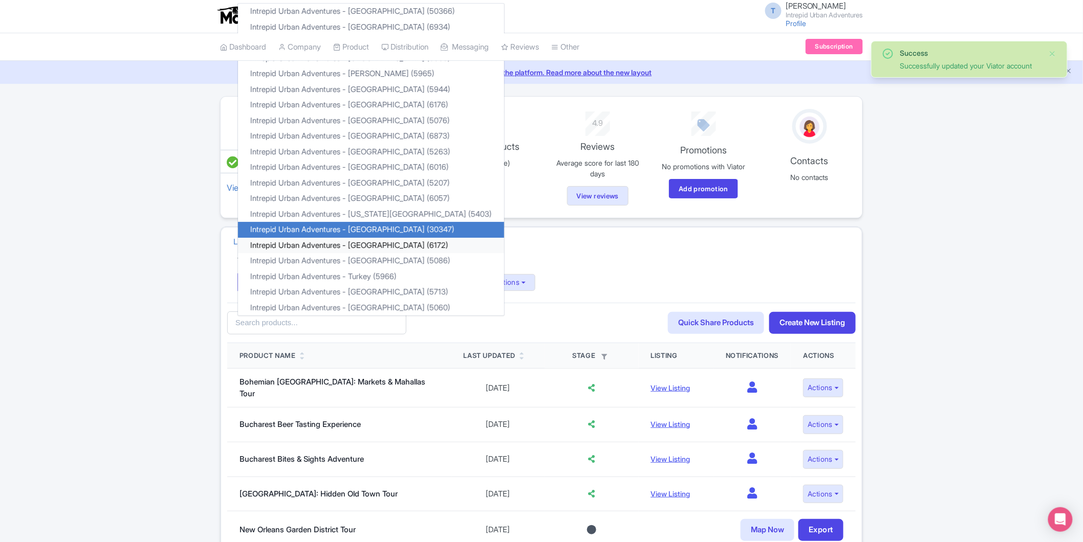
click at [363, 247] on link "Intrepid Urban Adventures - [GEOGRAPHIC_DATA] (6172)" at bounding box center [371, 246] width 266 height 16
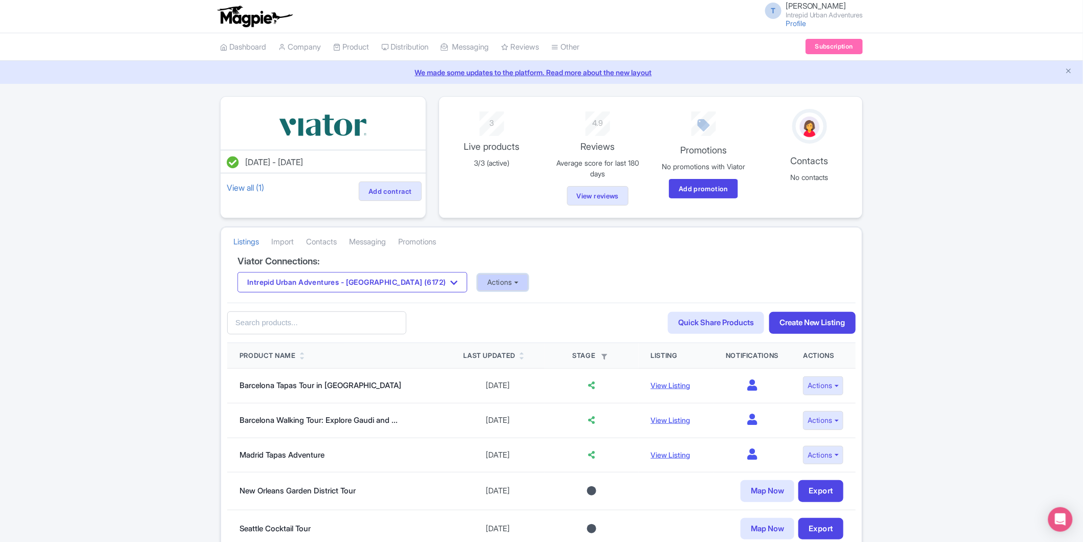
click at [477, 287] on button "Actions" at bounding box center [502, 282] width 51 height 17
click at [482, 303] on link "Update Connection" at bounding box center [543, 305] width 131 height 16
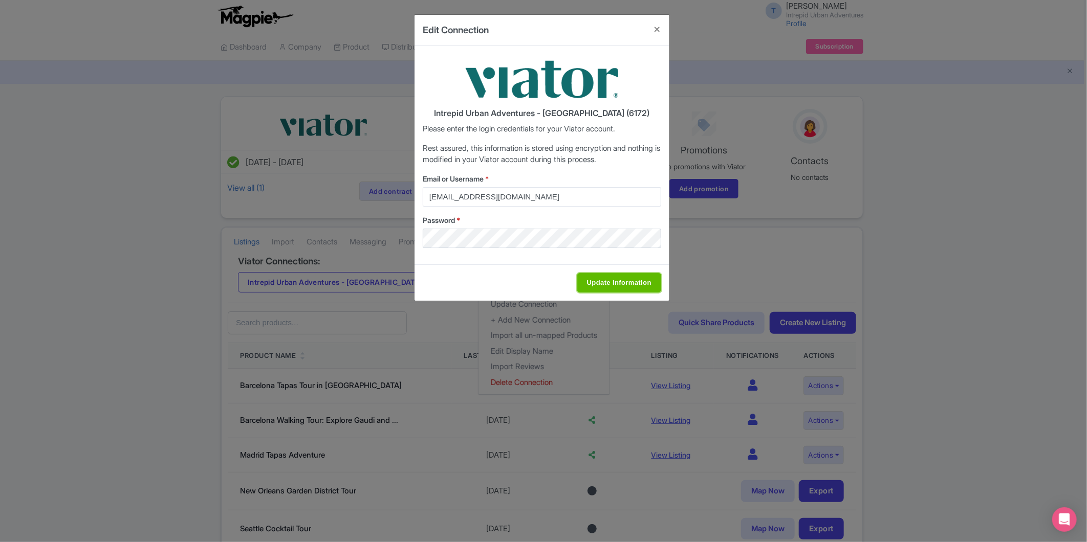
click at [630, 280] on input "Update Information" at bounding box center [619, 282] width 84 height 19
type input "Saving..."
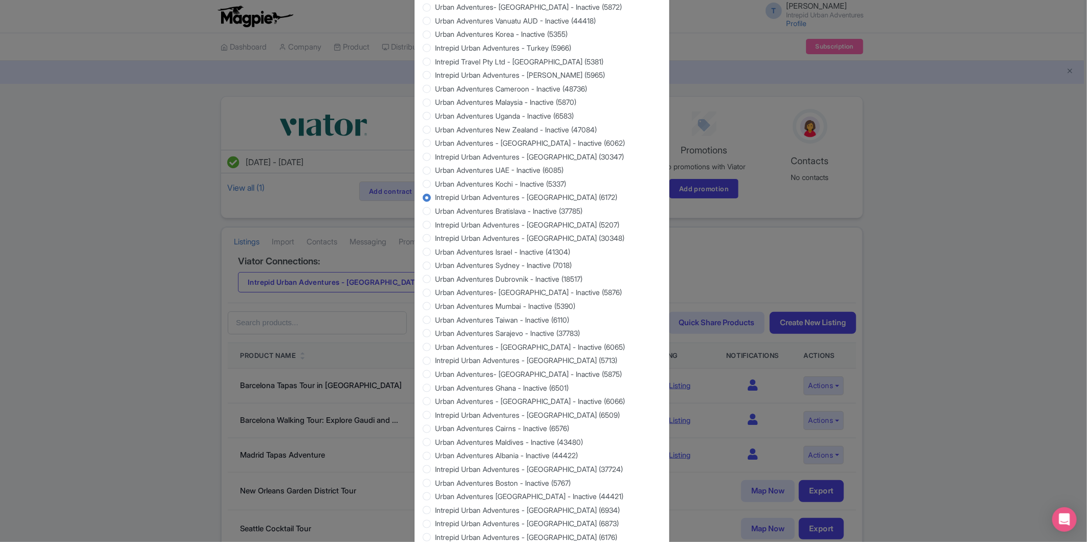
scroll to position [780, 0]
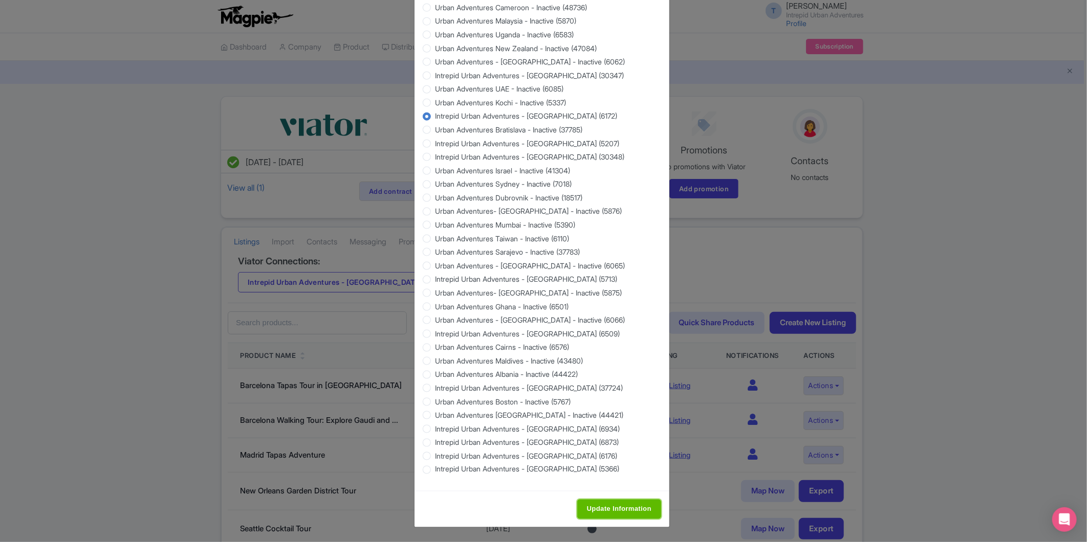
click at [610, 510] on input "Update Information" at bounding box center [619, 509] width 84 height 19
type input "Saving..."
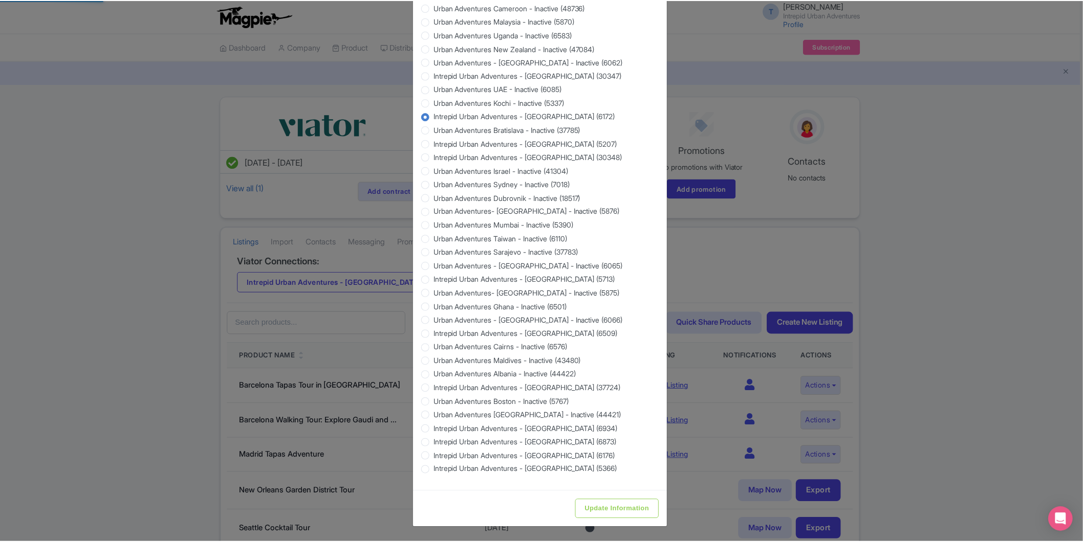
scroll to position [0, 0]
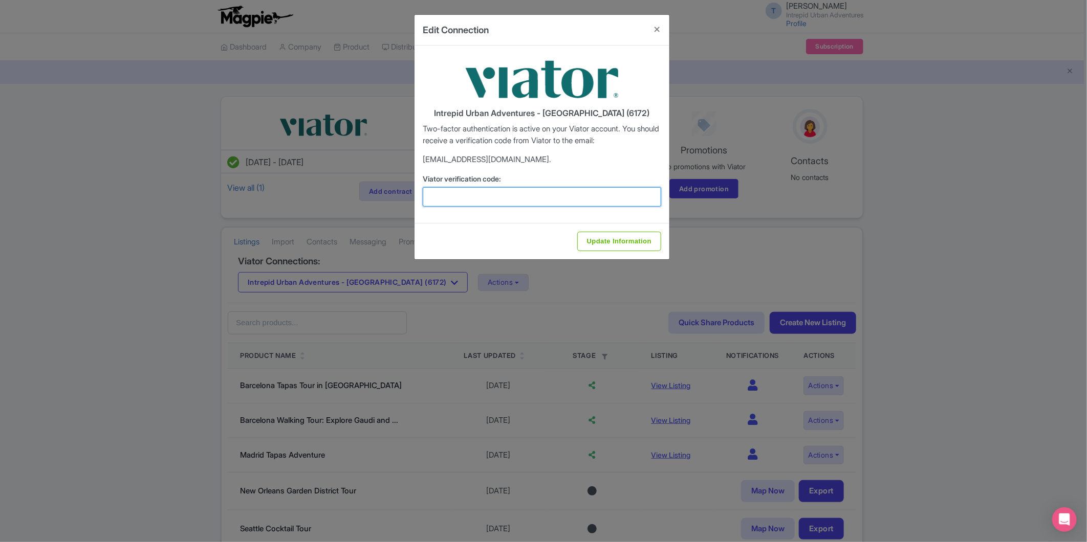
click at [463, 200] on input "Viator verification code:" at bounding box center [542, 196] width 238 height 19
paste input "865997"
type input "865997"
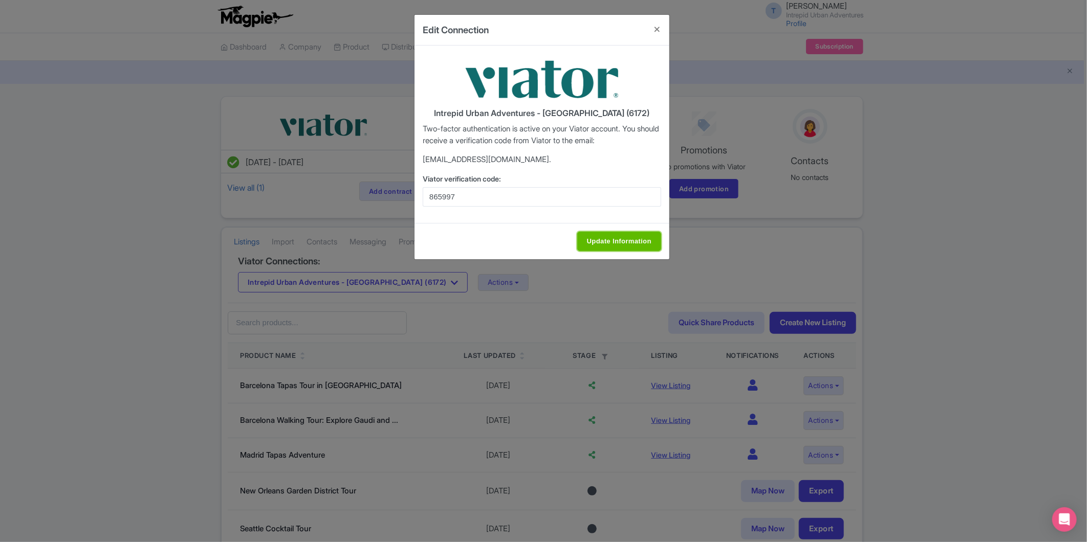
click at [608, 236] on input "Update Information" at bounding box center [619, 241] width 84 height 19
type input "Update Information"
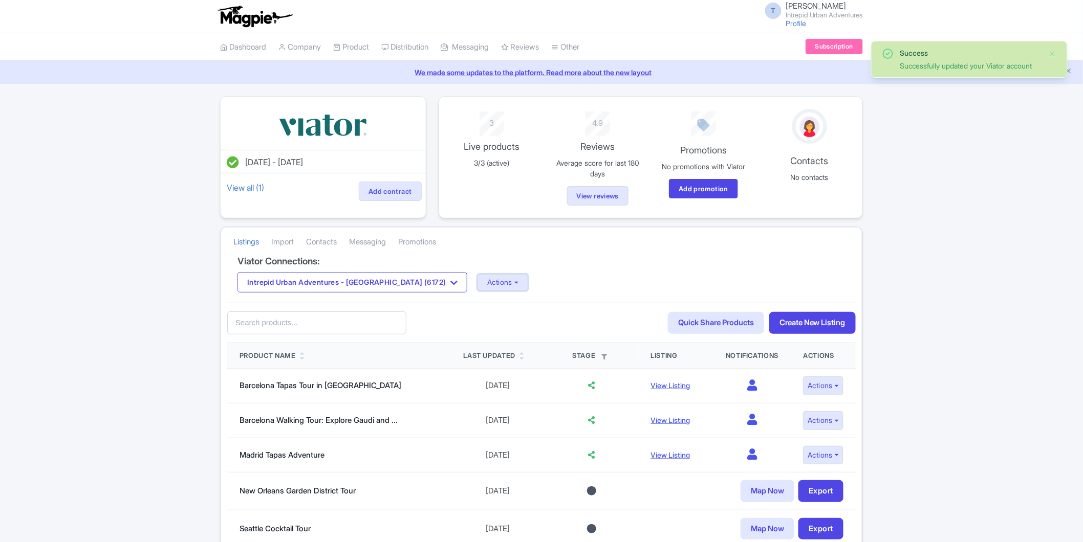
click at [477, 288] on button "Actions" at bounding box center [502, 282] width 51 height 17
click at [478, 368] on link "Import Reviews" at bounding box center [543, 367] width 131 height 16
click at [386, 275] on button "Intrepid Urban Adventures - [GEOGRAPHIC_DATA] (6172)" at bounding box center [352, 282] width 230 height 20
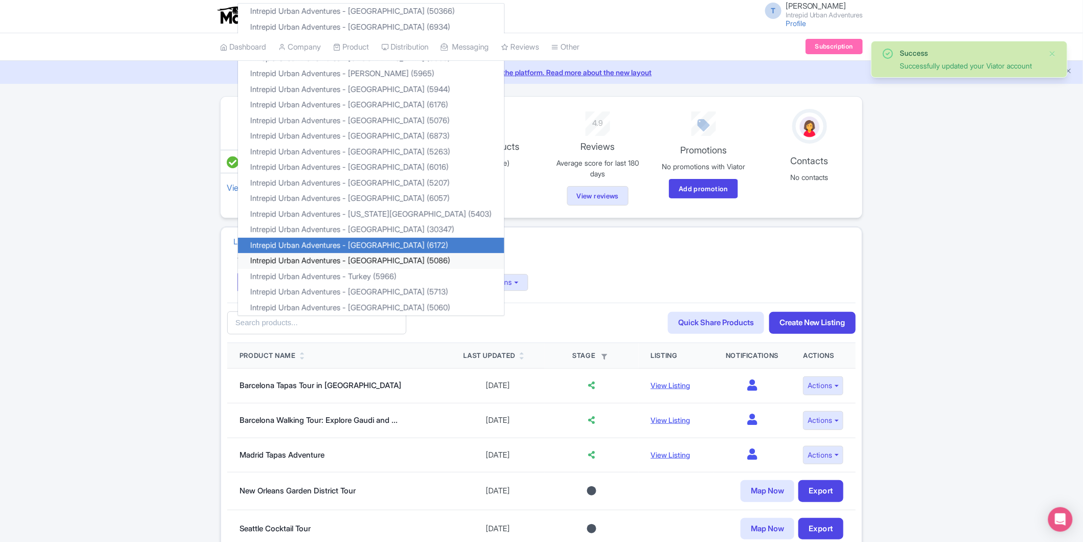
click at [366, 263] on link "Intrepid Urban Adventures - [GEOGRAPHIC_DATA] (5086)" at bounding box center [371, 261] width 266 height 16
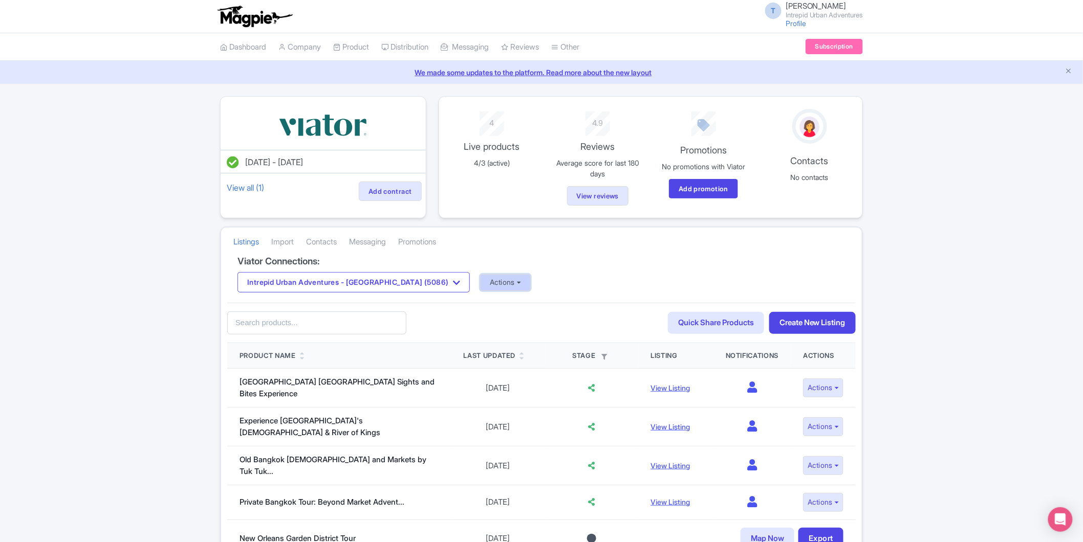
click at [480, 280] on button "Actions" at bounding box center [505, 282] width 51 height 17
click at [492, 304] on link "Update Connection" at bounding box center [545, 305] width 131 height 16
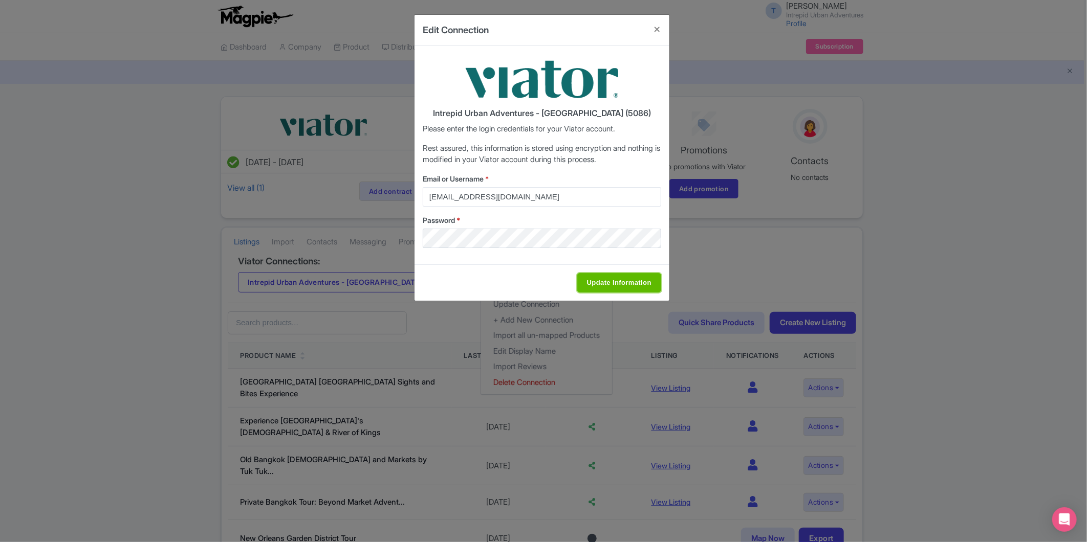
click at [609, 283] on input "Update Information" at bounding box center [619, 282] width 84 height 19
type input "Saving..."
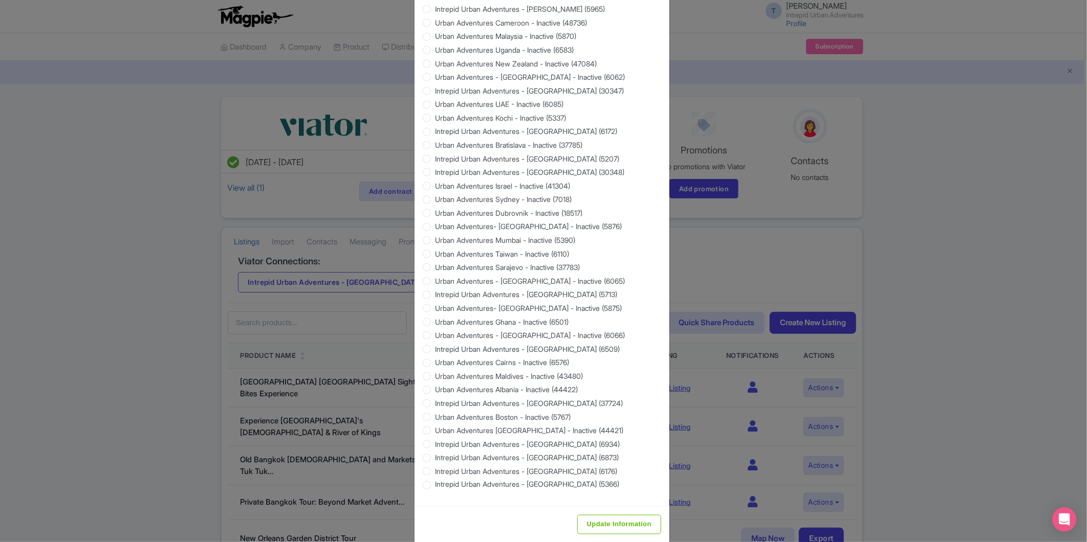
scroll to position [780, 0]
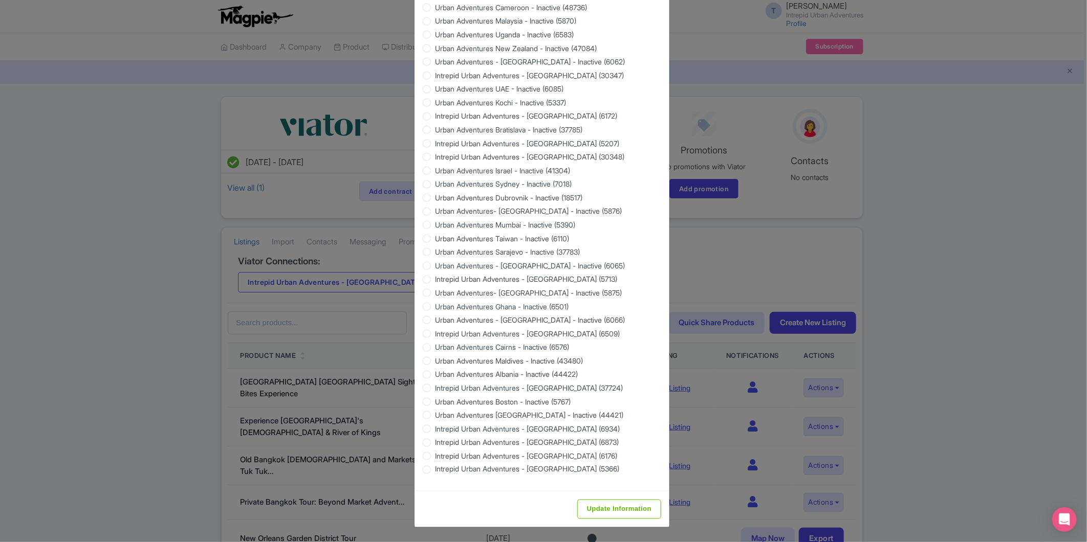
click at [615, 497] on div "Update Information" at bounding box center [541, 509] width 255 height 36
click at [615, 504] on input "Update Information" at bounding box center [619, 509] width 84 height 19
type input "Saving..."
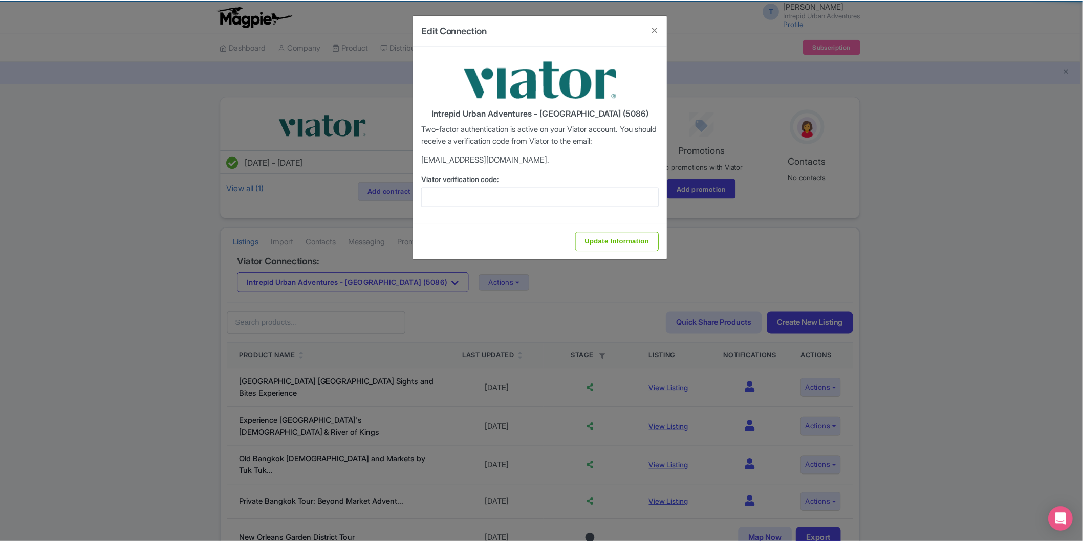
scroll to position [0, 0]
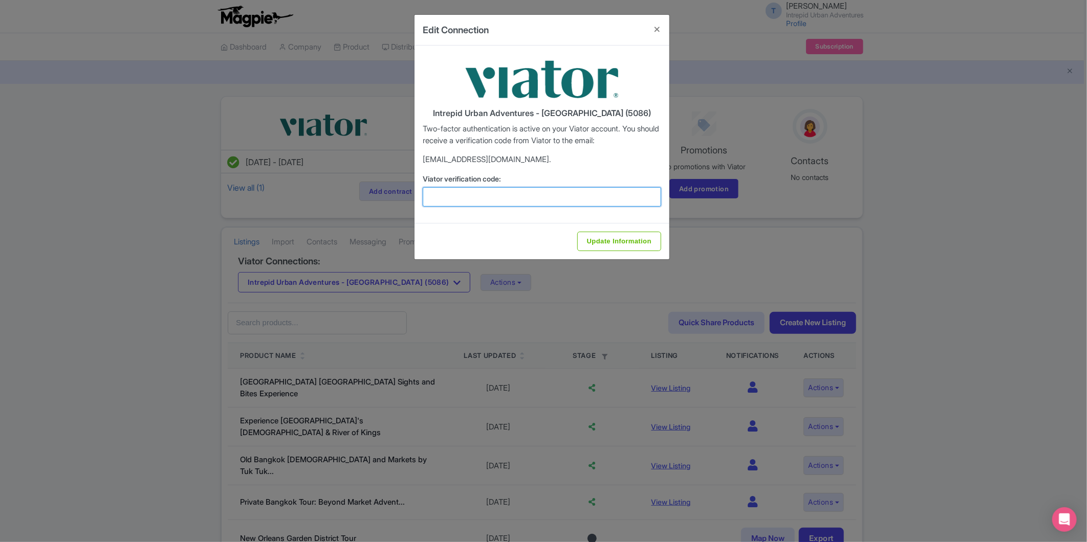
click at [467, 199] on input "Viator verification code:" at bounding box center [542, 196] width 238 height 19
paste input "559876"
type input "559876"
click at [605, 243] on input "Update Information" at bounding box center [619, 241] width 84 height 19
type input "Update Information"
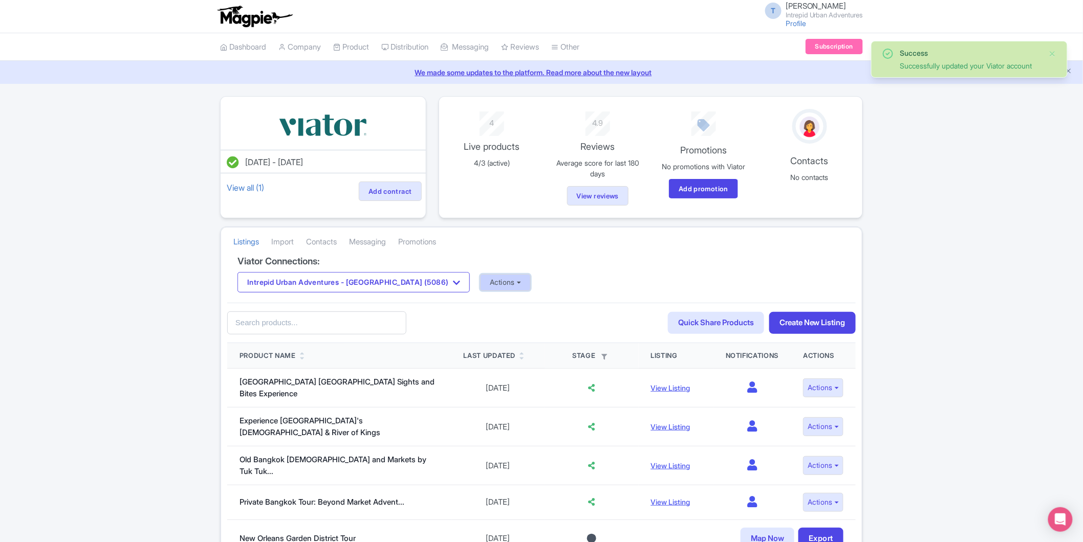
click at [480, 282] on button "Actions" at bounding box center [505, 282] width 51 height 17
click at [480, 366] on link "Import Reviews" at bounding box center [545, 367] width 131 height 16
click at [384, 284] on button "Intrepid Urban Adventures - Thailand (5086)" at bounding box center [353, 282] width 232 height 20
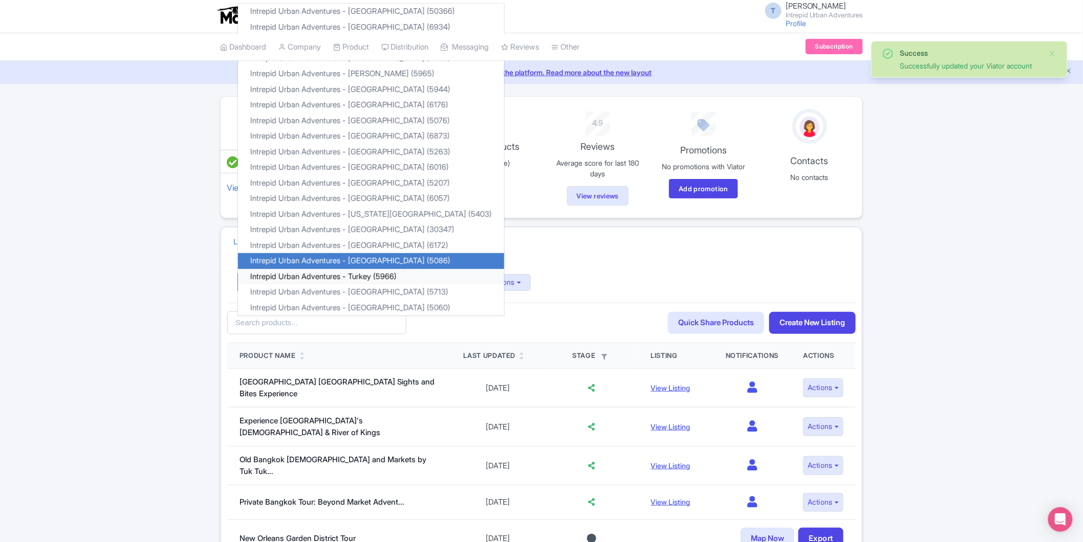
click at [370, 279] on link "Intrepid Urban Adventures - Turkey (5966)" at bounding box center [371, 277] width 266 height 16
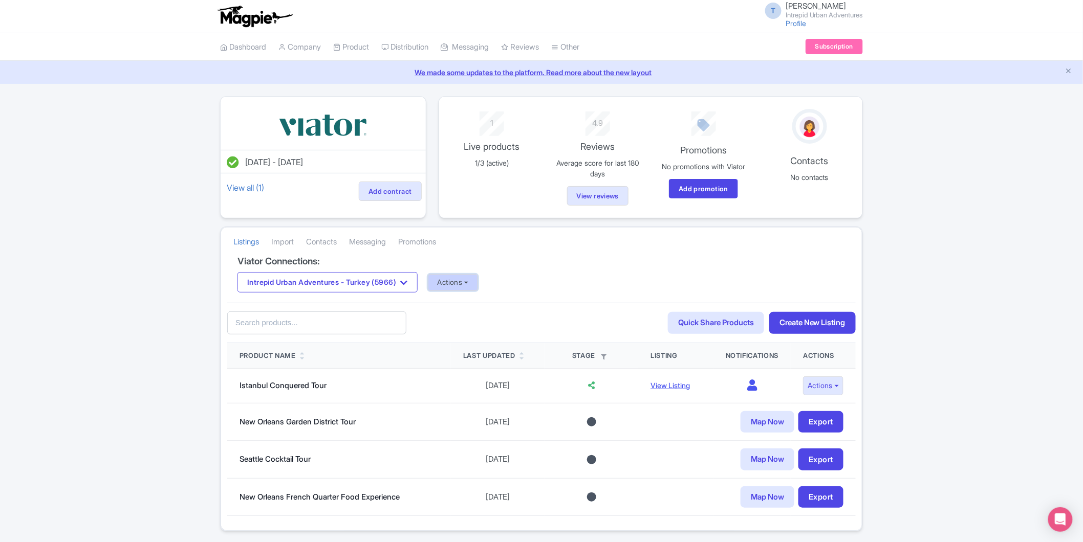
click at [458, 276] on button "Actions" at bounding box center [453, 282] width 51 height 17
click at [459, 300] on link "Update Connection" at bounding box center [493, 305] width 131 height 16
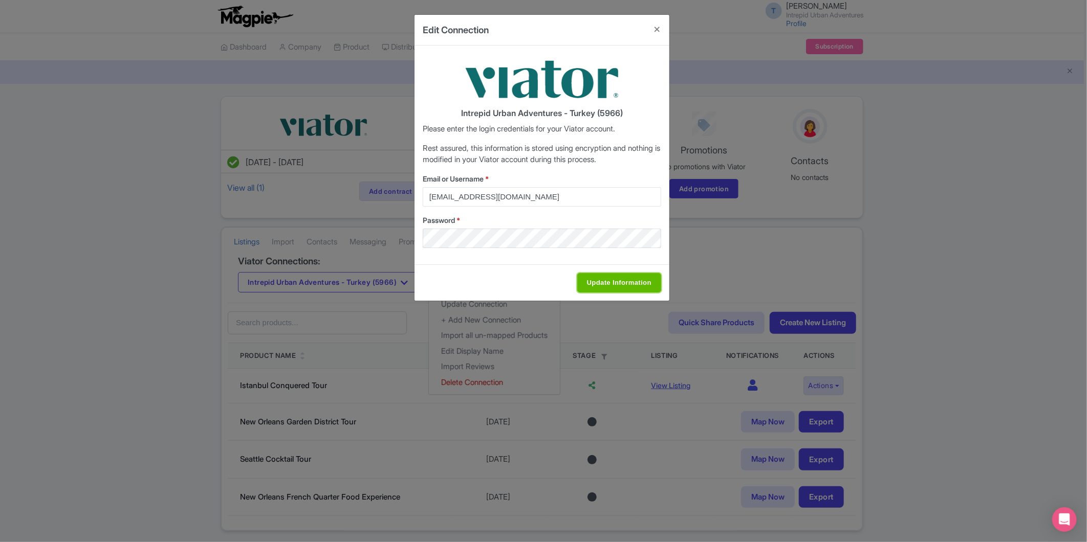
click at [584, 281] on input "Update Information" at bounding box center [619, 282] width 84 height 19
type input "Saving..."
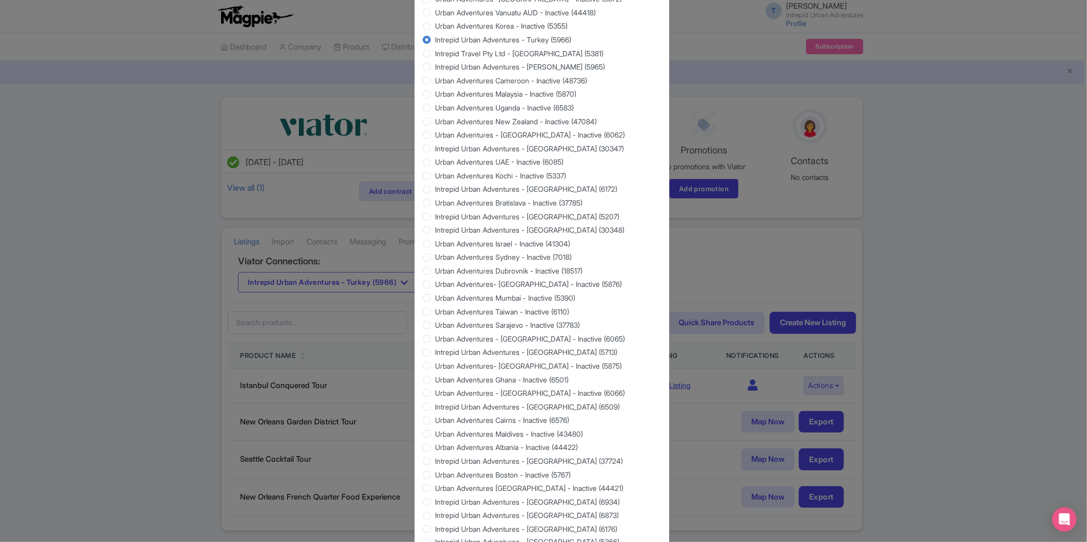
scroll to position [780, 0]
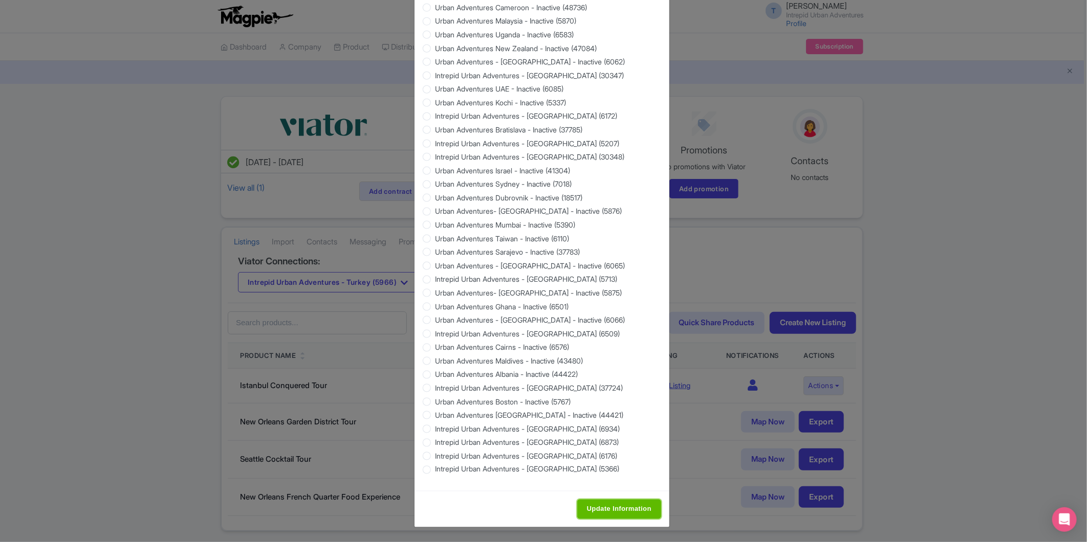
click at [605, 514] on input "Update Information" at bounding box center [619, 509] width 84 height 19
type input "Saving..."
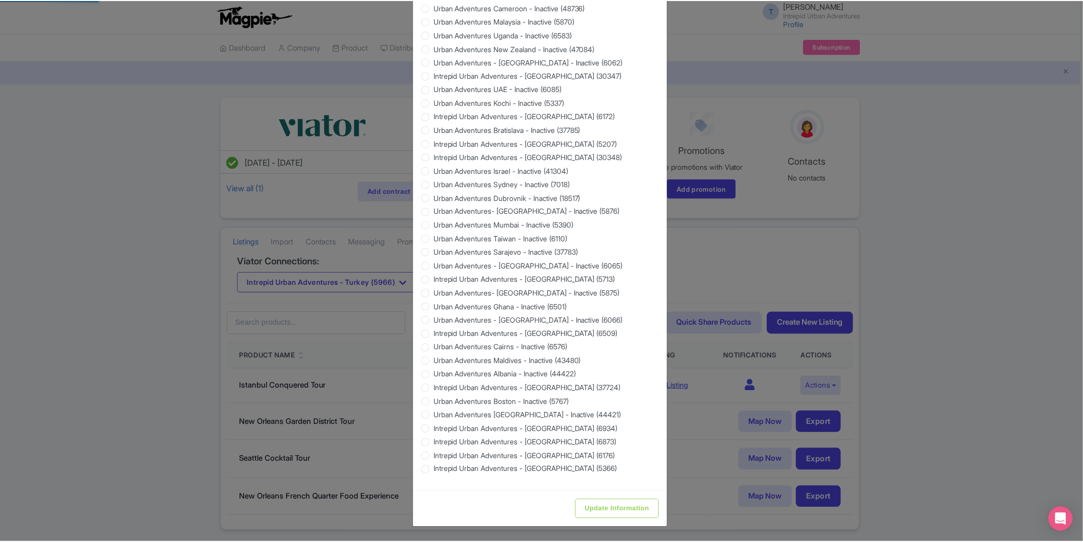
scroll to position [0, 0]
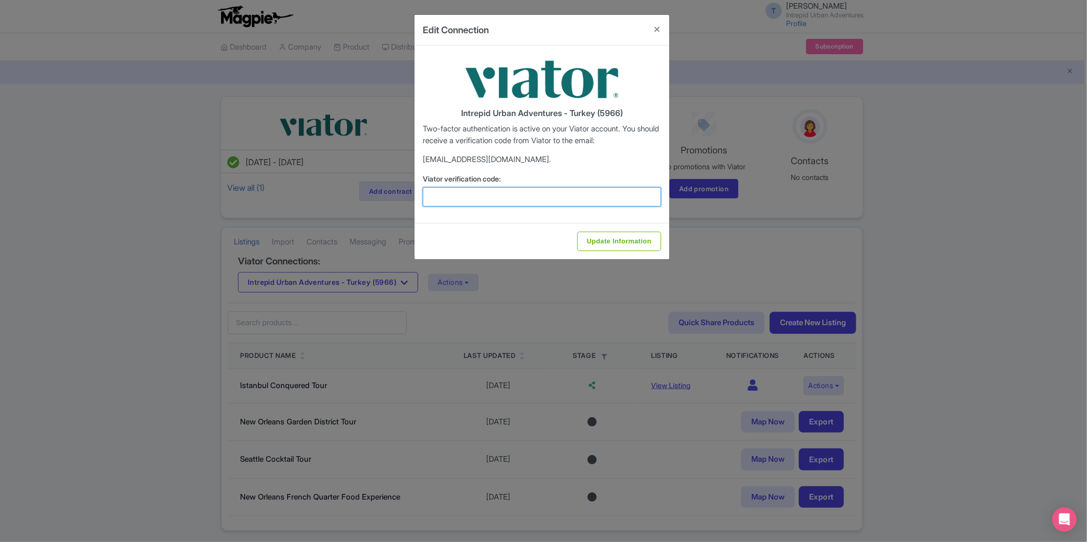
click at [490, 192] on input "Viator verification code:" at bounding box center [542, 196] width 238 height 19
paste input "563751"
type input "563751"
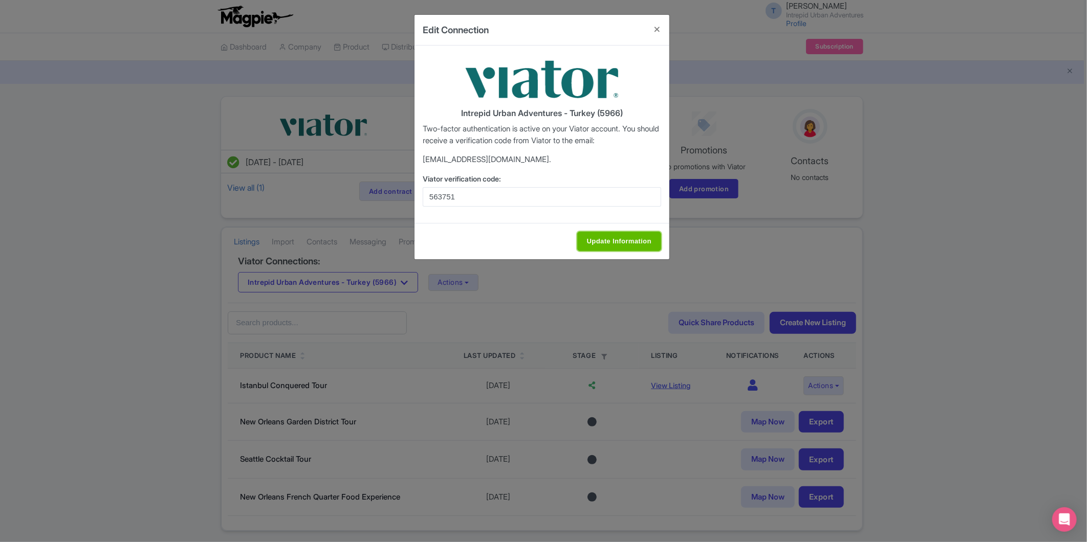
click at [598, 232] on input "Update Information" at bounding box center [619, 241] width 84 height 19
type input "Update Information"
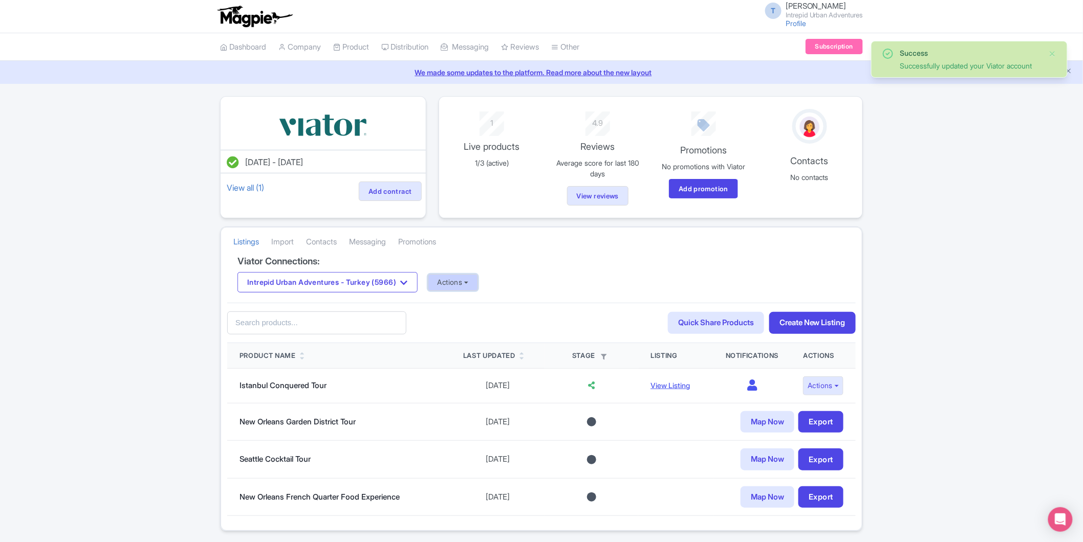
click at [468, 283] on button "Actions" at bounding box center [453, 282] width 51 height 17
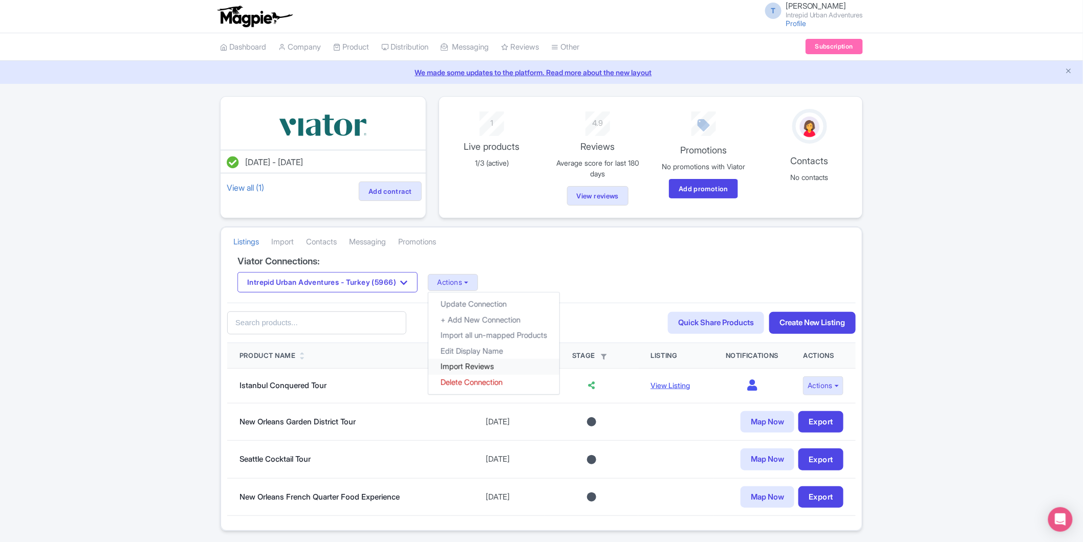
click at [488, 369] on link "Import Reviews" at bounding box center [493, 367] width 131 height 16
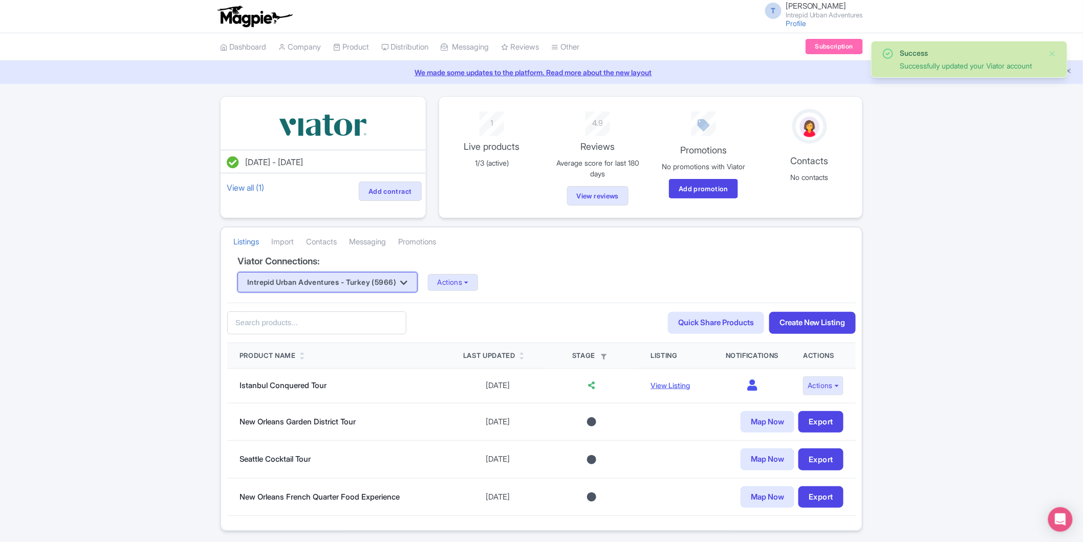
click at [372, 284] on button "Intrepid Urban Adventures - Turkey (5966)" at bounding box center [327, 282] width 180 height 20
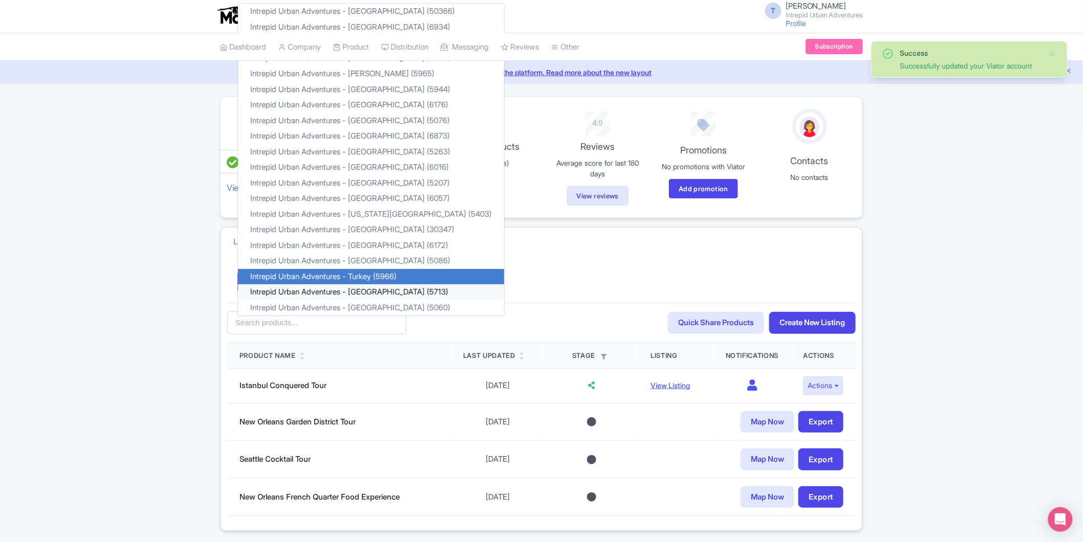
click at [361, 292] on link "Intrepid Urban Adventures - [GEOGRAPHIC_DATA] (5713)" at bounding box center [371, 292] width 266 height 16
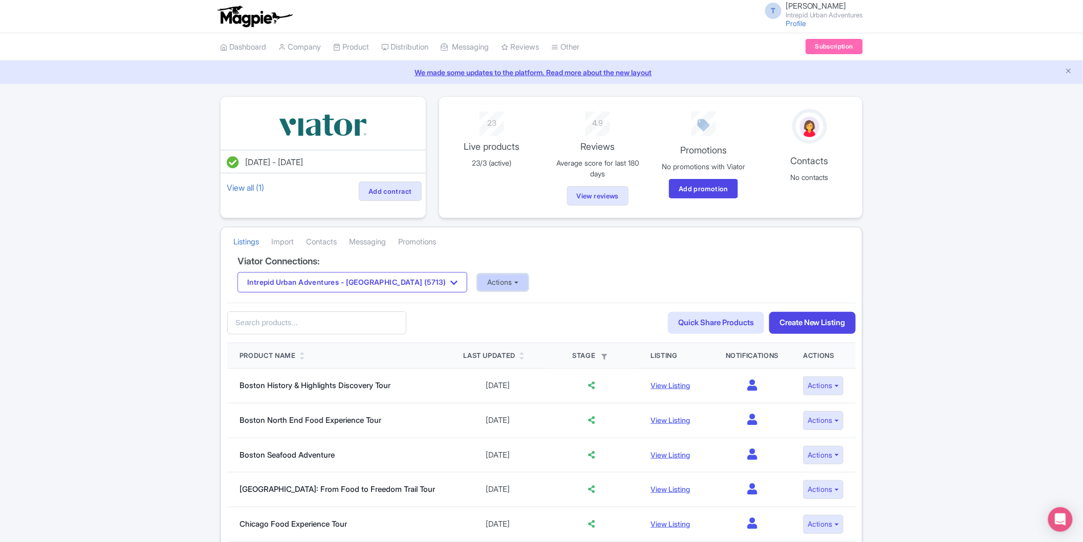
click at [477, 280] on button "Actions" at bounding box center [502, 282] width 51 height 17
click at [478, 302] on link "Update Connection" at bounding box center [543, 305] width 131 height 16
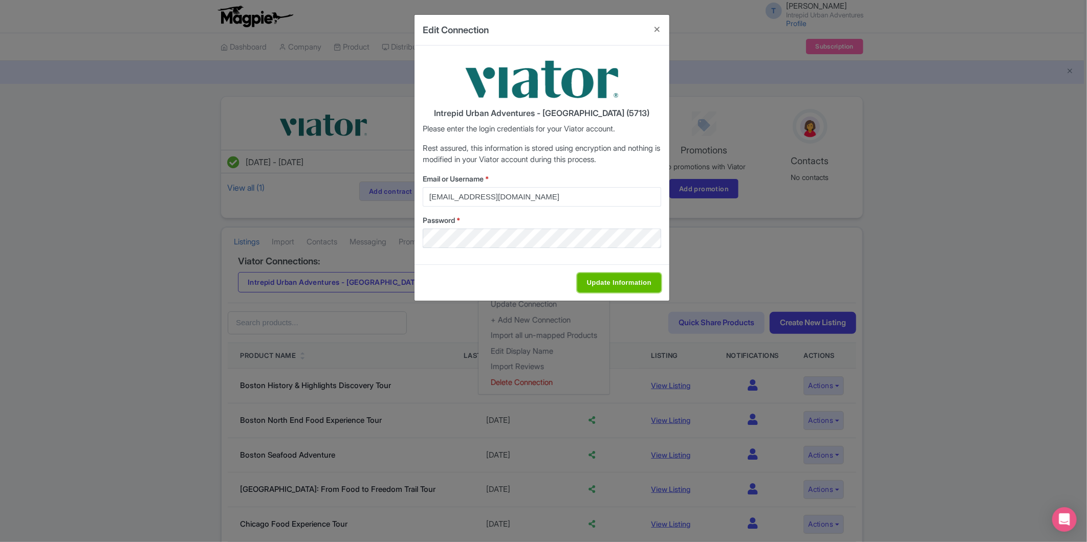
click at [606, 285] on input "Update Information" at bounding box center [619, 282] width 84 height 19
type input "Saving..."
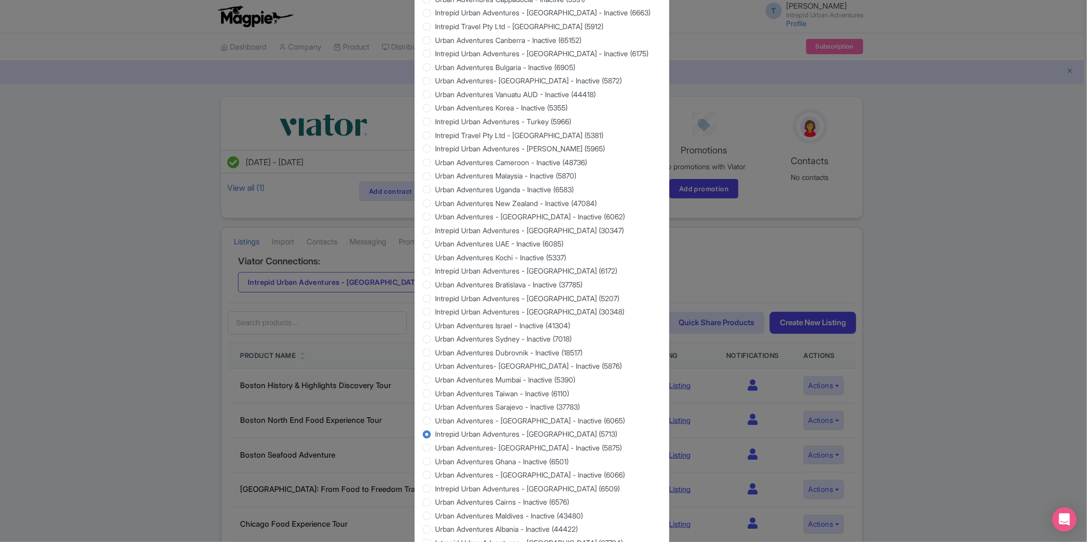
scroll to position [780, 0]
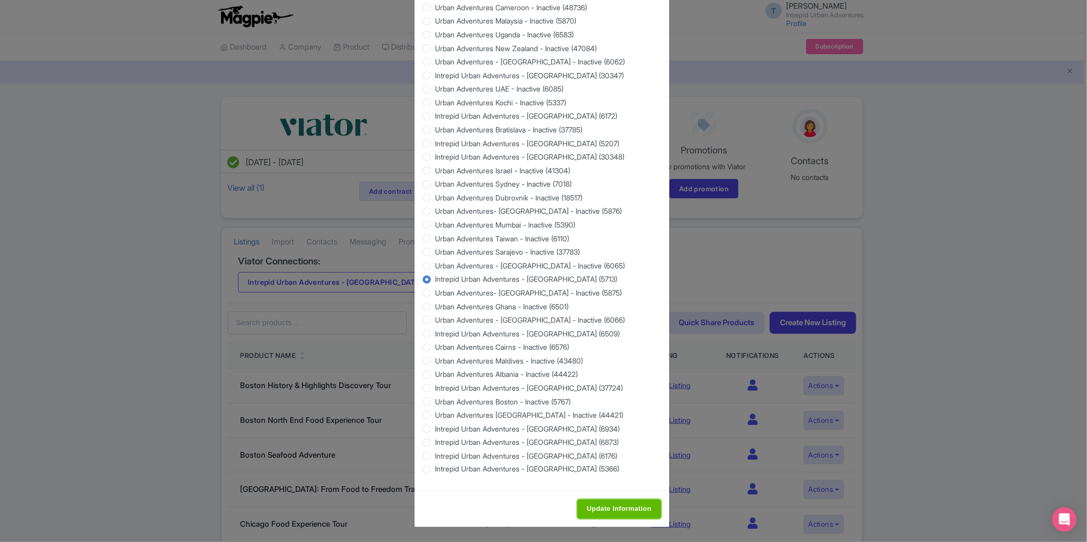
click at [626, 514] on input "Update Information" at bounding box center [619, 509] width 84 height 19
type input "Saving..."
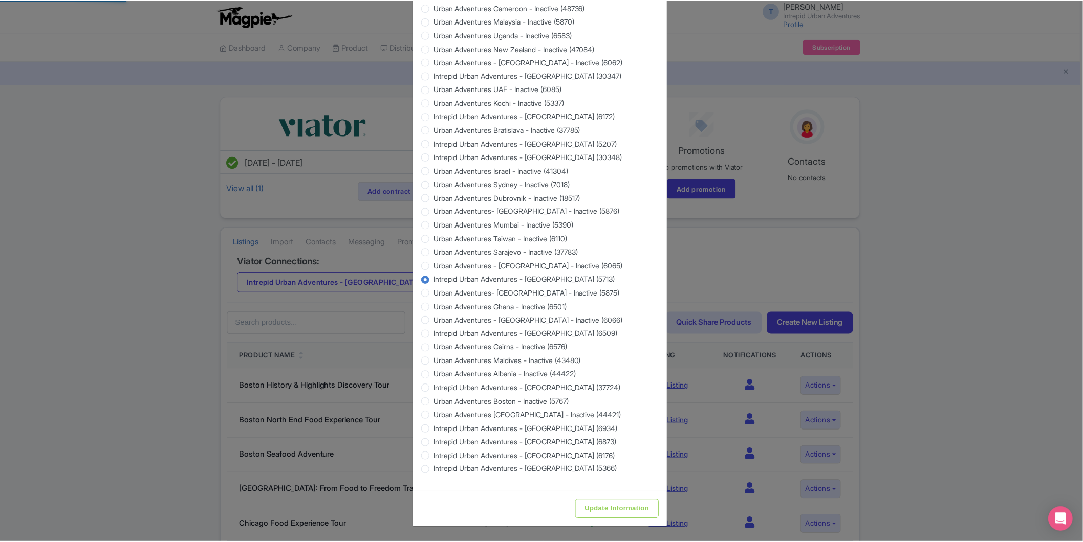
scroll to position [0, 0]
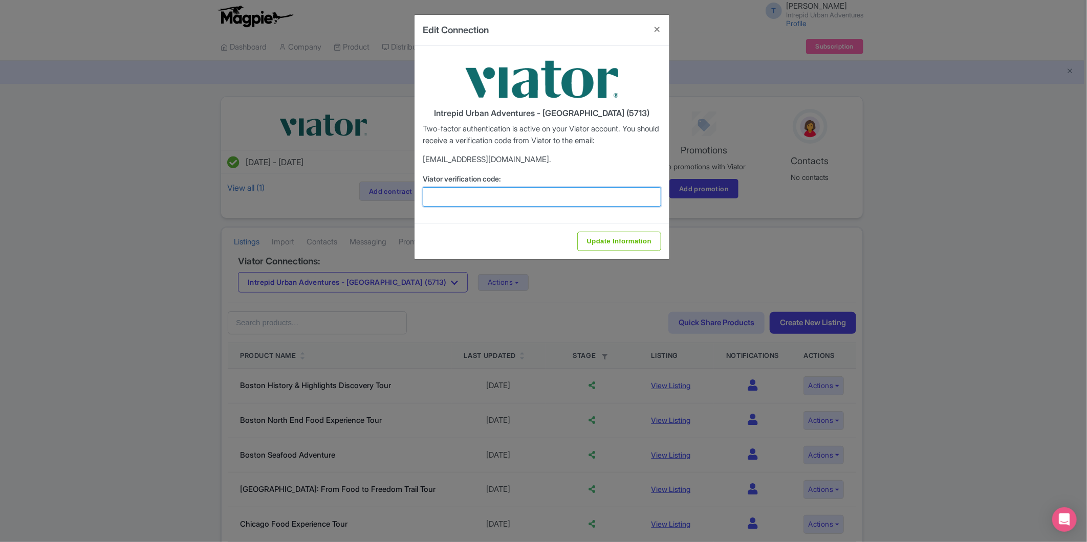
click at [501, 196] on input "Viator verification code:" at bounding box center [542, 196] width 238 height 19
click at [540, 191] on input "Viator verification code:" at bounding box center [542, 196] width 238 height 19
paste input "107727"
type input "107727"
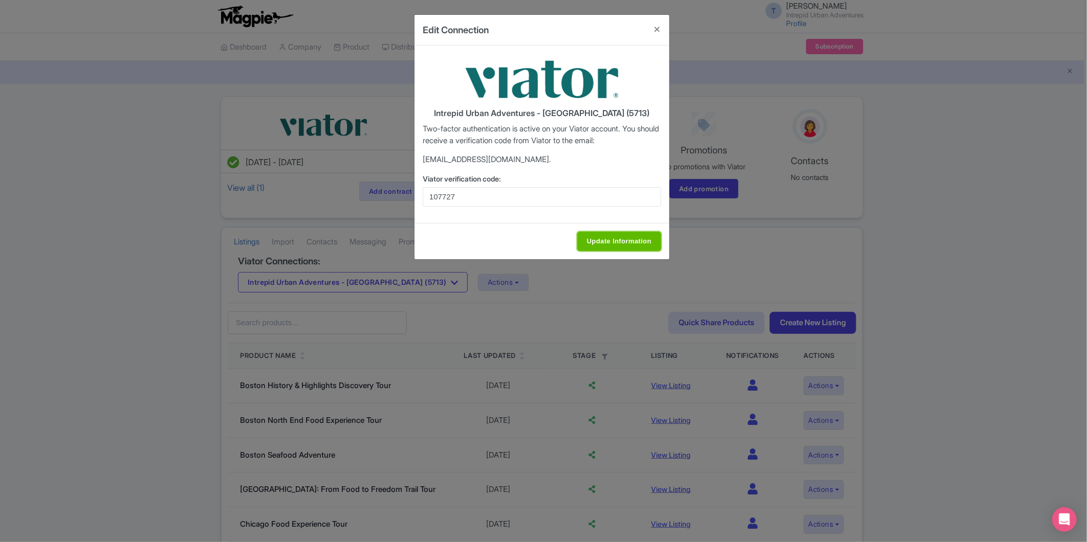
click at [613, 232] on input "Update Information" at bounding box center [619, 241] width 84 height 19
type input "Update Information"
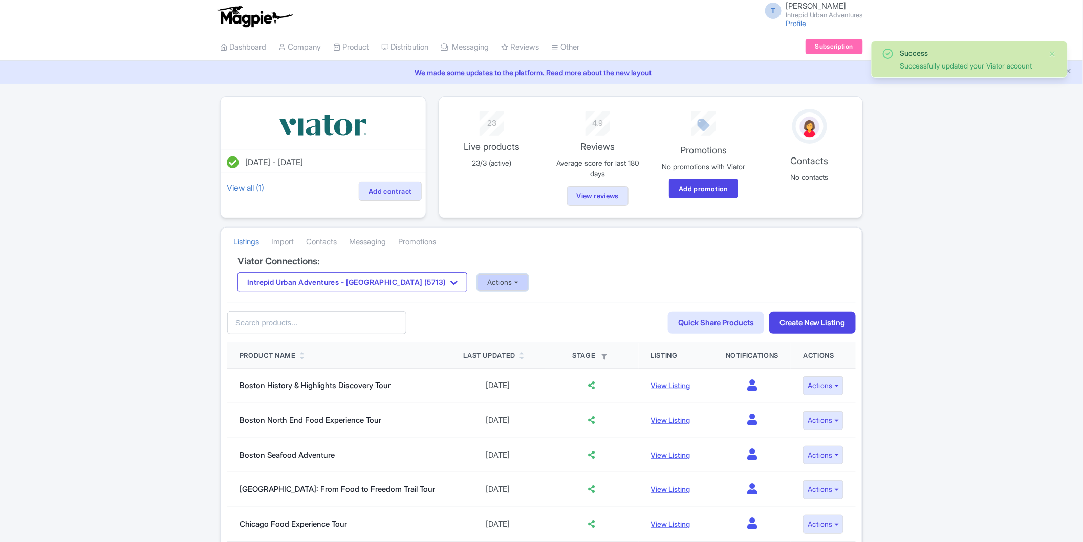
drag, startPoint x: 0, startPoint y: 0, endPoint x: 453, endPoint y: 291, distance: 538.4
click at [477, 289] on button "Actions" at bounding box center [502, 282] width 51 height 17
click at [478, 369] on link "Import Reviews" at bounding box center [543, 367] width 131 height 16
click at [386, 288] on button "Intrepid Urban Adventures - USA (5713)" at bounding box center [352, 282] width 230 height 20
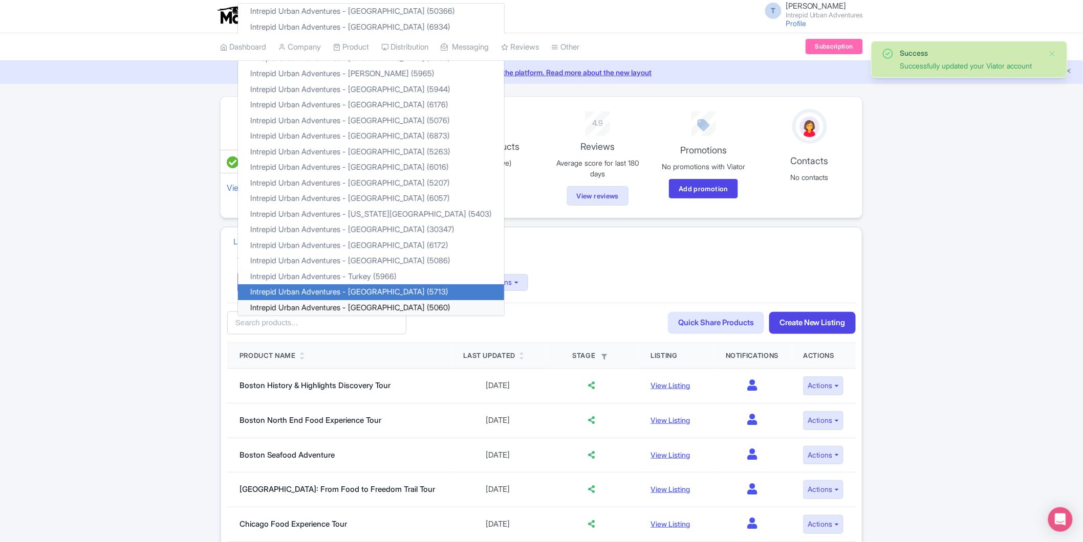
click at [376, 305] on link "Intrepid Urban Adventures - Vietnam (5060)" at bounding box center [371, 308] width 266 height 16
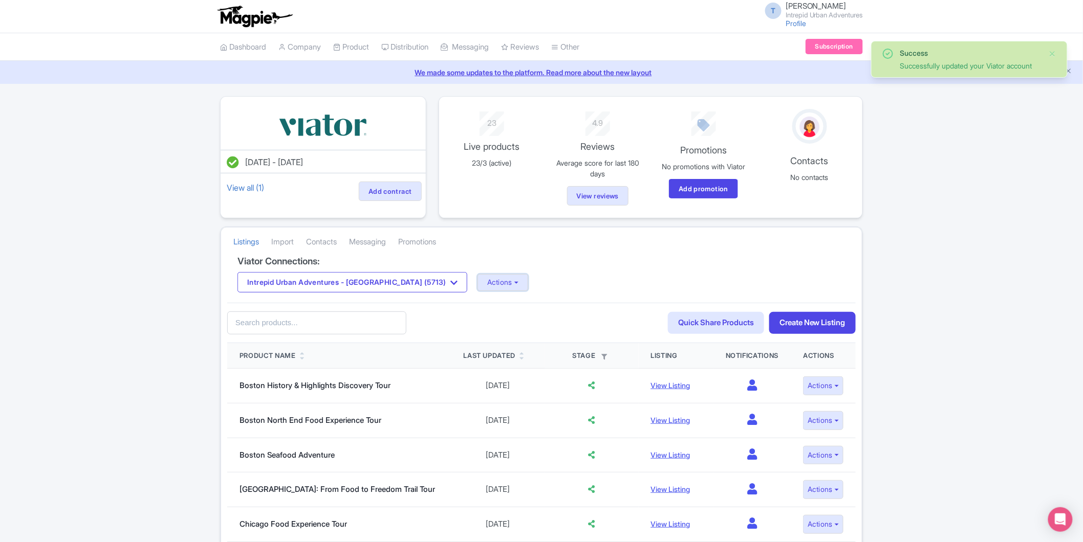
drag, startPoint x: 451, startPoint y: 281, endPoint x: 448, endPoint y: 292, distance: 10.7
click at [477, 281] on button "Actions" at bounding box center [502, 282] width 51 height 17
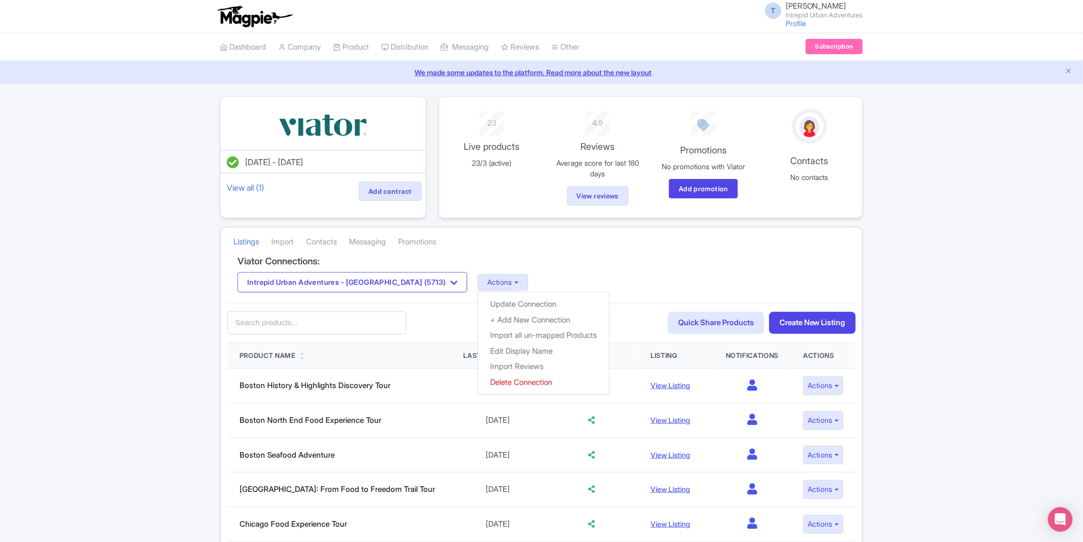
click at [586, 270] on div "Viator Connections: Intrepid Urban Adventures - USA (5713) Intrepid Urban Adven…" at bounding box center [541, 279] width 628 height 47
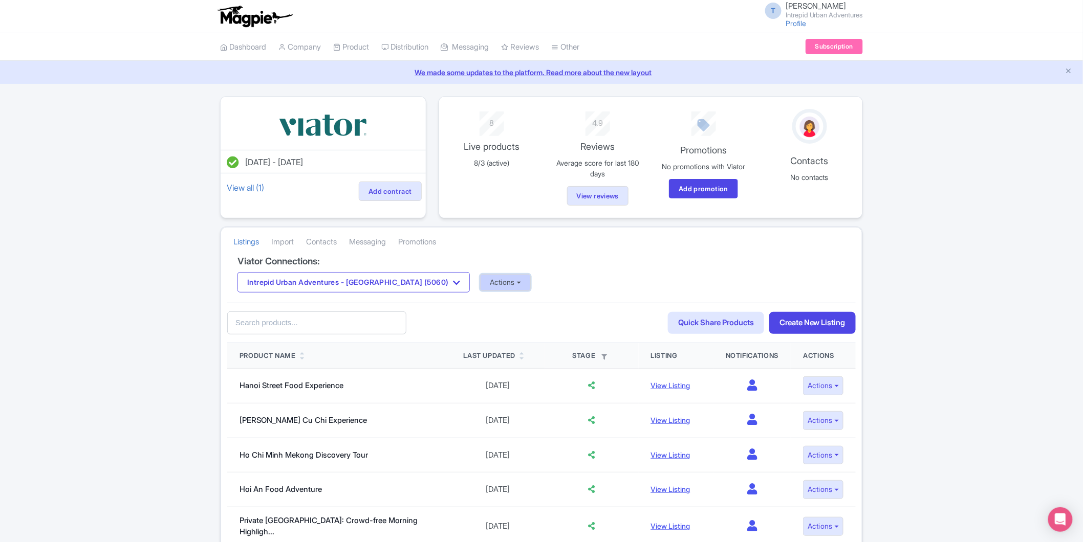
click at [480, 282] on button "Actions" at bounding box center [505, 282] width 51 height 17
click at [492, 305] on link "Update Connection" at bounding box center [545, 305] width 131 height 16
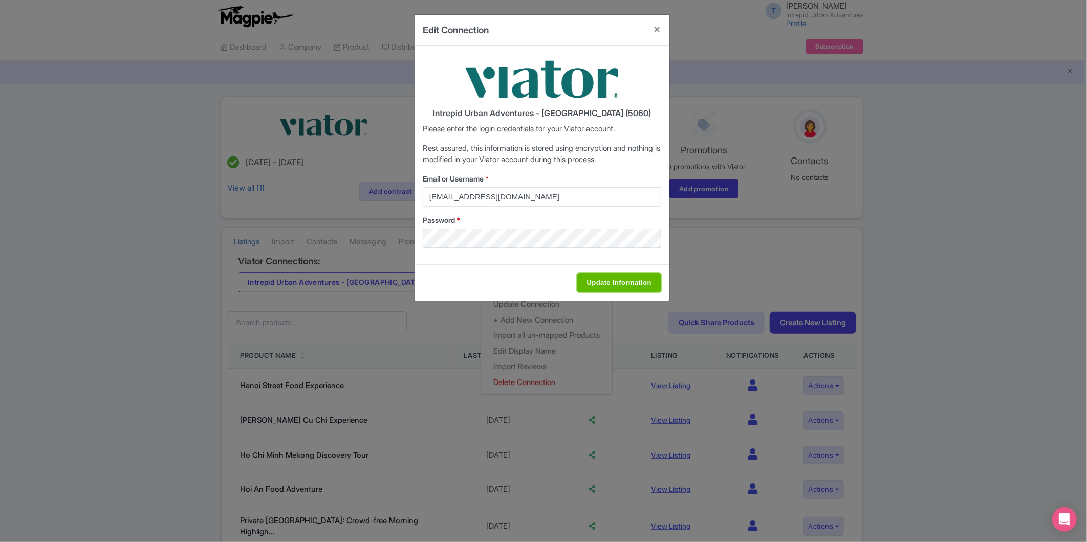
click at [640, 289] on input "Update Information" at bounding box center [619, 282] width 84 height 19
type input "Saving..."
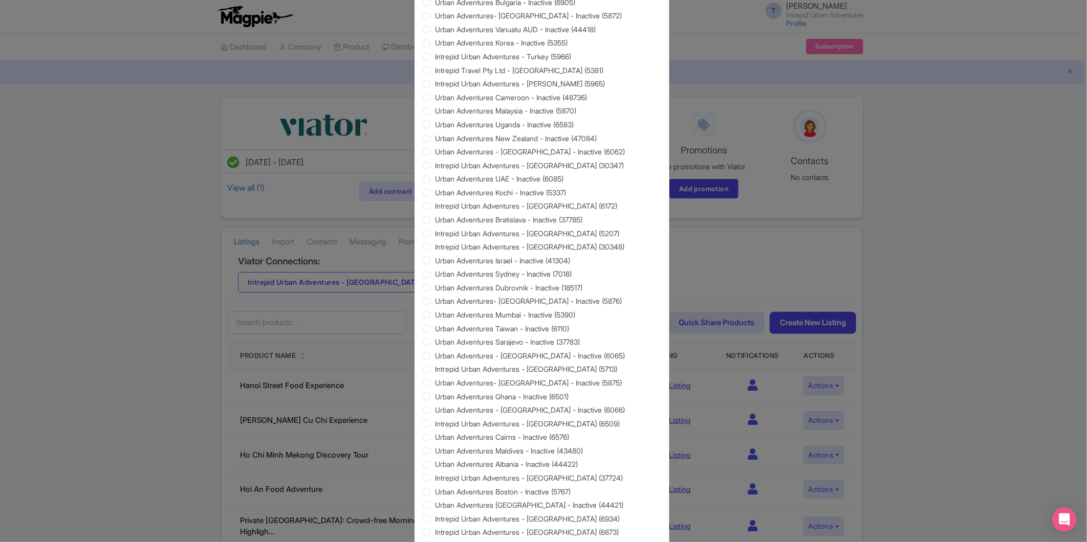
scroll to position [780, 0]
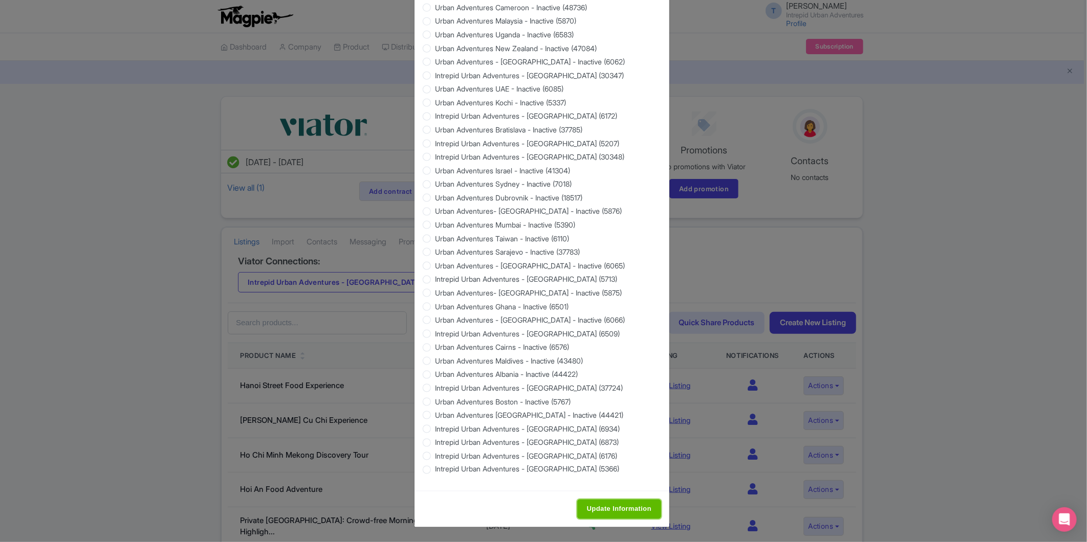
click at [626, 511] on input "Update Information" at bounding box center [619, 509] width 84 height 19
type input "Saving..."
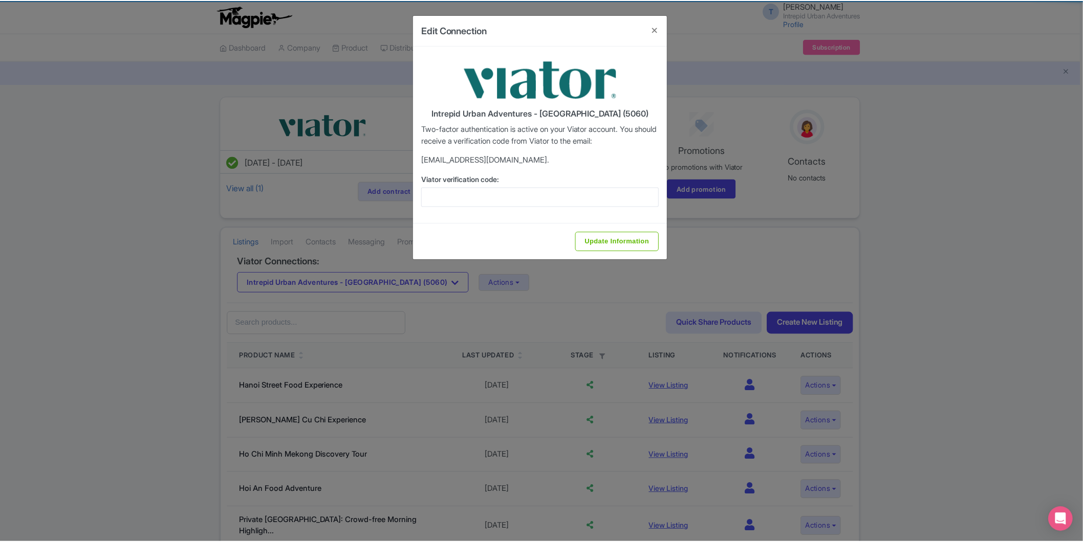
scroll to position [0, 0]
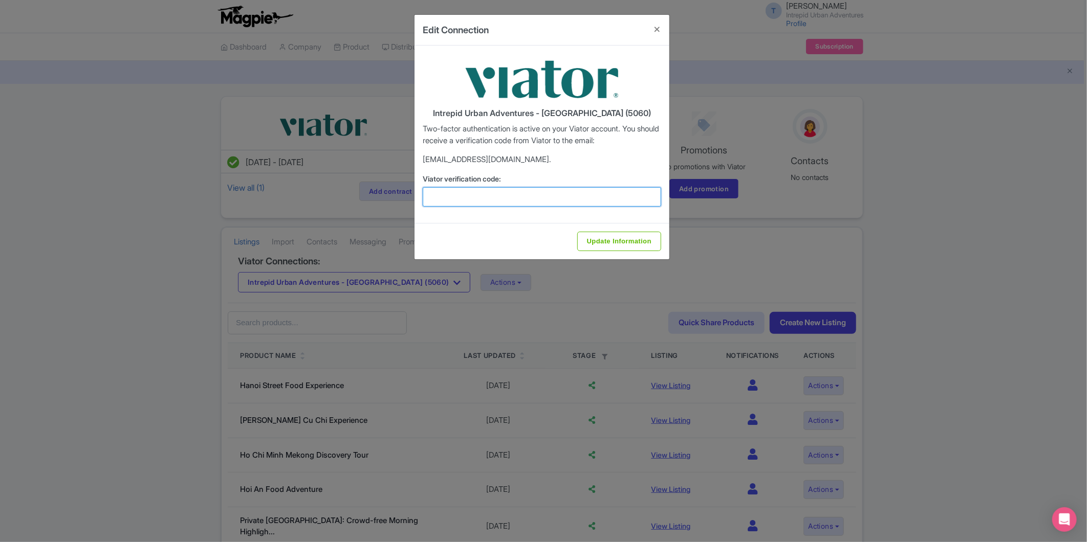
click at [502, 193] on input "Viator verification code:" at bounding box center [542, 196] width 238 height 19
paste input "801745"
type input "801745"
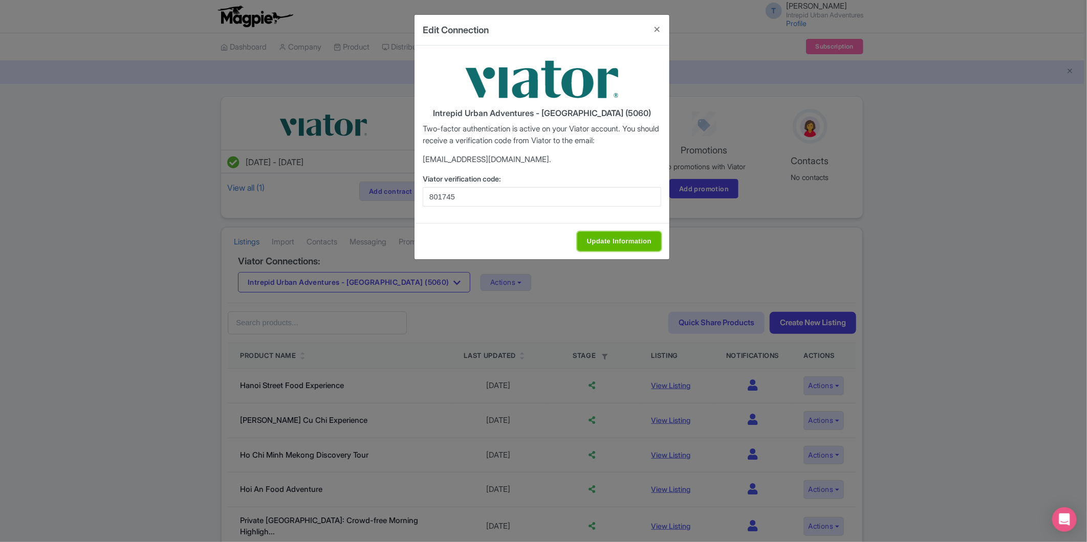
click at [613, 237] on input "Update Information" at bounding box center [619, 241] width 84 height 19
type input "Update Information"
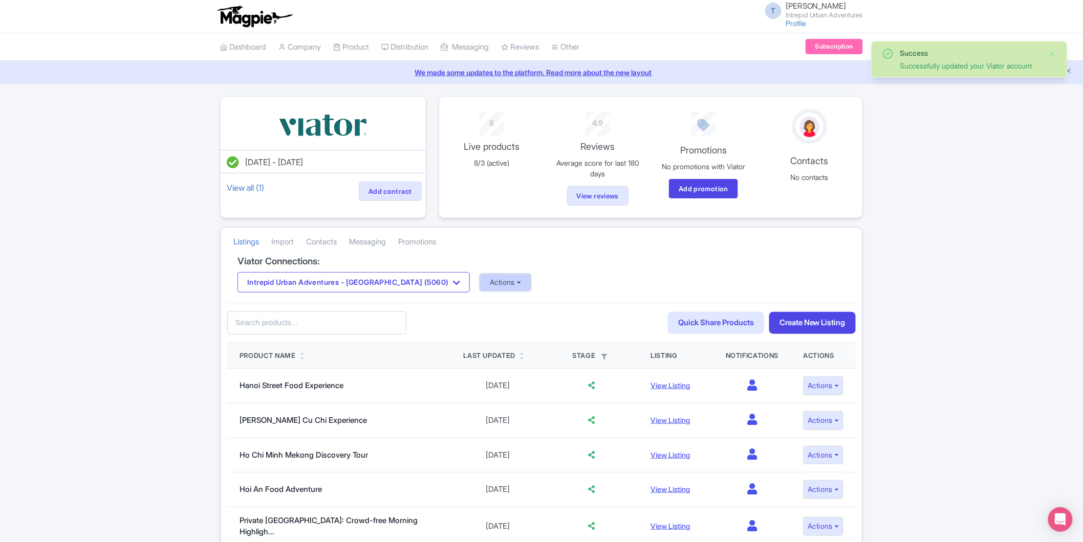
click at [480, 284] on button "Actions" at bounding box center [505, 282] width 51 height 17
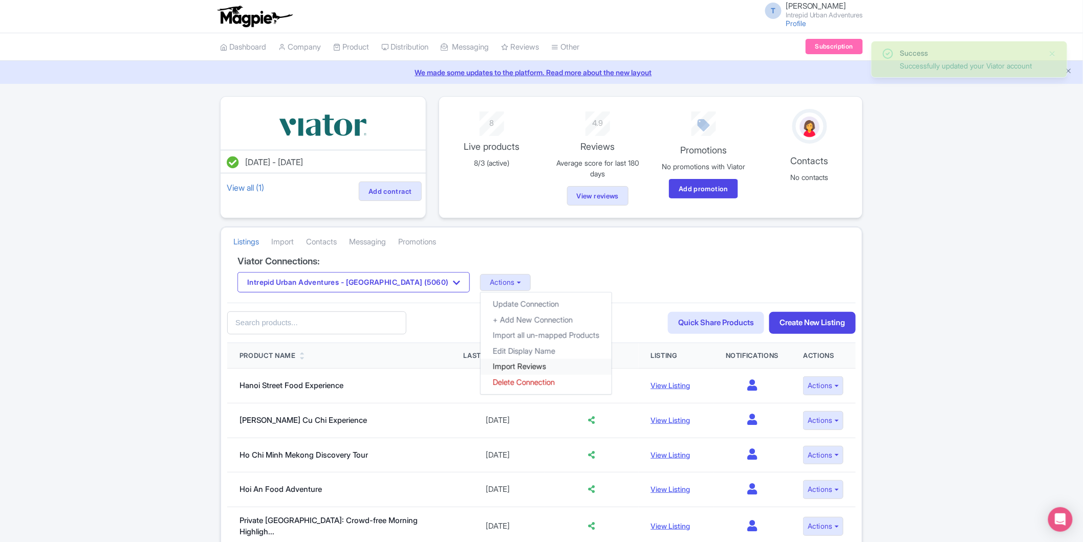
click at [492, 365] on link "Import Reviews" at bounding box center [545, 367] width 131 height 16
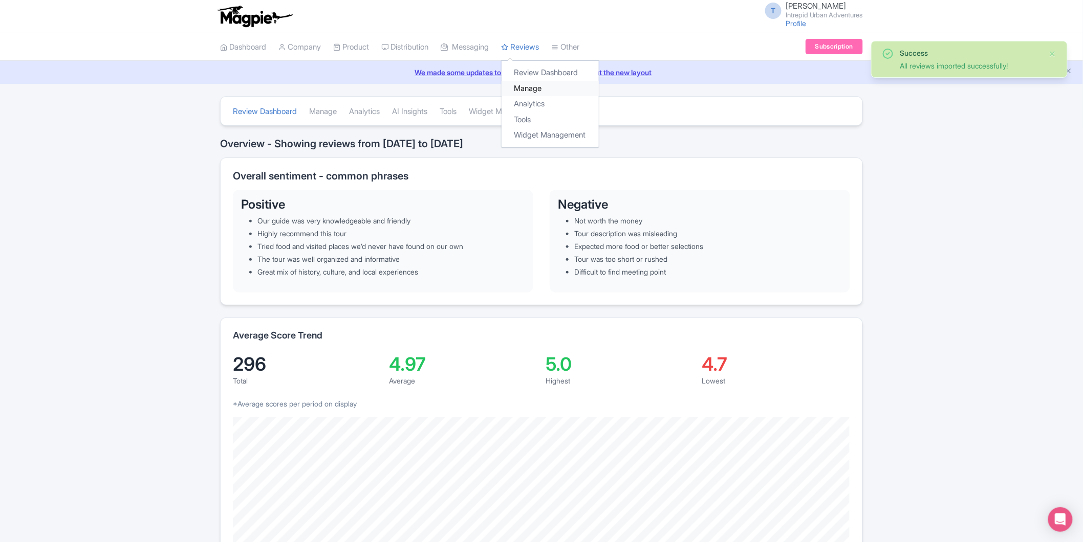
click at [539, 84] on link "Manage" at bounding box center [549, 89] width 97 height 16
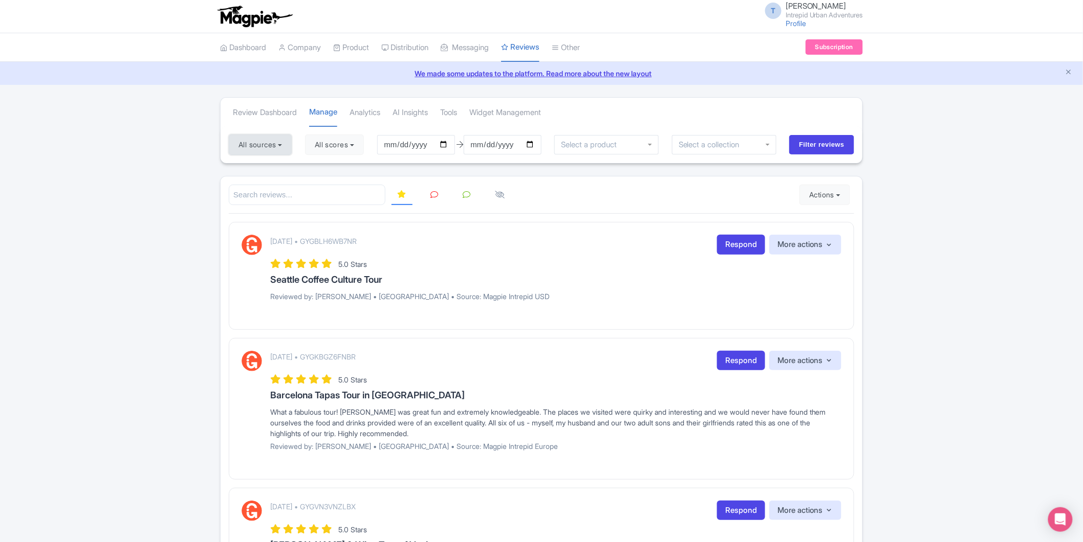
click at [261, 149] on button "All sources" at bounding box center [260, 145] width 63 height 20
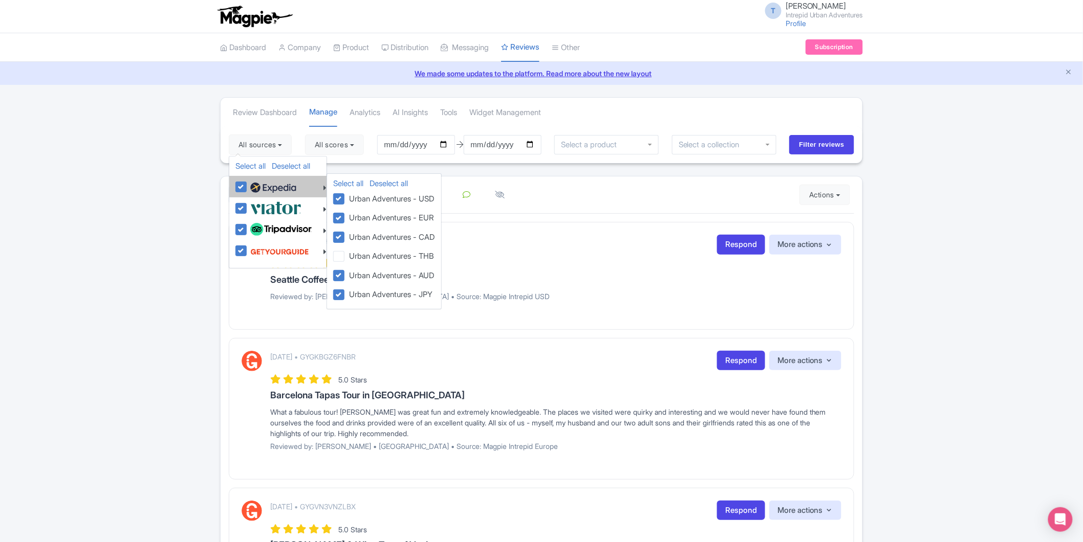
click at [248, 188] on label at bounding box center [272, 186] width 49 height 17
click at [248, 185] on input "checkbox" at bounding box center [251, 181] width 7 height 7
checkbox input "false"
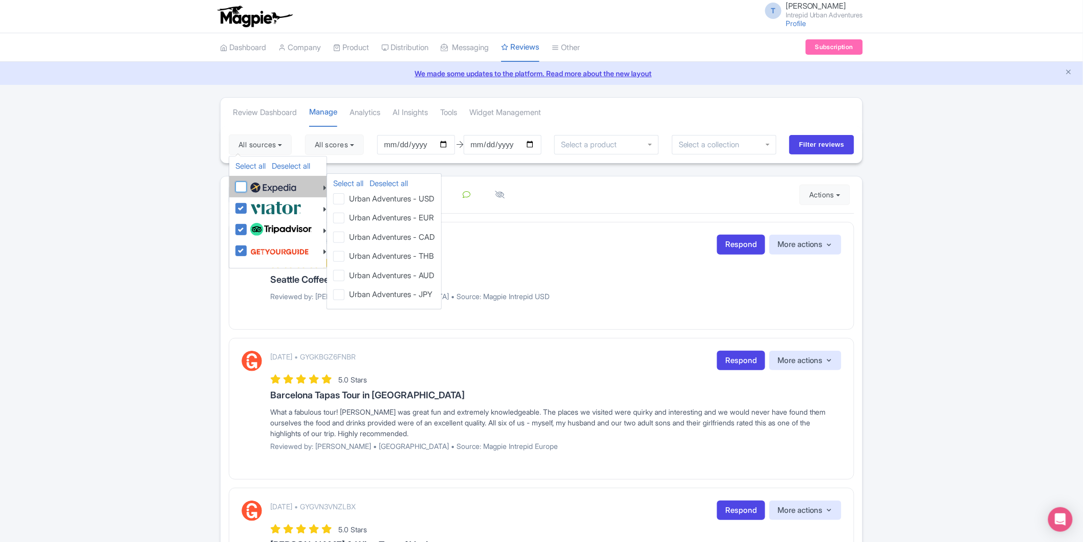
checkbox input "false"
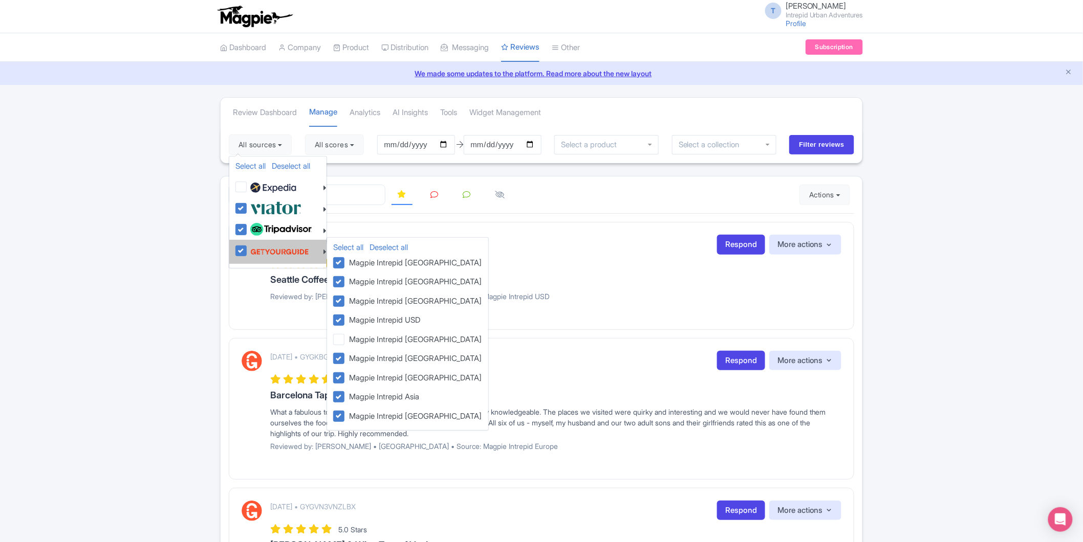
drag, startPoint x: 238, startPoint y: 249, endPoint x: 427, endPoint y: 249, distance: 189.3
click at [248, 249] on label at bounding box center [278, 251] width 61 height 19
click at [248, 249] on input "checkbox" at bounding box center [251, 245] width 7 height 7
checkbox input "false"
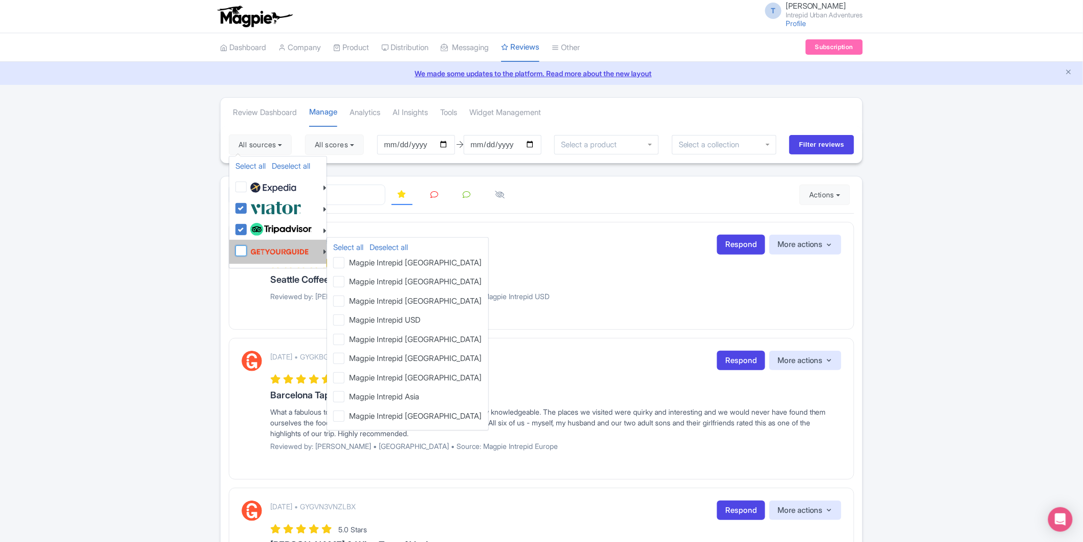
checkbox input "false"
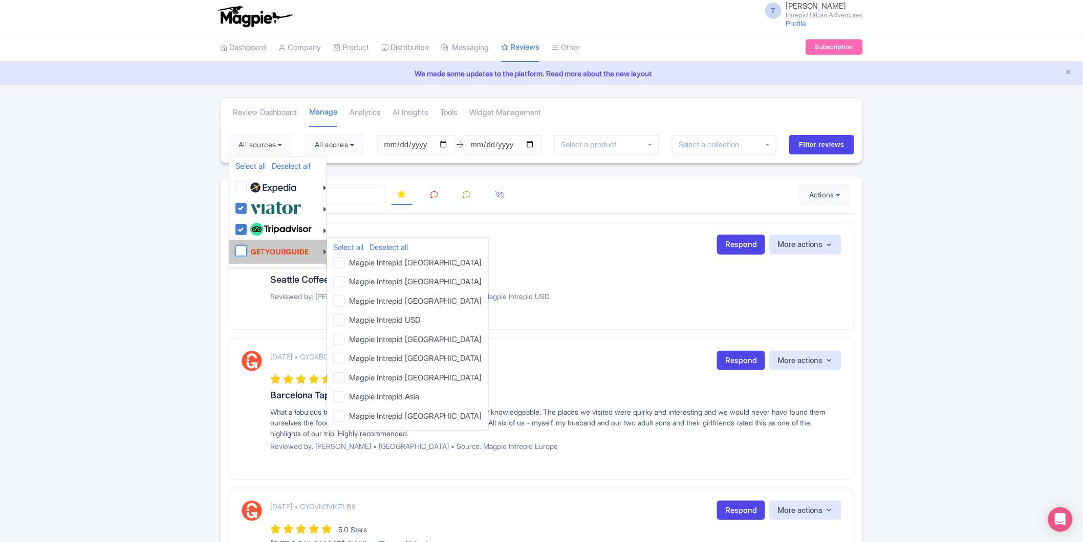
checkbox input "false"
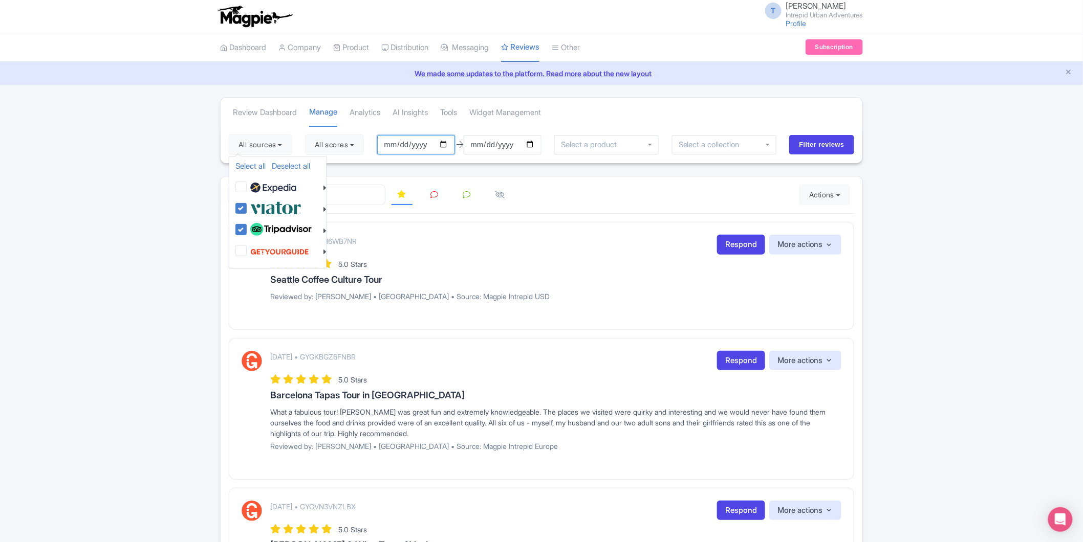
click at [451, 146] on input "2025-05-30" at bounding box center [416, 144] width 78 height 19
type input "[DATE]"
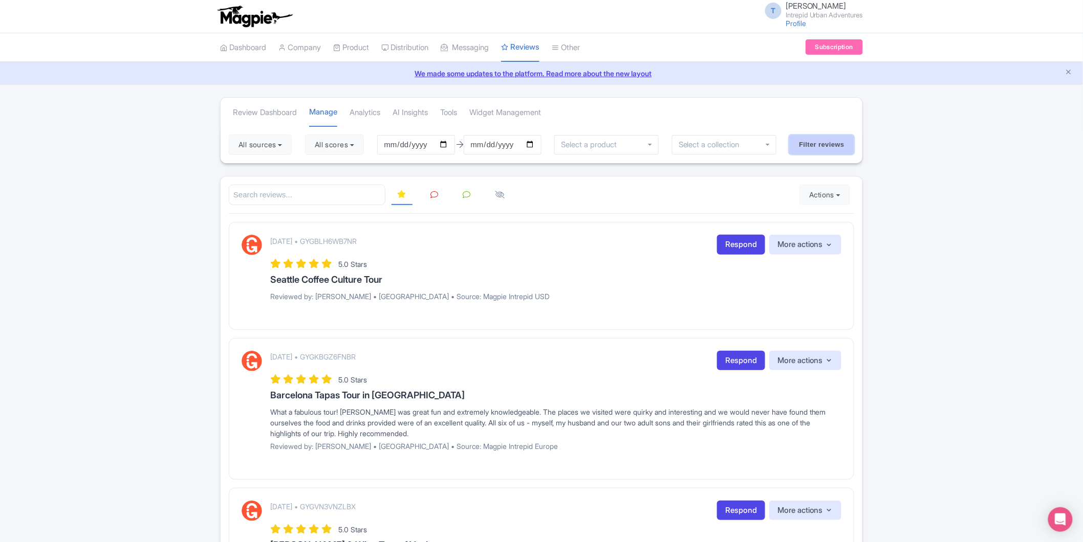
click at [840, 143] on input "Filter reviews" at bounding box center [821, 144] width 65 height 19
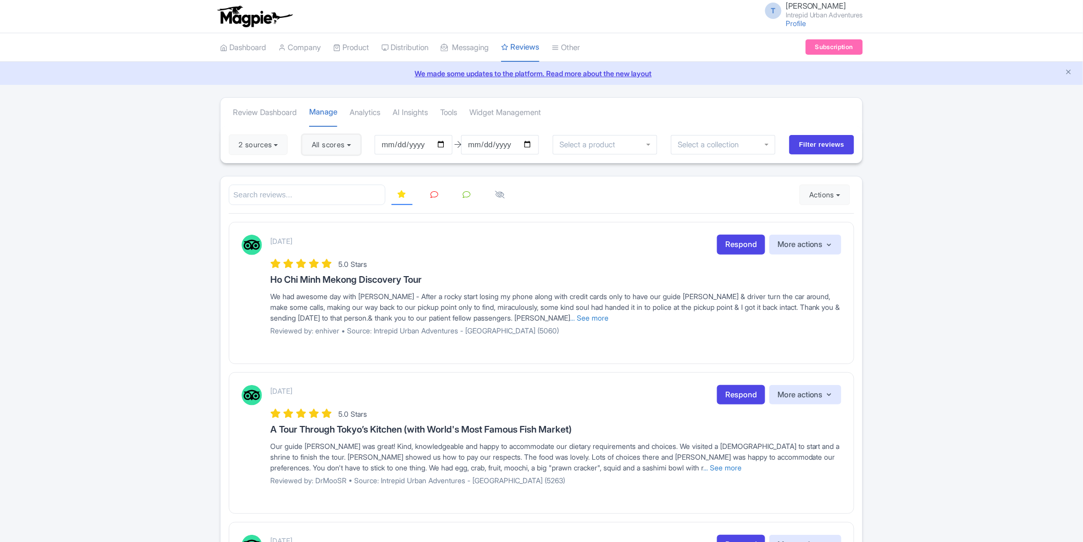
click at [333, 145] on button "All scores" at bounding box center [331, 145] width 59 height 20
click at [308, 168] on div "5 stars 4 stars 3 stars 2 stars 1 star" at bounding box center [351, 201] width 98 height 90
click at [321, 170] on label "5 stars" at bounding box center [332, 169] width 23 height 12
click at [321, 169] on input "5 stars" at bounding box center [324, 166] width 7 height 7
checkbox input "false"
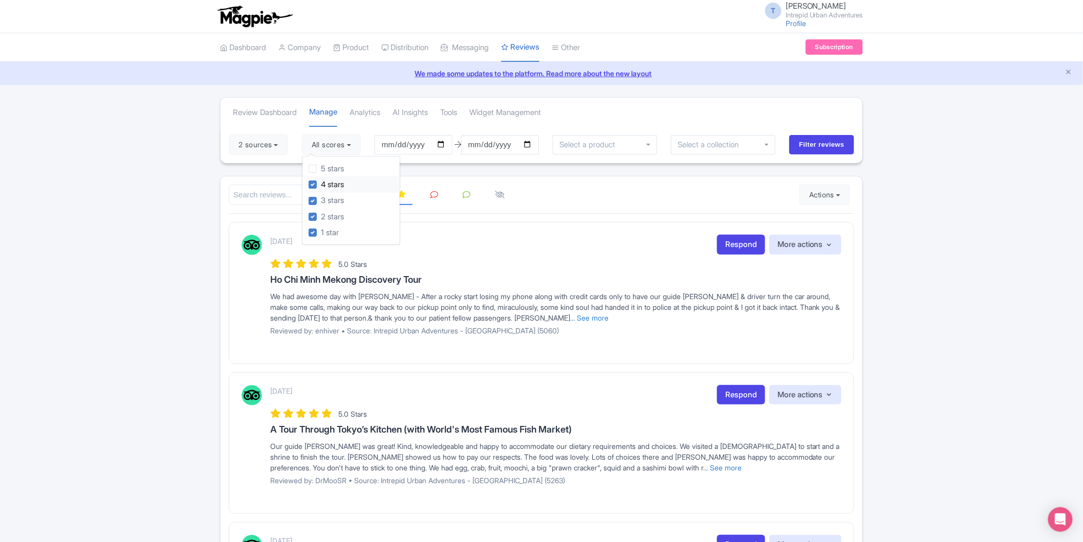
click at [321, 187] on label "4 stars" at bounding box center [332, 185] width 23 height 12
click at [321, 185] on input "4 stars" at bounding box center [324, 182] width 7 height 7
checkbox input "false"
click at [807, 141] on input "Filter reviews" at bounding box center [821, 144] width 65 height 19
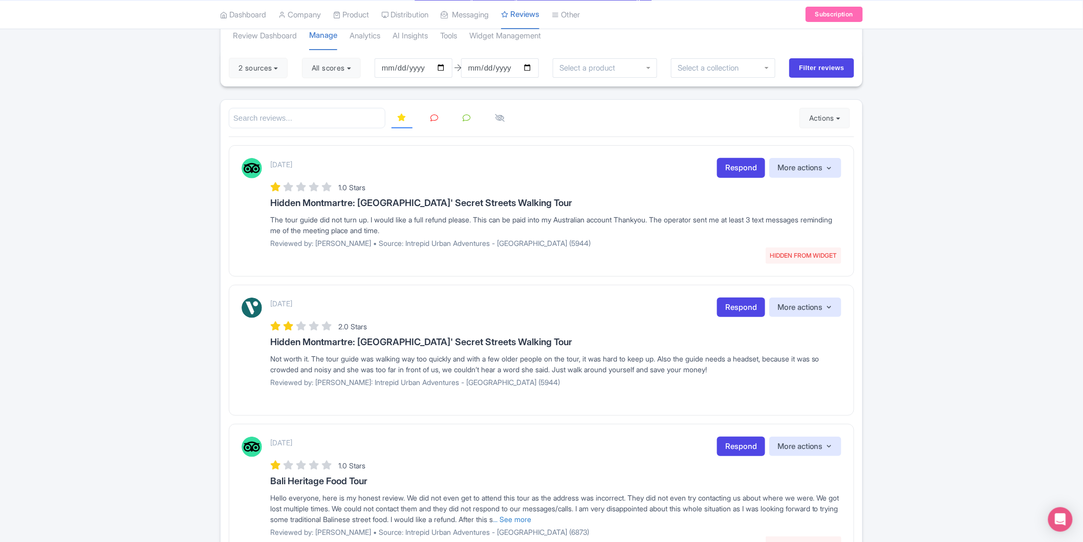
scroll to position [57, 0]
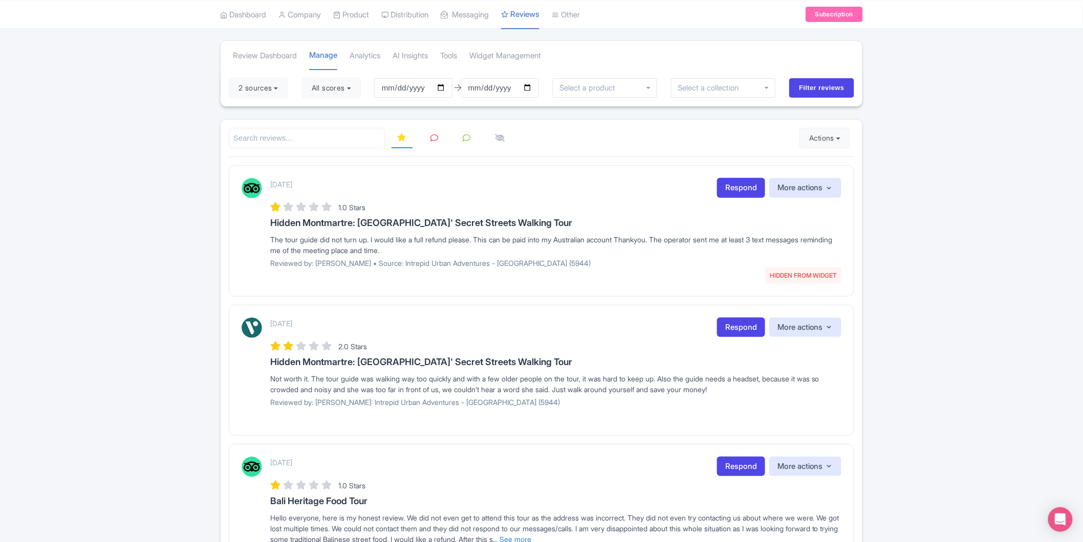
drag, startPoint x: 269, startPoint y: 237, endPoint x: 821, endPoint y: 253, distance: 551.7
click at [821, 253] on div "[DATE] HIDDEN FROM WIDGET Respond More actions Hide from this page Unhide from …" at bounding box center [541, 226] width 600 height 97
click at [819, 245] on div "The tour guide did not turn up. I would like a full refund please. This can be …" at bounding box center [555, 244] width 571 height 21
drag, startPoint x: 302, startPoint y: 252, endPoint x: 458, endPoint y: 249, distance: 155.6
click at [444, 251] on div "The tour guide did not turn up. I would like a full refund please. This can be …" at bounding box center [555, 244] width 571 height 21
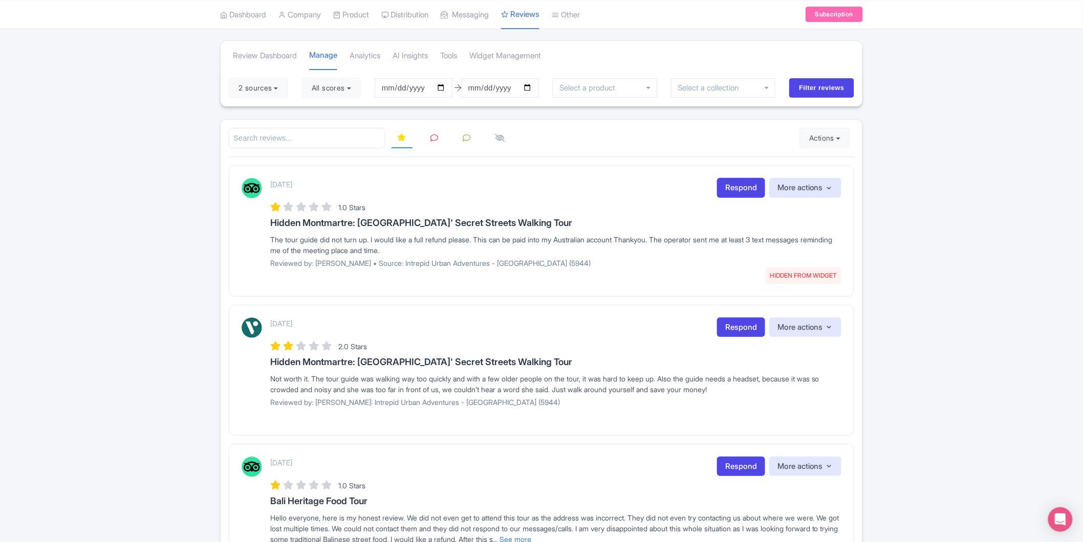
click at [467, 247] on div "The tour guide did not turn up. I would like a full refund please. This can be …" at bounding box center [555, 244] width 571 height 21
drag, startPoint x: 541, startPoint y: 239, endPoint x: 648, endPoint y: 243, distance: 107.5
click at [633, 242] on div "The tour guide did not turn up. I would like a full refund please. This can be …" at bounding box center [555, 244] width 571 height 21
click at [673, 241] on div "The tour guide did not turn up. I would like a full refund please. This can be …" at bounding box center [555, 244] width 571 height 21
drag, startPoint x: 268, startPoint y: 223, endPoint x: 362, endPoint y: 226, distance: 94.2
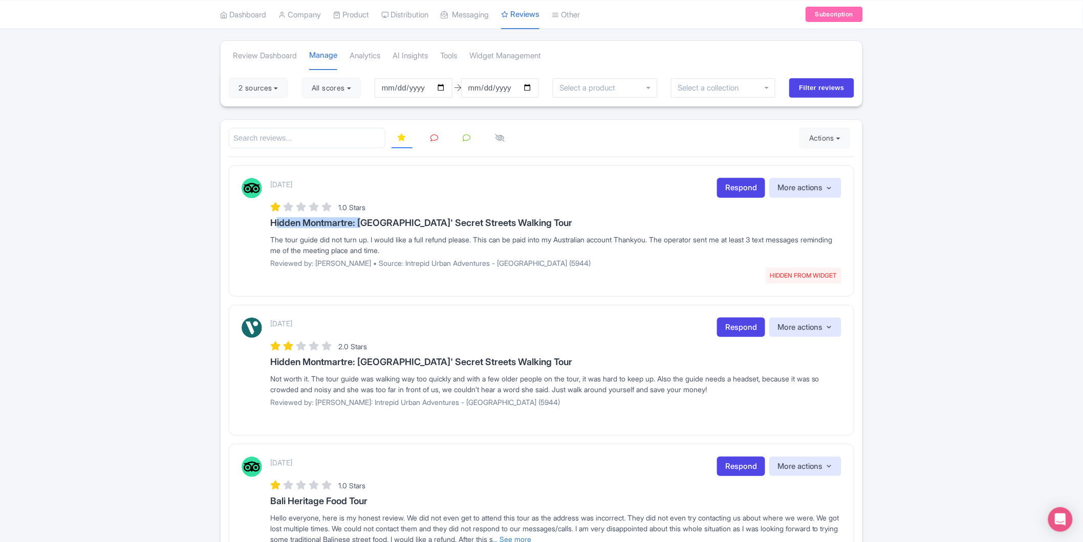
click at [362, 226] on div "August 21, 2025 HIDDEN FROM WIDGET Respond More actions Hide from this page Unh…" at bounding box center [541, 226] width 600 height 97
click at [341, 238] on div "The tour guide did not turn up. I would like a full refund please. This can be …" at bounding box center [555, 244] width 571 height 21
drag, startPoint x: 257, startPoint y: 241, endPoint x: 372, endPoint y: 236, distance: 115.2
click at [372, 236] on div "August 21, 2025 HIDDEN FROM WIDGET Respond More actions Hide from this page Unh…" at bounding box center [541, 226] width 600 height 97
copy div "The tour guide did not turn up."
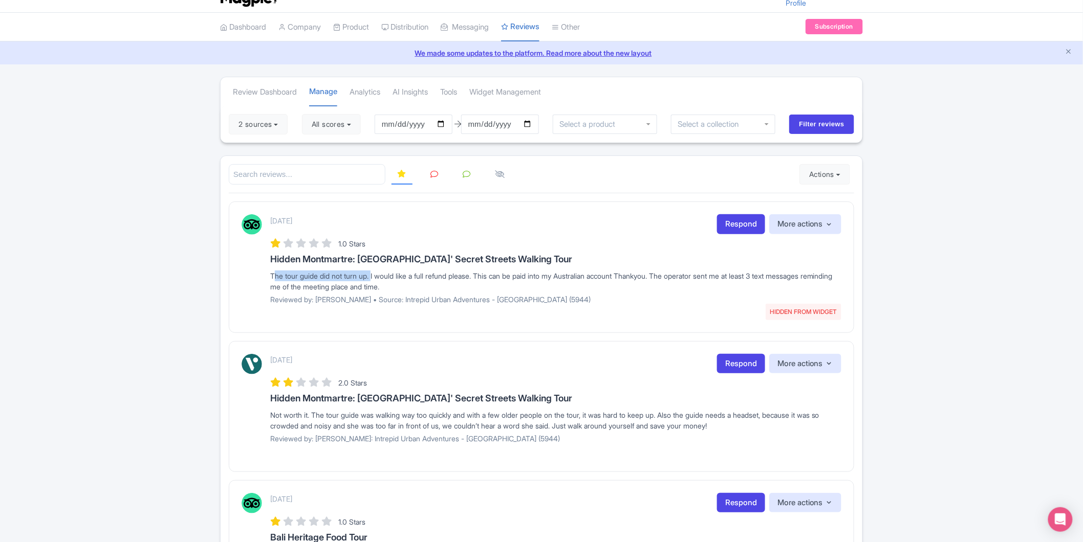
scroll to position [0, 0]
